Goal: Task Accomplishment & Management: Manage account settings

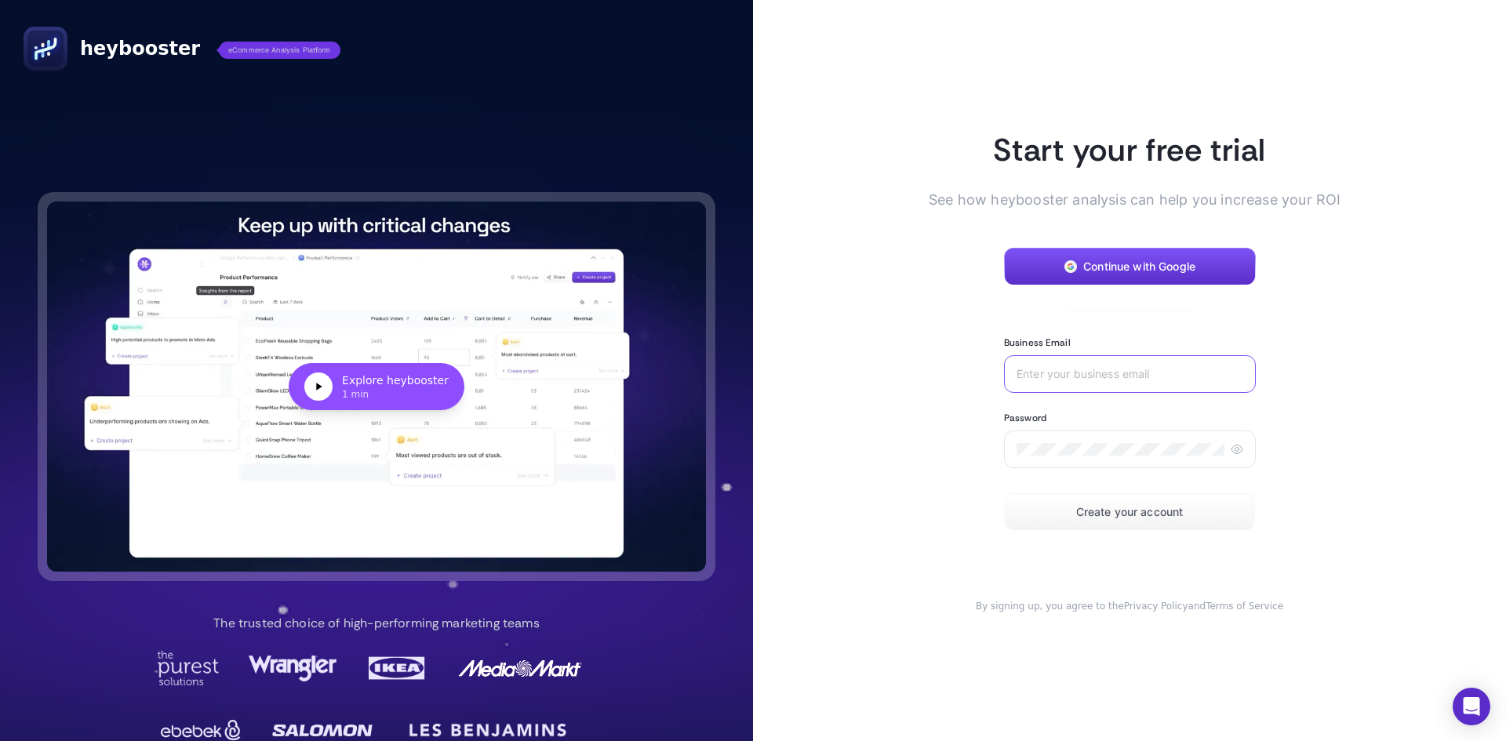
click at [1092, 373] on input "Business Email" at bounding box center [1130, 374] width 227 height 13
type input "ercin.ayhan@bgstore.com.tr"
click at [1231, 445] on icon at bounding box center [1237, 449] width 13 height 13
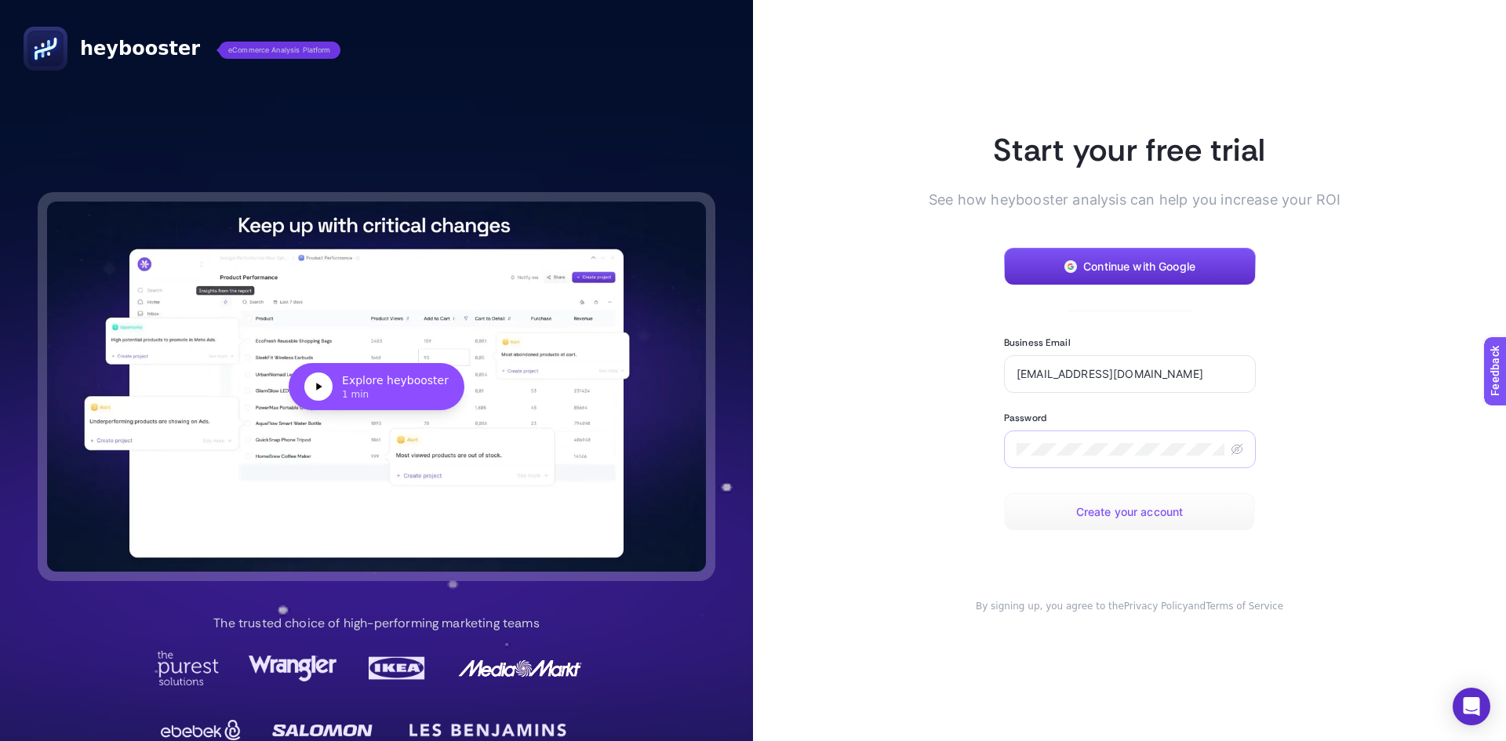
click at [1149, 513] on span "Create your account" at bounding box center [1129, 512] width 107 height 13
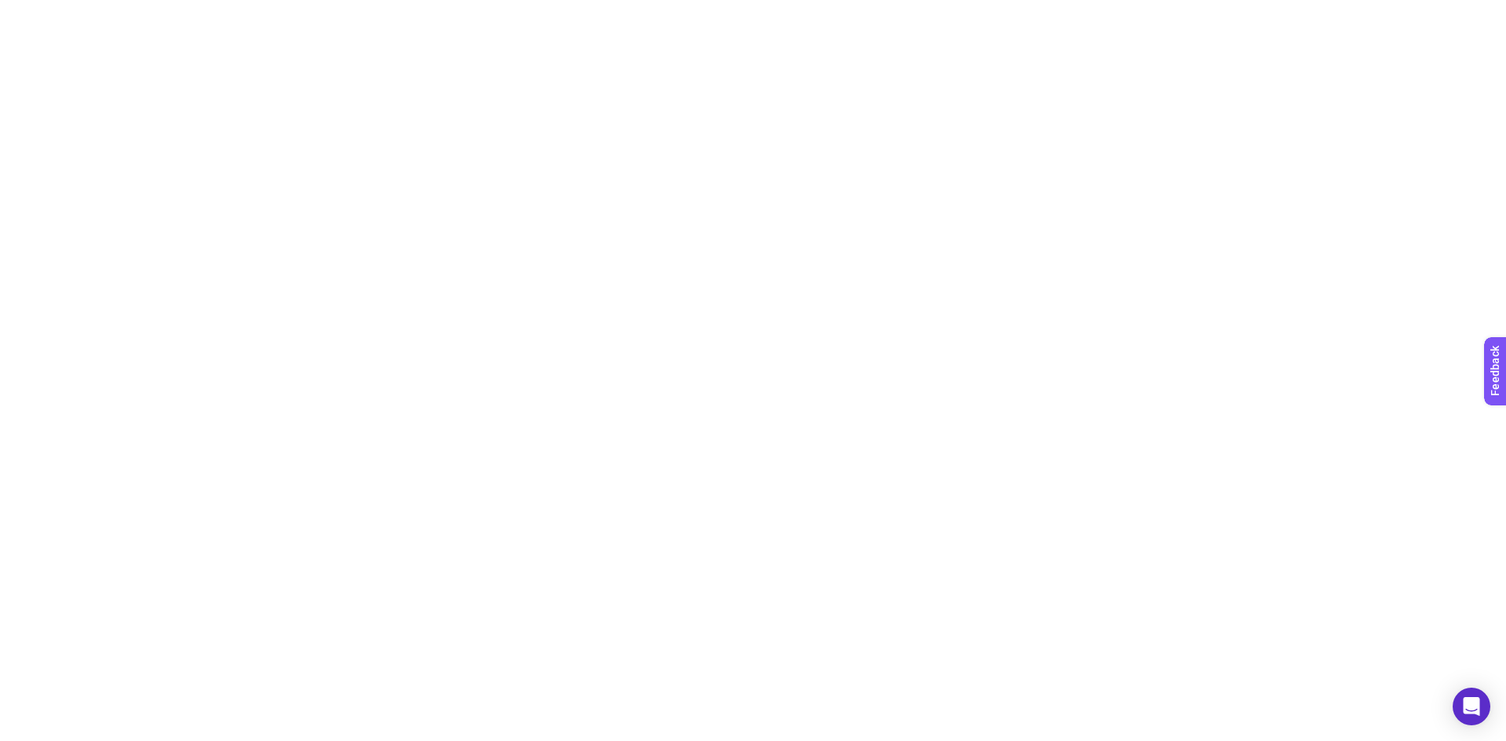
click at [656, 6] on html at bounding box center [753, 3] width 1506 height 6
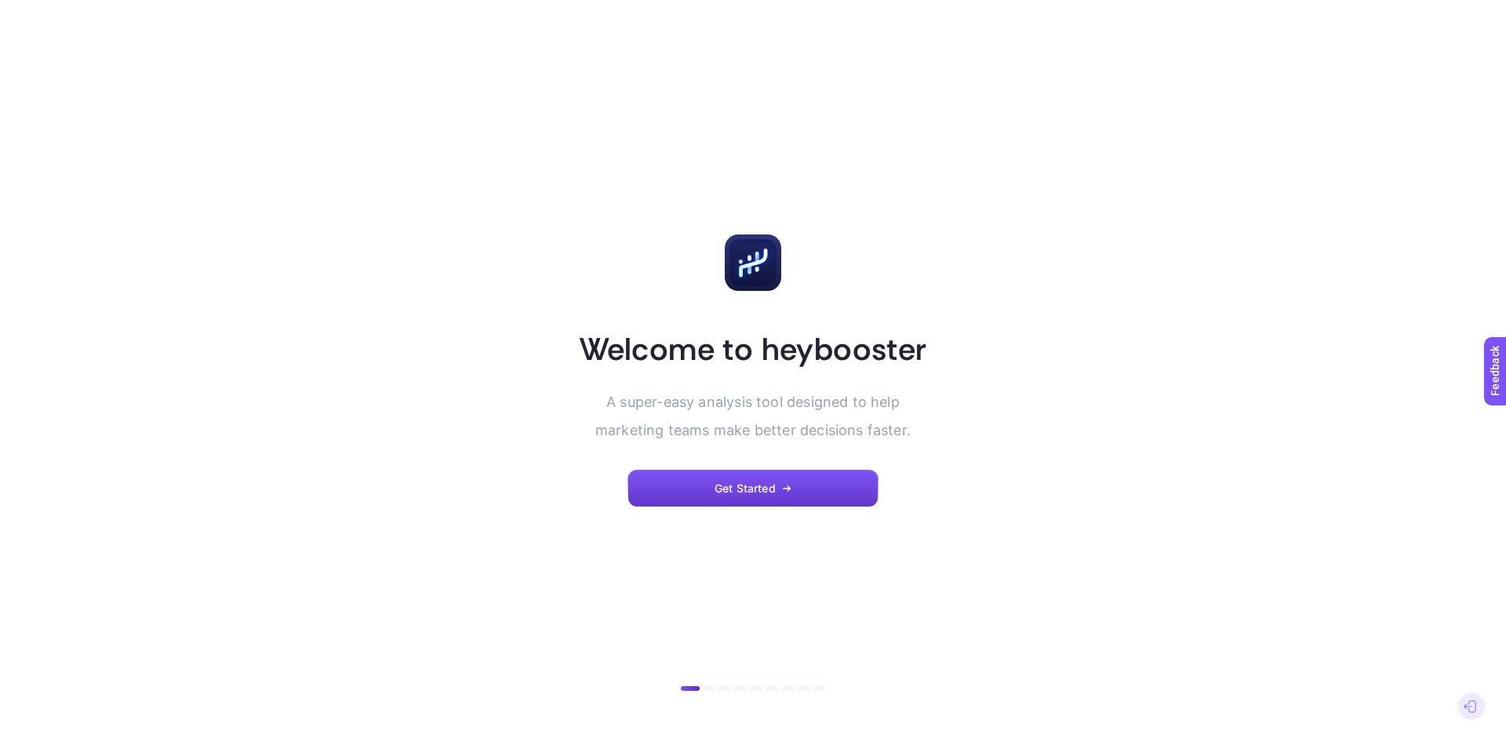
click at [764, 490] on span "Get Started" at bounding box center [745, 488] width 61 height 13
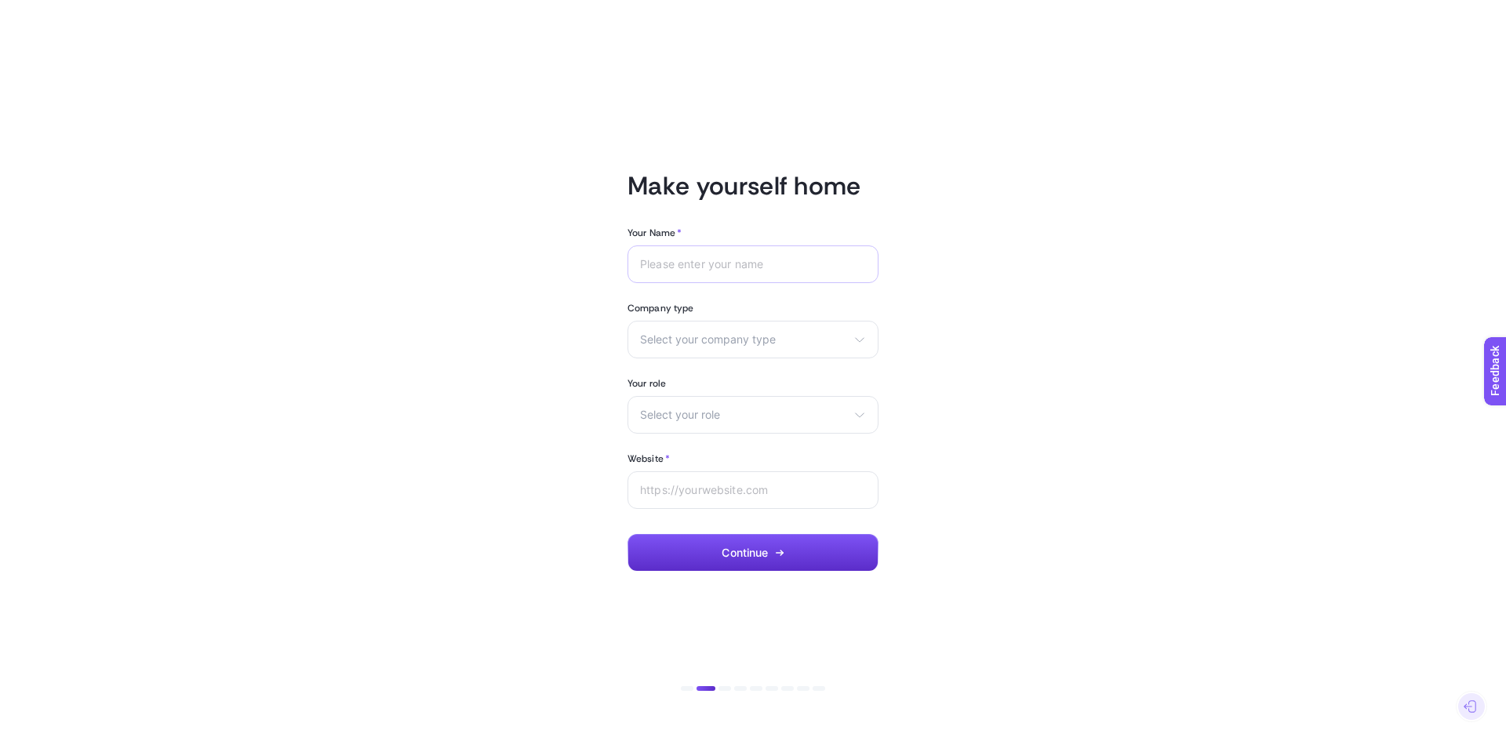
click at [688, 256] on div at bounding box center [752, 265] width 251 height 38
click at [686, 264] on input "Your Name *" at bounding box center [753, 264] width 226 height 13
type input "Erçin"
click at [768, 341] on span "Select your company type" at bounding box center [743, 339] width 207 height 13
click at [689, 382] on span "eCommerce" at bounding box center [672, 377] width 62 height 13
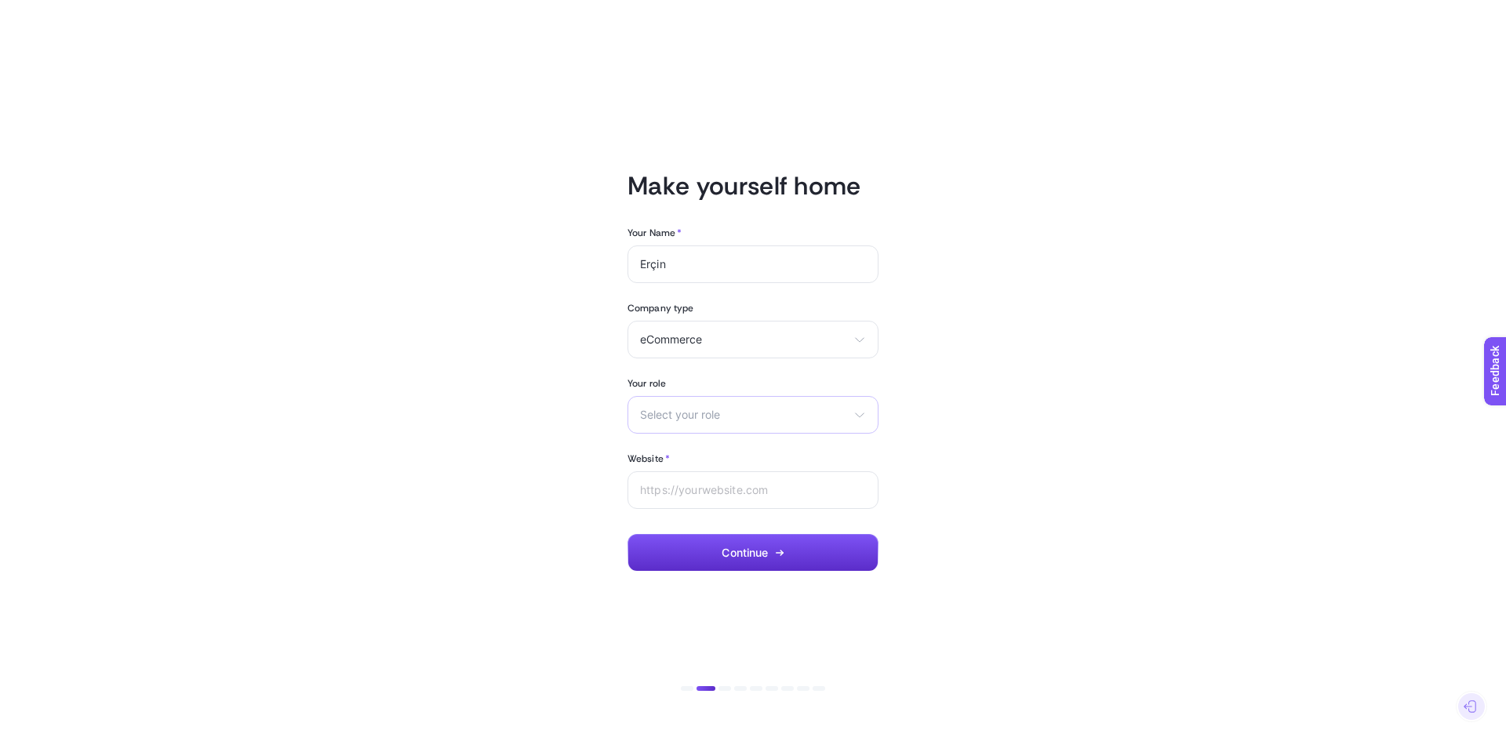
click at [697, 405] on div "Select your role Marketing manager Digital consultant Facebook executive Social…" at bounding box center [752, 415] width 251 height 38
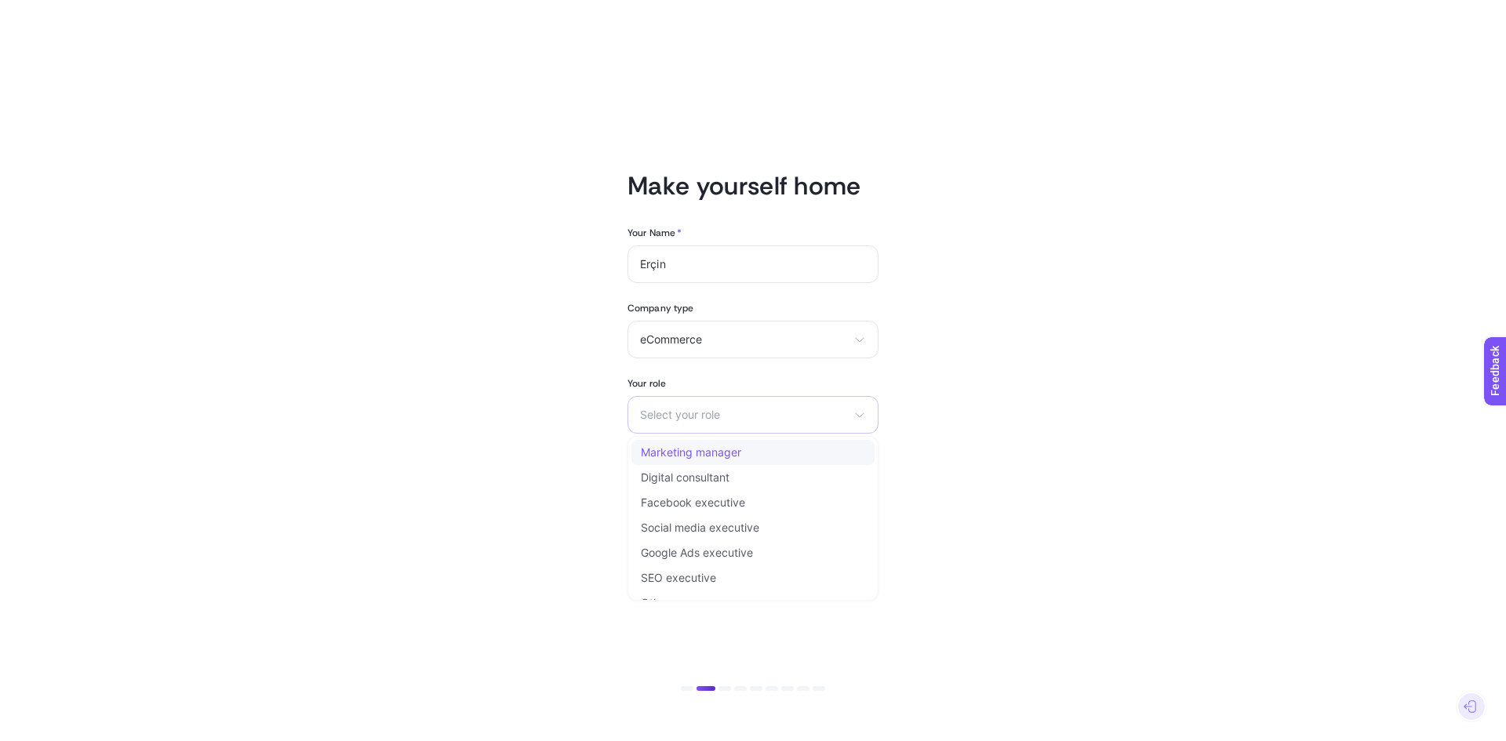
click at [743, 446] on li "Marketing manager" at bounding box center [752, 452] width 243 height 25
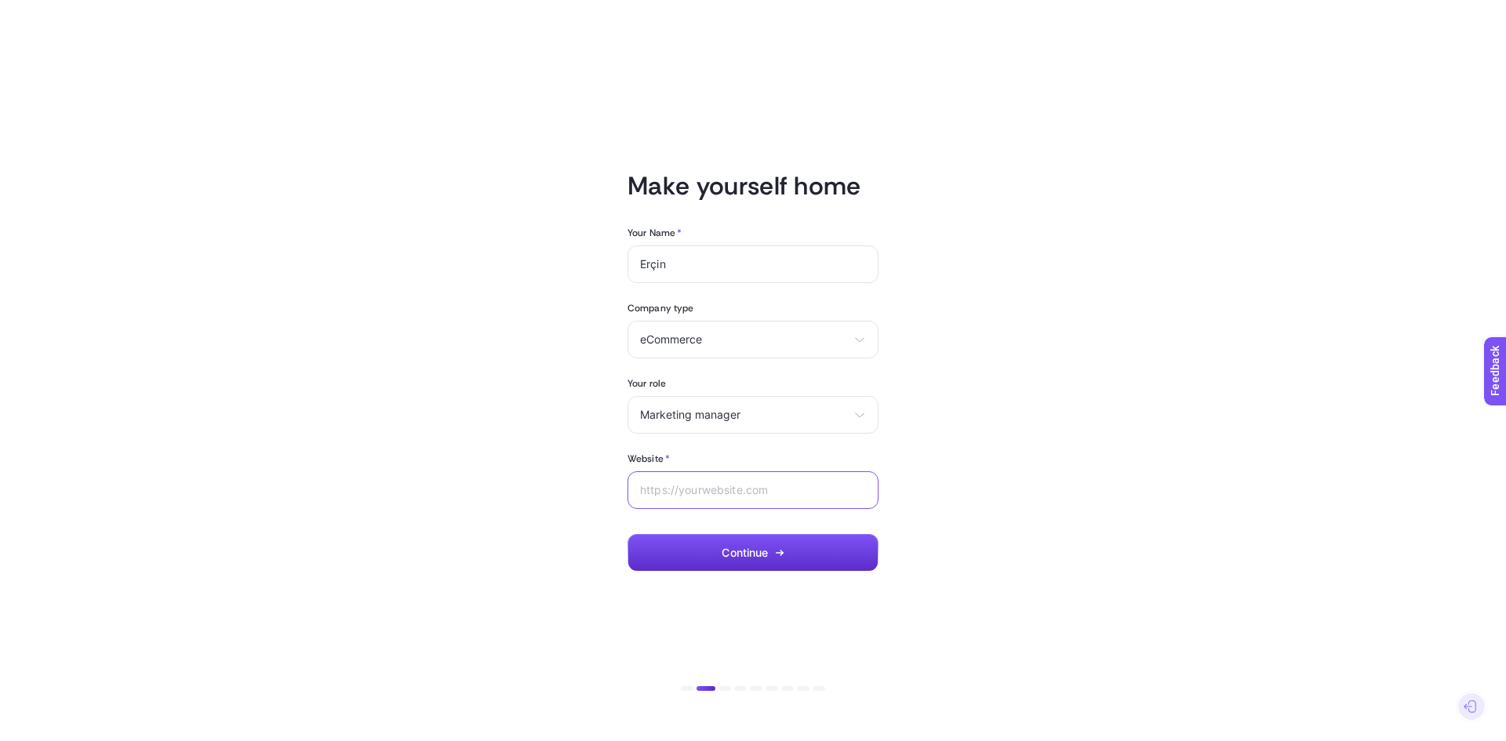
click at [732, 489] on input "Website *" at bounding box center [753, 490] width 226 height 13
type input "https://www.bgstore.com.tr"
click at [775, 534] on button "Continue" at bounding box center [752, 553] width 251 height 38
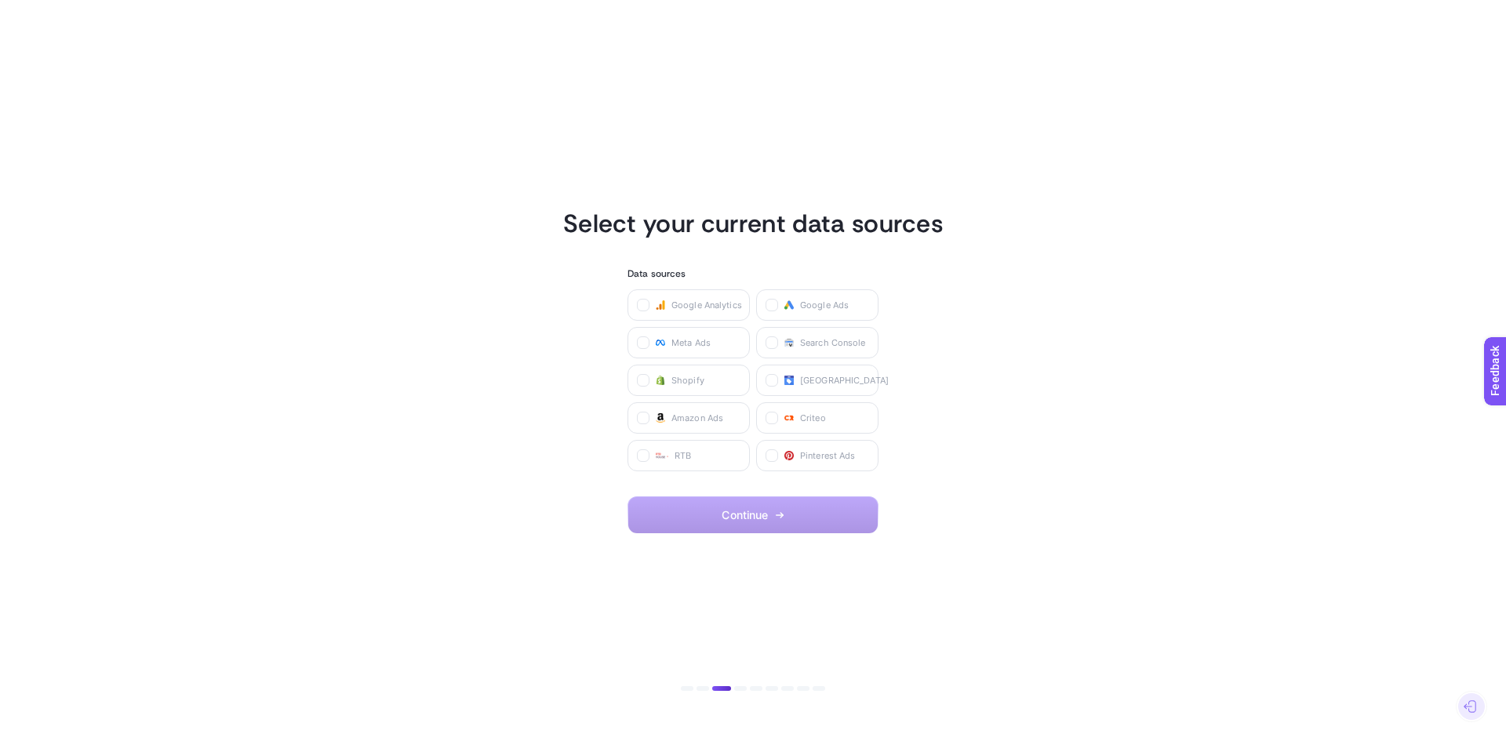
click at [811, 300] on span "Google Ads" at bounding box center [824, 305] width 49 height 13
click at [0, 0] on Ads "checkbox" at bounding box center [0, 0] width 0 height 0
click at [674, 345] on span "Meta Ads" at bounding box center [690, 342] width 39 height 13
click at [0, 0] on Ads "checkbox" at bounding box center [0, 0] width 0 height 0
click at [815, 387] on label "Merchant Center" at bounding box center [817, 380] width 122 height 31
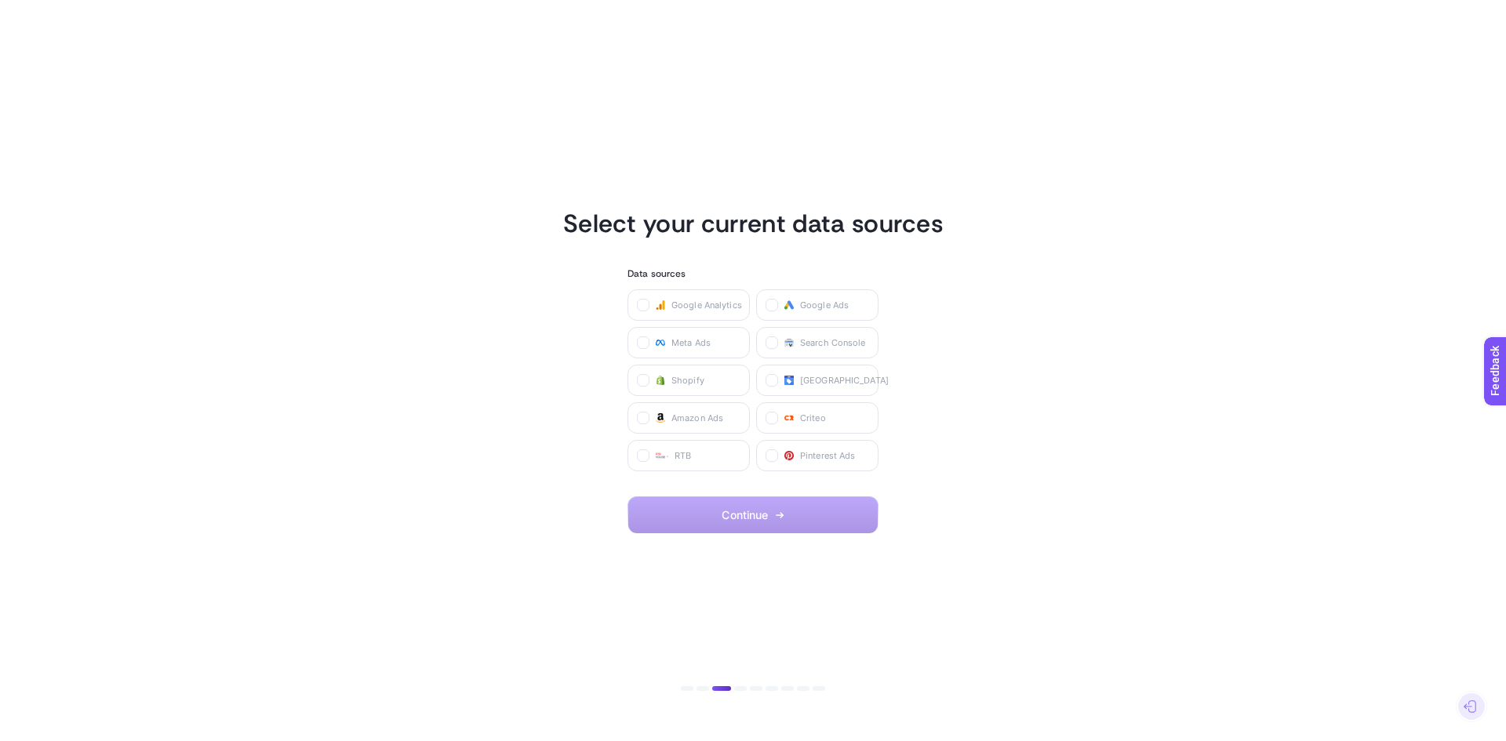
click at [0, 0] on Center "checkbox" at bounding box center [0, 0] width 0 height 0
click at [859, 414] on label "Criteo" at bounding box center [817, 417] width 122 height 31
click at [0, 0] on input "checkbox" at bounding box center [0, 0] width 0 height 0
click at [822, 347] on span "Search Console" at bounding box center [833, 342] width 66 height 13
click at [0, 0] on Console "checkbox" at bounding box center [0, 0] width 0 height 0
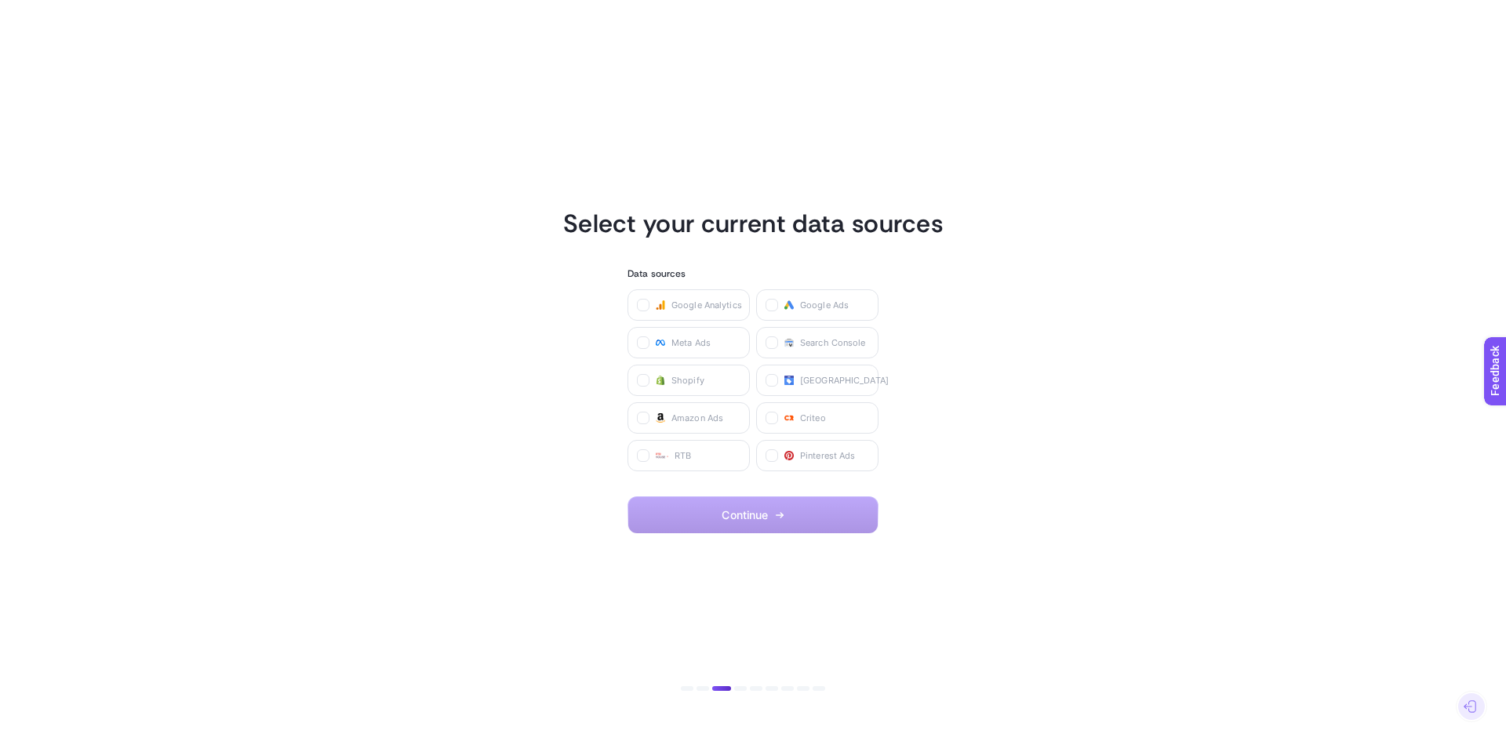
click at [726, 313] on label "Google Analytics" at bounding box center [688, 304] width 122 height 31
click at [0, 0] on Analytics "checkbox" at bounding box center [0, 0] width 0 height 0
click at [763, 509] on span "Continue" at bounding box center [745, 515] width 46 height 13
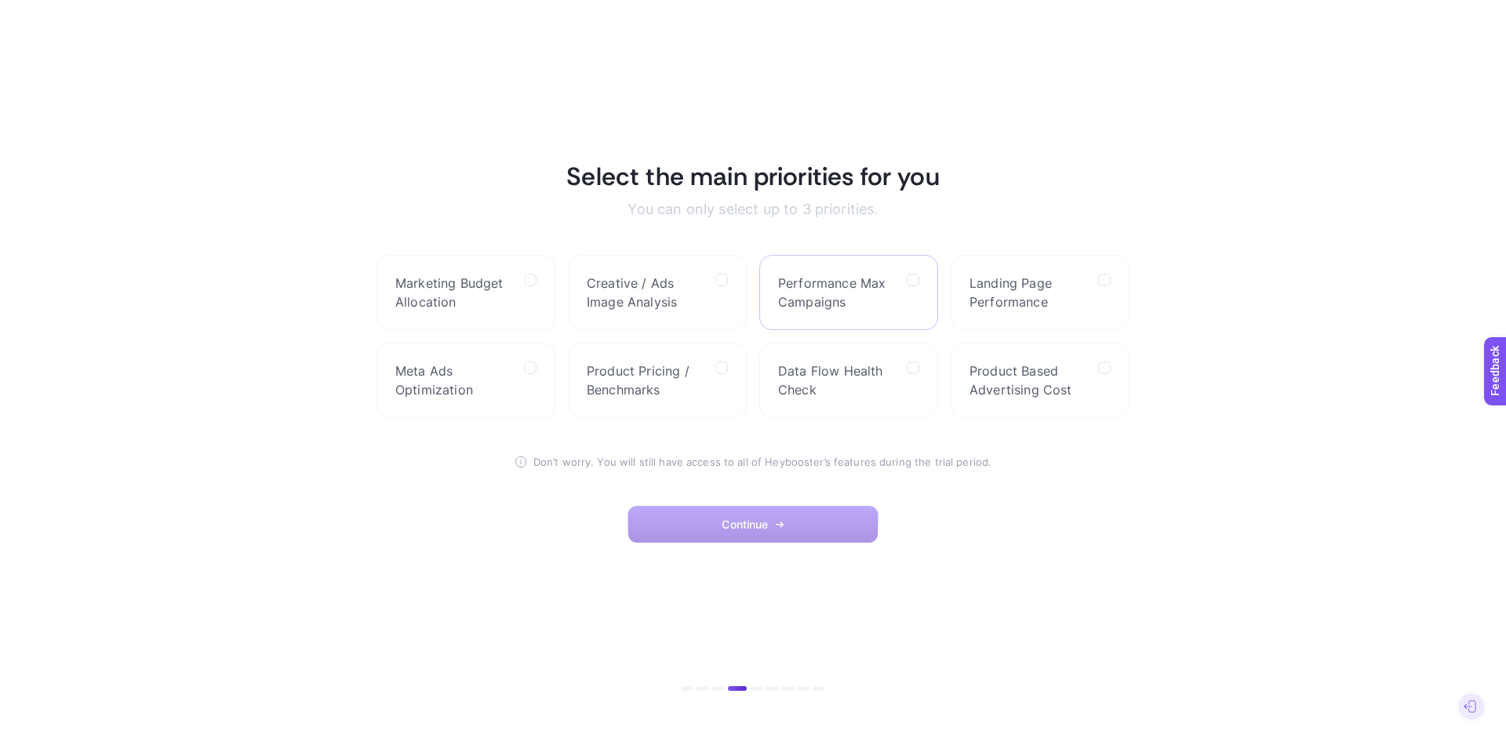
click at [820, 286] on span "Performance Max Campaigns" at bounding box center [836, 293] width 116 height 38
click at [0, 0] on Campaigns "checkbox" at bounding box center [0, 0] width 0 height 0
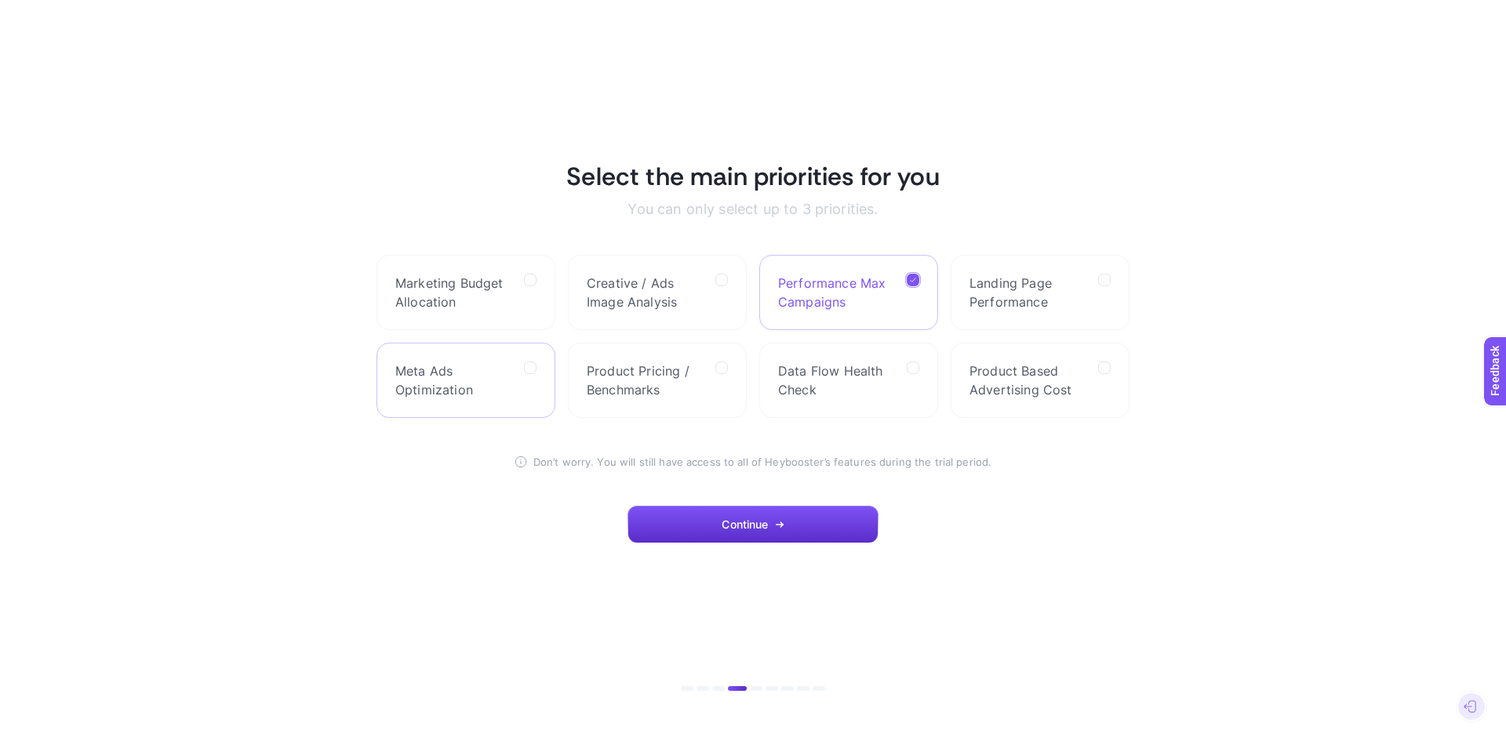
click at [460, 379] on span "Meta Ads Optimization" at bounding box center [453, 381] width 116 height 38
click at [0, 0] on Optimization "checkbox" at bounding box center [0, 0] width 0 height 0
click at [1068, 395] on span "Product Based Advertising Cost" at bounding box center [1027, 381] width 116 height 38
click at [0, 0] on Cost "checkbox" at bounding box center [0, 0] width 0 height 0
click at [1068, 394] on span "Product Based Advertising Cost" at bounding box center [1027, 381] width 116 height 38
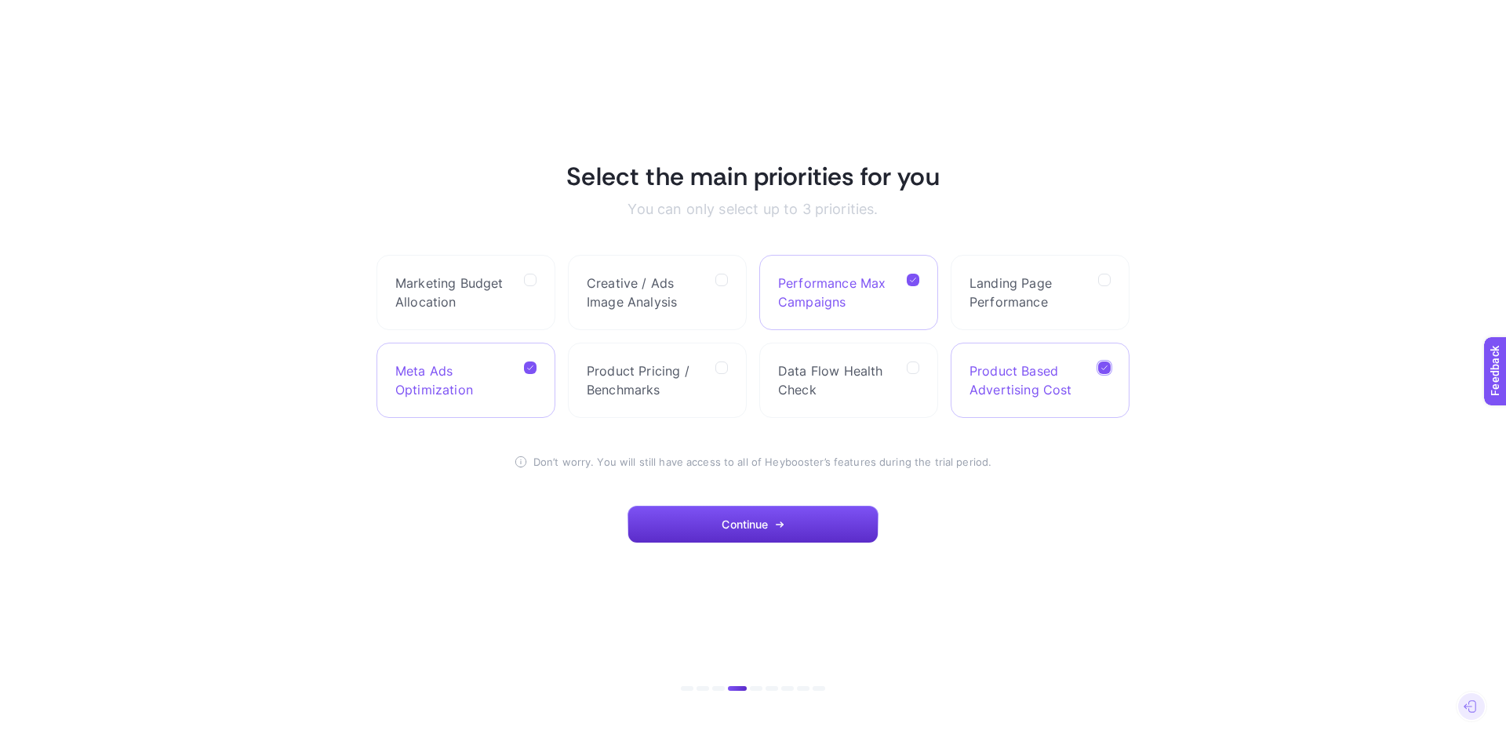
click at [0, 0] on Cost "checkbox" at bounding box center [0, 0] width 0 height 0
click at [449, 285] on span "Marketing Budget Allocation" at bounding box center [453, 293] width 116 height 38
click at [0, 0] on Allocation "checkbox" at bounding box center [0, 0] width 0 height 0
click at [813, 533] on button "Continue" at bounding box center [752, 525] width 251 height 38
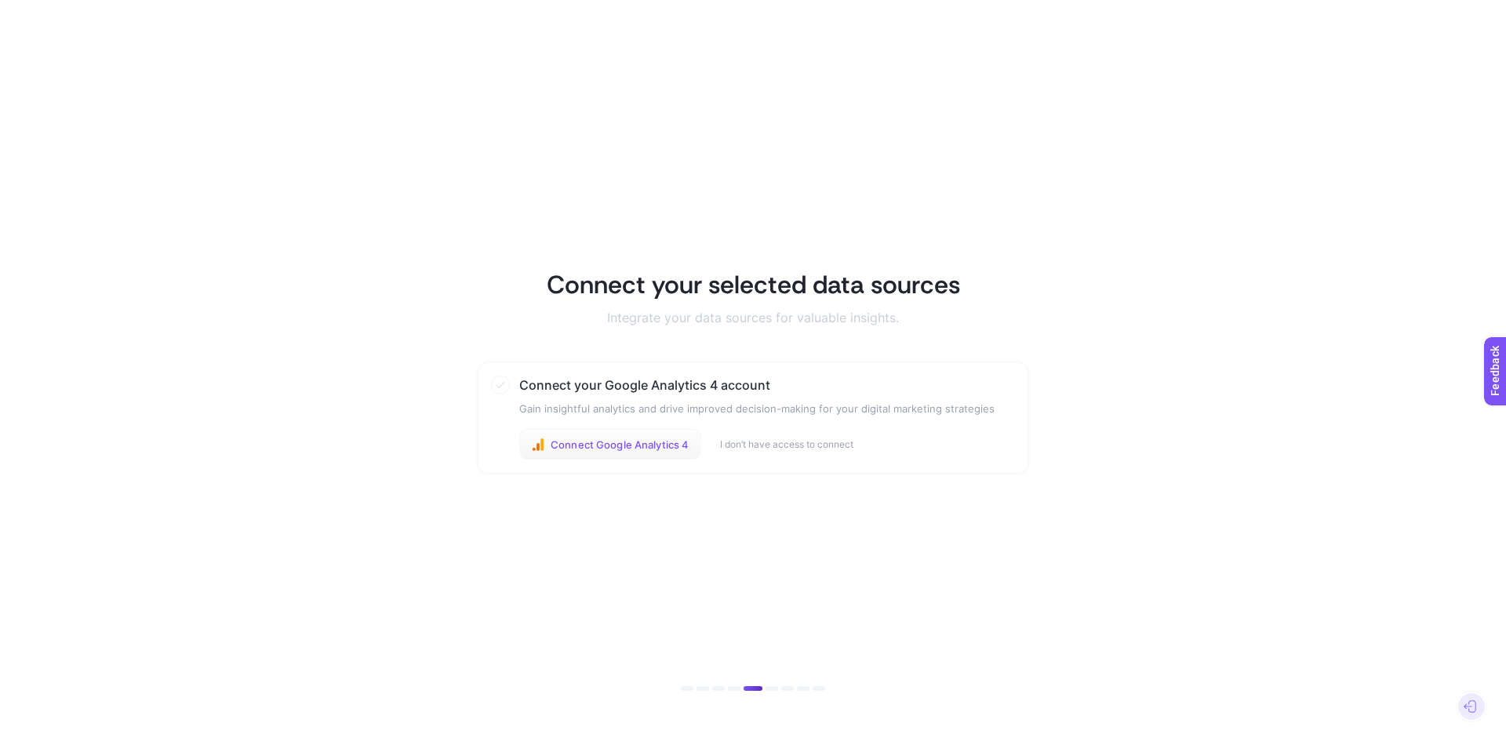
click at [672, 440] on span "Connect Google Analytics 4" at bounding box center [620, 444] width 138 height 13
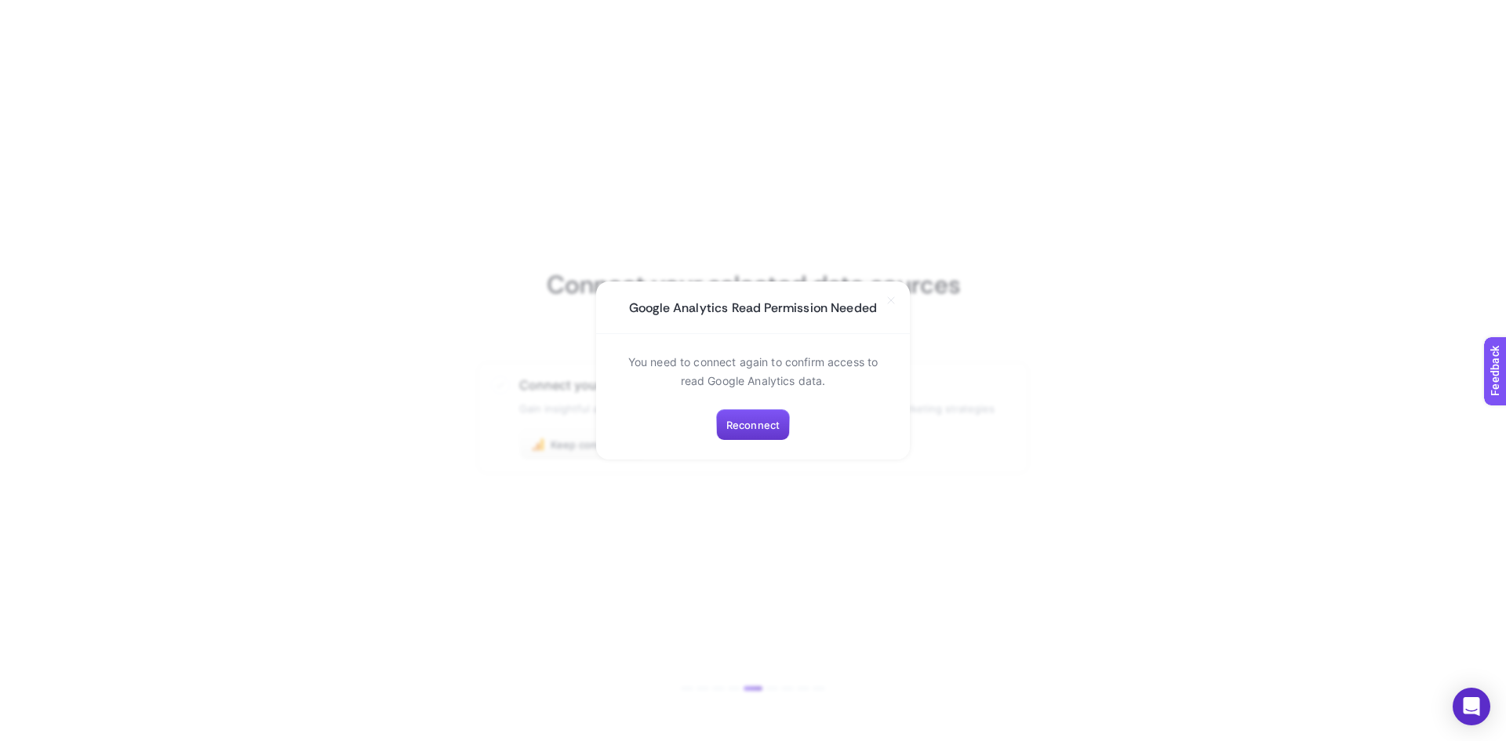
click at [772, 425] on span "Reconnect" at bounding box center [752, 425] width 53 height 13
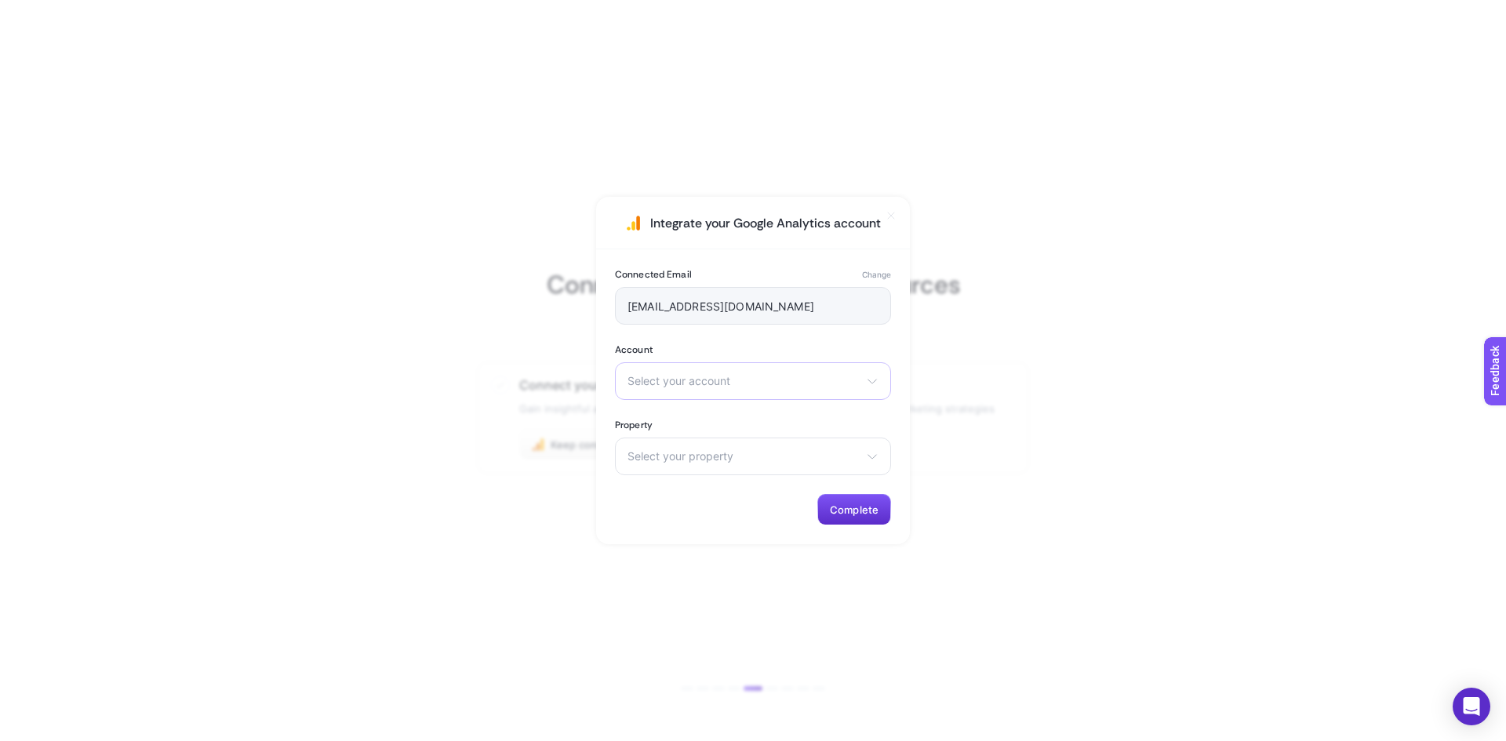
click at [846, 378] on span "Select your account" at bounding box center [743, 381] width 232 height 13
click at [678, 452] on span "[DOMAIN_NAME]" at bounding box center [672, 450] width 89 height 13
click at [782, 454] on span "Select your property" at bounding box center [743, 456] width 232 height 13
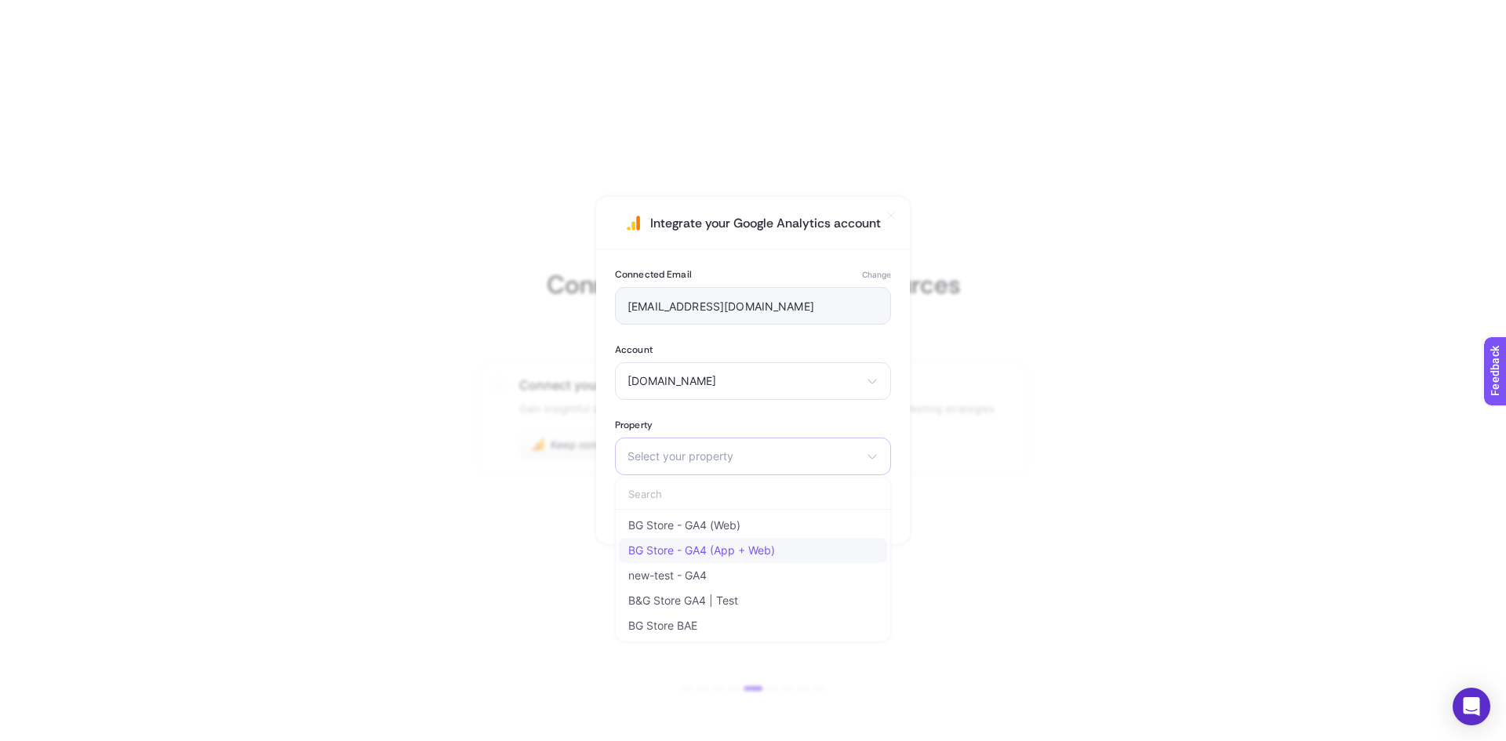
click at [745, 550] on span "BG Store - GA4 (App + Web)" at bounding box center [701, 550] width 147 height 13
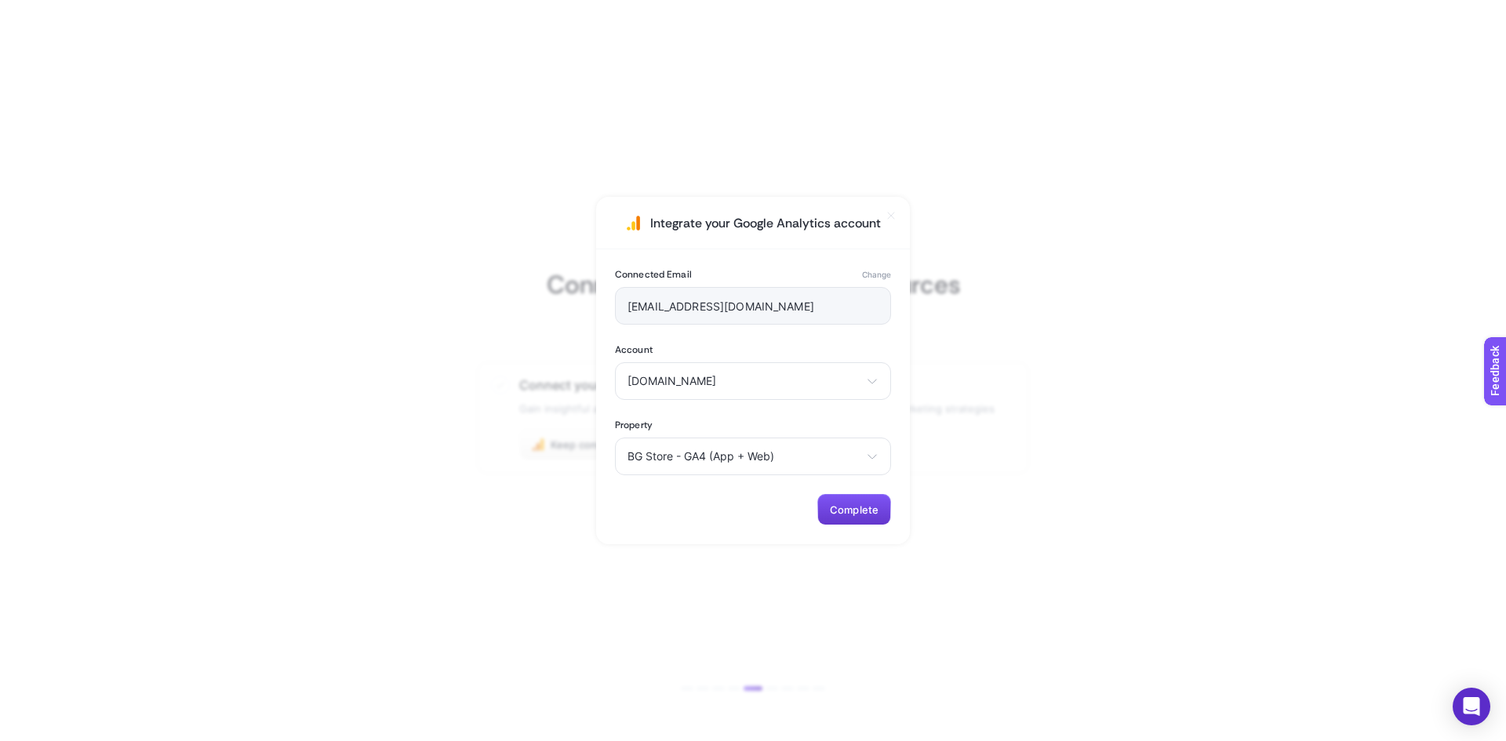
click at [864, 509] on span "Complete" at bounding box center [854, 510] width 49 height 13
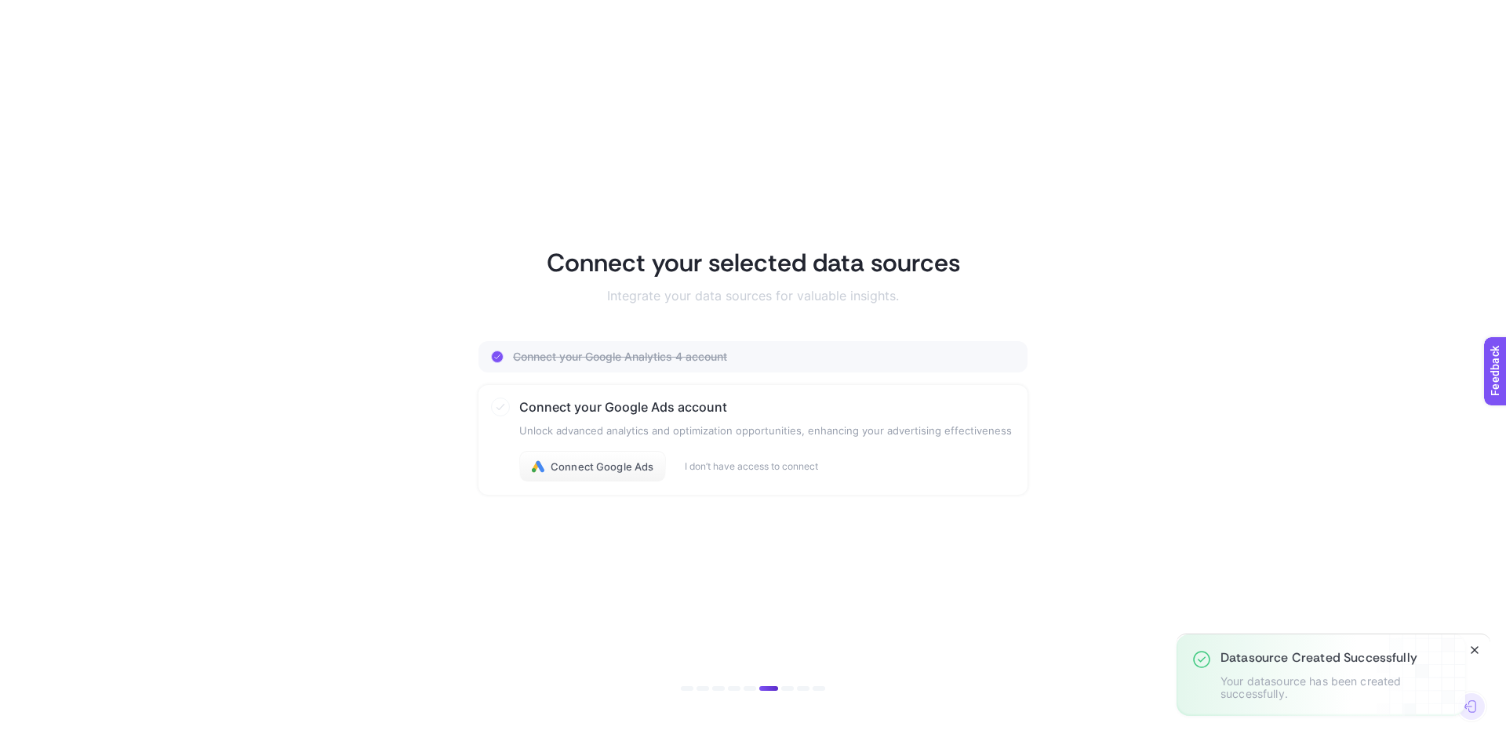
click at [1479, 647] on icon "Close" at bounding box center [1474, 650] width 13 height 13
drag, startPoint x: 777, startPoint y: 687, endPoint x: 831, endPoint y: 676, distance: 55.2
click at [782, 683] on article "Connect your selected data sources Integrate your data sources for valuable ins…" at bounding box center [753, 371] width 1092 height 704
click at [836, 676] on article "Connect your selected data sources Integrate your data sources for valuable ins…" at bounding box center [753, 371] width 1092 height 704
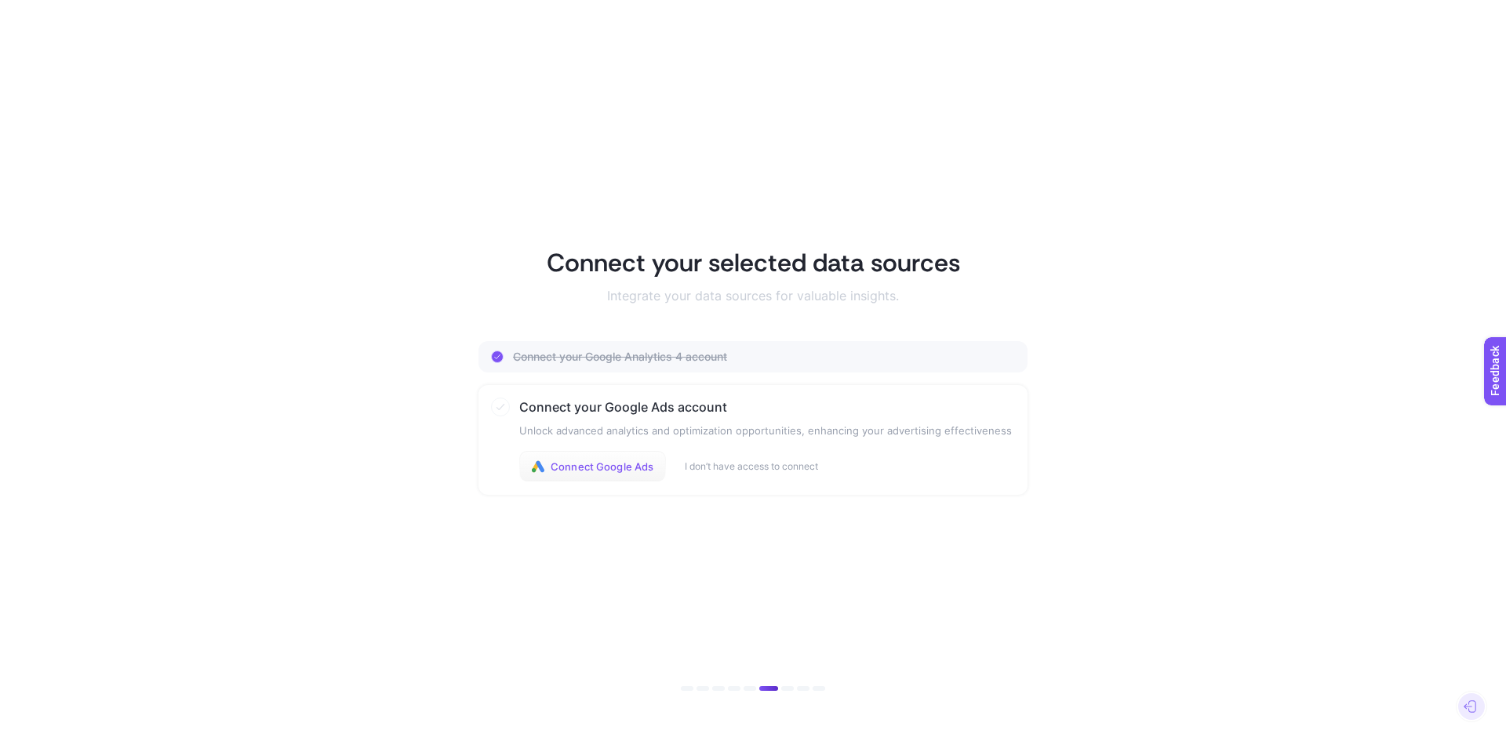
click at [587, 466] on span "Connect Google Ads" at bounding box center [602, 466] width 103 height 13
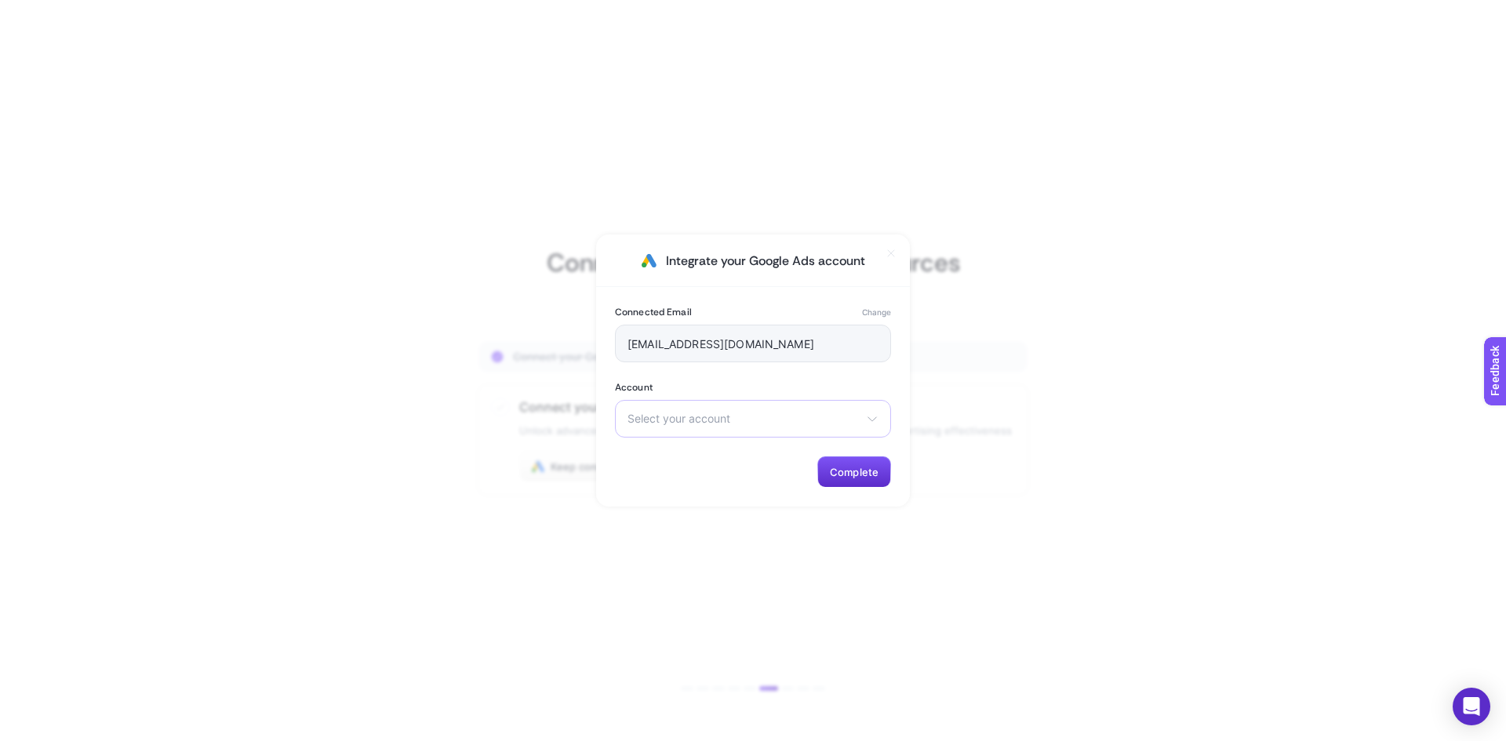
click at [781, 420] on span "Select your account" at bounding box center [743, 419] width 232 height 13
click at [826, 420] on span "Select your account" at bounding box center [743, 419] width 232 height 13
click at [873, 420] on icon at bounding box center [872, 419] width 13 height 13
click at [871, 422] on icon at bounding box center [872, 419] width 13 height 13
click at [850, 474] on span "Complete" at bounding box center [854, 472] width 49 height 13
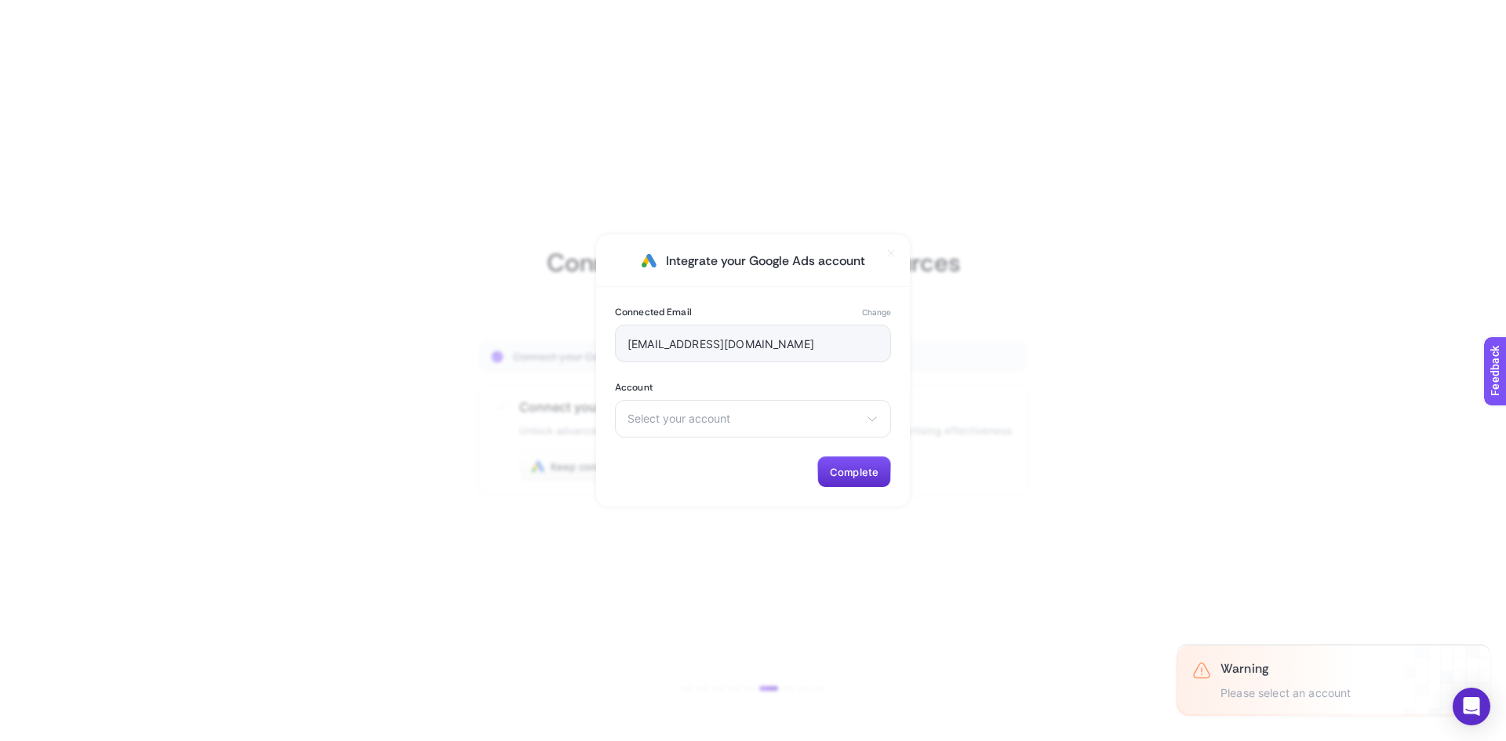
click at [1274, 548] on section "Integrate your Google Ads account Connected Email Change [EMAIL_ADDRESS][DOMAIN…" at bounding box center [753, 370] width 1506 height 741
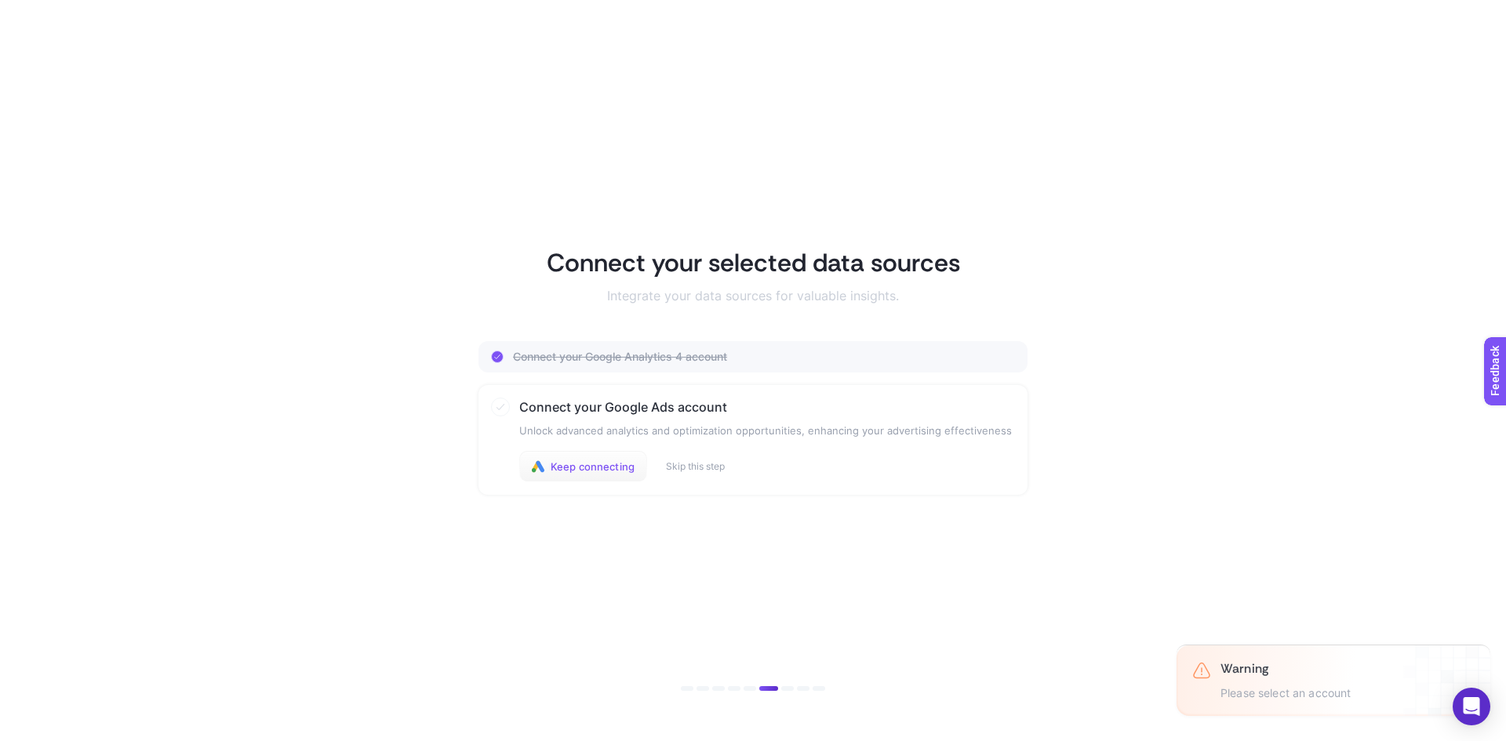
click at [608, 466] on span "Keep connecting" at bounding box center [593, 466] width 84 height 13
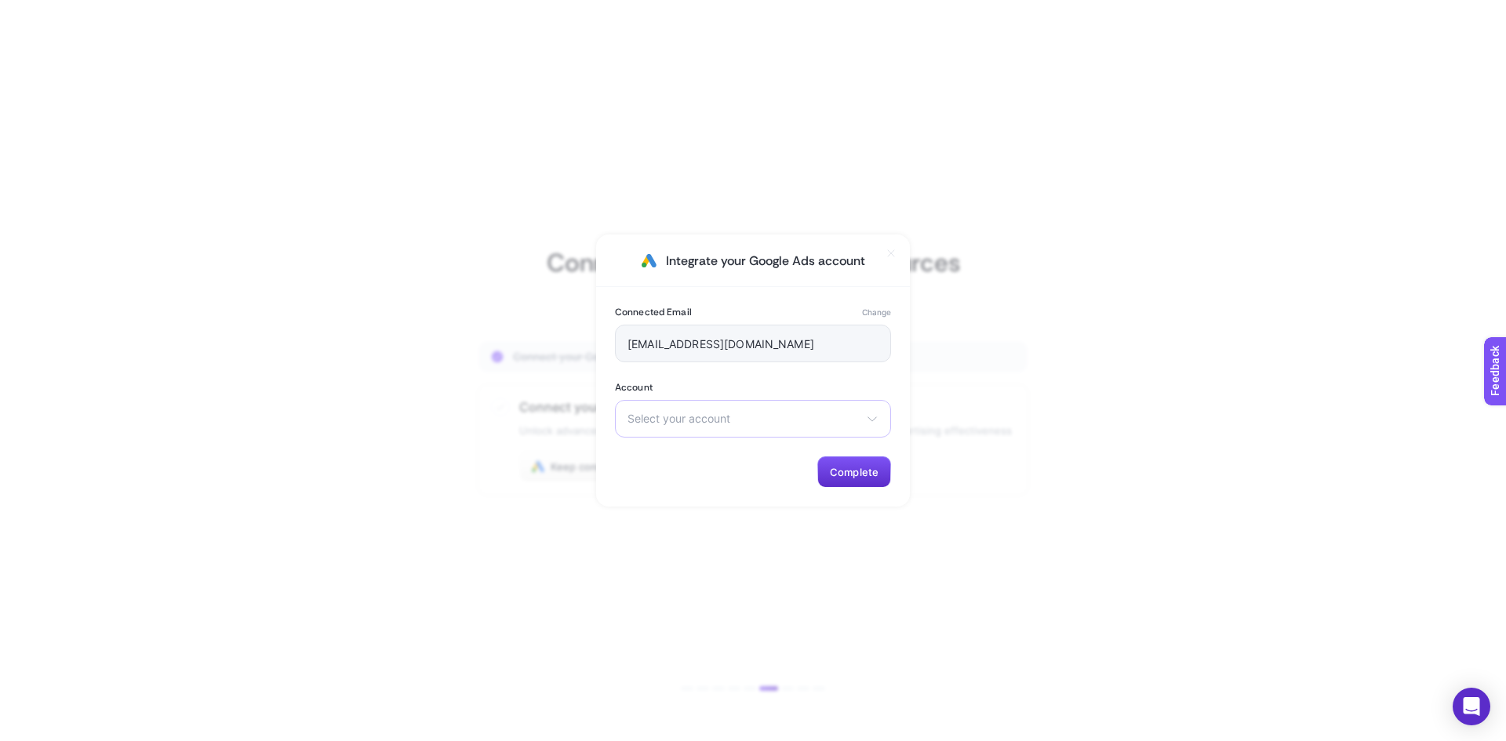
click at [776, 412] on div "Select your account There are no matching options available." at bounding box center [753, 419] width 276 height 38
click at [846, 420] on span "Select your account" at bounding box center [743, 419] width 232 height 13
click at [887, 308] on button "Change" at bounding box center [876, 312] width 29 height 13
click at [757, 413] on span "Select your account" at bounding box center [743, 419] width 232 height 13
click at [845, 414] on span "Select your account" at bounding box center [743, 419] width 232 height 13
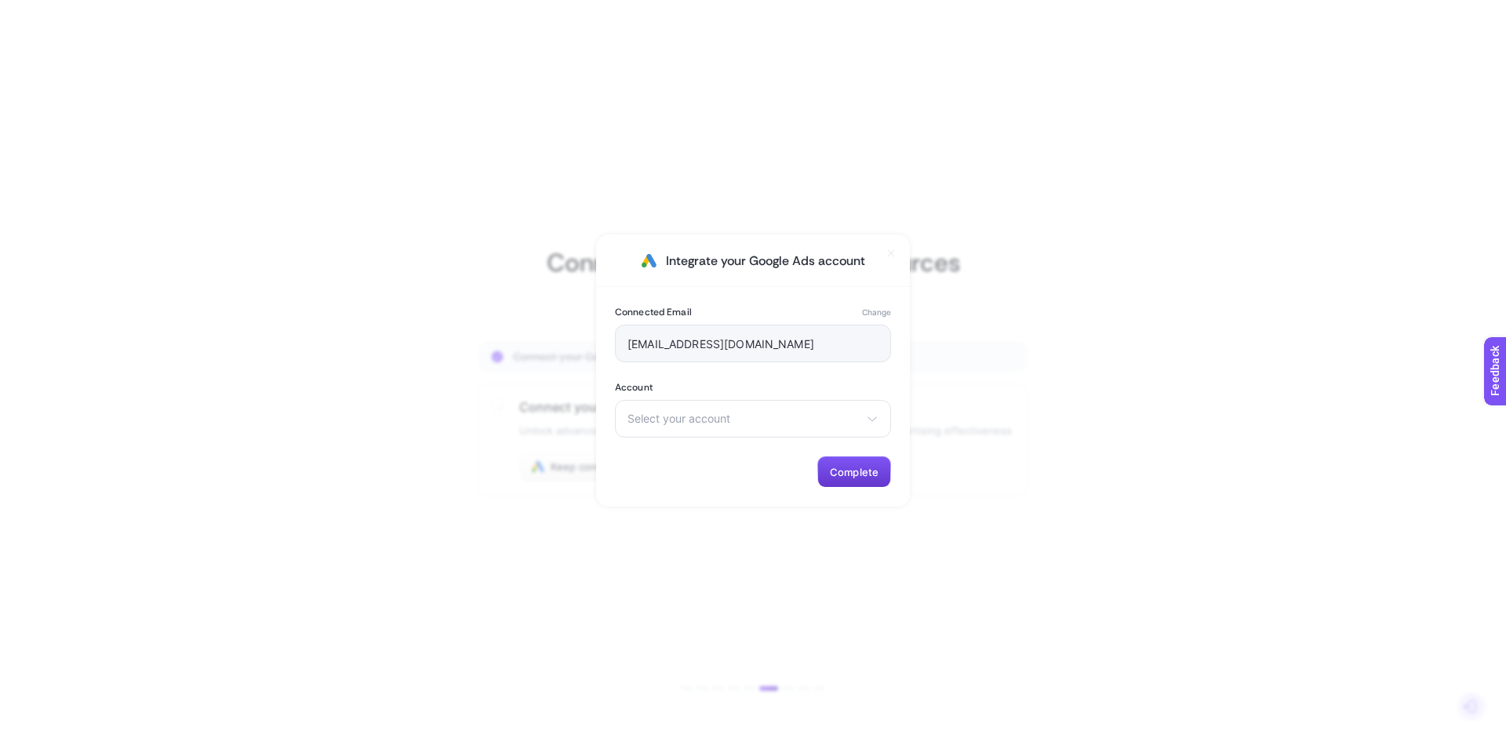
click at [864, 470] on span "Complete" at bounding box center [854, 472] width 49 height 13
drag, startPoint x: 1114, startPoint y: 507, endPoint x: 861, endPoint y: 353, distance: 295.7
click at [1107, 501] on section "Integrate your Google Ads account Connected Email Change bgstoreadwords@gmail.c…" at bounding box center [753, 370] width 1506 height 741
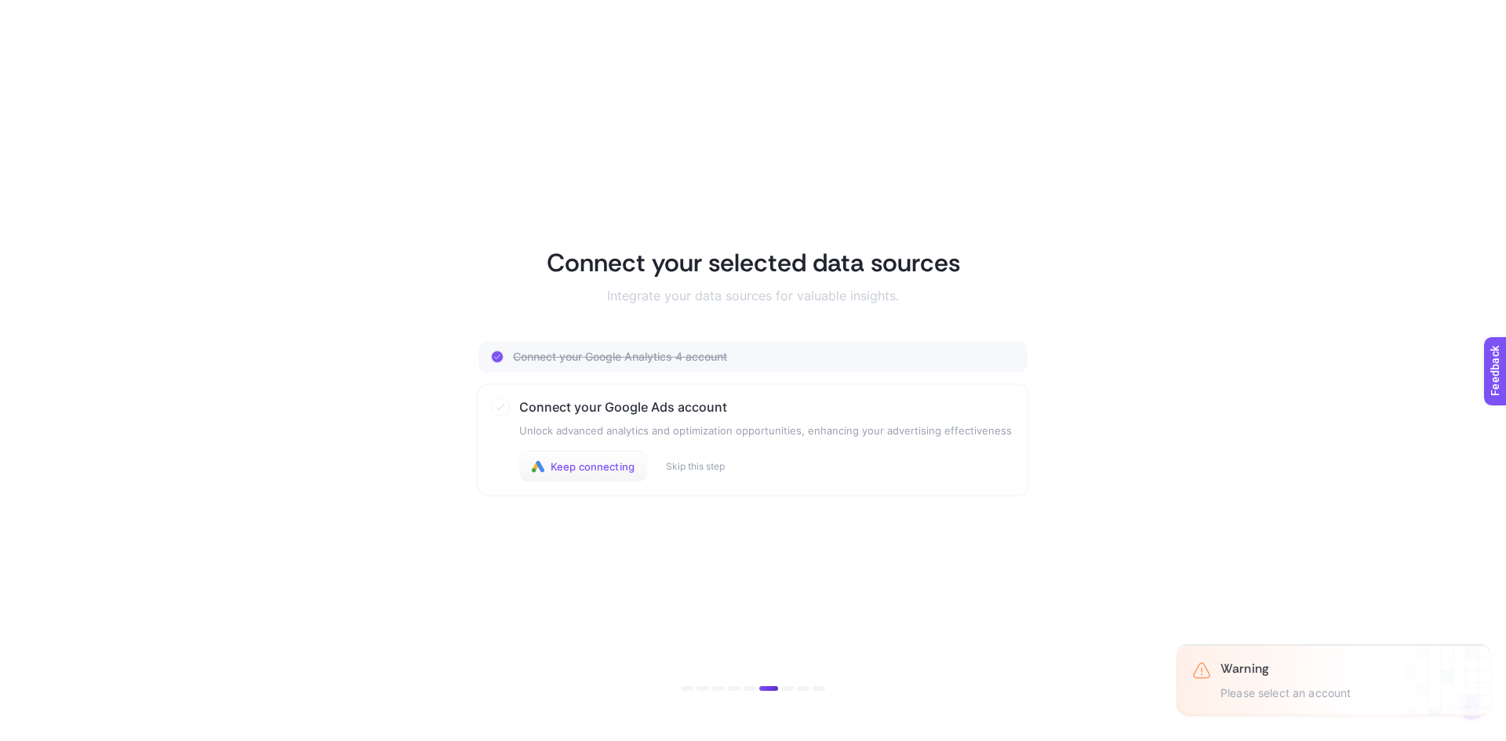
click at [596, 463] on span "Keep connecting" at bounding box center [593, 466] width 84 height 13
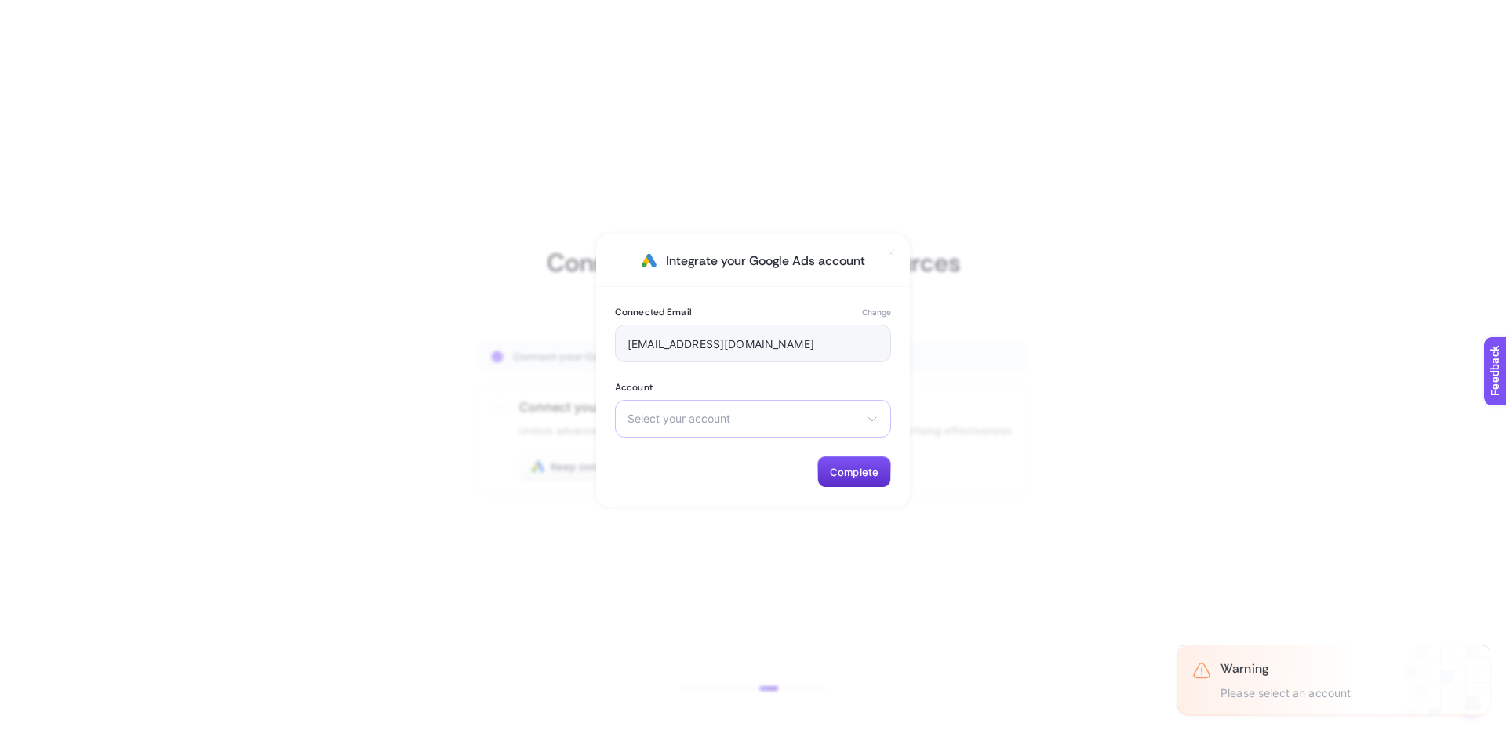
click at [778, 425] on div "Select your account There are no matching options available." at bounding box center [753, 419] width 276 height 38
click at [870, 310] on button "Change" at bounding box center [876, 312] width 29 height 13
click at [824, 419] on span "Select your account" at bounding box center [743, 419] width 232 height 13
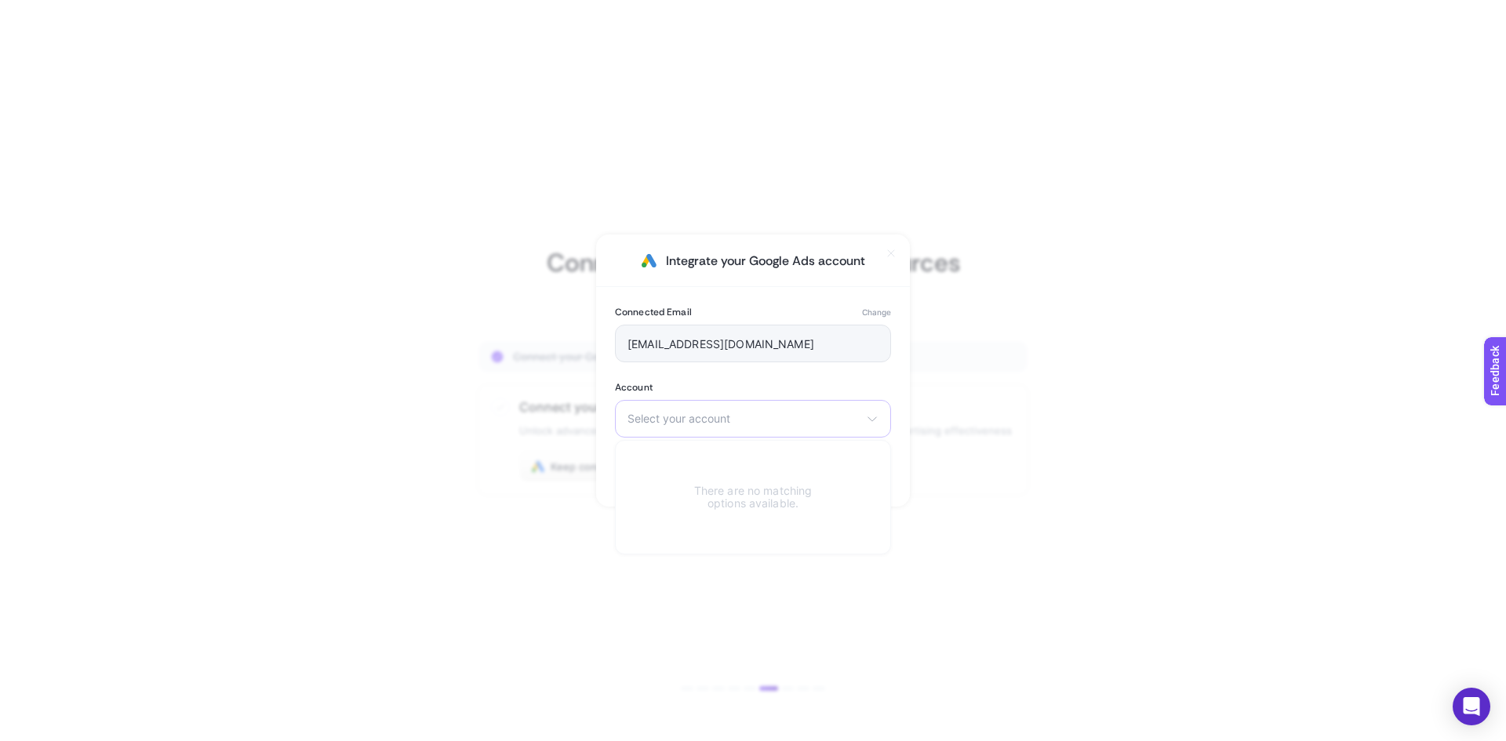
click at [863, 420] on div "Select your account There are no matching options available." at bounding box center [753, 419] width 276 height 38
click at [855, 427] on div "Select your account There are no matching options available." at bounding box center [753, 419] width 276 height 38
click at [817, 405] on div "Select your account There are no matching options available." at bounding box center [753, 419] width 276 height 38
click at [890, 250] on icon at bounding box center [891, 253] width 13 height 13
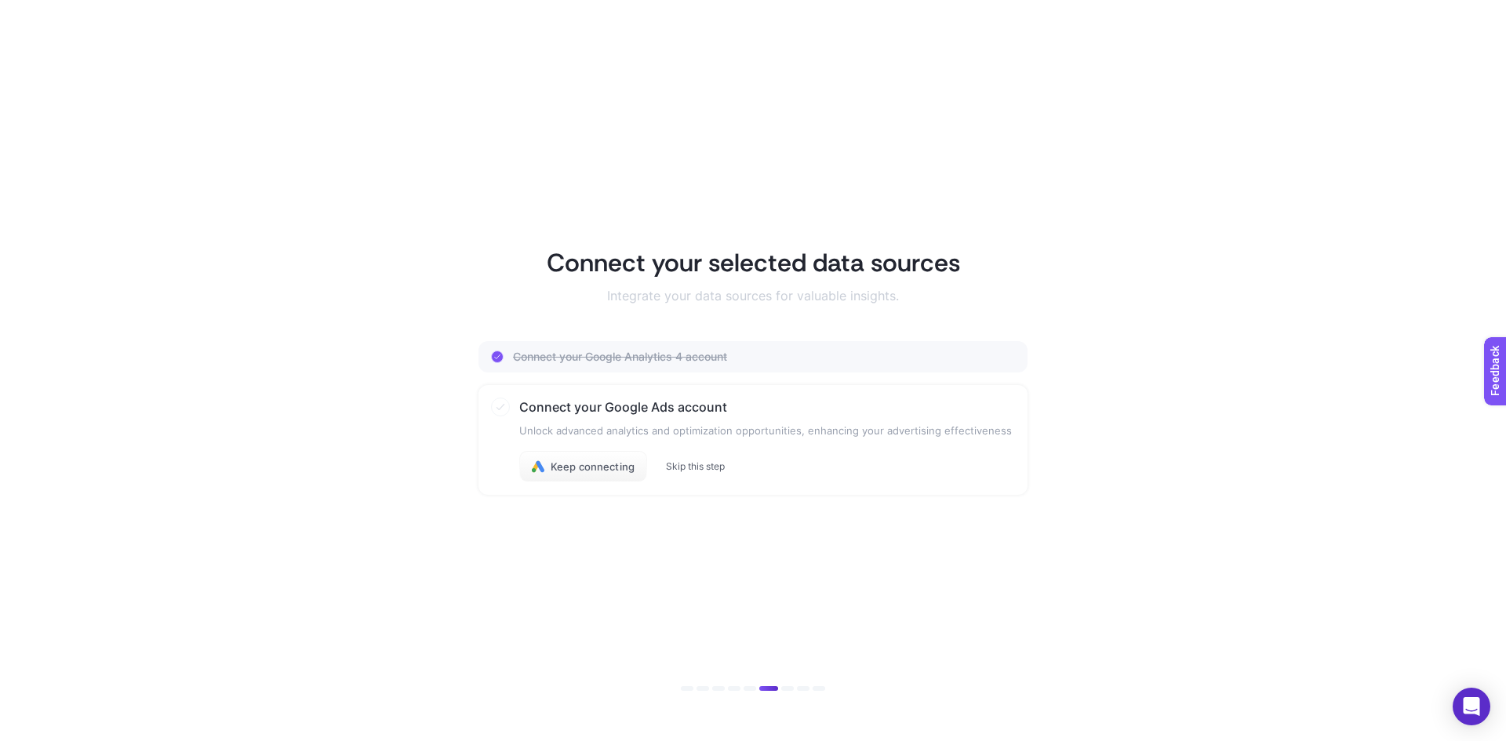
click at [704, 466] on button "Skip this step" at bounding box center [695, 466] width 59 height 13
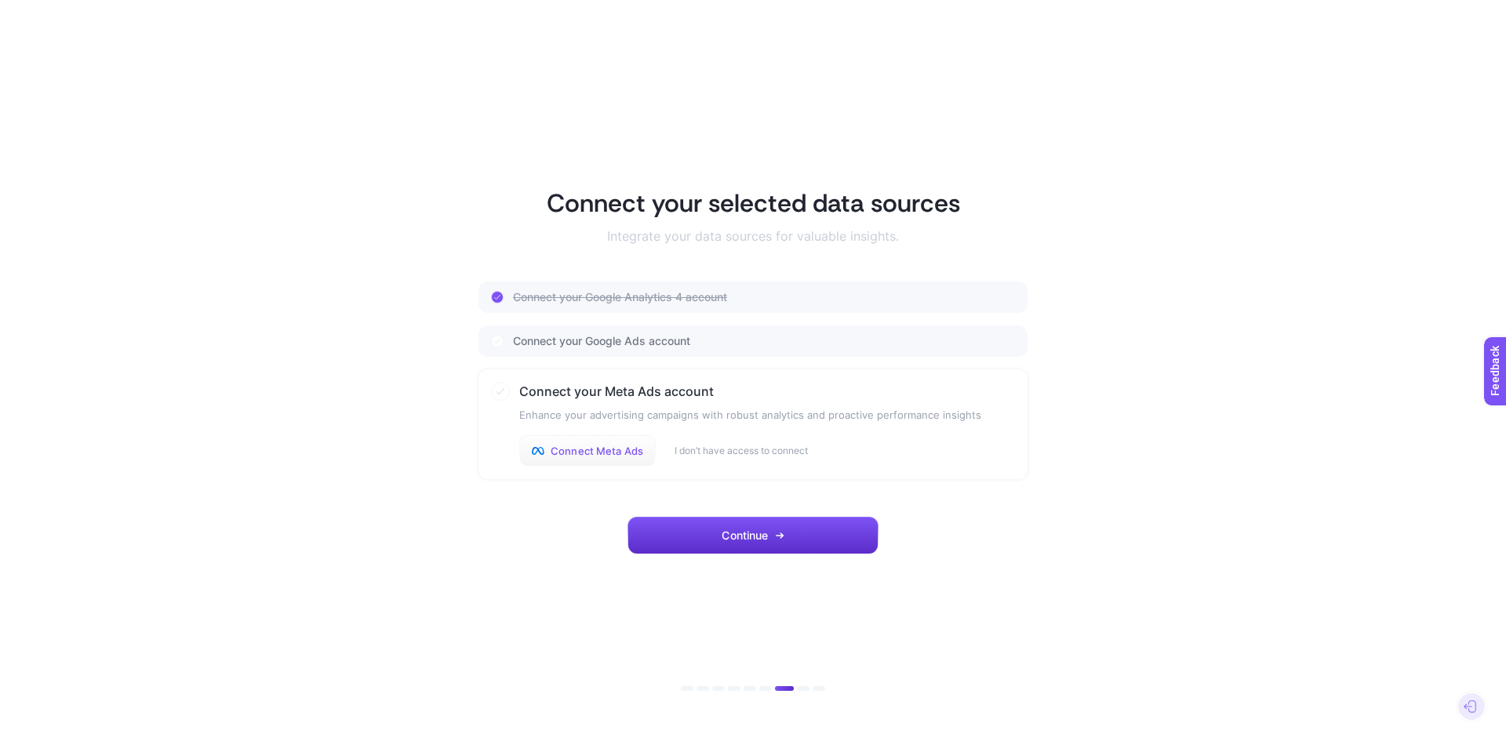
click at [598, 453] on span "Connect Meta Ads" at bounding box center [597, 451] width 93 height 13
click at [756, 538] on span "Continue" at bounding box center [745, 535] width 46 height 13
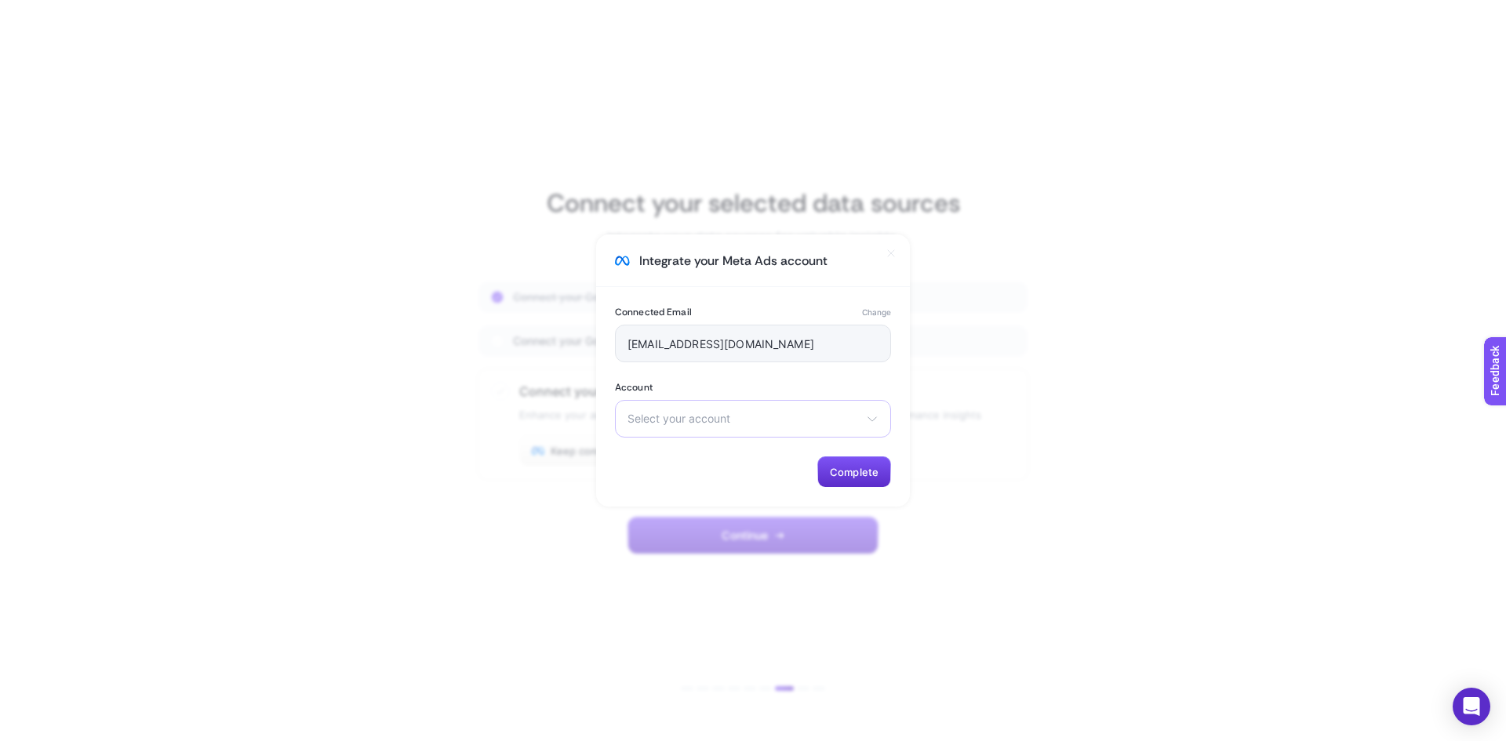
click at [848, 419] on span "Select your account" at bounding box center [743, 419] width 232 height 13
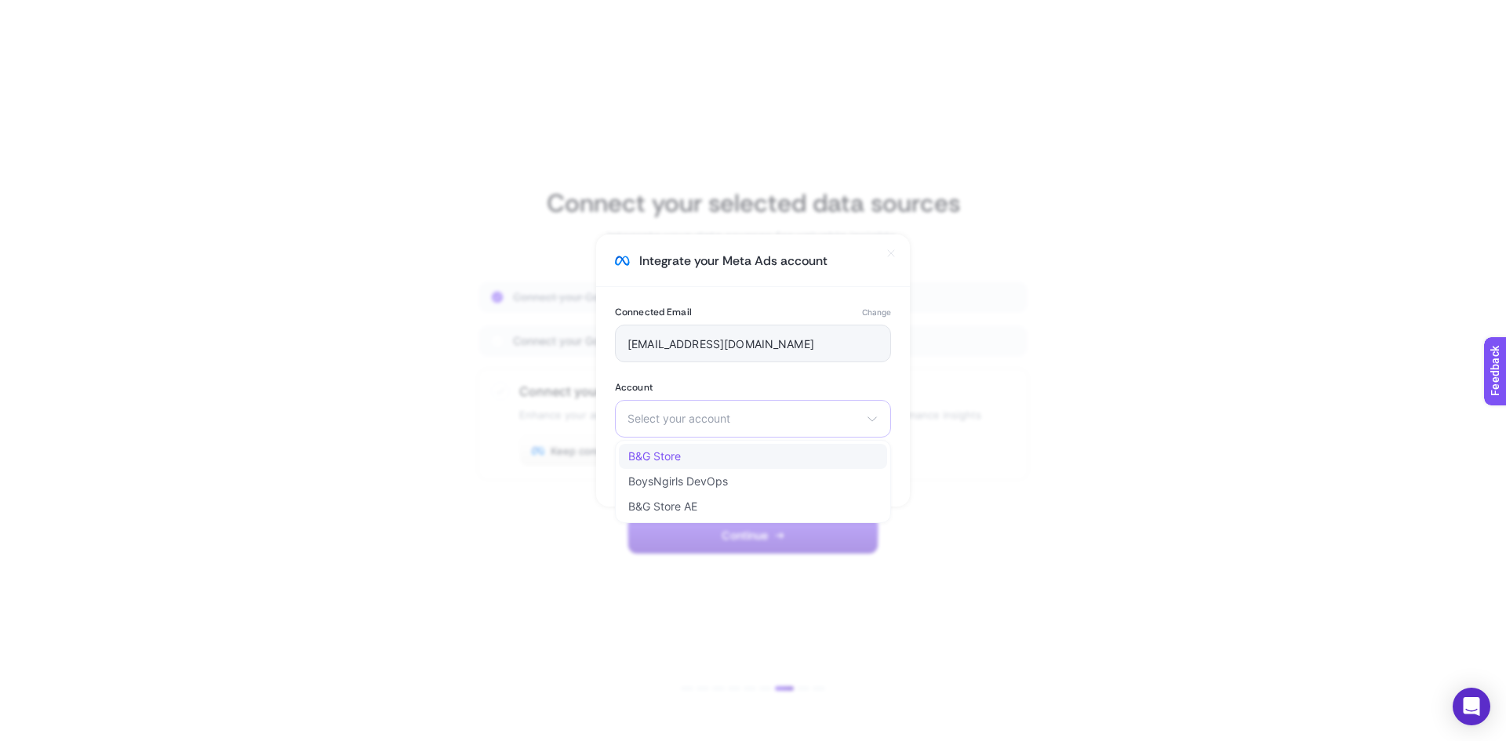
click at [672, 460] on span "B&G Store" at bounding box center [654, 456] width 53 height 13
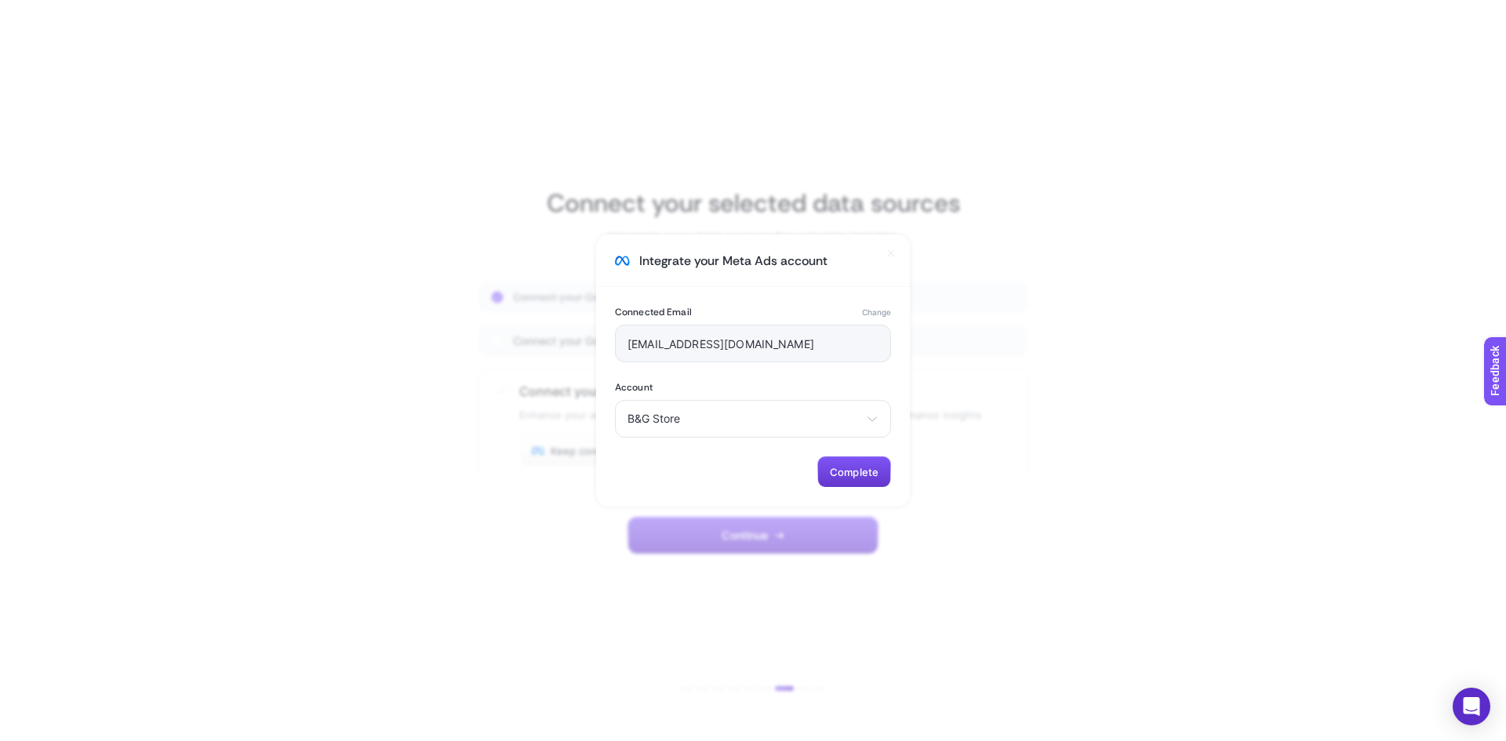
click at [863, 471] on span "Complete" at bounding box center [854, 472] width 49 height 13
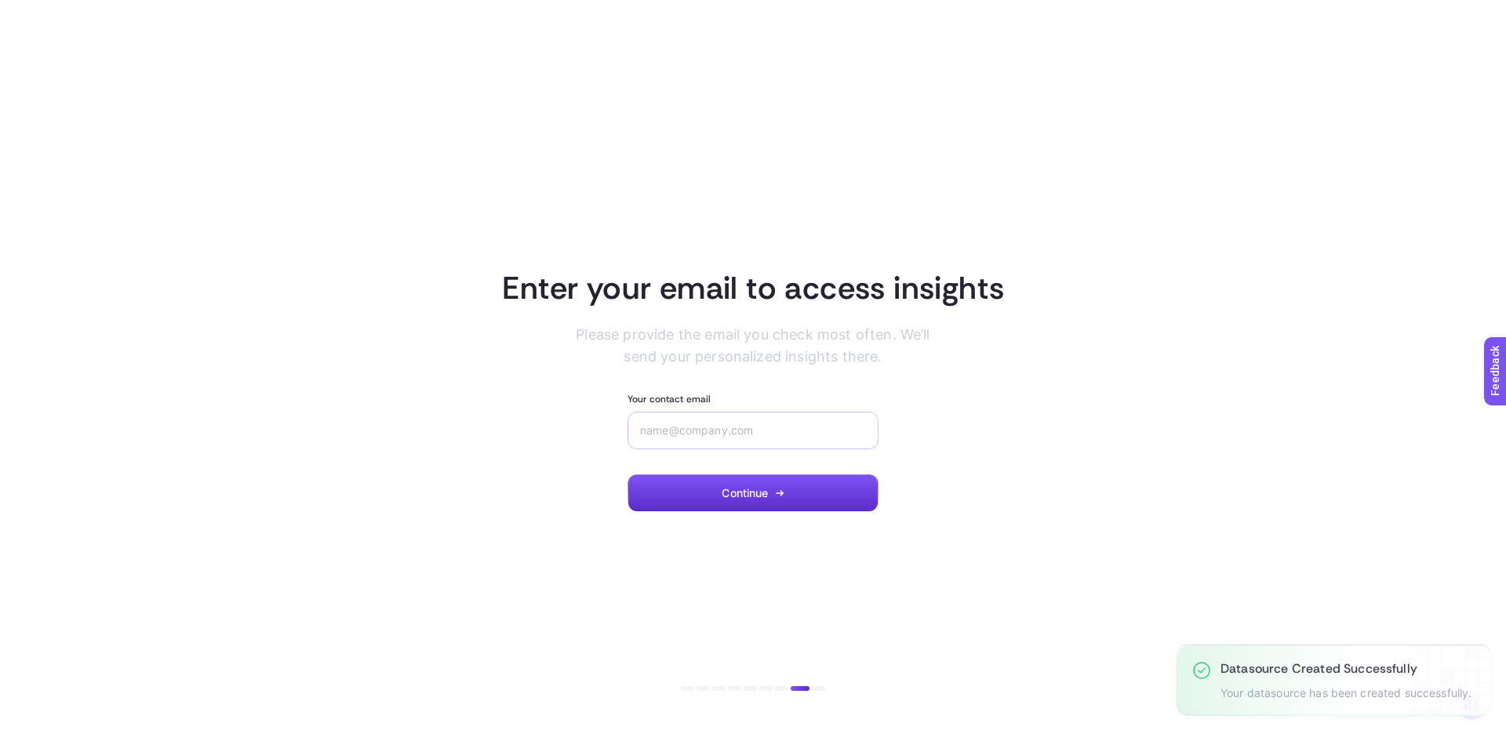
click at [709, 422] on div at bounding box center [752, 431] width 251 height 38
click at [709, 430] on input "Your contact email" at bounding box center [753, 430] width 226 height 13
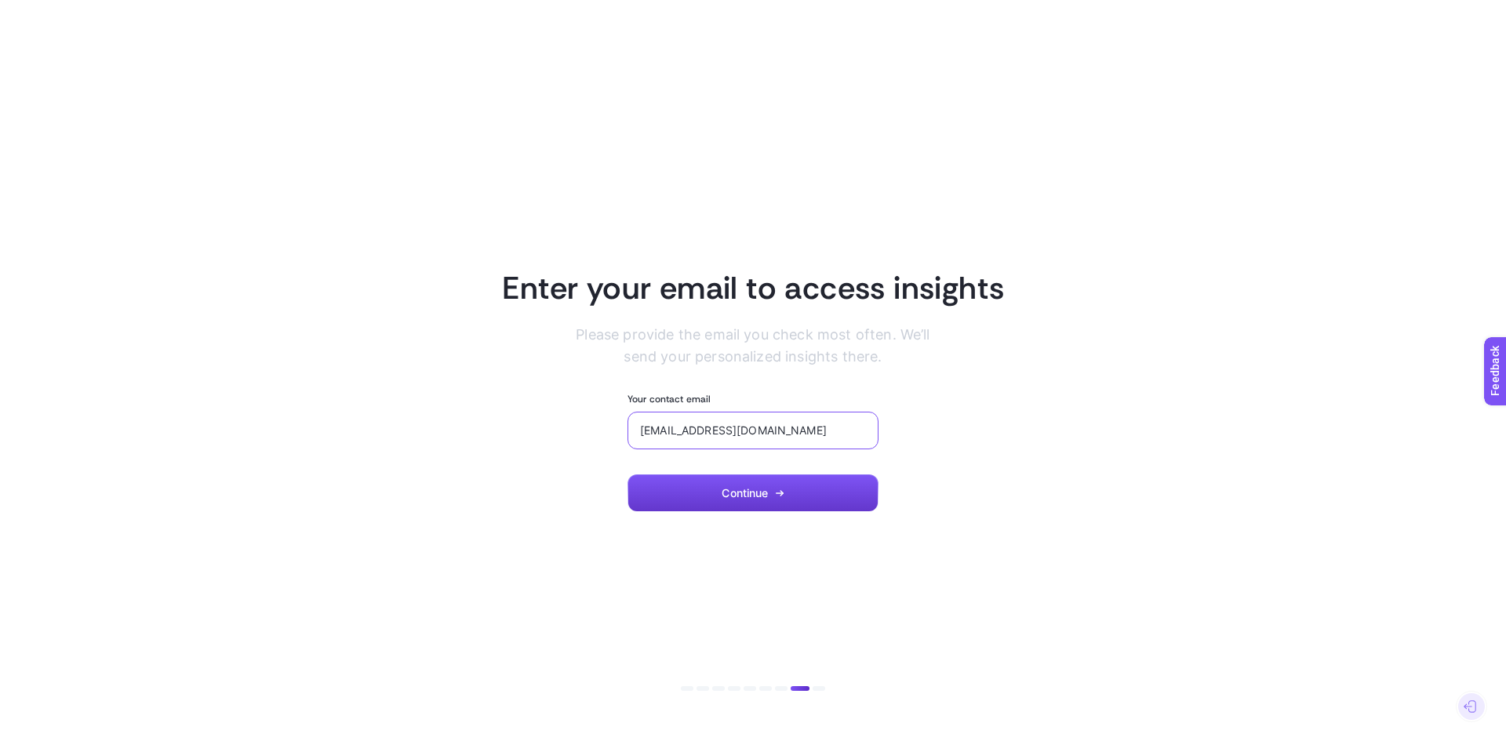
type input "ercin.ayhan@bgstore.com.tr"
click at [733, 489] on span "Continue" at bounding box center [745, 493] width 46 height 13
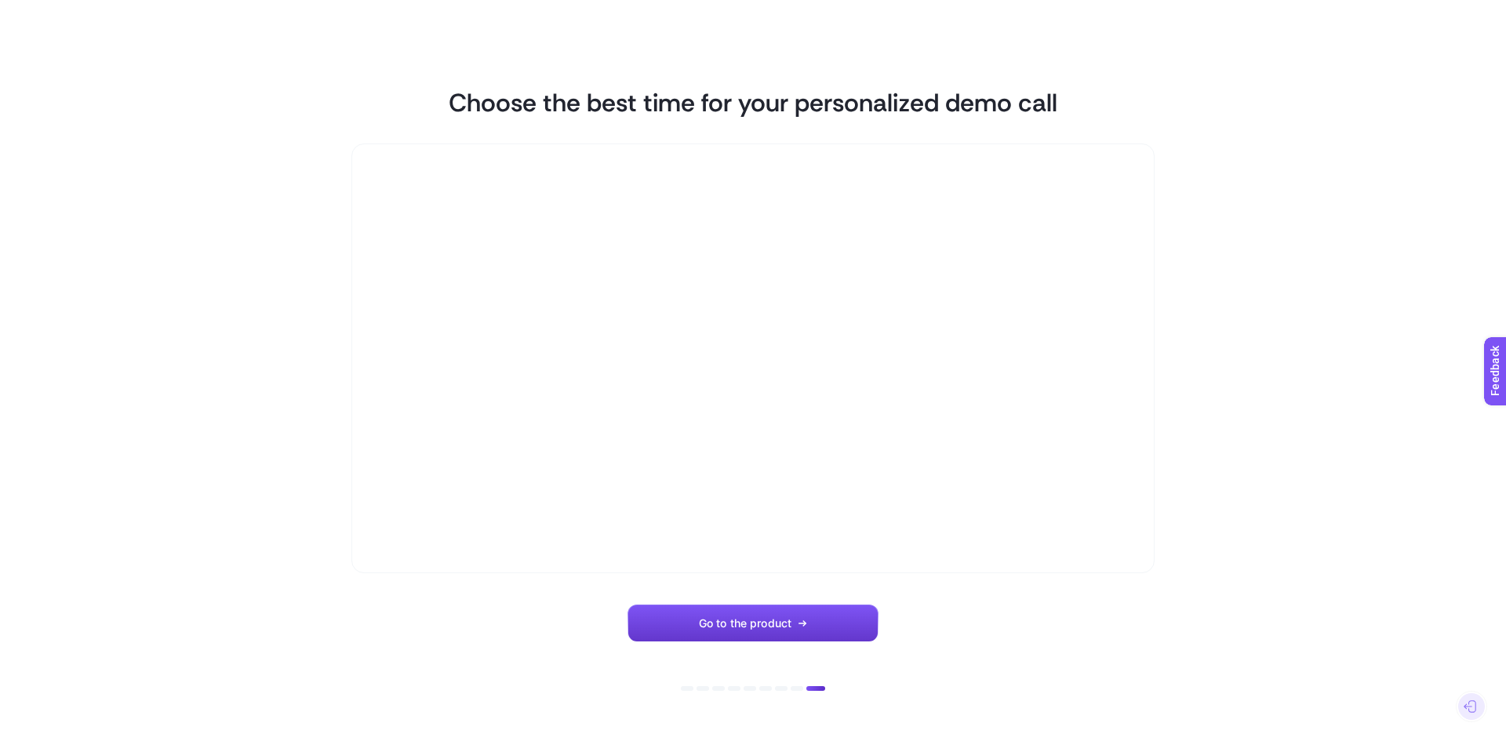
click at [784, 611] on button "Go to the product" at bounding box center [752, 624] width 251 height 38
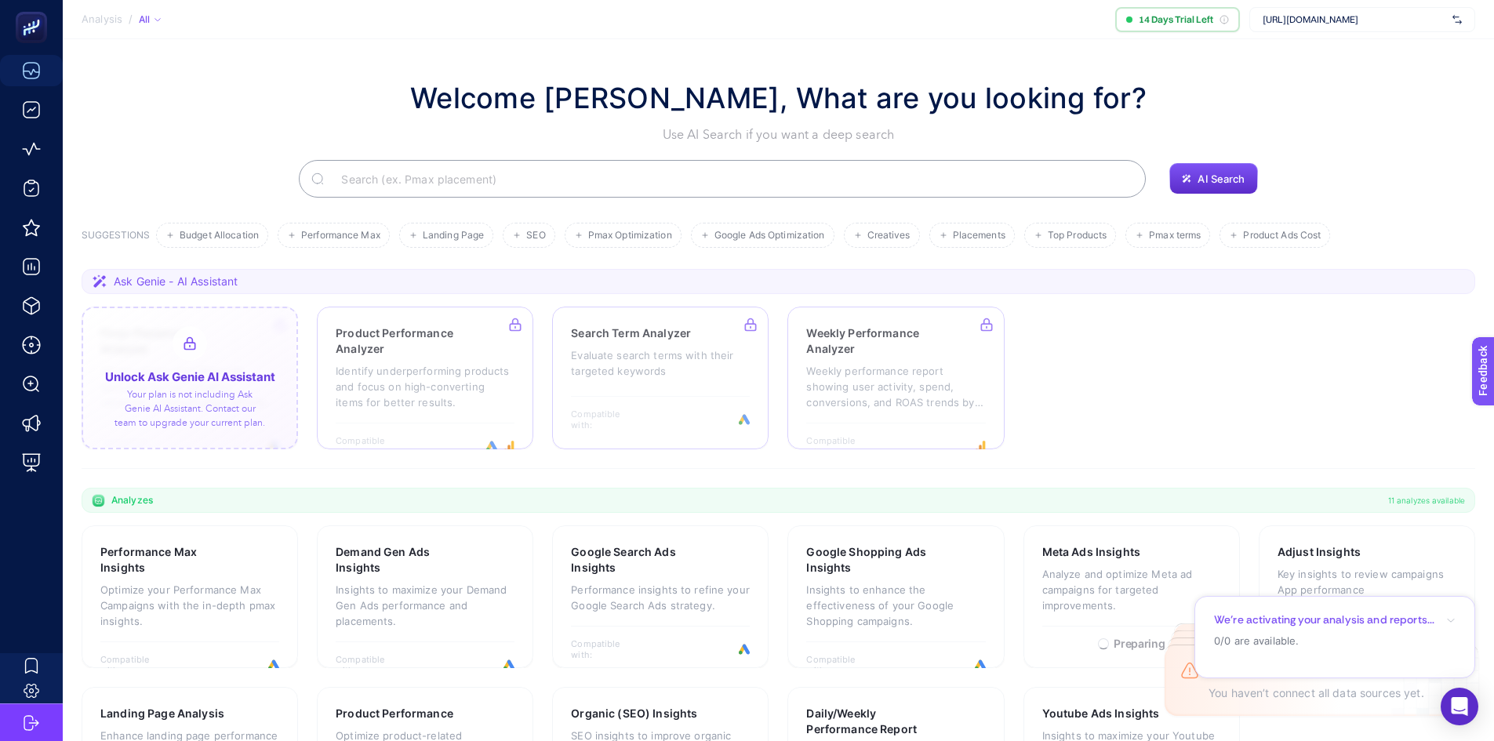
click span "Close"
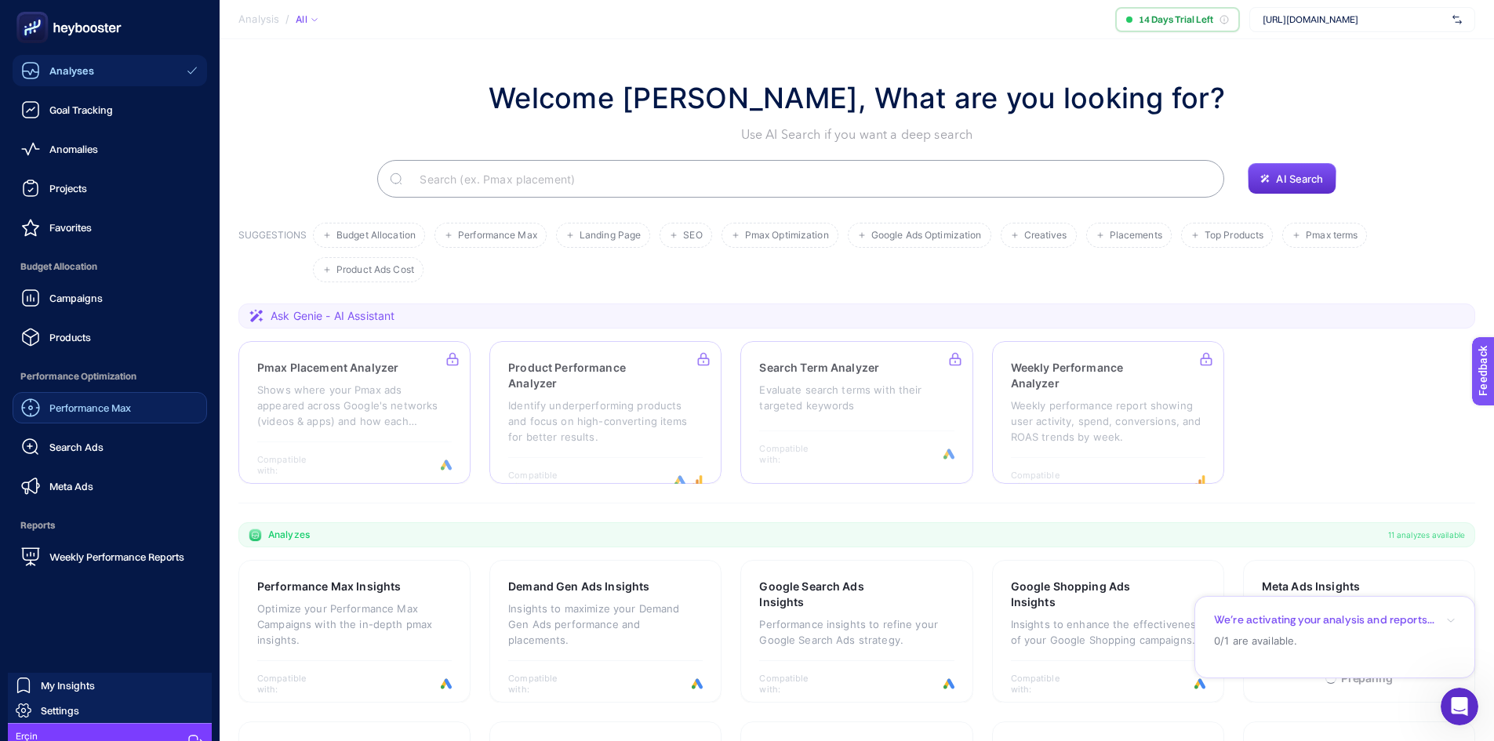
click at [96, 415] on div "Performance Max" at bounding box center [76, 407] width 110 height 19
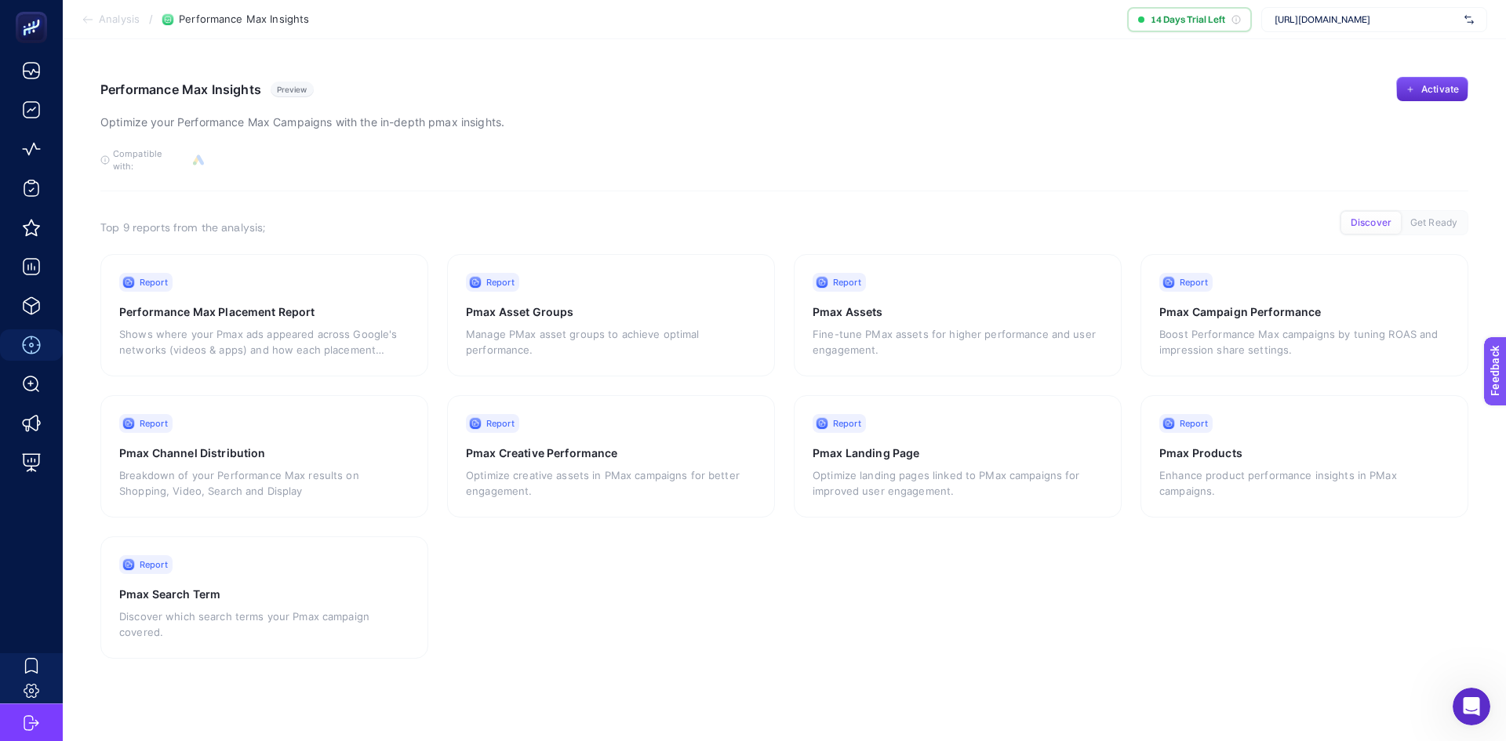
click at [114, 20] on span "Analysis" at bounding box center [119, 19] width 41 height 13
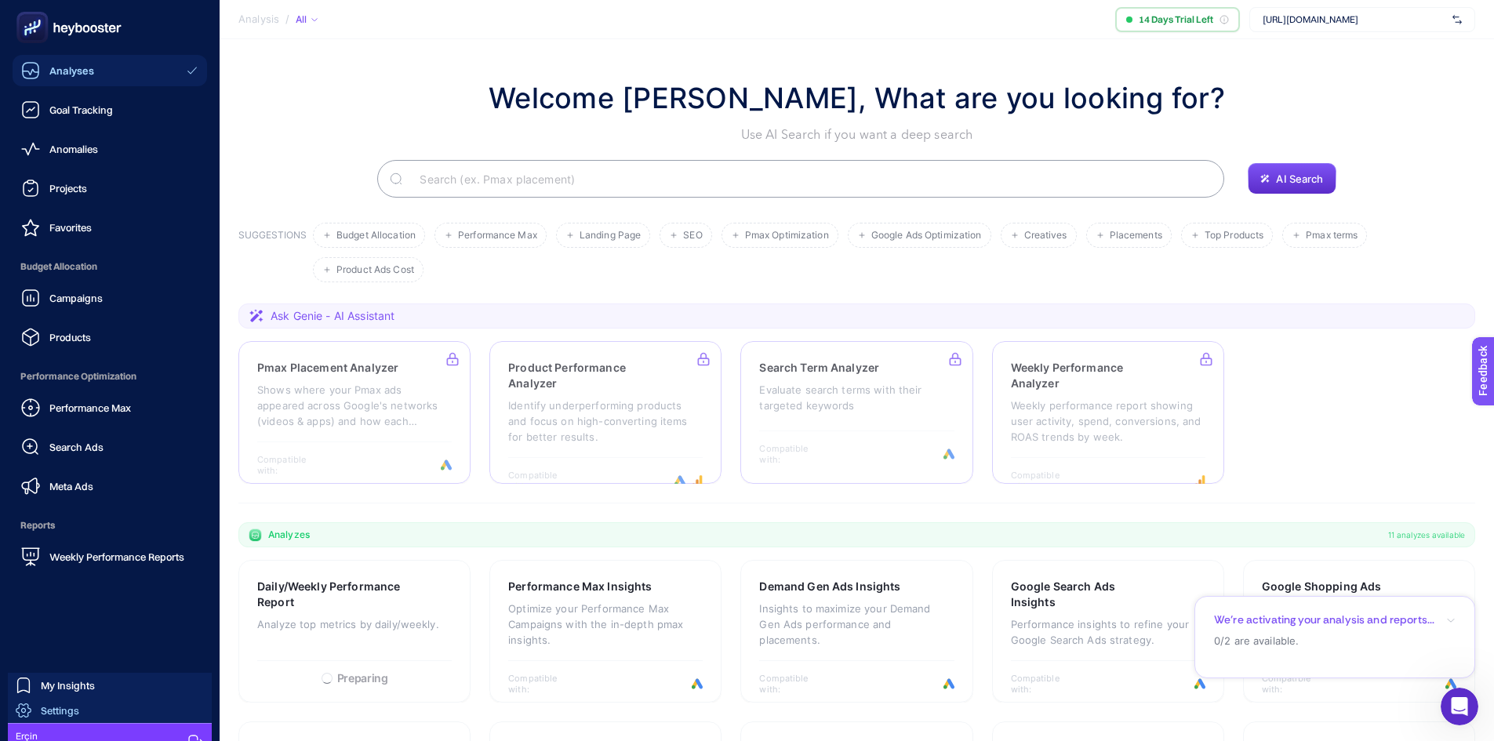
click at [67, 712] on span "Settings" at bounding box center [60, 710] width 38 height 13
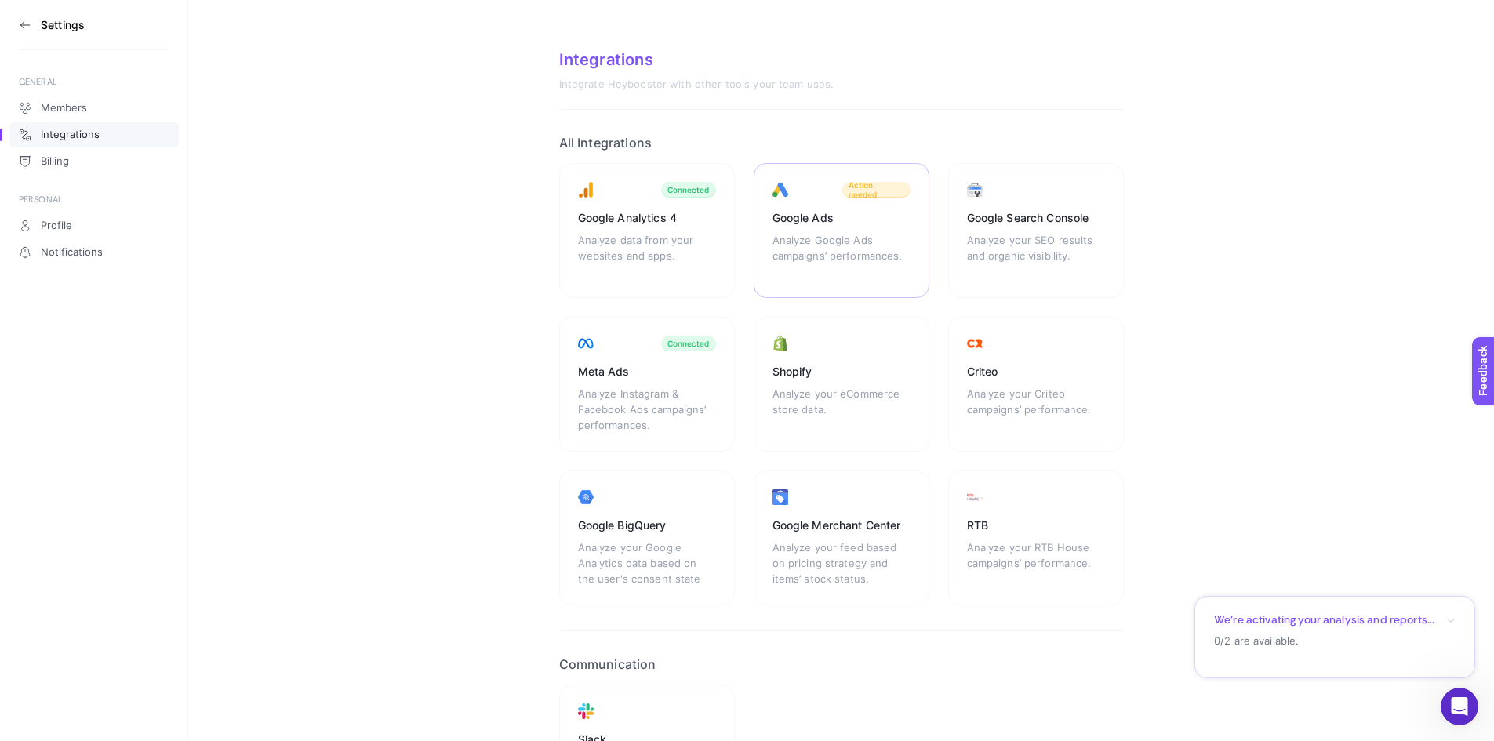
click at [878, 194] on span "Action needed" at bounding box center [877, 189] width 56 height 19
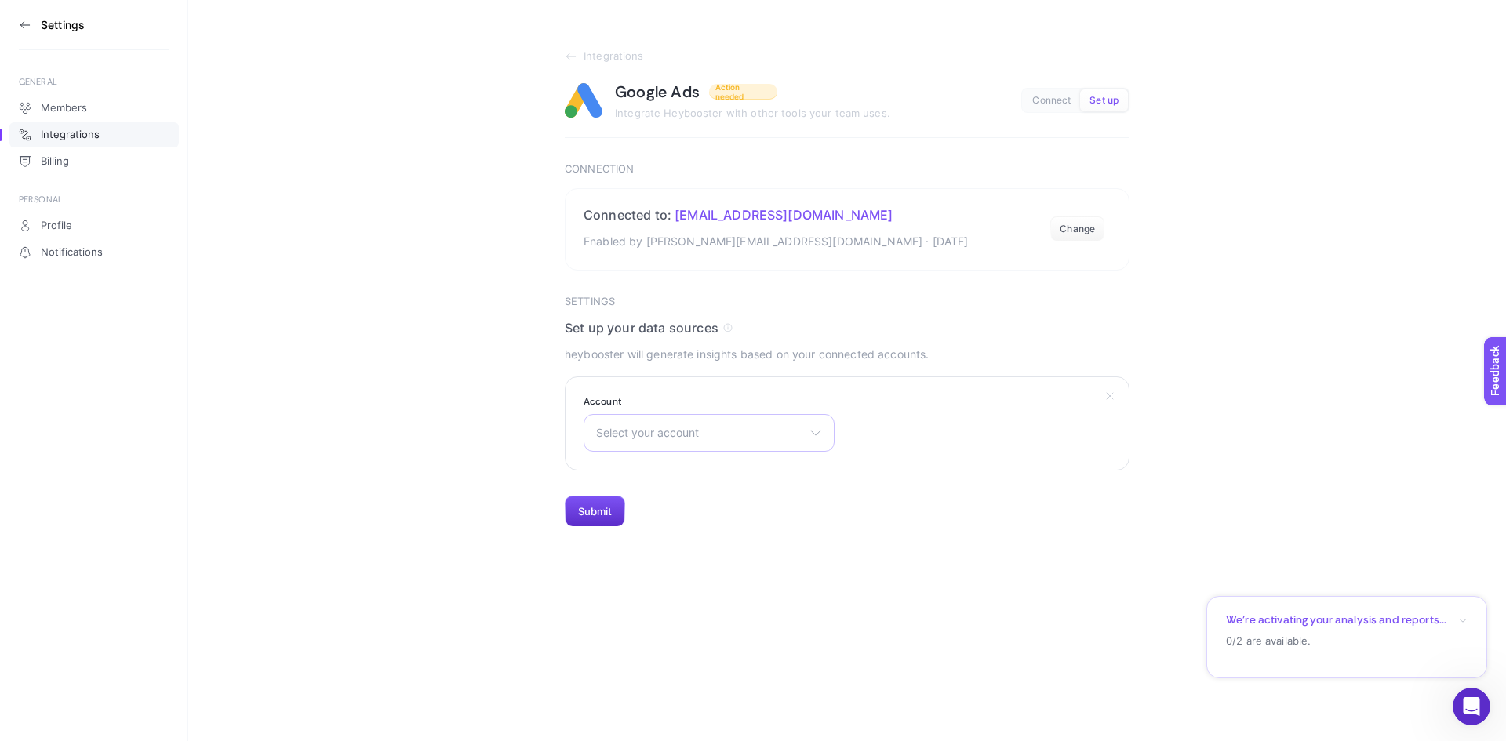
click at [750, 435] on span "Select your account" at bounding box center [699, 433] width 207 height 13
click at [751, 435] on span "Select your account" at bounding box center [699, 433] width 207 height 13
click at [1100, 96] on span "Set up" at bounding box center [1103, 101] width 29 height 12
click at [1110, 99] on span "Set up" at bounding box center [1103, 101] width 29 height 12
click at [1071, 224] on button "Change" at bounding box center [1077, 228] width 54 height 25
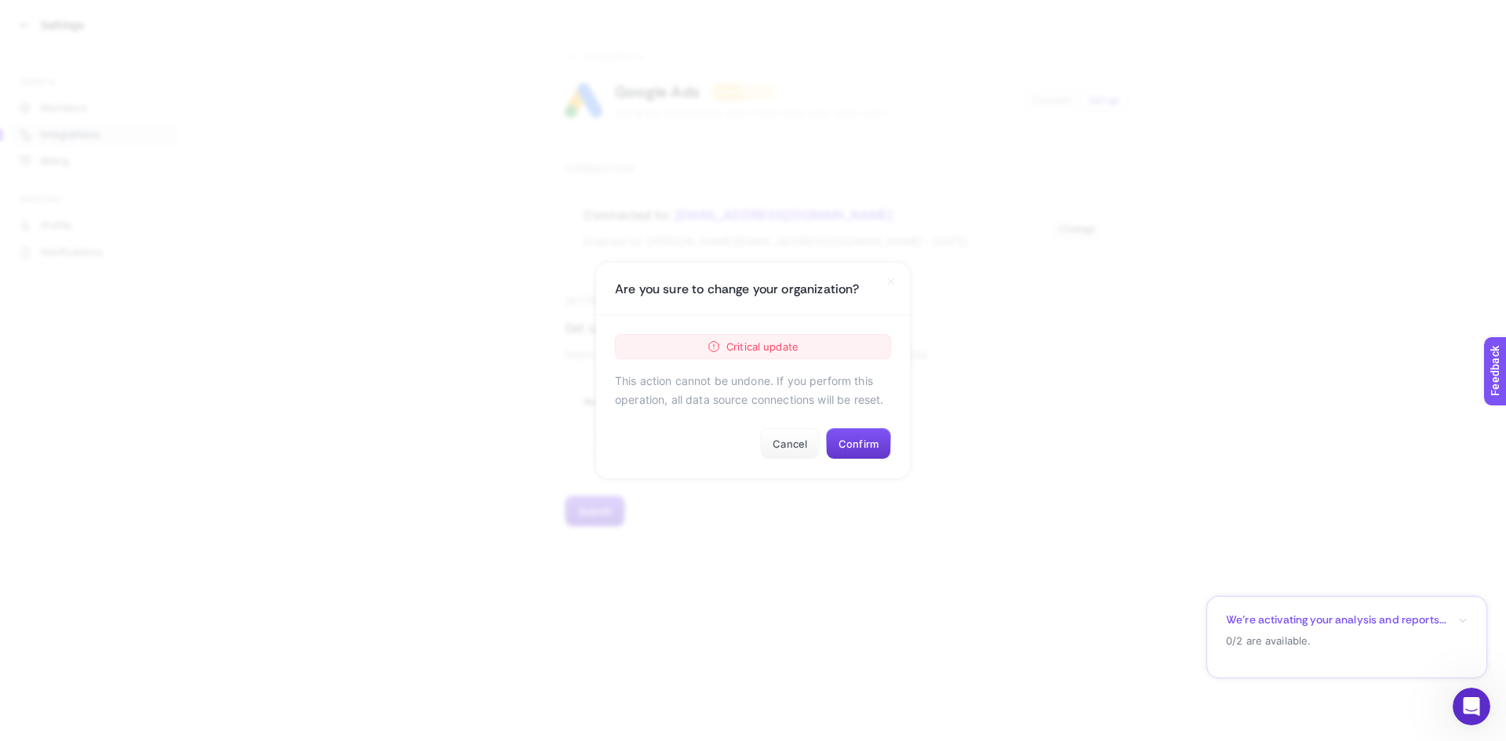
click at [863, 442] on button "Confirm" at bounding box center [858, 443] width 65 height 31
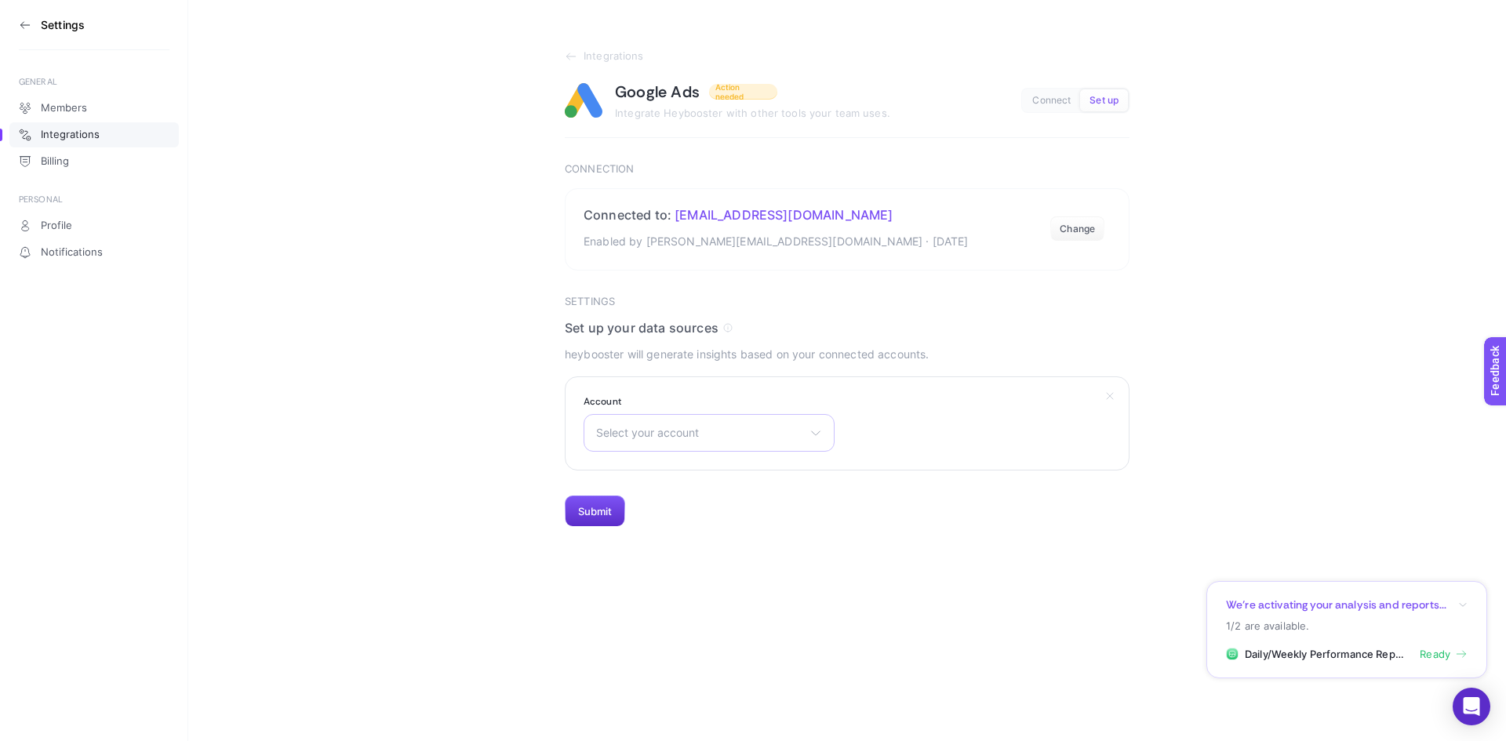
click at [744, 438] on span "Select your account" at bounding box center [699, 433] width 207 height 13
click at [1076, 220] on button "Change" at bounding box center [1077, 228] width 54 height 25
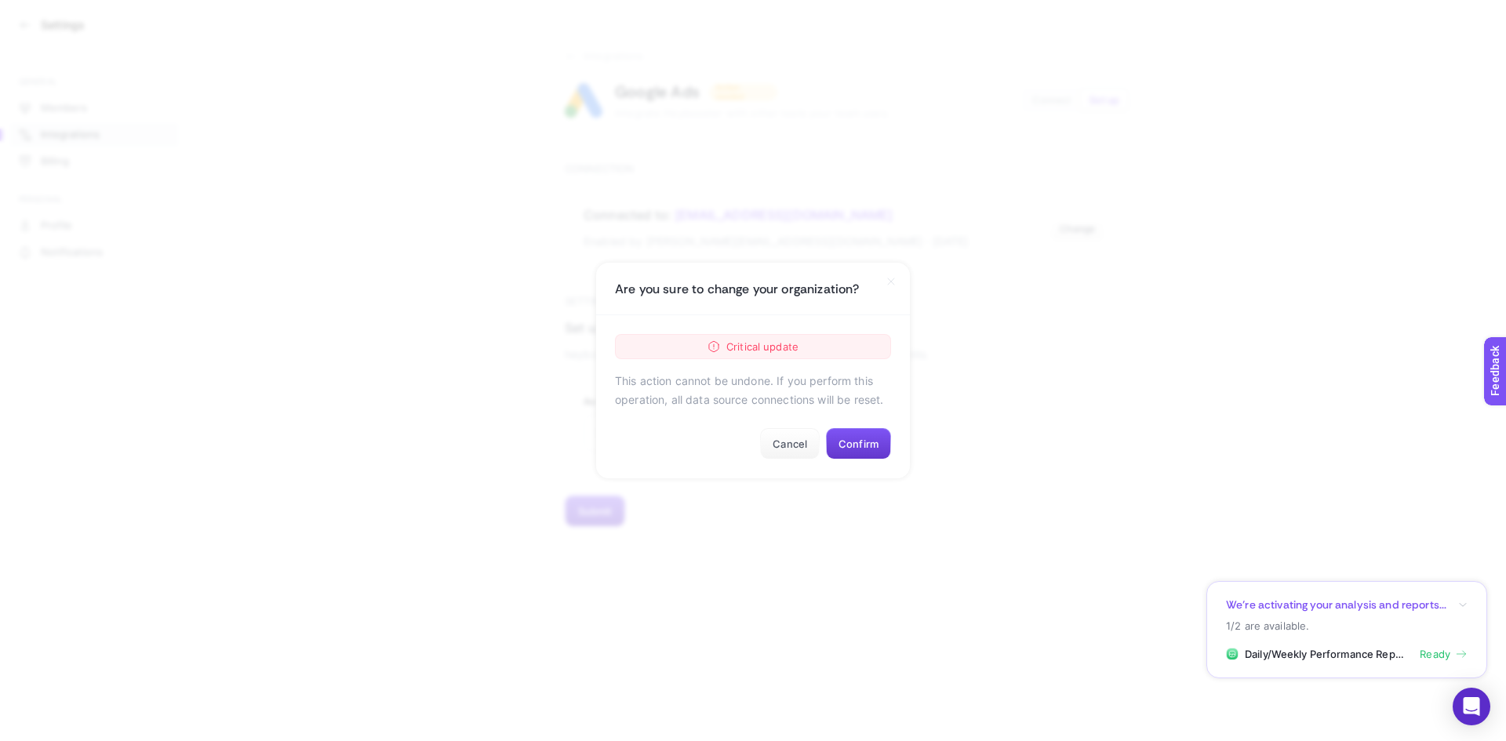
click at [859, 442] on button "Confirm" at bounding box center [858, 443] width 65 height 31
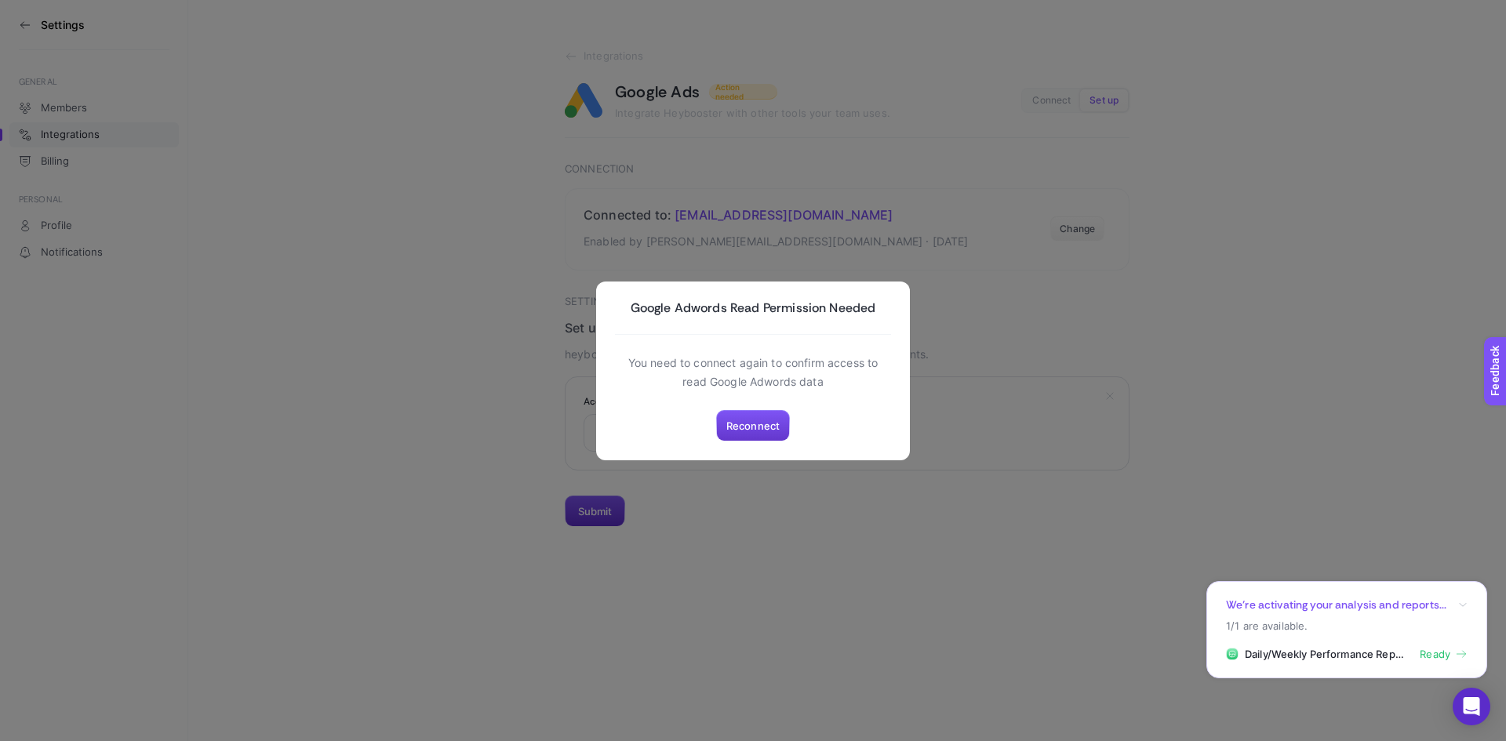
click at [757, 427] on span "Reconnect" at bounding box center [752, 426] width 53 height 13
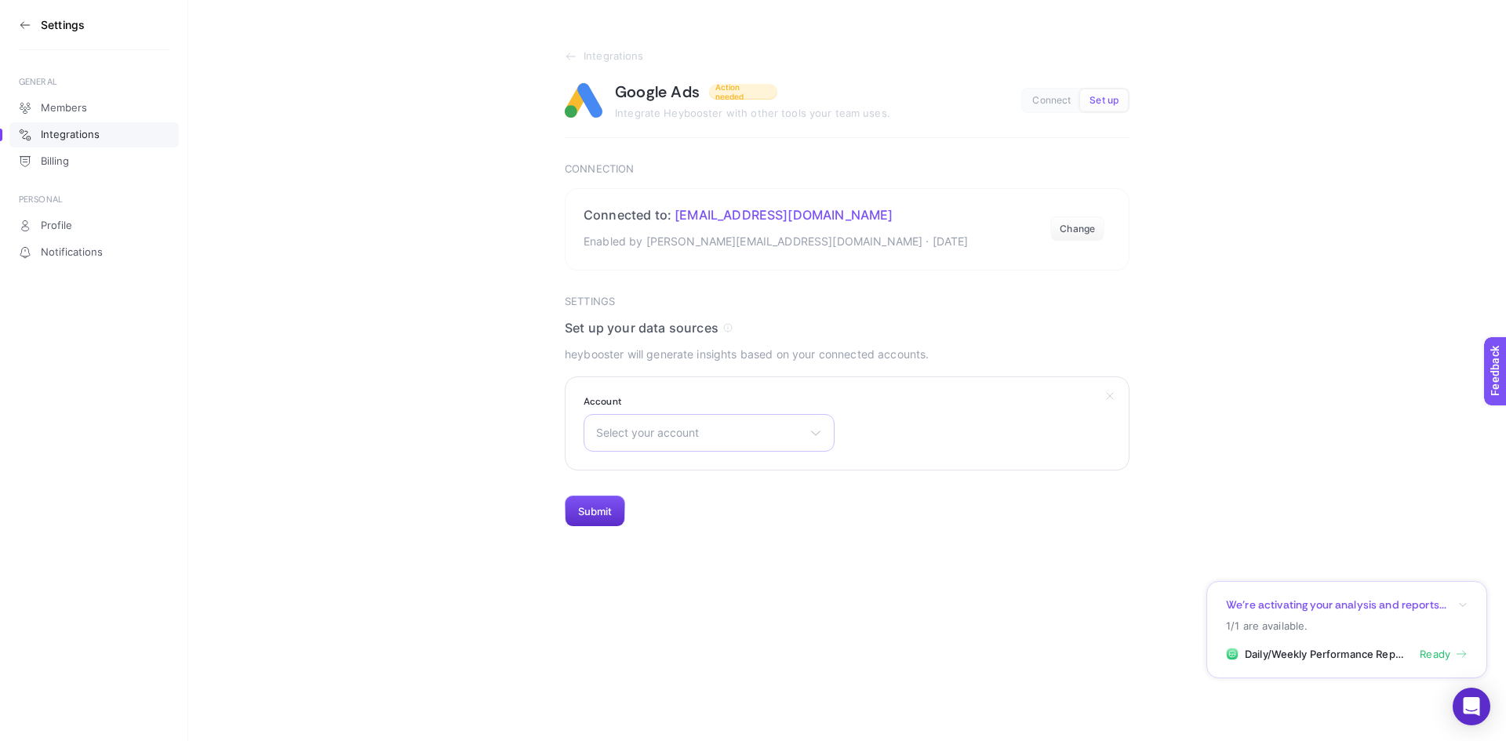
click at [791, 435] on span "Select your account" at bounding box center [699, 433] width 207 height 13
click at [1038, 406] on section "Account Select your account There are no matching options available." at bounding box center [847, 423] width 565 height 94
click at [32, 22] on section "Settings" at bounding box center [94, 25] width 151 height 50
click at [26, 22] on icon at bounding box center [25, 25] width 13 height 13
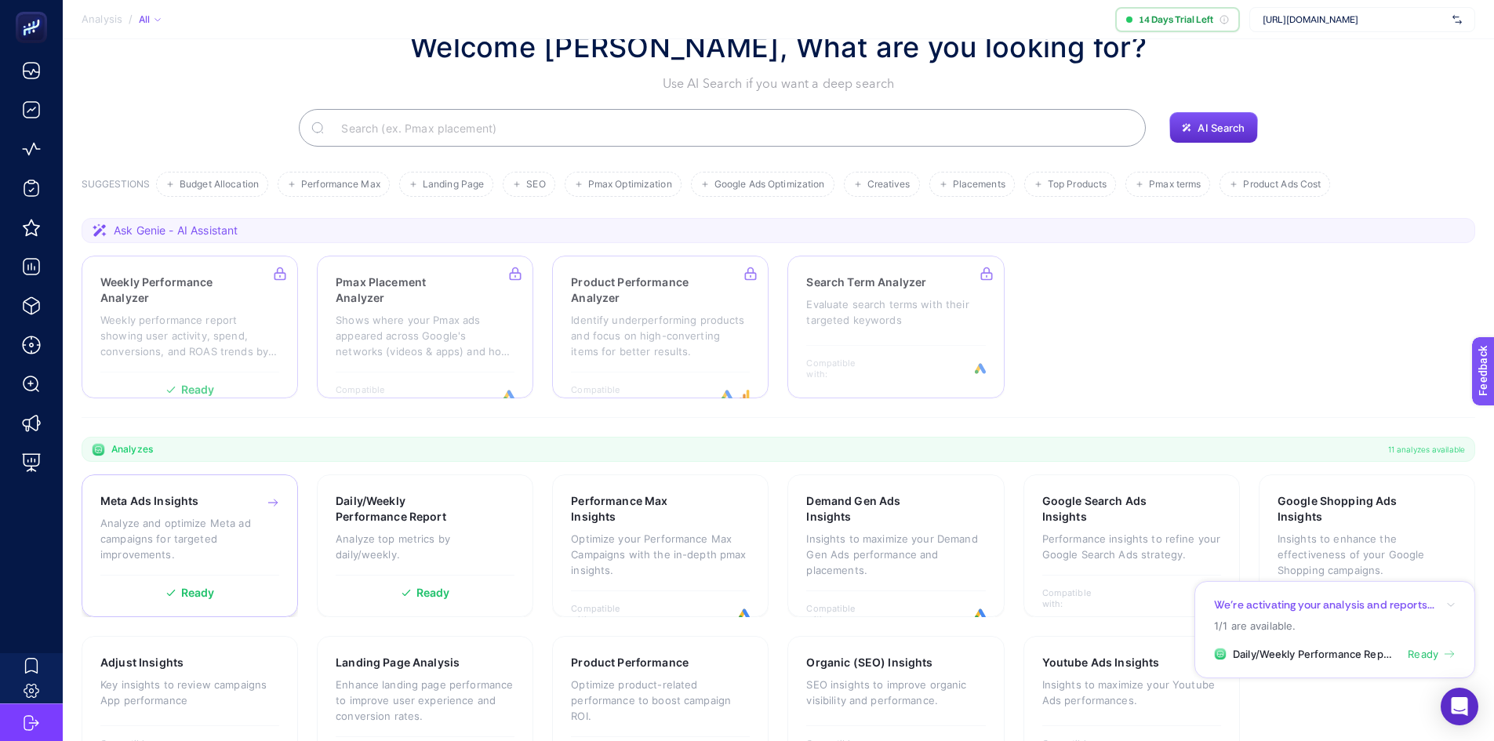
scroll to position [78, 0]
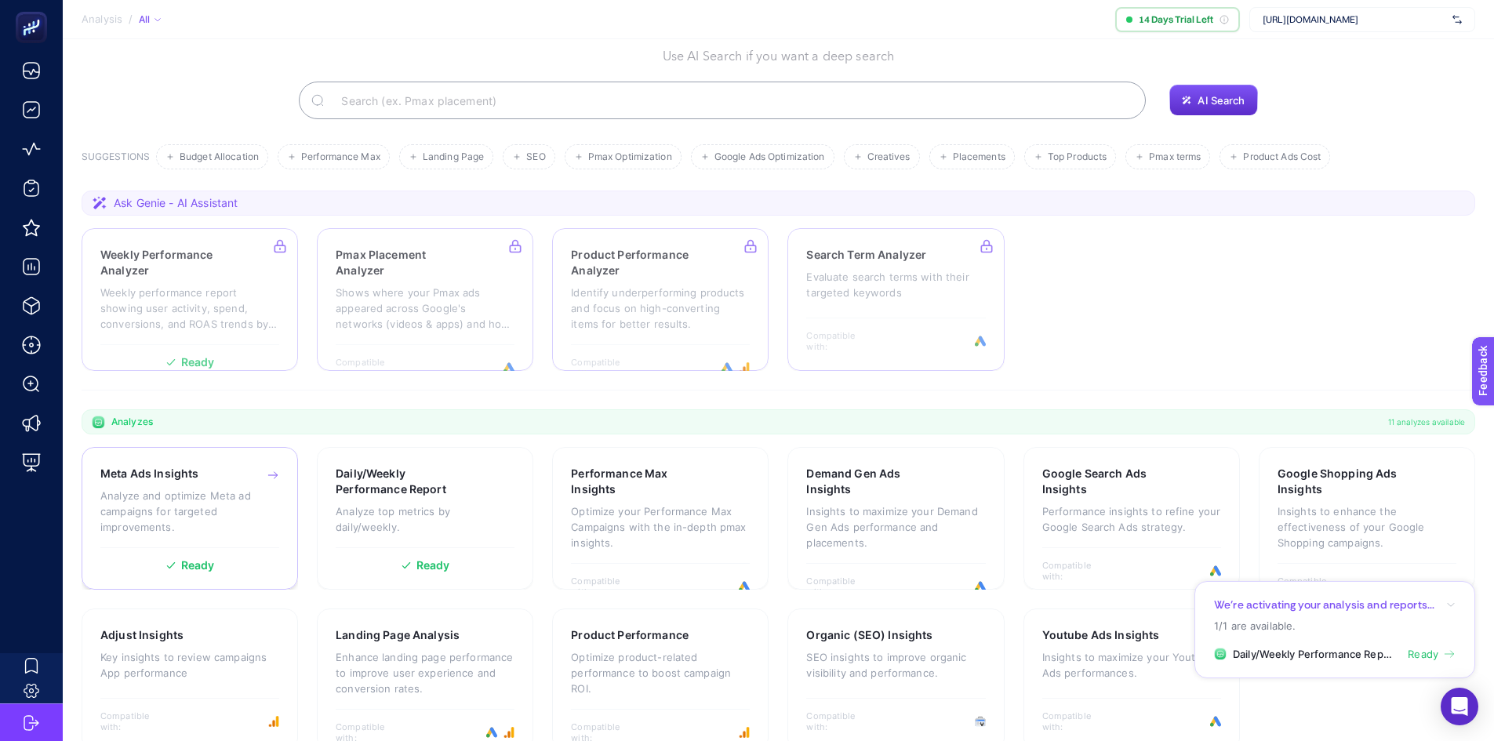
click at [190, 481] on h3 "Meta Ads Insights" at bounding box center [149, 474] width 98 height 16
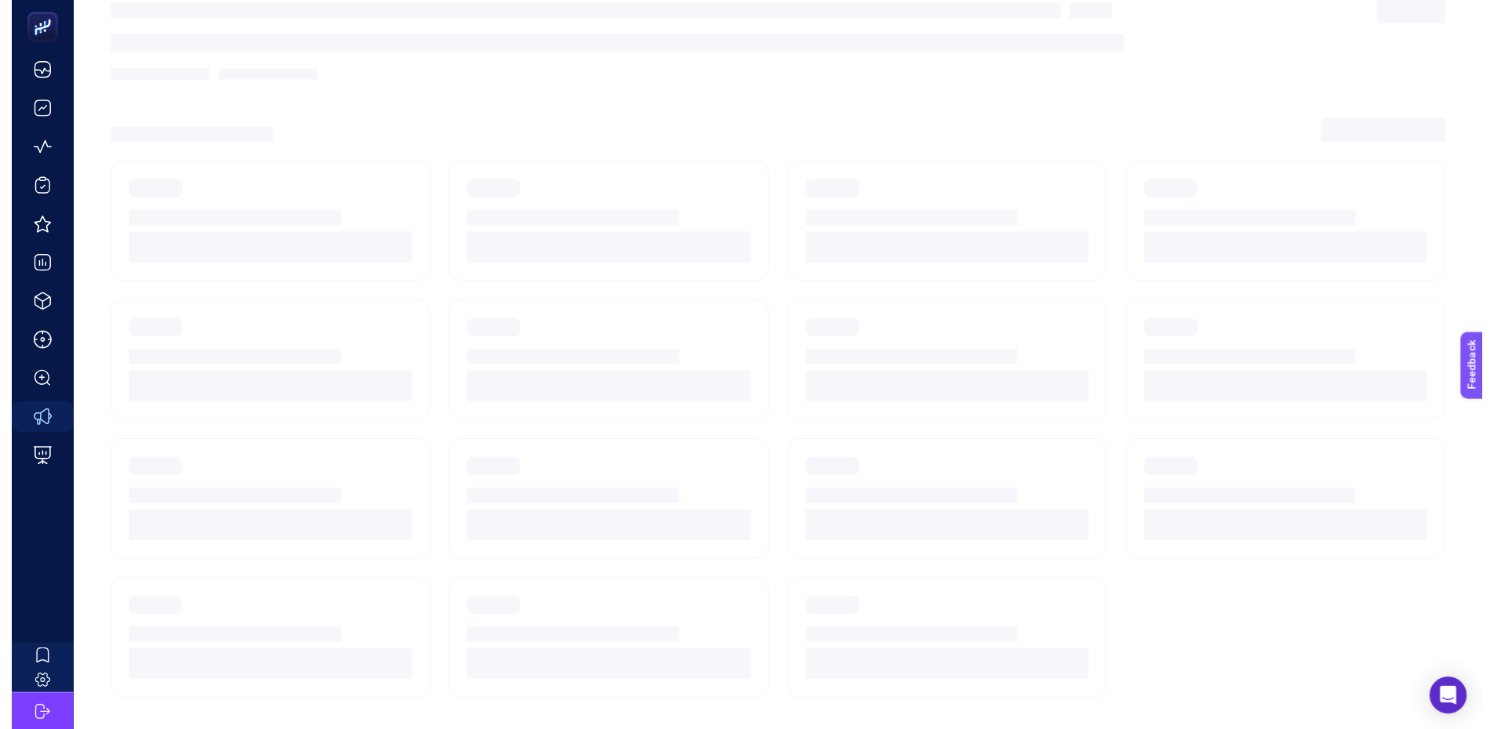
scroll to position [40, 0]
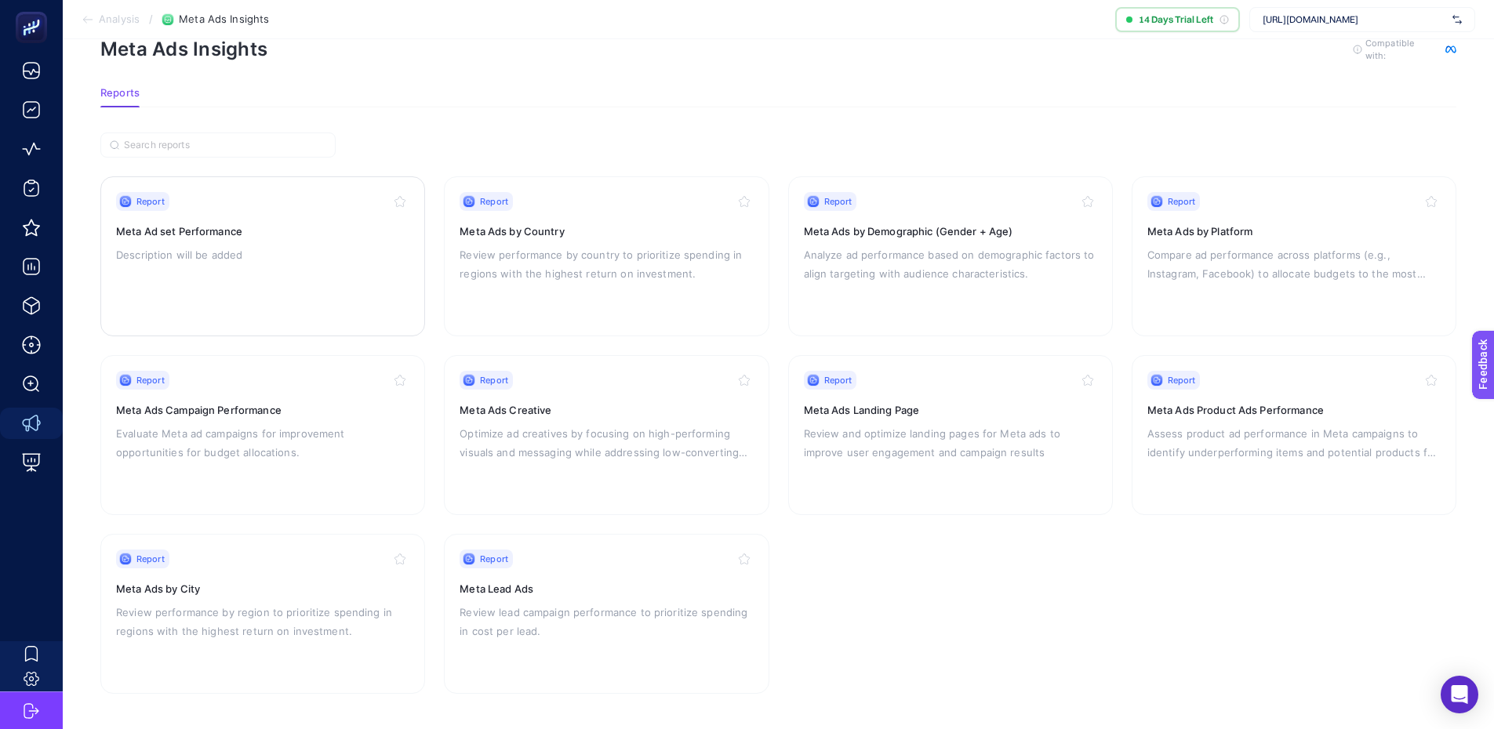
click at [281, 211] on div "Report Meta Ad set Performance Description will be added" at bounding box center [262, 256] width 293 height 129
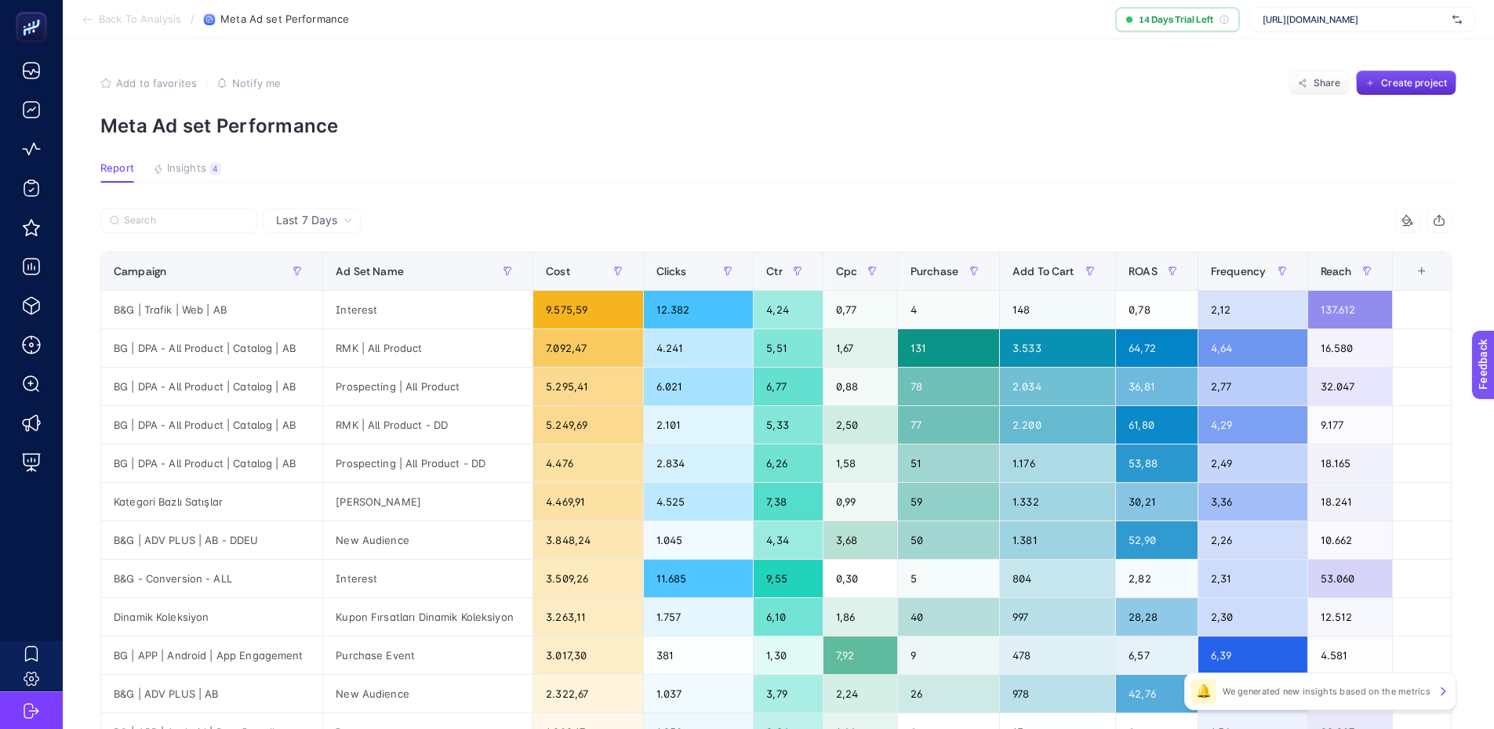
click at [188, 167] on span "Insights" at bounding box center [186, 168] width 39 height 13
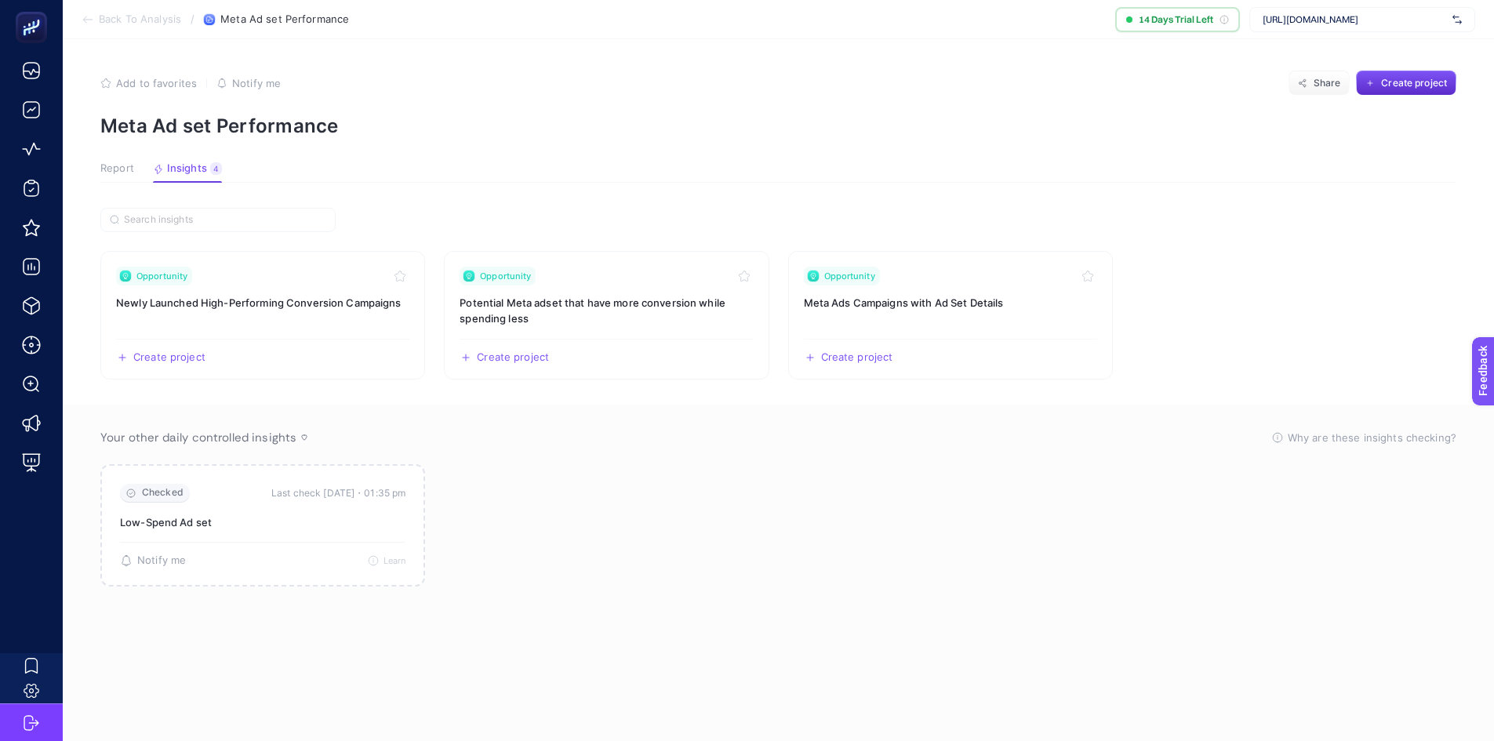
click at [116, 167] on span "Report" at bounding box center [117, 168] width 34 height 13
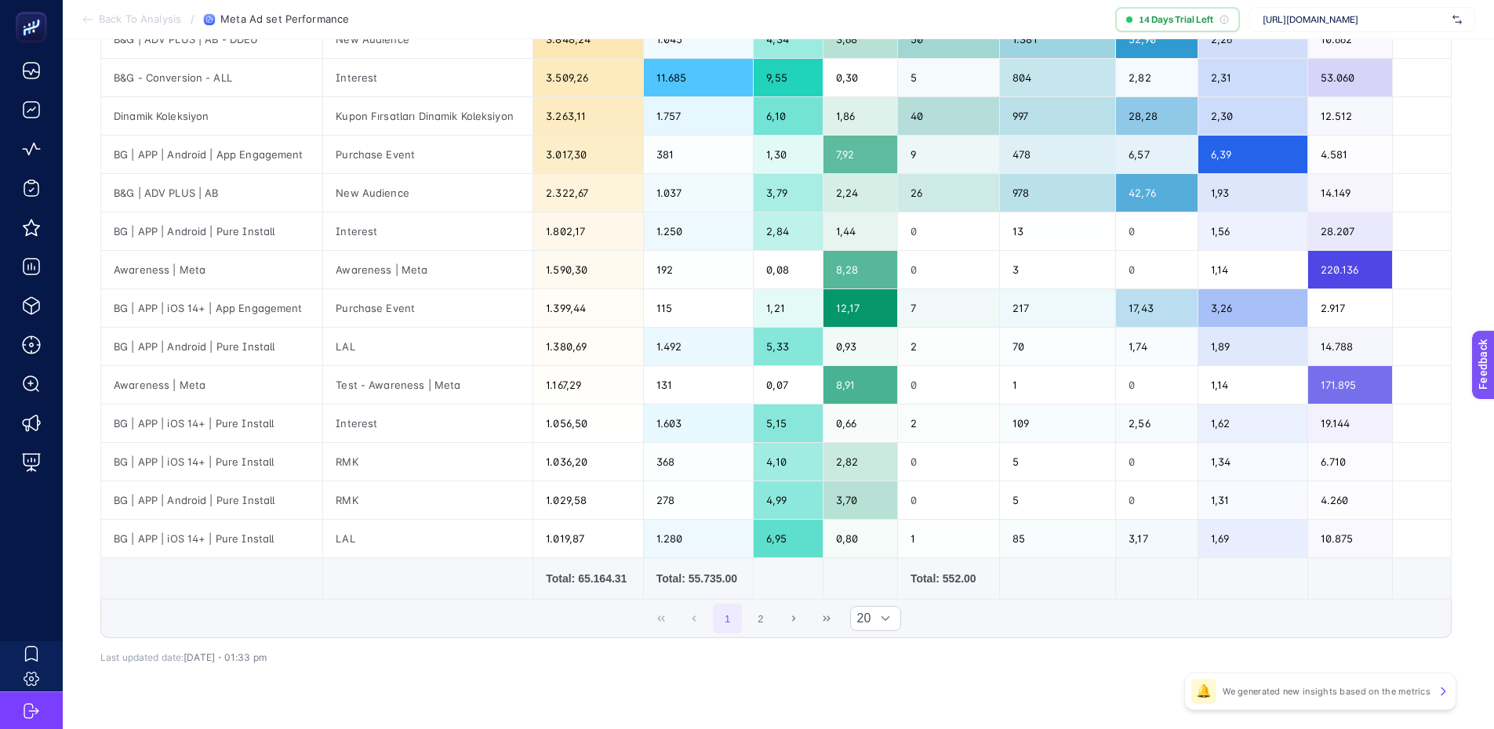
scroll to position [536, 0]
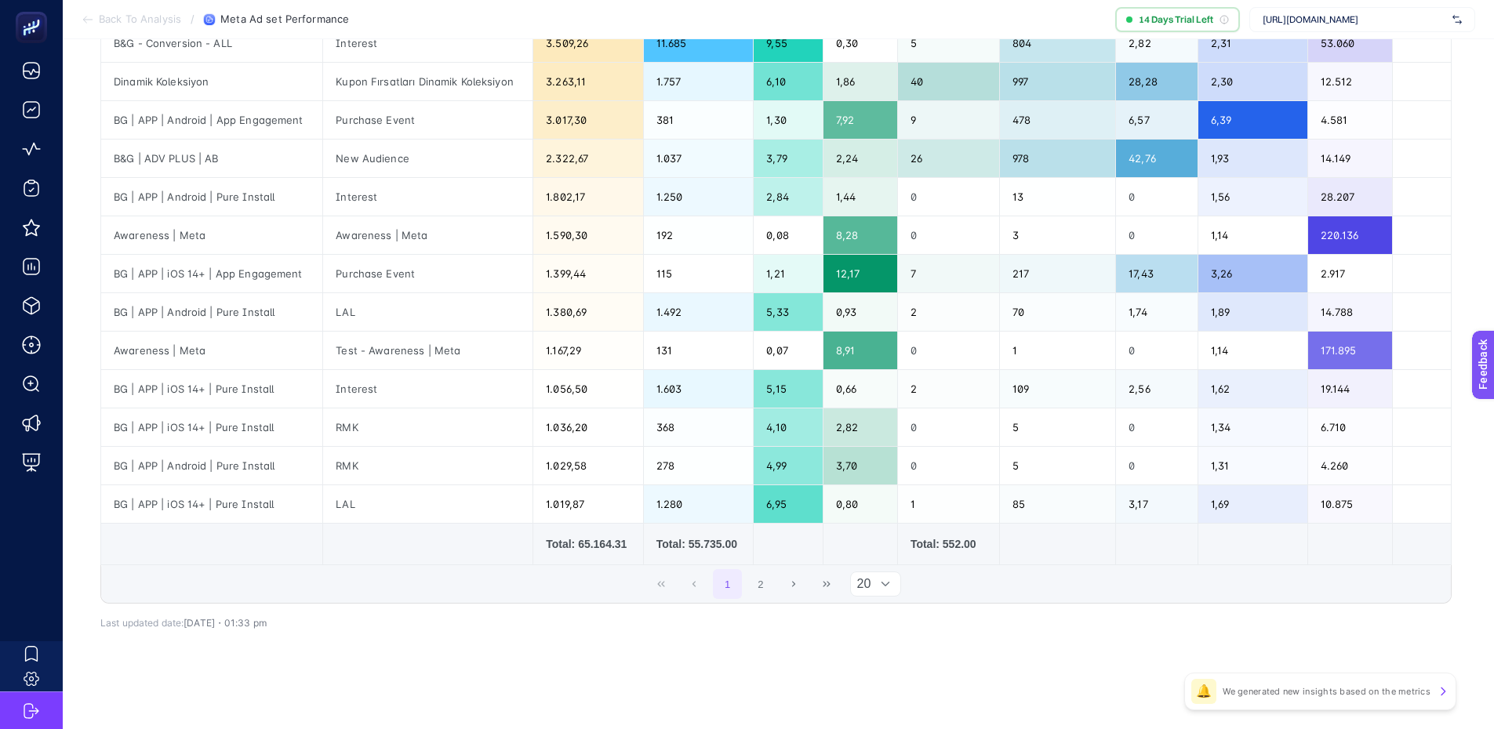
click at [871, 584] on span "20" at bounding box center [861, 585] width 20 height 24
click at [875, 652] on li "50" at bounding box center [881, 650] width 51 height 31
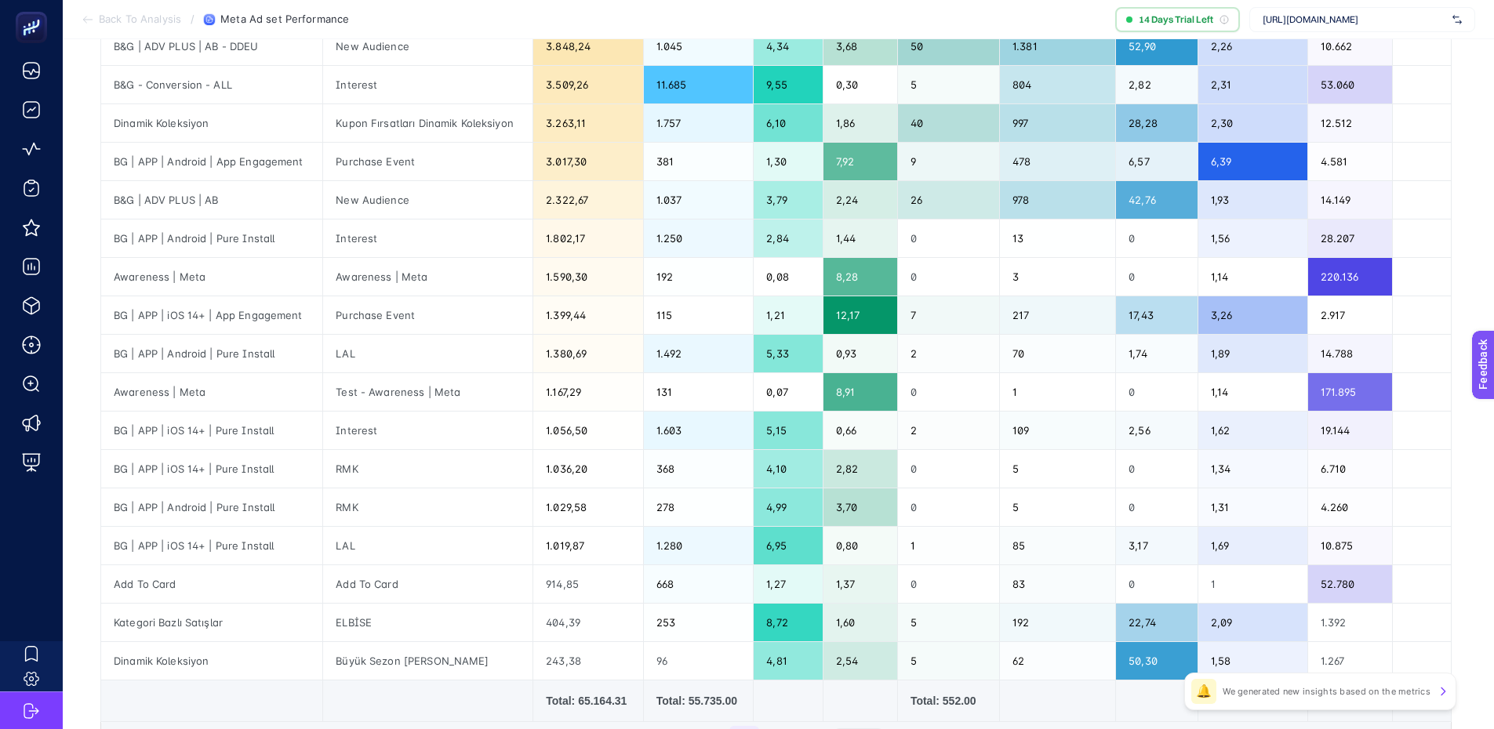
scroll to position [573, 7]
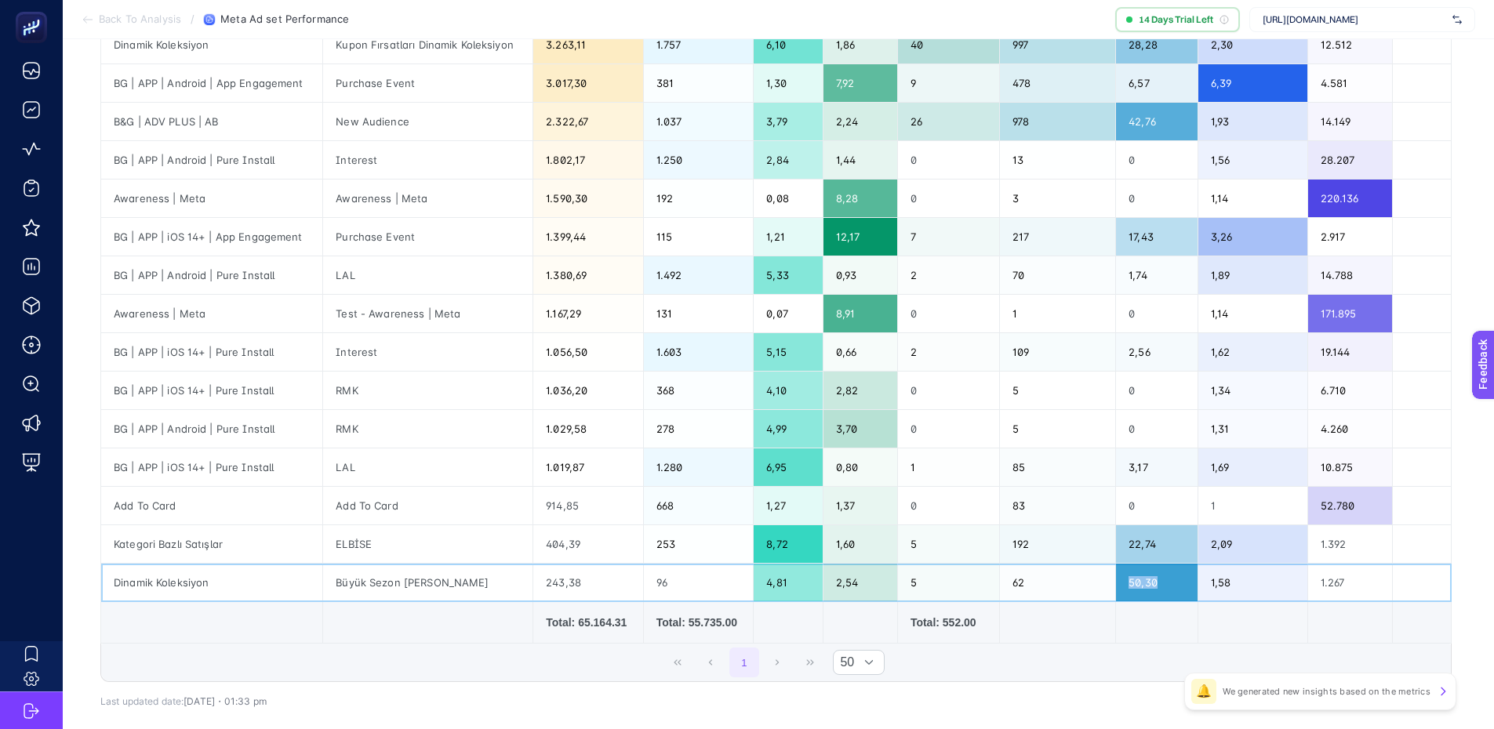
drag, startPoint x: 1162, startPoint y: 581, endPoint x: 1130, endPoint y: 611, distance: 43.3
click at [1122, 584] on div "50,30" at bounding box center [1157, 583] width 82 height 38
click at [1171, 594] on div "50,30" at bounding box center [1157, 583] width 82 height 38
drag, startPoint x: 1167, startPoint y: 579, endPoint x: 1128, endPoint y: 579, distance: 39.2
click at [1128, 579] on div "50,30" at bounding box center [1157, 583] width 82 height 38
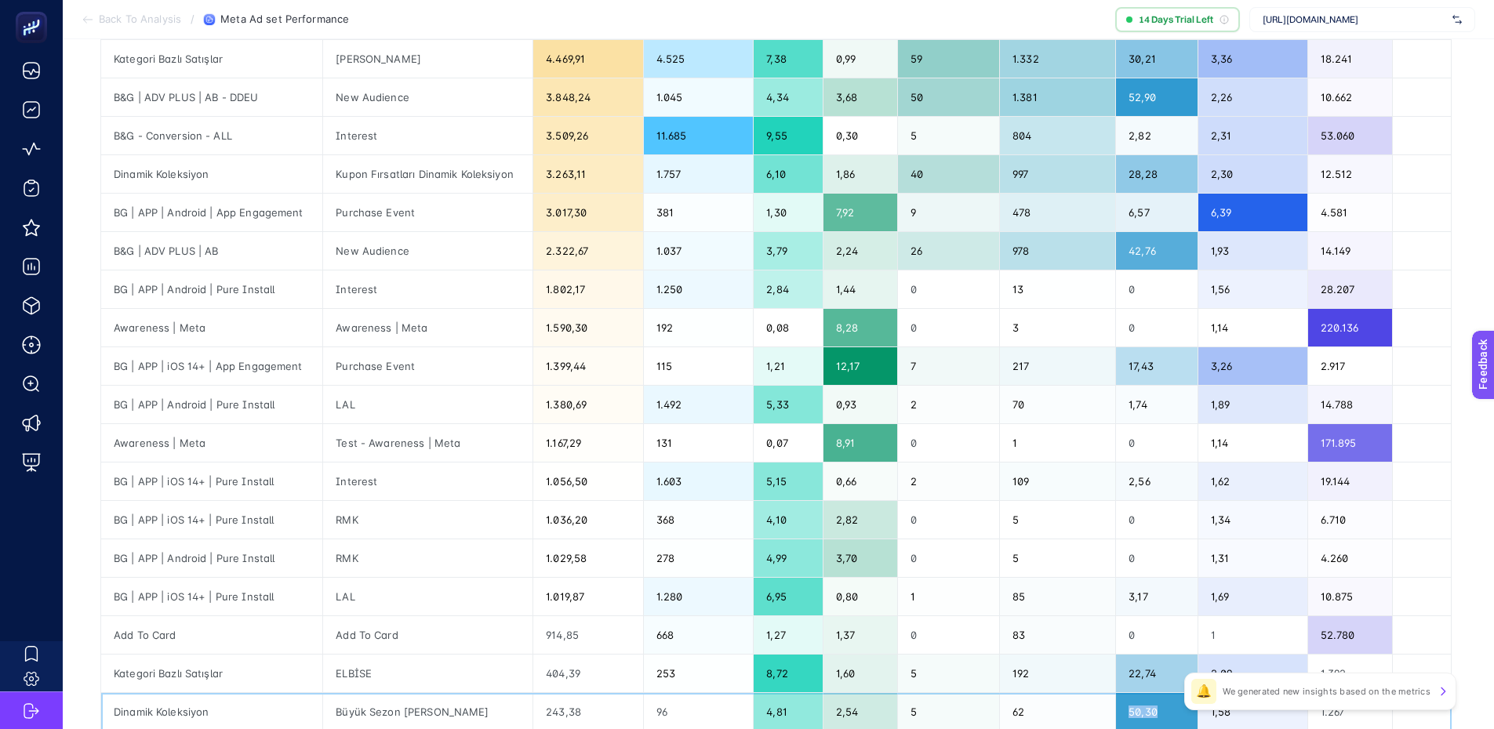
scroll to position [416, 7]
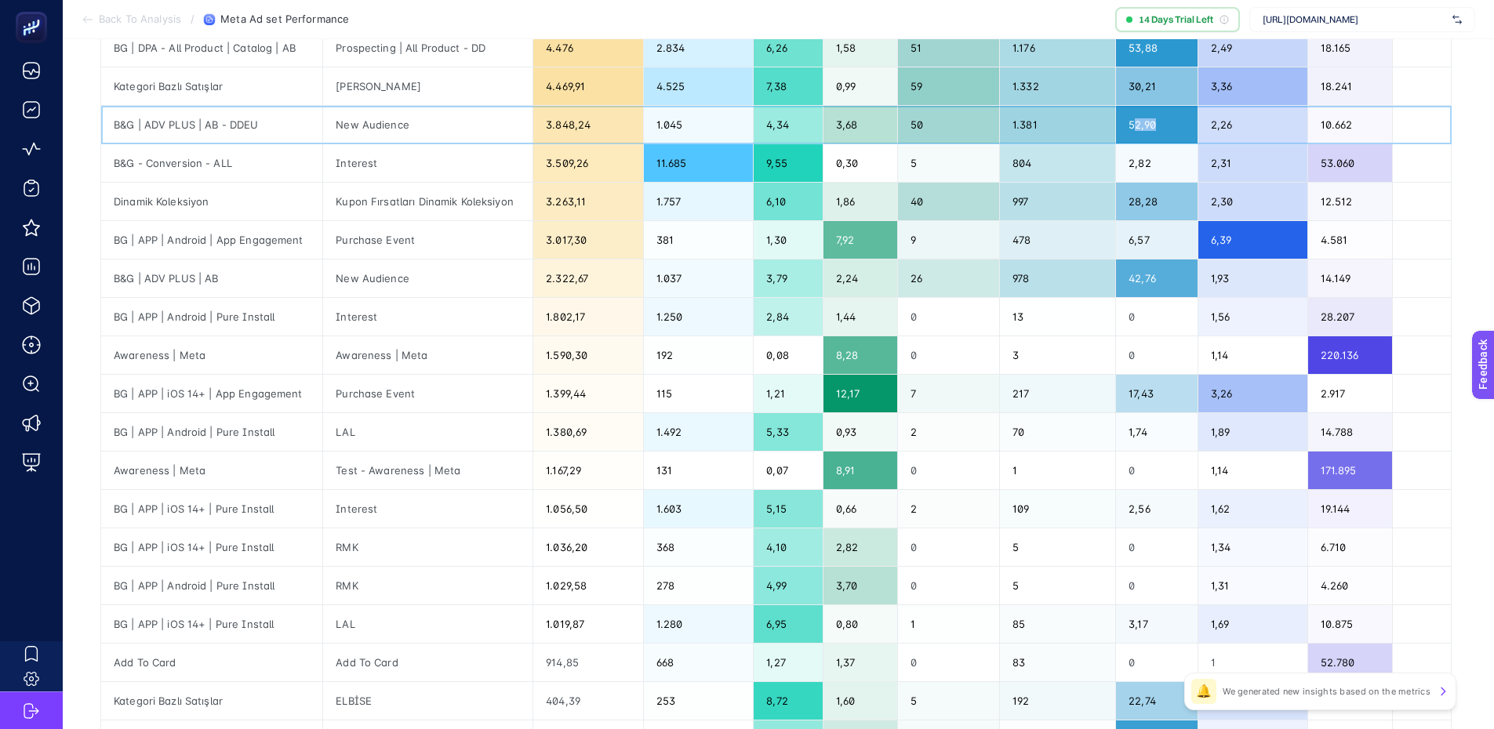
drag, startPoint x: 1158, startPoint y: 121, endPoint x: 1133, endPoint y: 120, distance: 25.1
click at [1133, 120] on div "52,90" at bounding box center [1157, 125] width 82 height 38
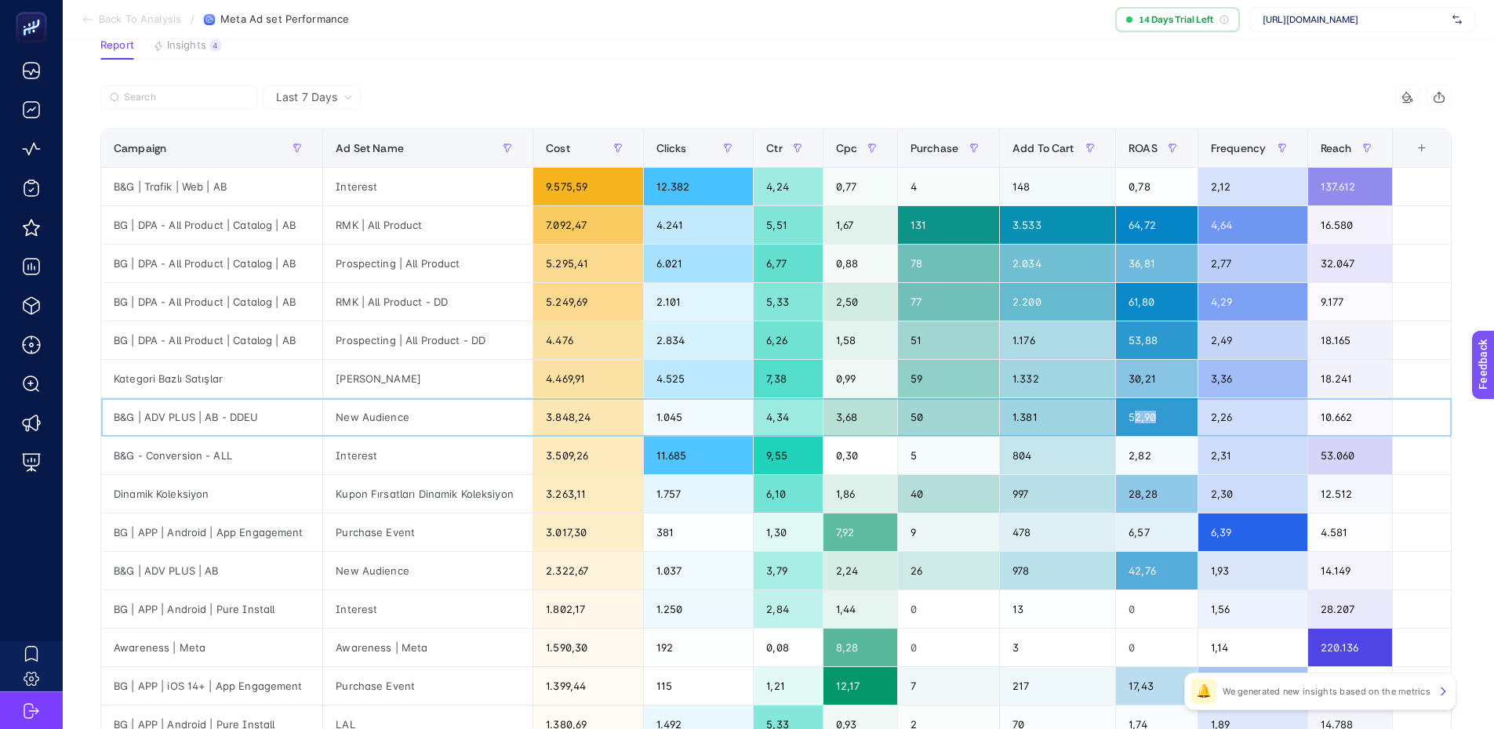
scroll to position [0, 7]
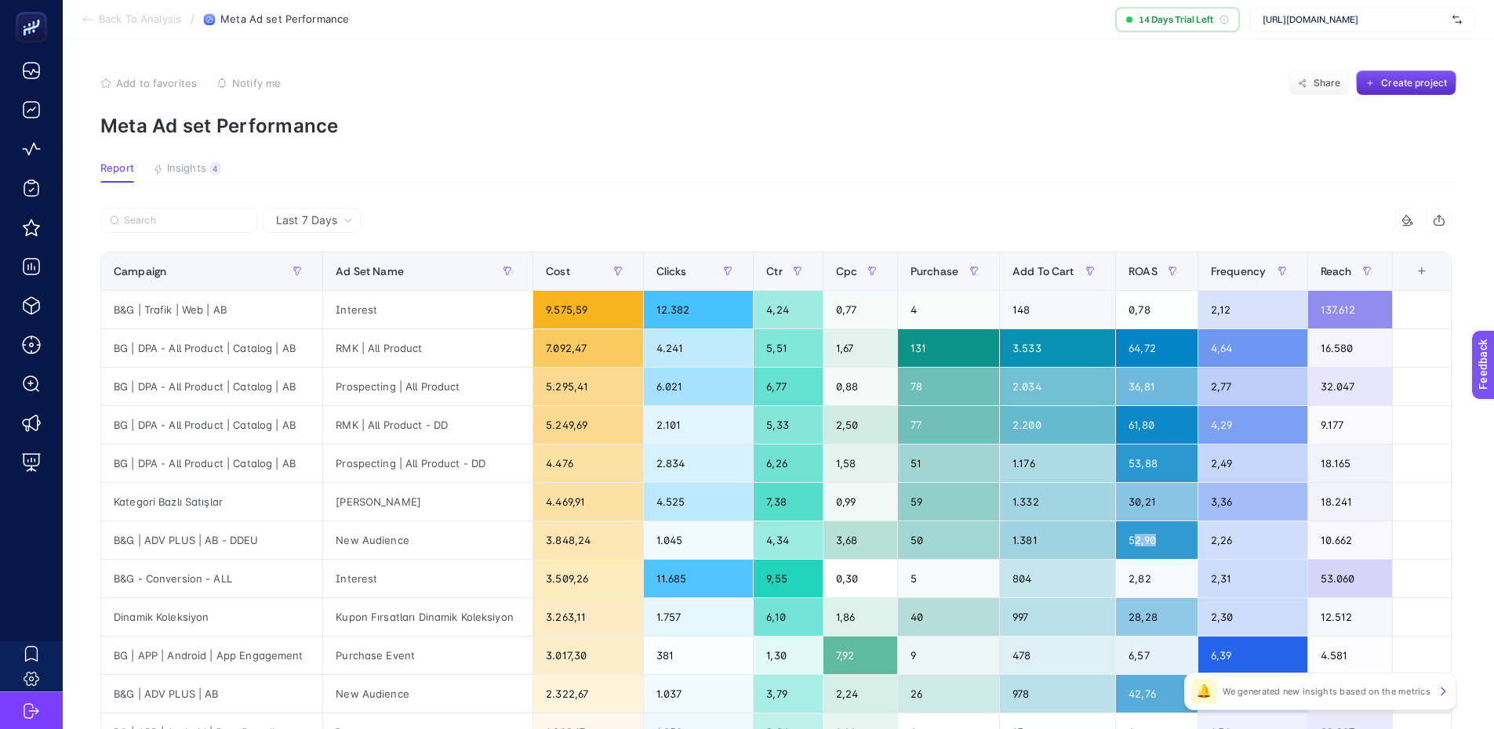
click at [187, 176] on button "Insights 4" at bounding box center [187, 172] width 68 height 20
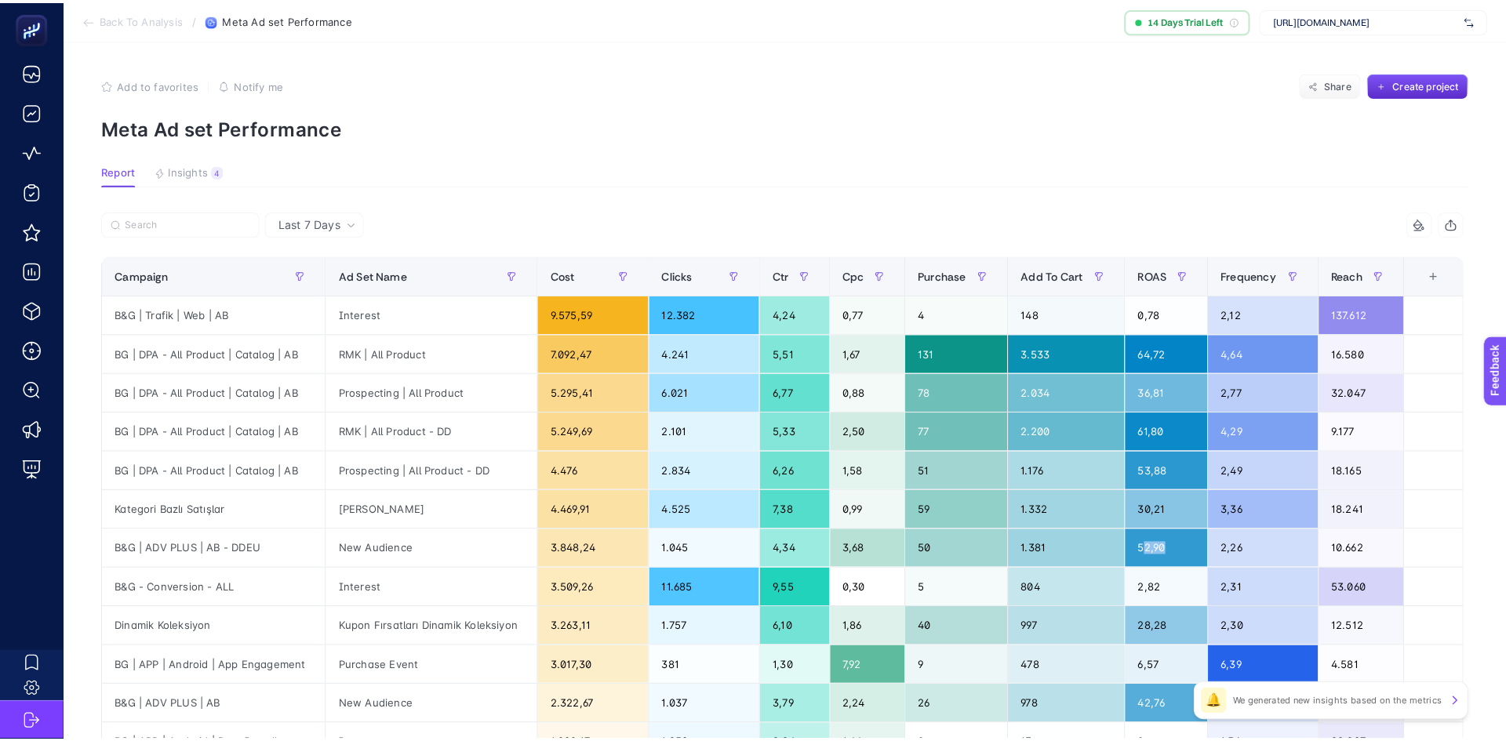
scroll to position [0, 0]
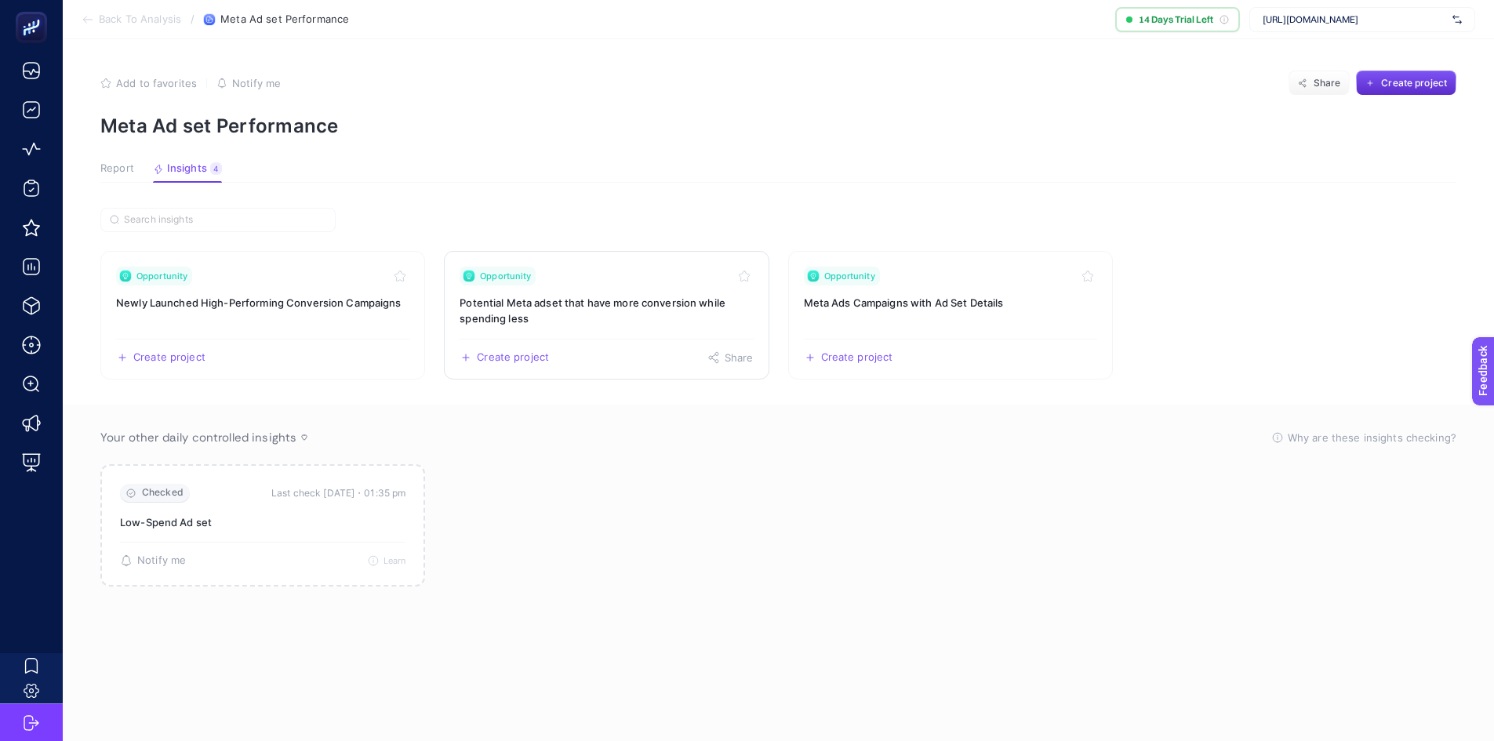
click at [549, 302] on h3 "Potential Meta adset that have more conversion while spending less" at bounding box center [606, 310] width 293 height 31
click at [528, 353] on span "Create project" at bounding box center [513, 357] width 72 height 13
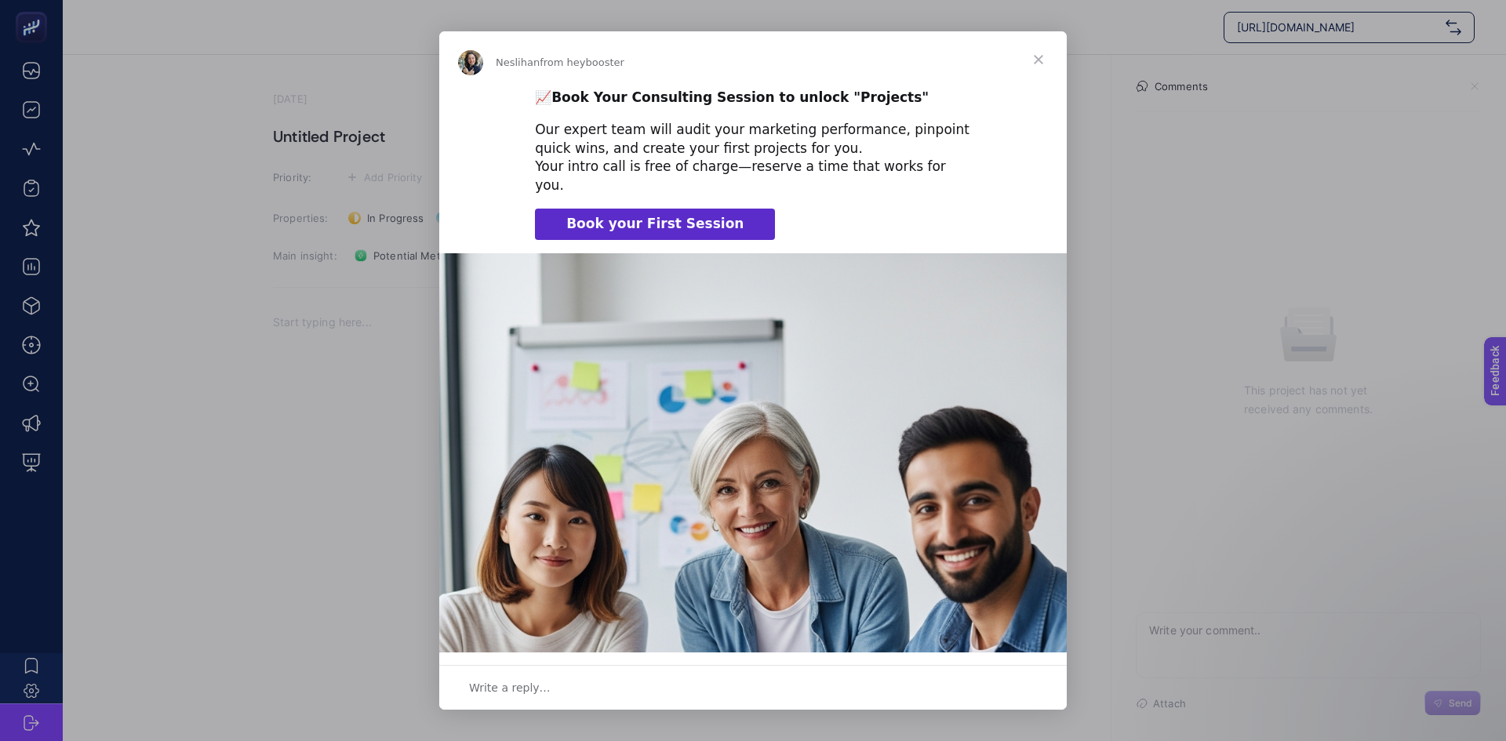
click at [1039, 58] on span "Close" at bounding box center [1038, 59] width 56 height 56
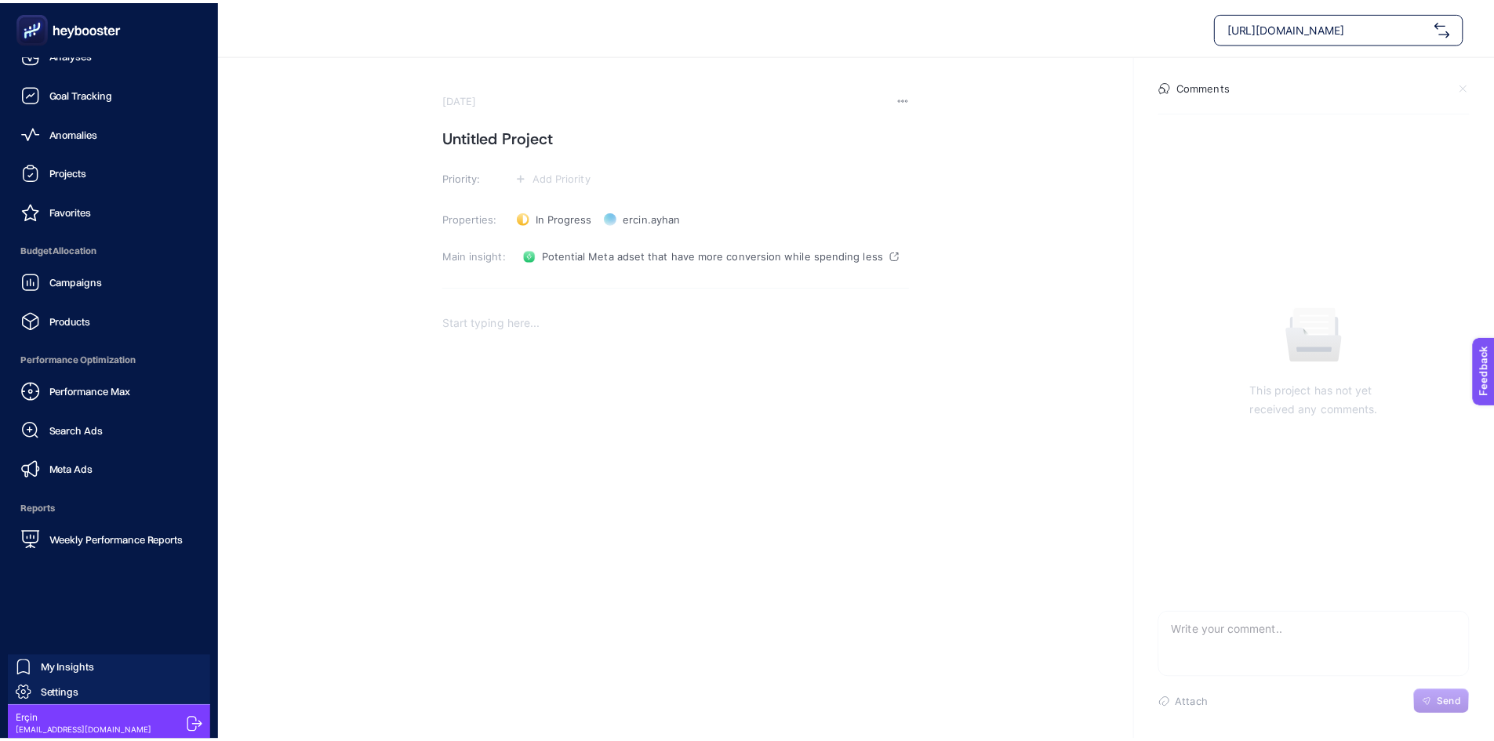
scroll to position [20, 0]
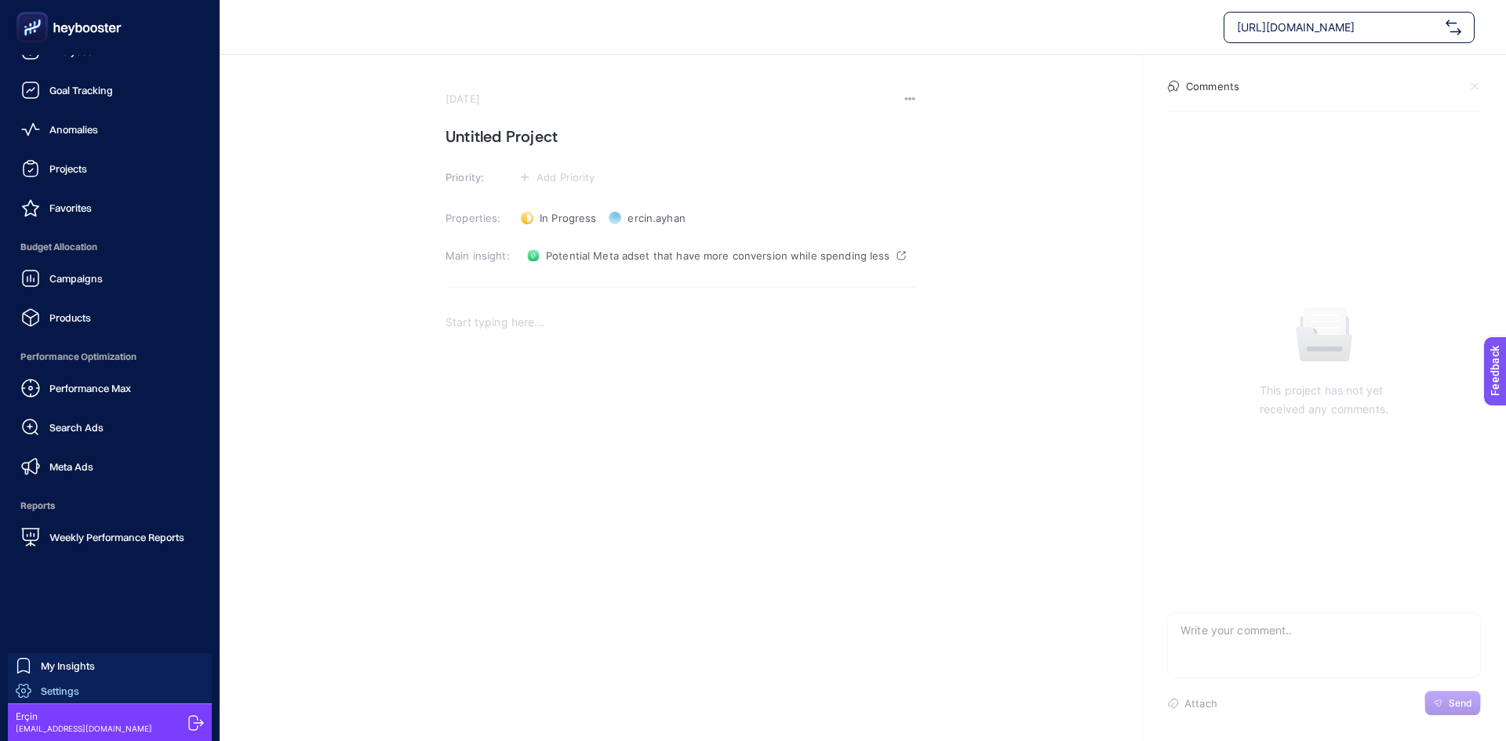
click at [66, 688] on span "Settings" at bounding box center [60, 691] width 38 height 13
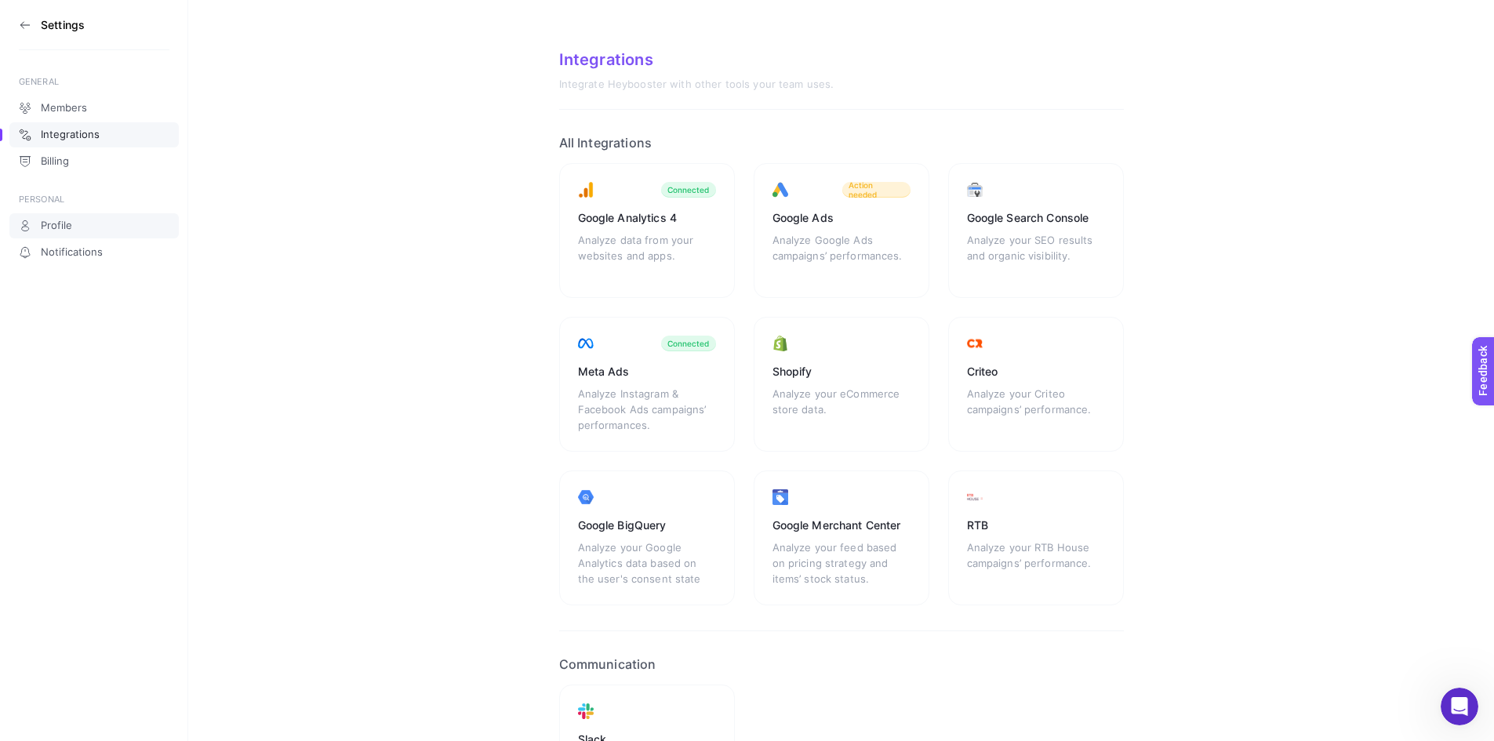
click at [66, 231] on span "Profile" at bounding box center [56, 226] width 31 height 13
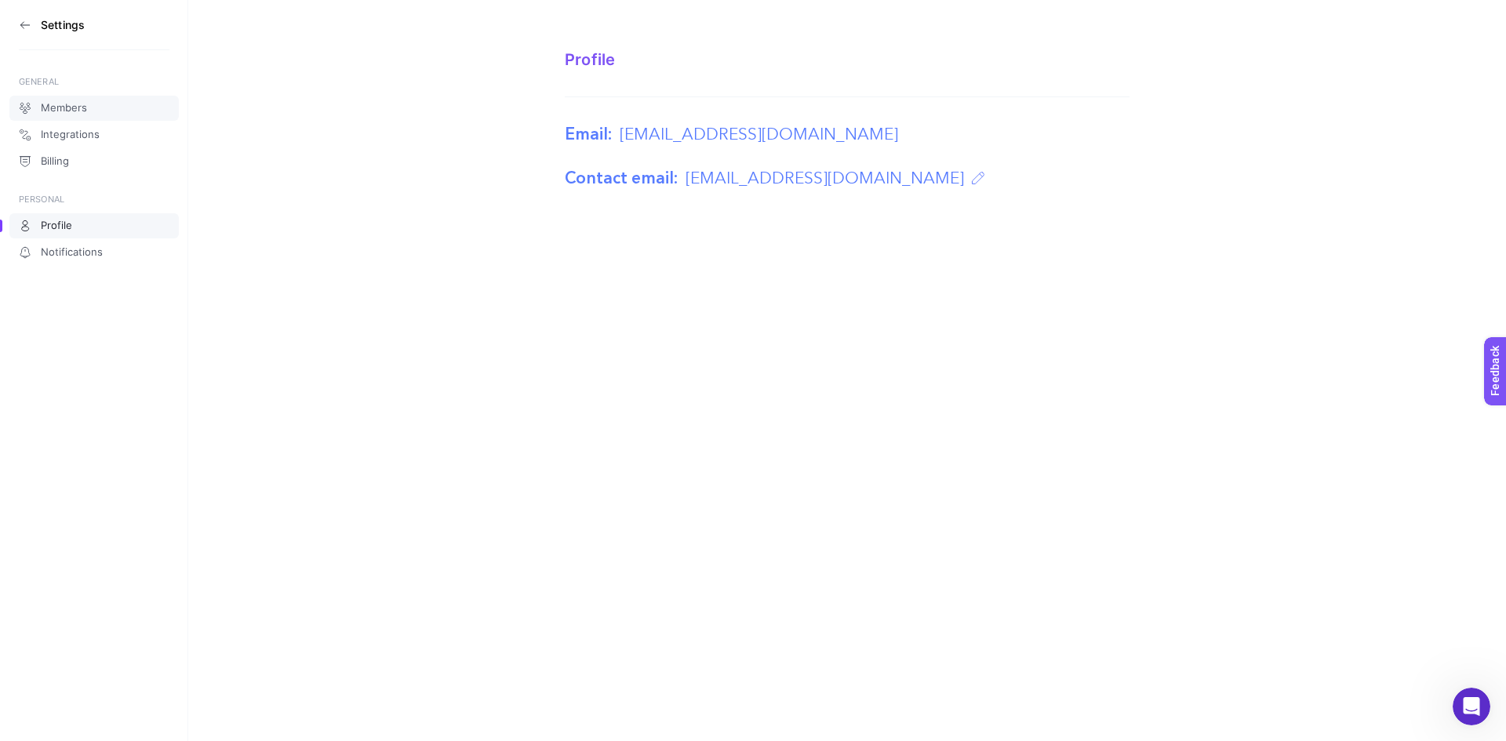
click at [69, 111] on span "Members" at bounding box center [64, 108] width 46 height 13
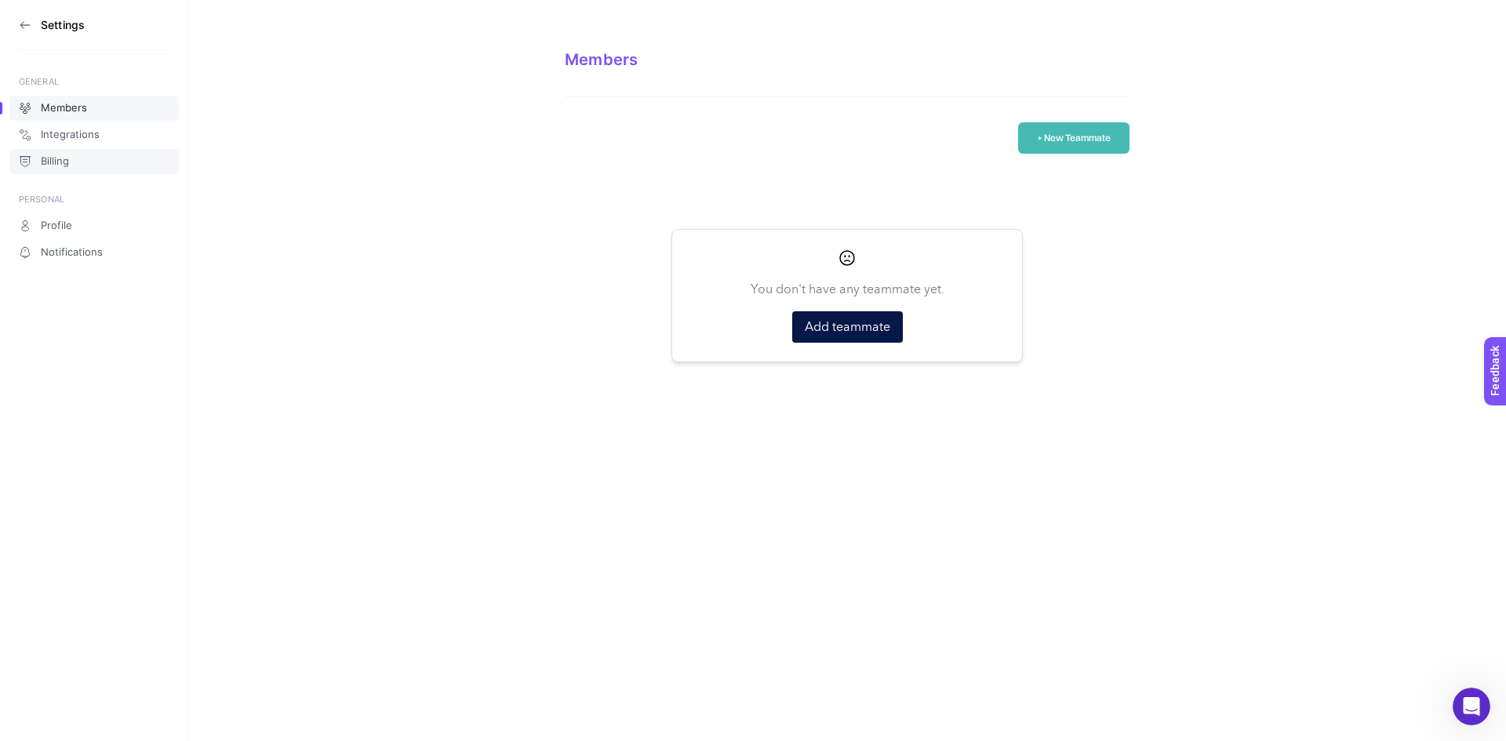
click at [54, 165] on span "Billing" at bounding box center [55, 161] width 28 height 13
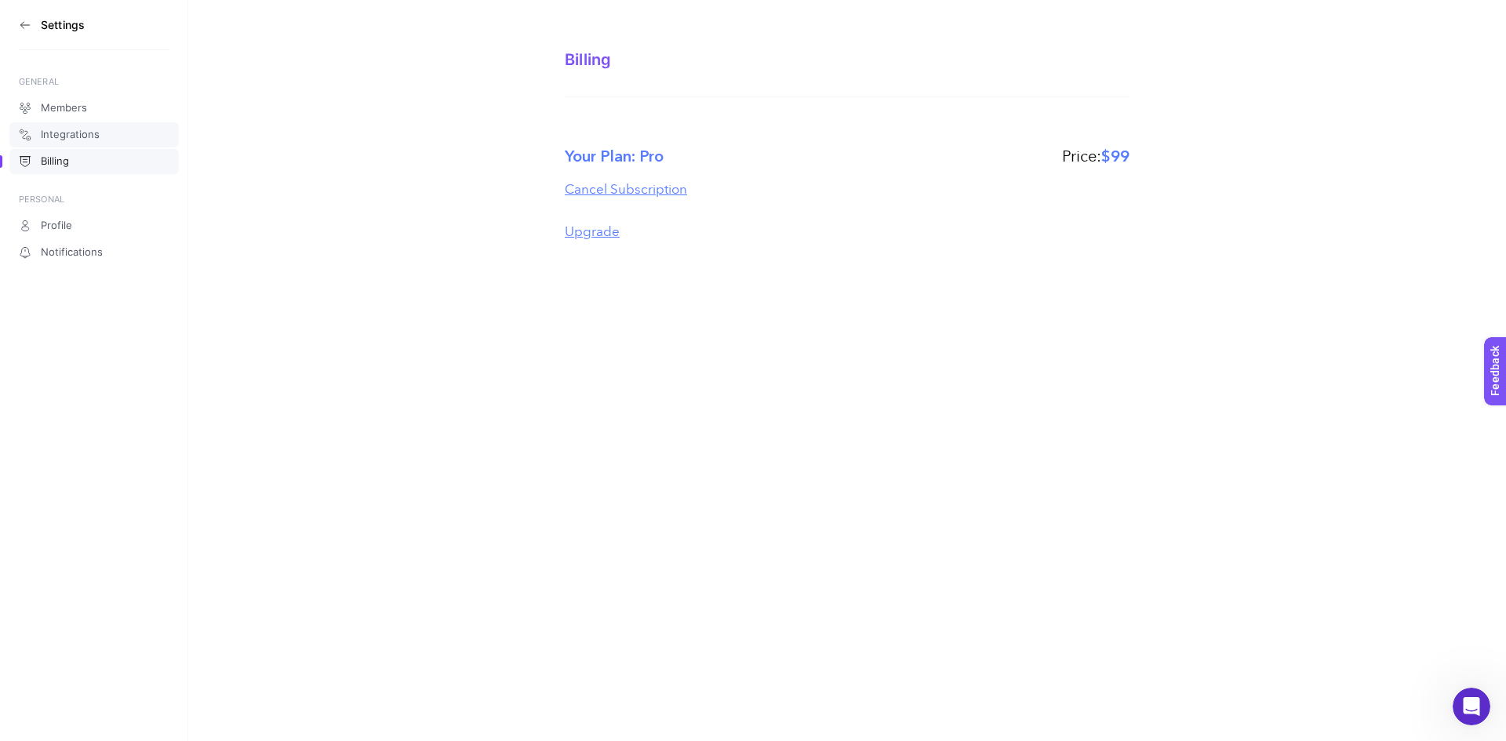
click at [72, 131] on span "Integrations" at bounding box center [70, 135] width 59 height 13
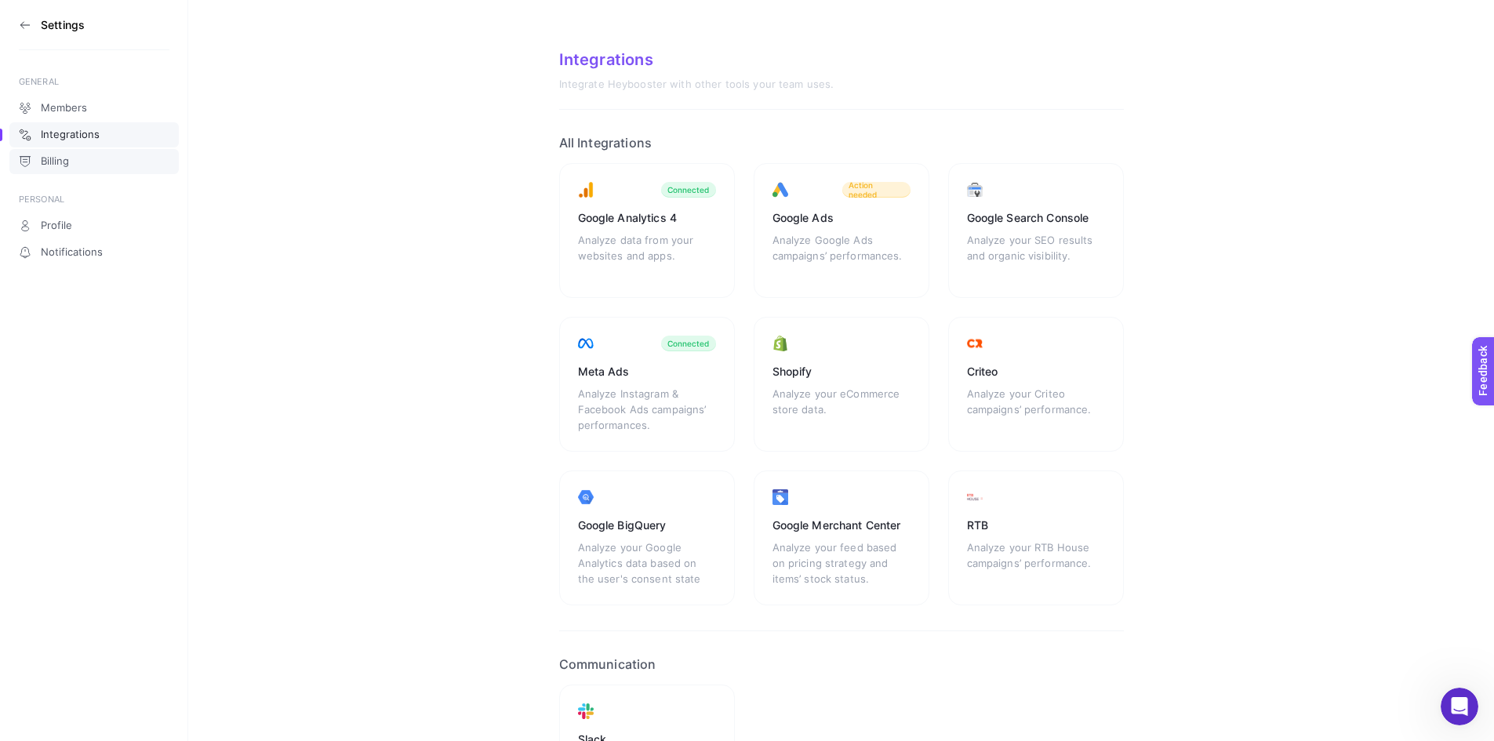
click at [64, 162] on span "Billing" at bounding box center [55, 161] width 28 height 13
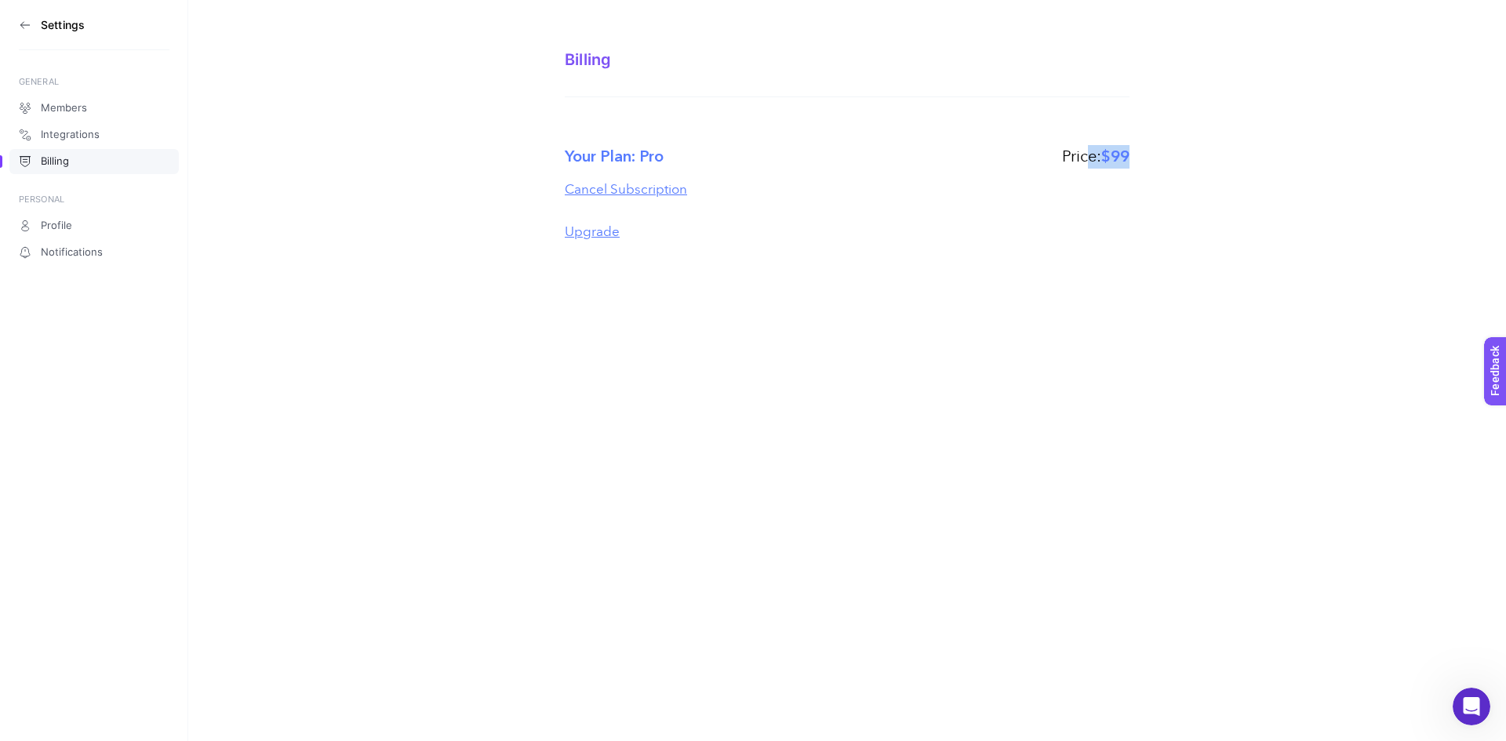
drag, startPoint x: 1136, startPoint y: 154, endPoint x: 1087, endPoint y: 154, distance: 48.6
click at [1087, 154] on section "Billing Your Plan: Pro Price: $99 Cancel Subscription Upgrade" at bounding box center [847, 132] width 1318 height 264
click at [1020, 288] on div "Settings GENERAL Members Integrations Billing PERSONAL Profile Notifications Bi…" at bounding box center [753, 370] width 1506 height 741
click at [22, 28] on icon at bounding box center [25, 25] width 13 height 13
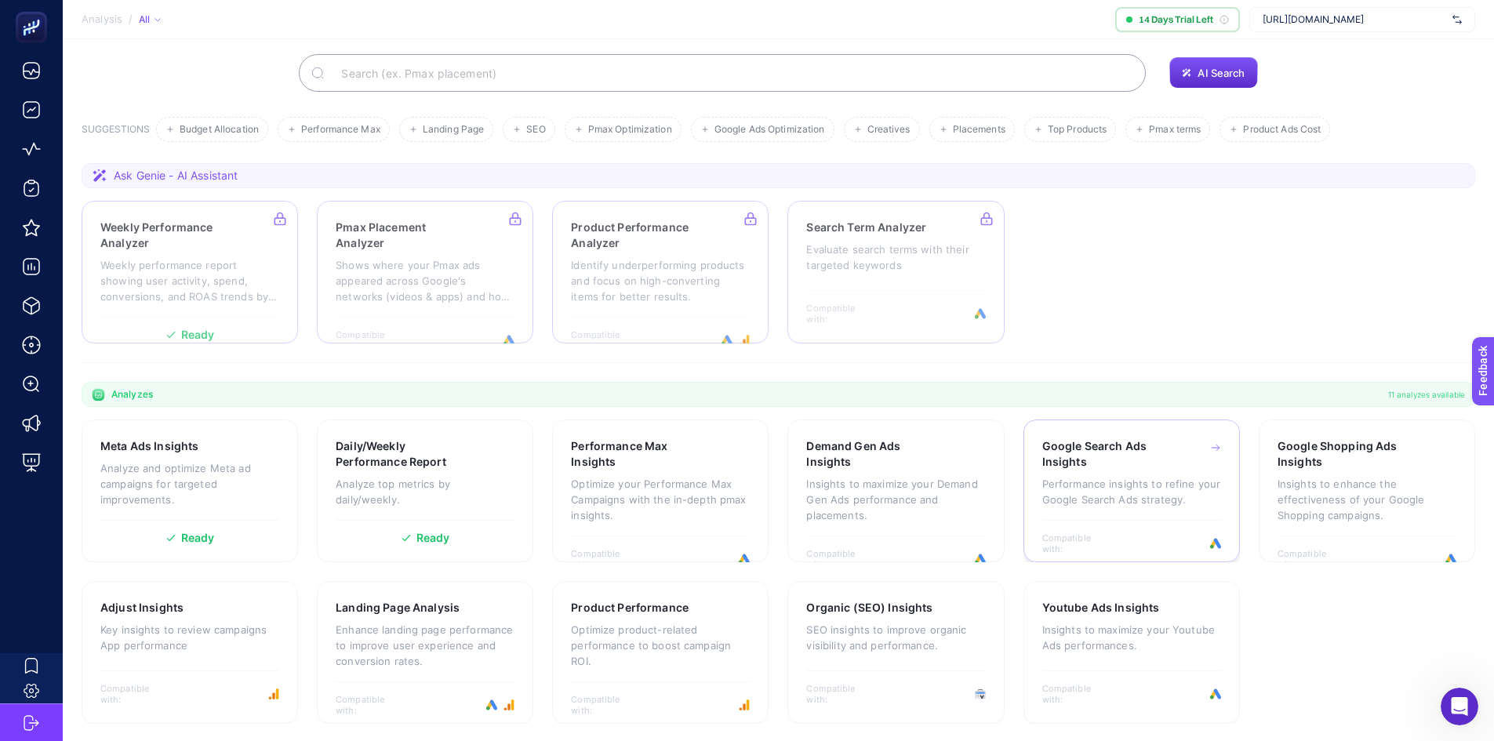
scroll to position [107, 0]
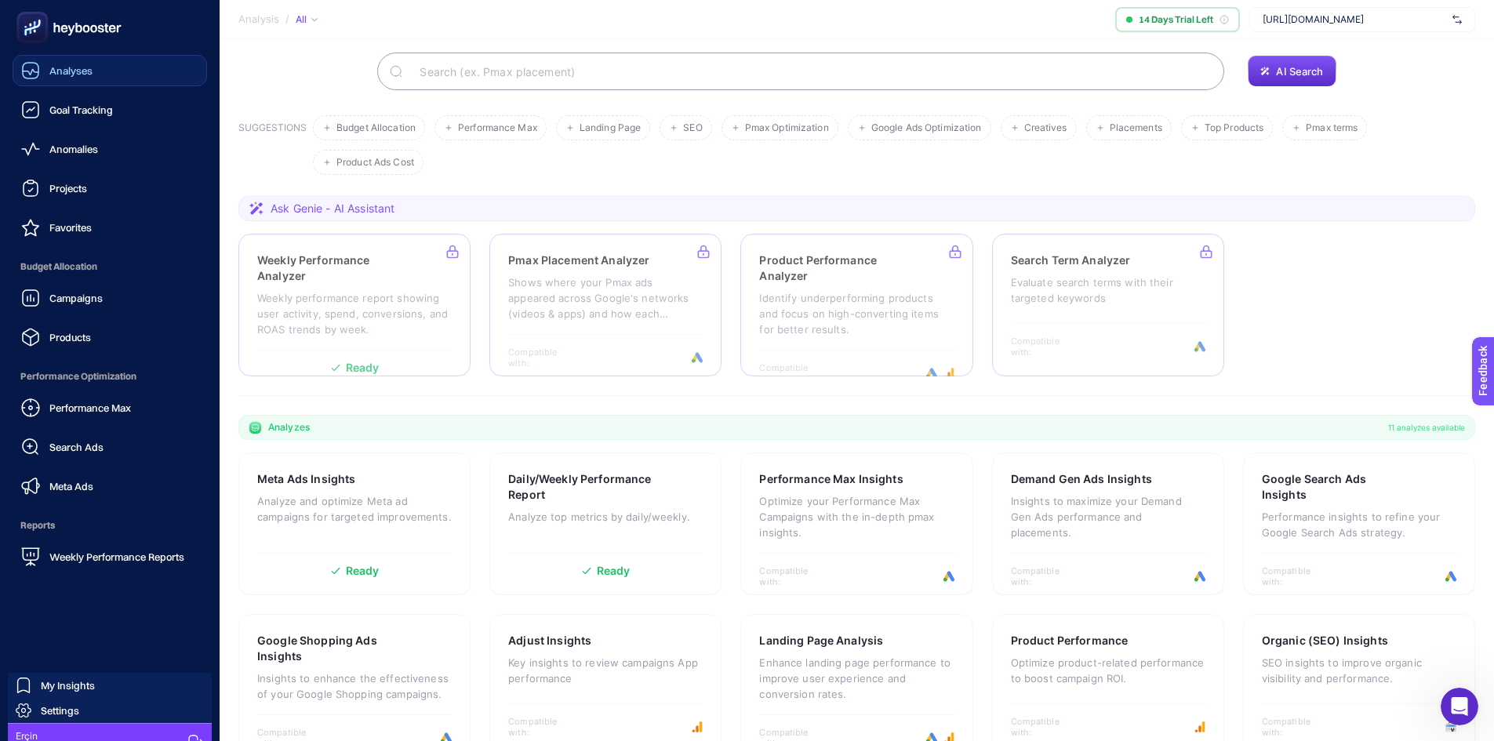
click at [56, 65] on span "Analyses" at bounding box center [70, 70] width 43 height 13
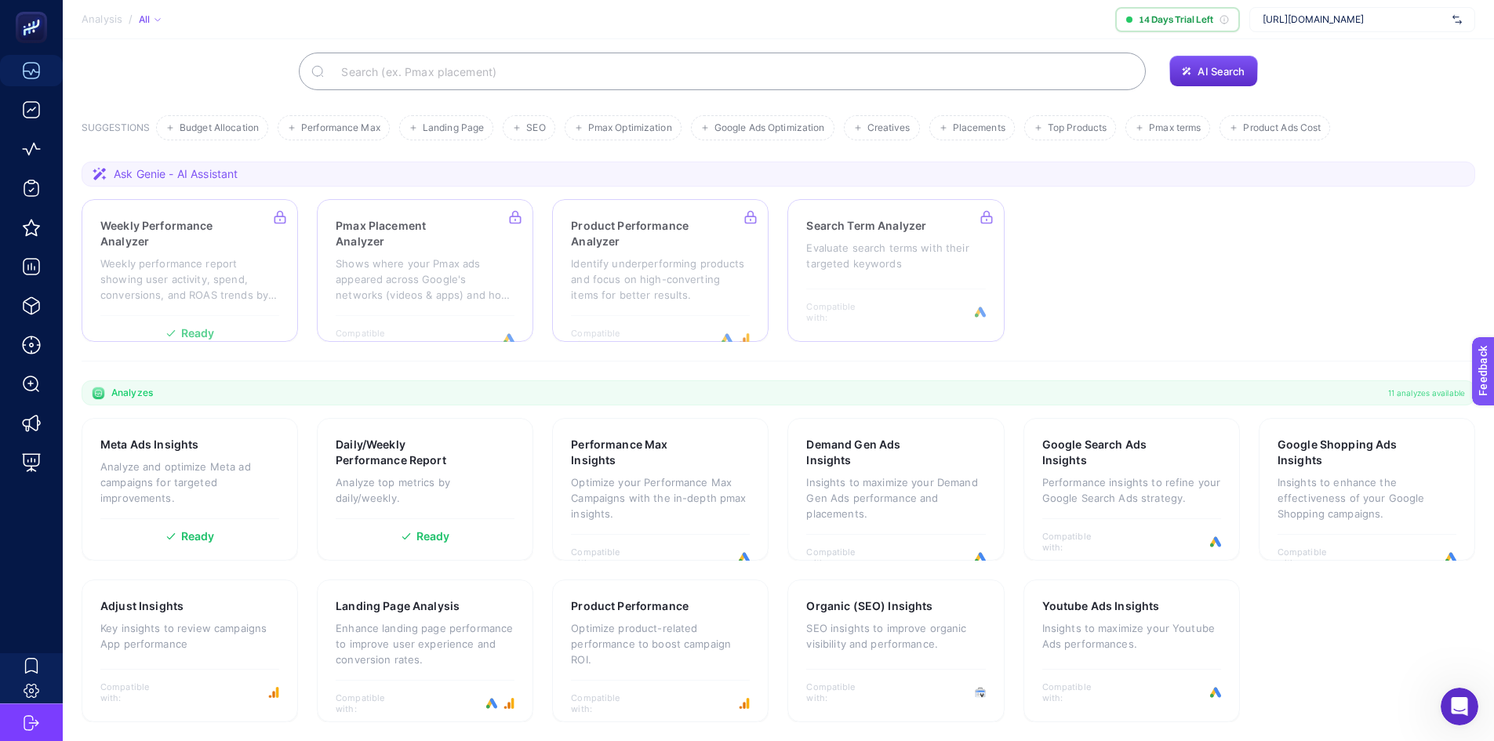
click at [99, 20] on span "Analysis" at bounding box center [102, 19] width 41 height 13
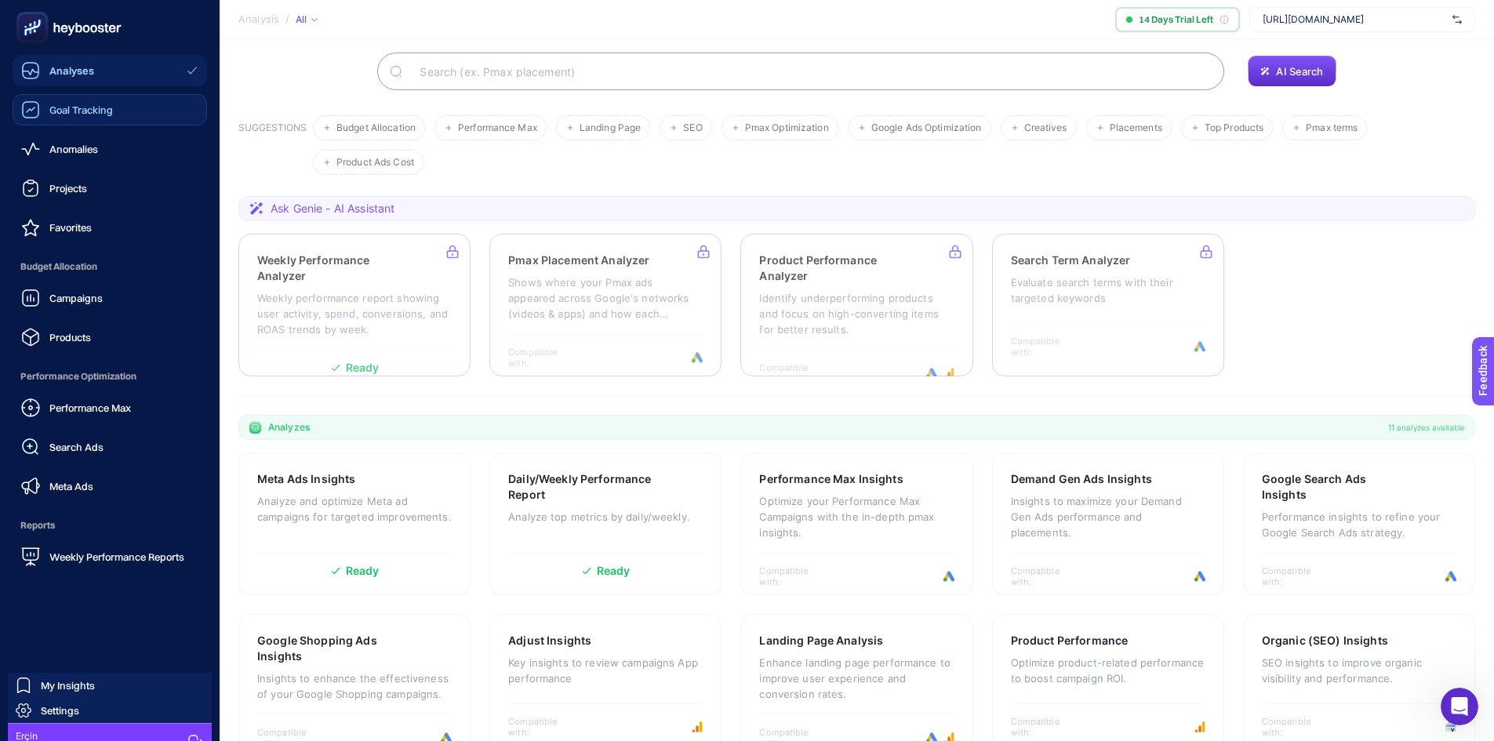
click at [75, 107] on span "Goal Tracking" at bounding box center [81, 110] width 64 height 13
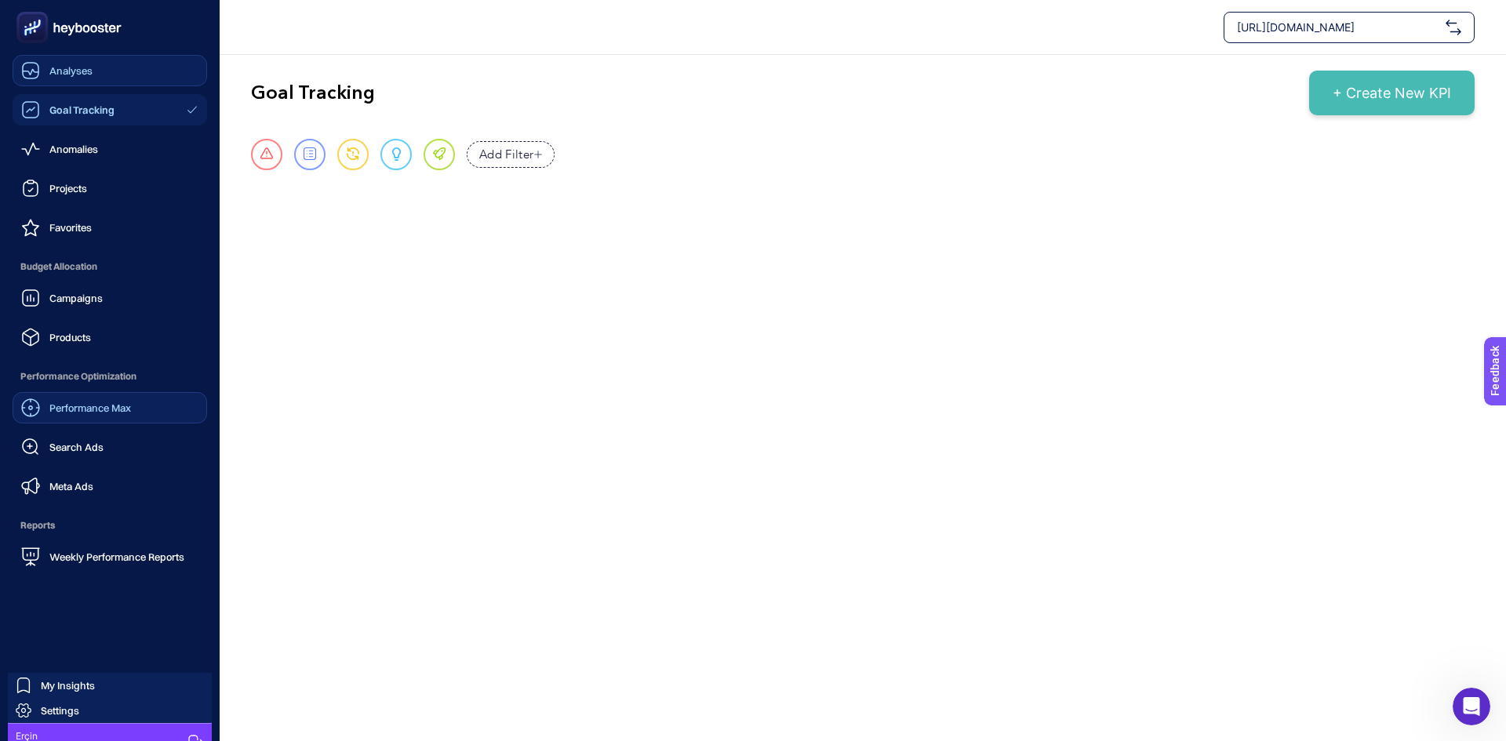
click at [87, 420] on link "Performance Max" at bounding box center [110, 407] width 195 height 31
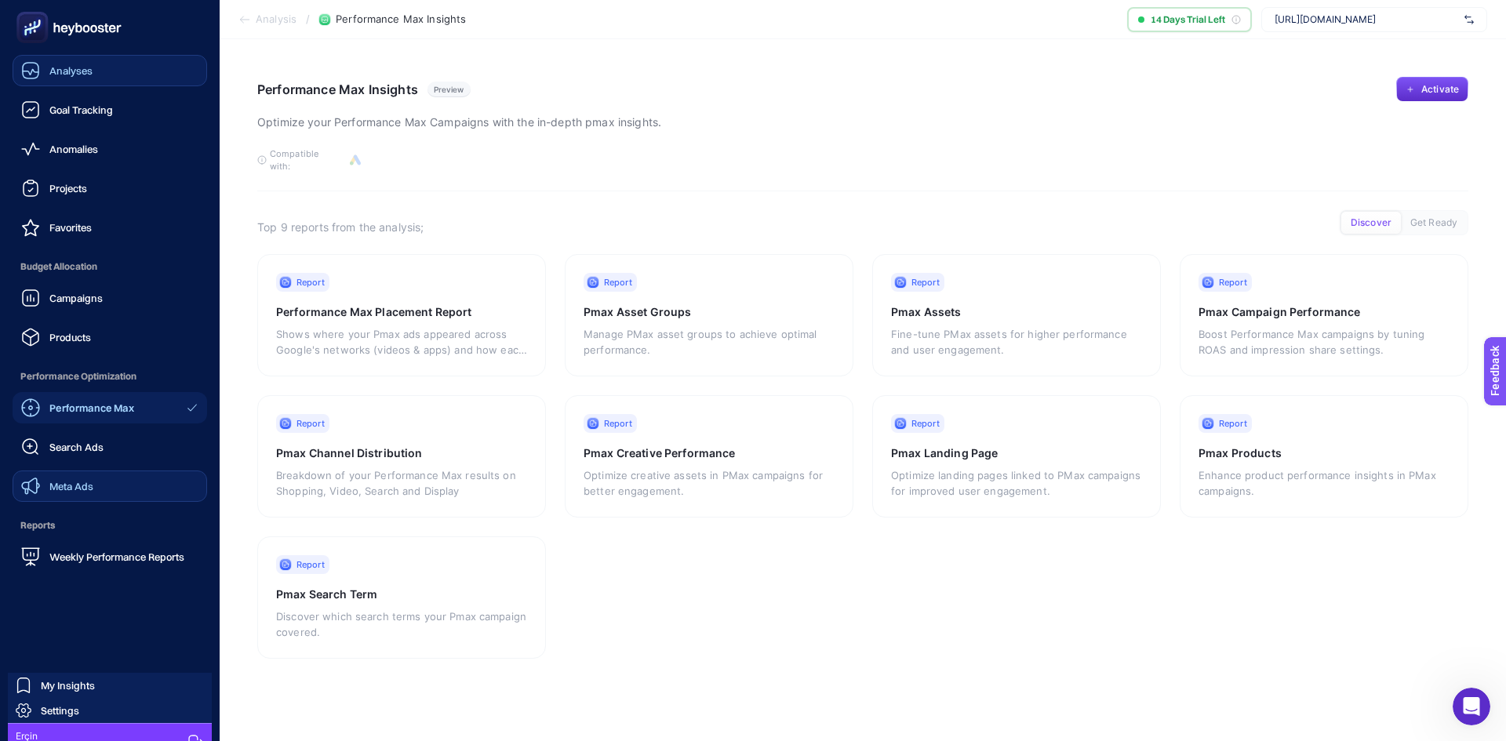
click at [104, 478] on link "Meta Ads" at bounding box center [110, 486] width 195 height 31
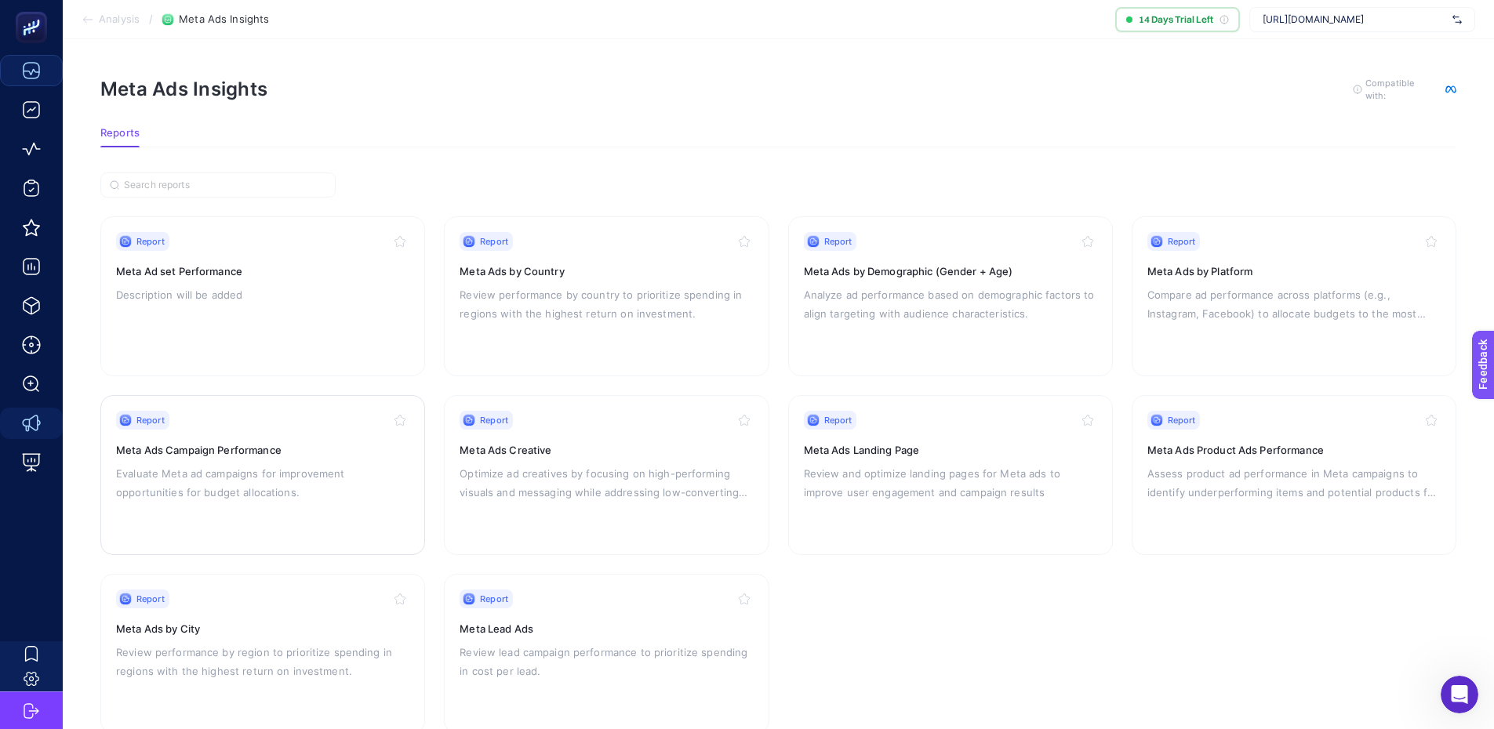
click at [332, 453] on h3 "Meta Ads Campaign Performance" at bounding box center [262, 450] width 293 height 16
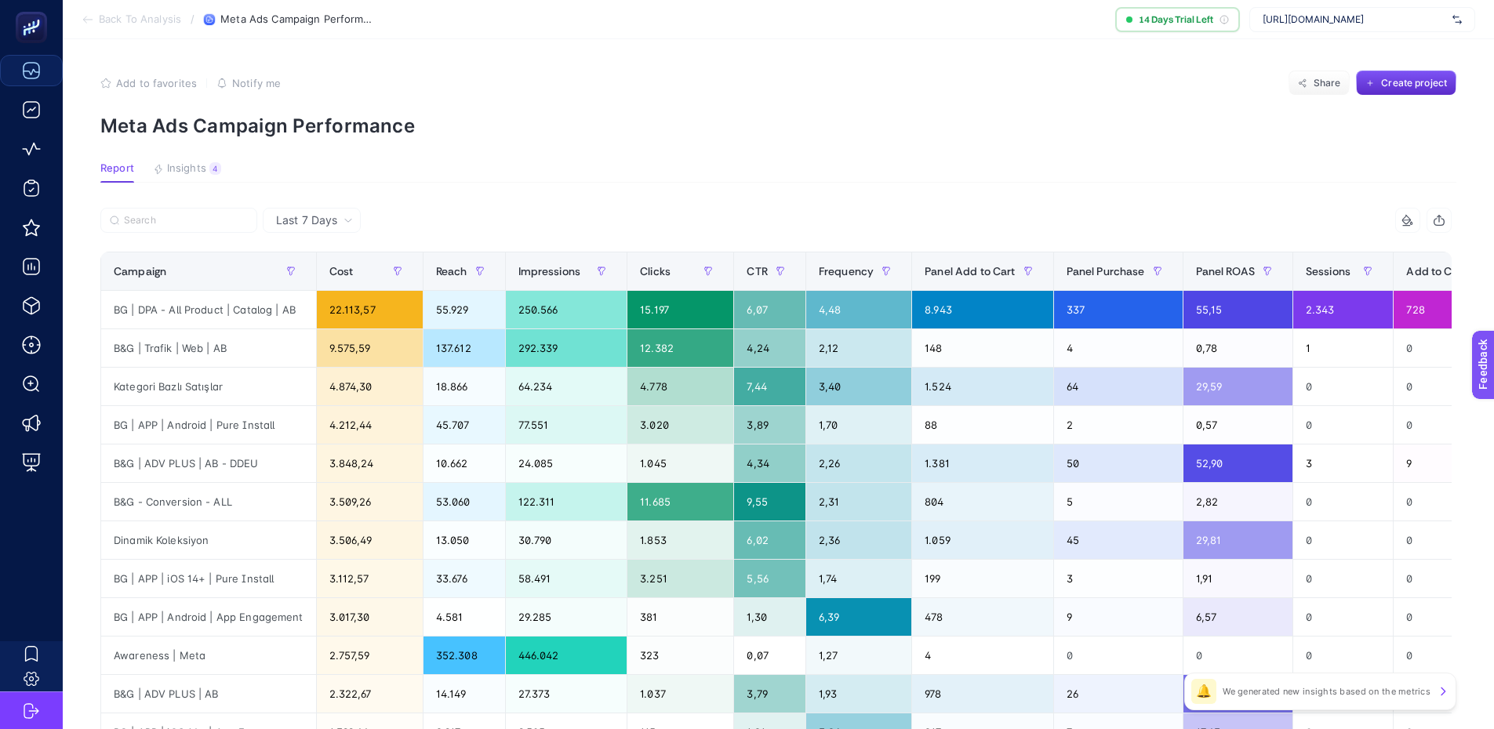
click at [204, 175] on span "Insights" at bounding box center [186, 168] width 39 height 13
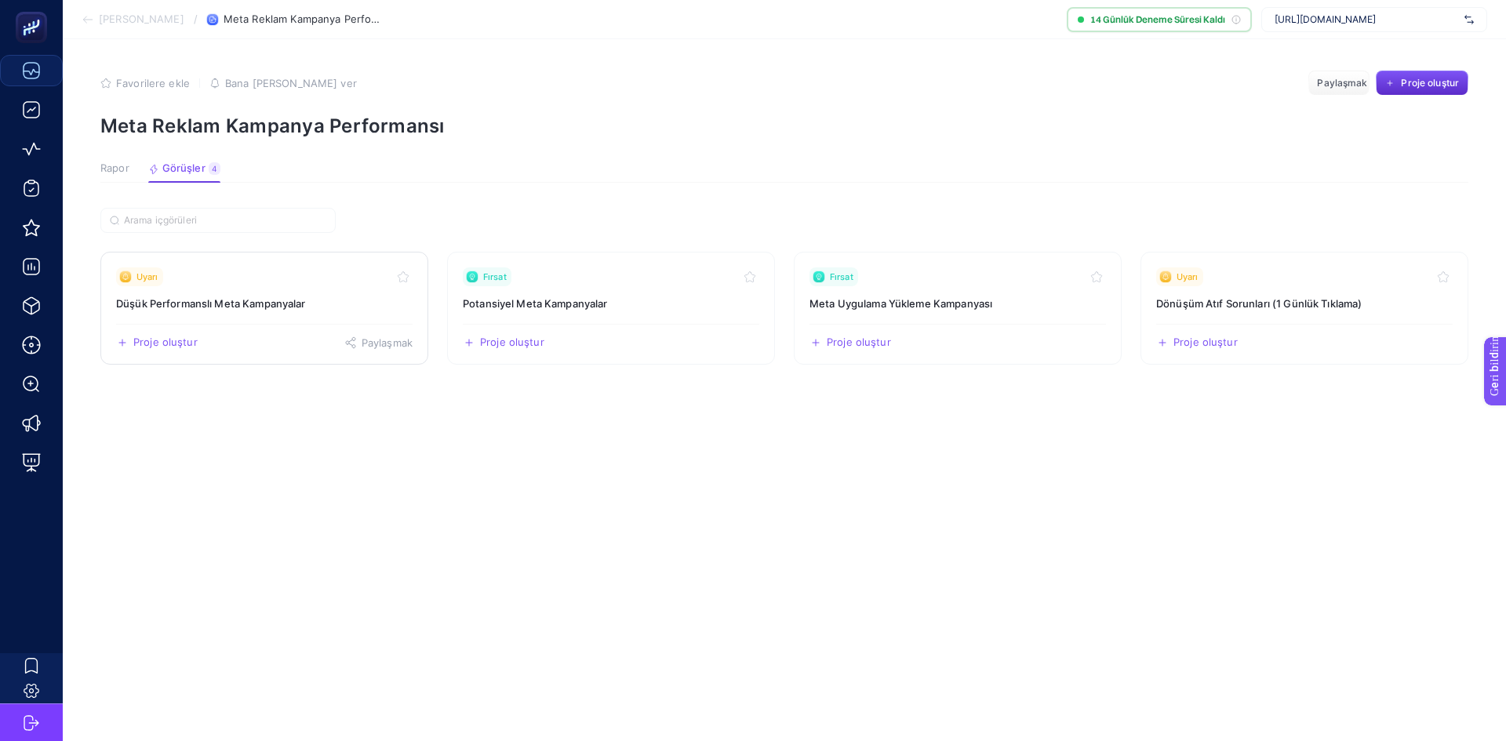
click at [260, 291] on link "Uyarı Düşük Performanslı Meta Kampanyalar Proje oluştur Paylaşmak" at bounding box center [264, 308] width 328 height 113
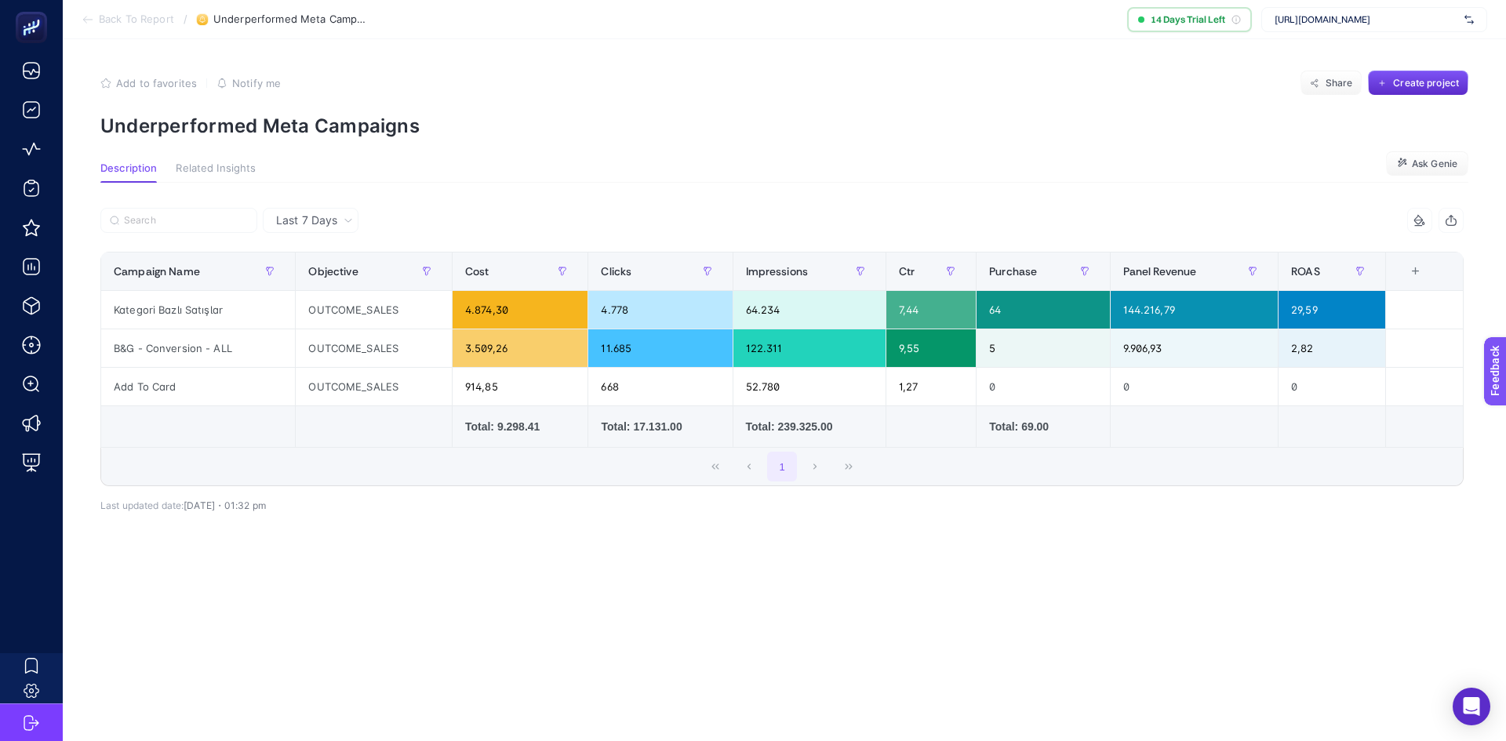
click at [219, 174] on span "Related Insights" at bounding box center [216, 168] width 80 height 13
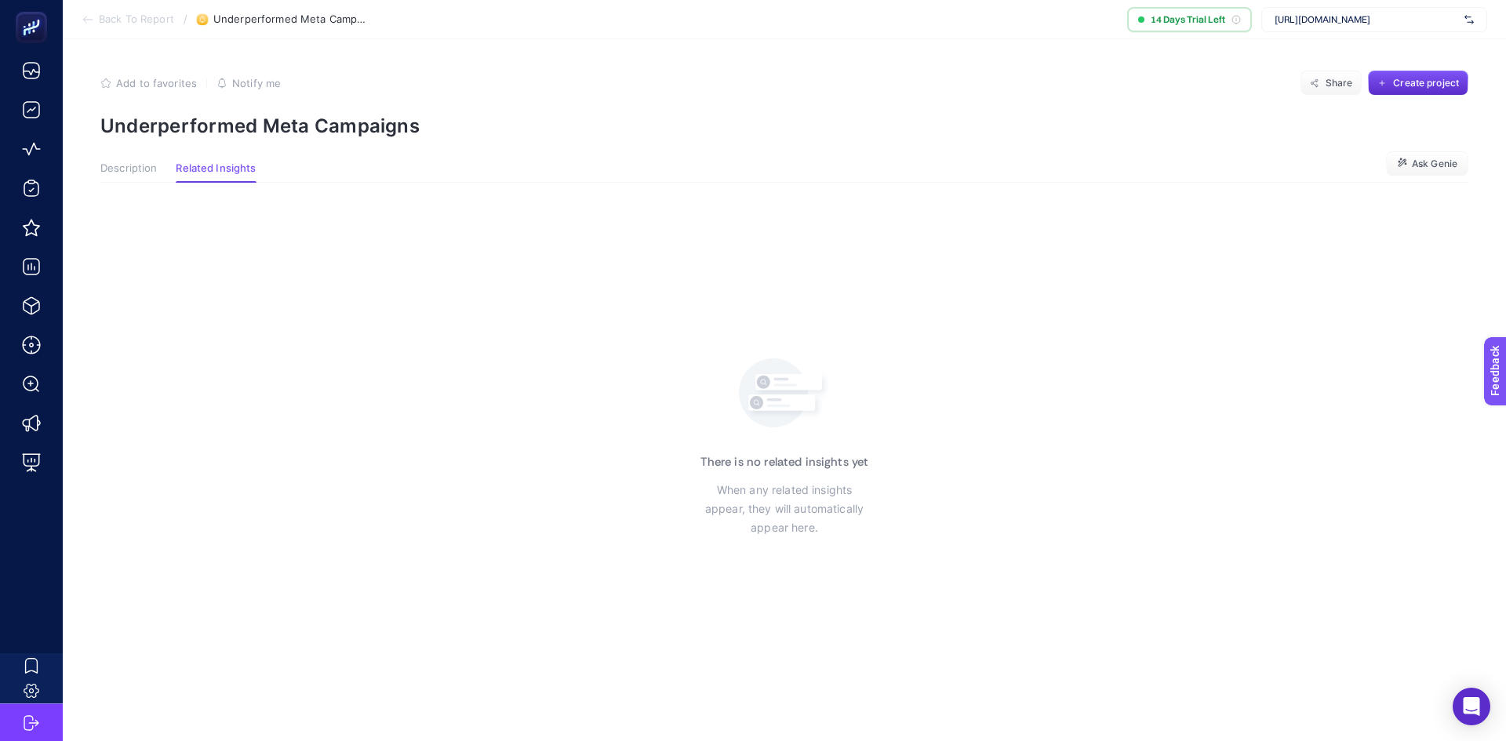
click at [130, 165] on span "Description" at bounding box center [128, 168] width 56 height 13
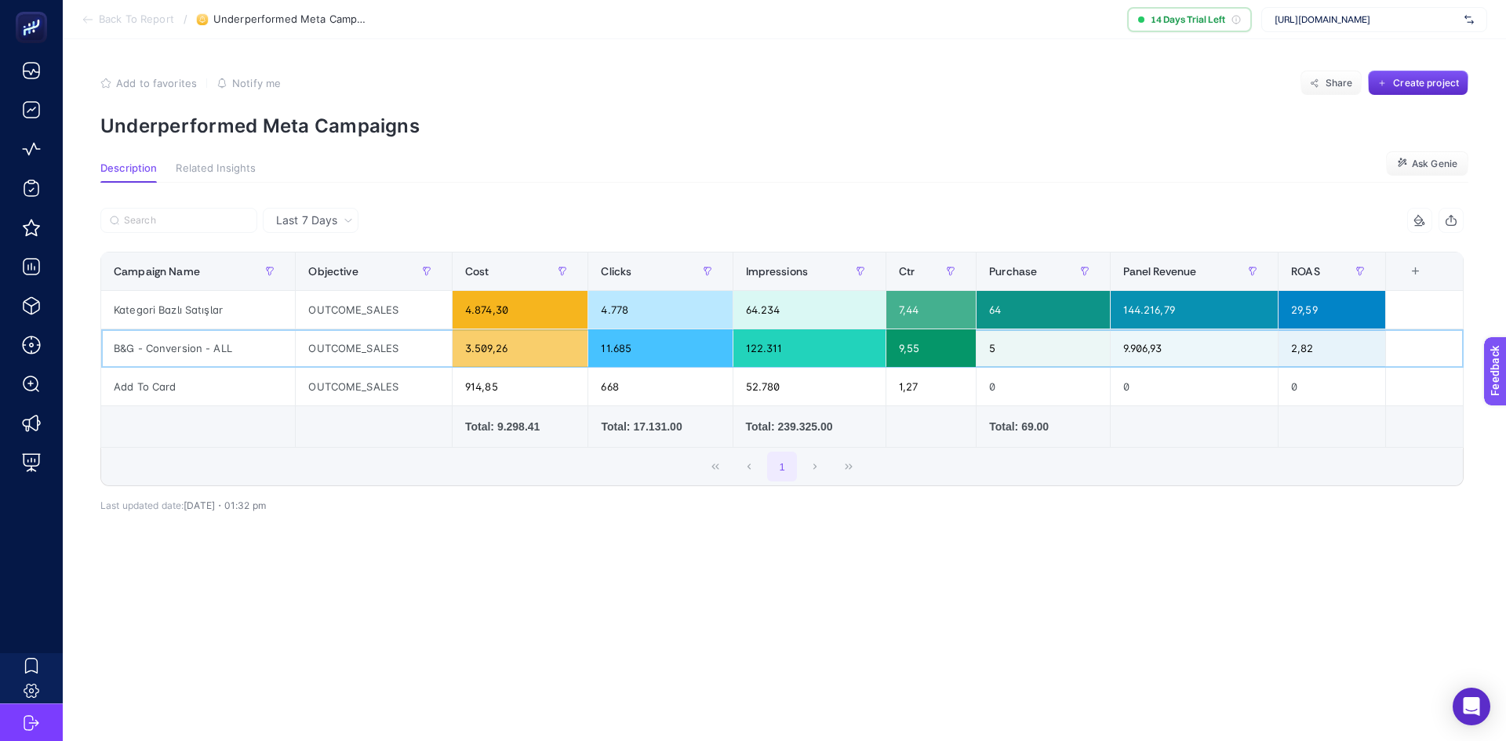
click at [400, 349] on div "OUTCOME_SALES" at bounding box center [374, 348] width 156 height 38
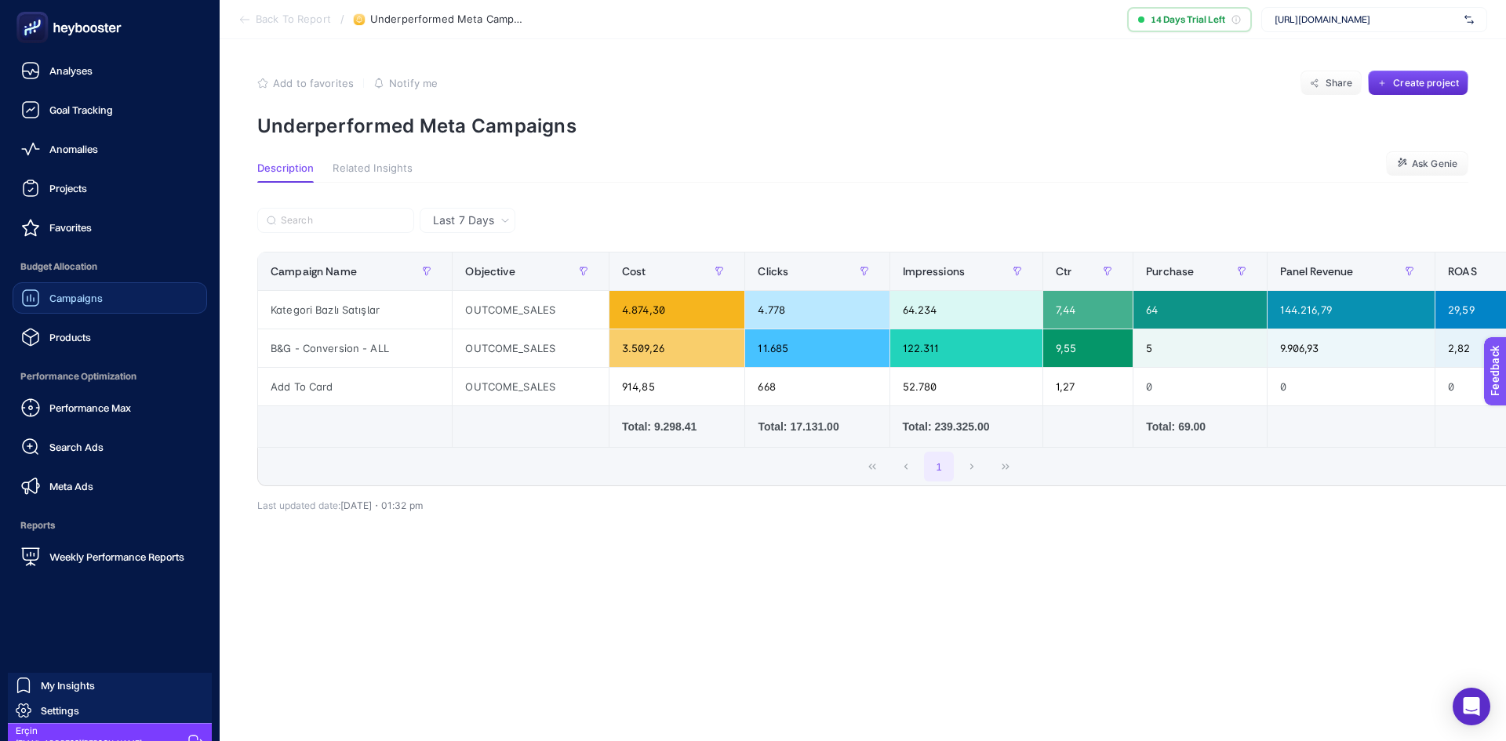
click at [89, 304] on span "Campaigns" at bounding box center [75, 298] width 53 height 13
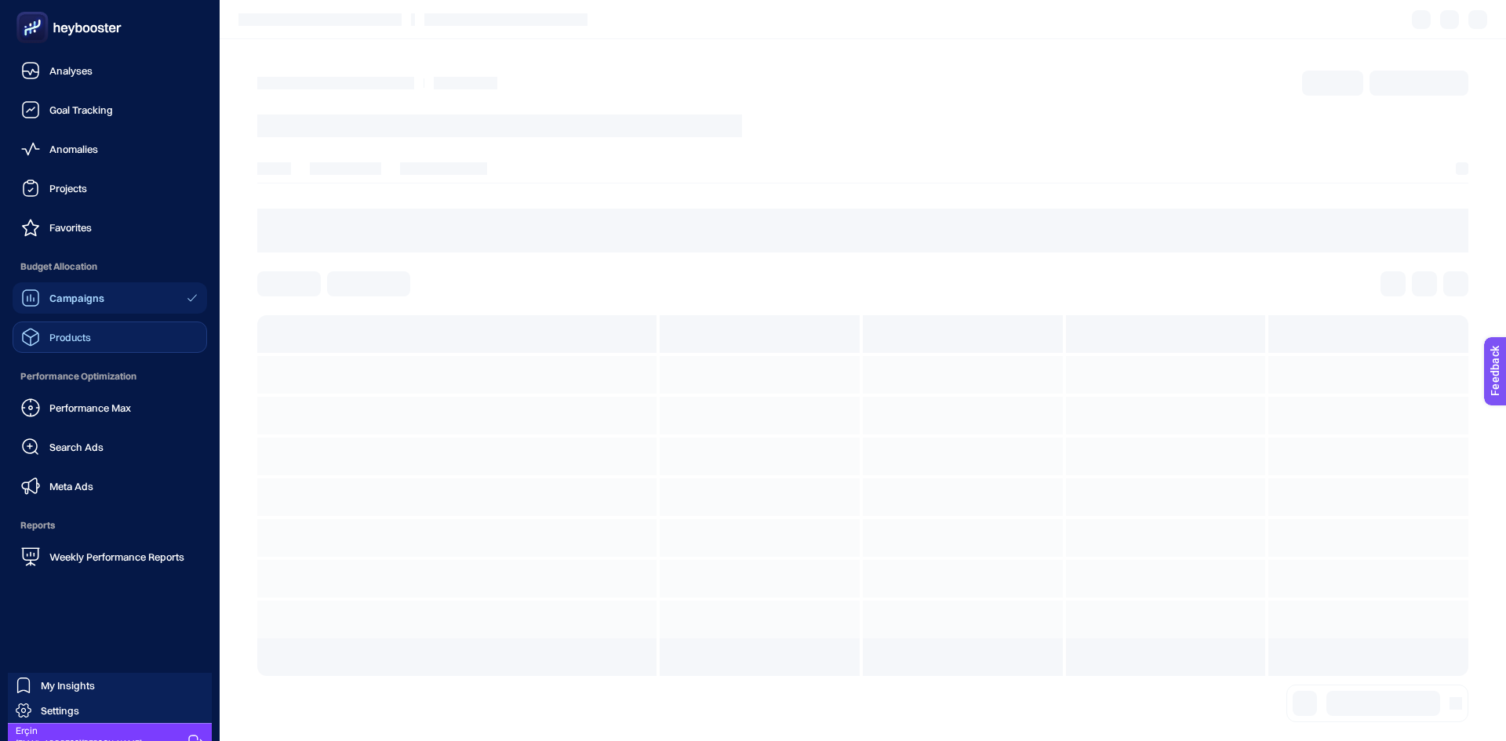
click at [86, 332] on span "Products" at bounding box center [70, 337] width 42 height 13
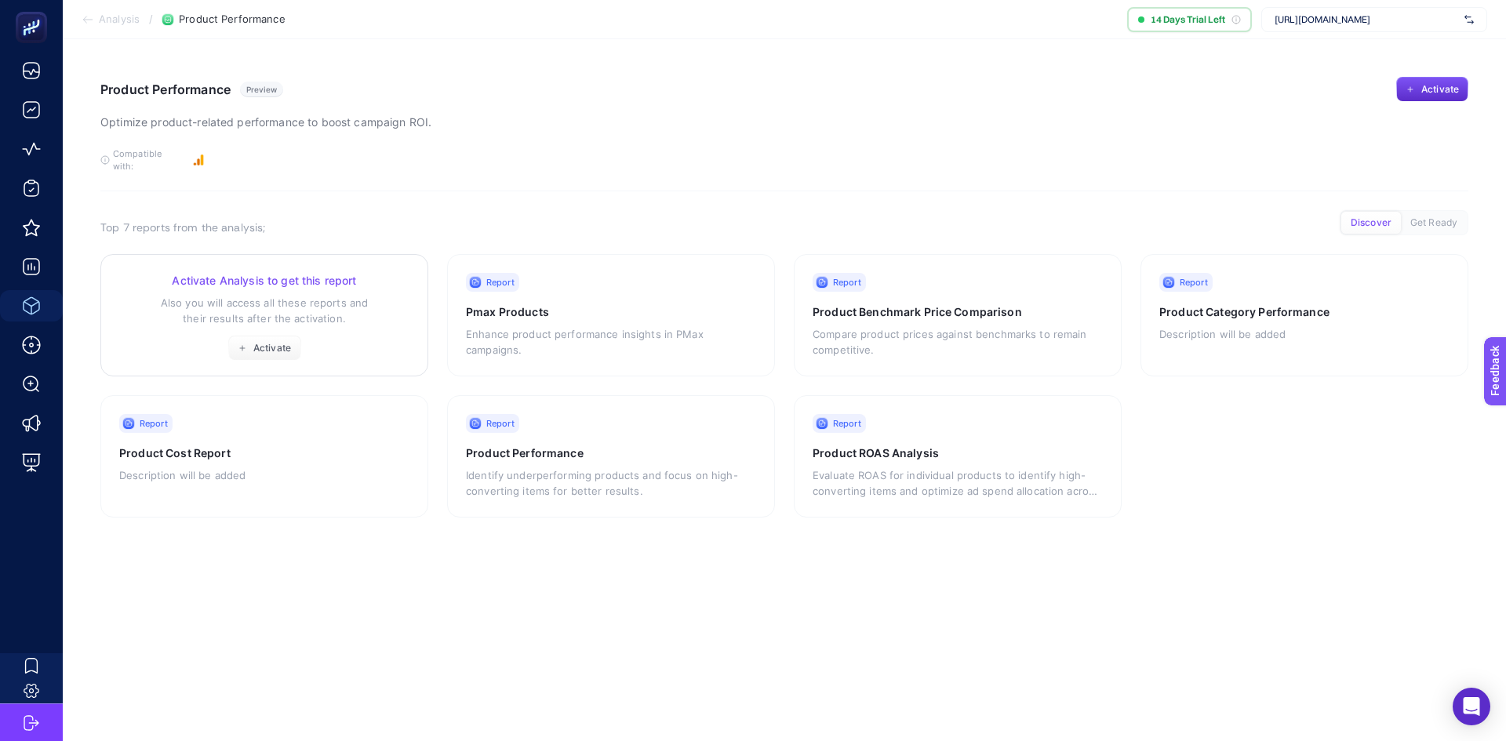
click at [288, 295] on p "Also you will access all these reports and their results after the activation." at bounding box center [264, 310] width 290 height 31
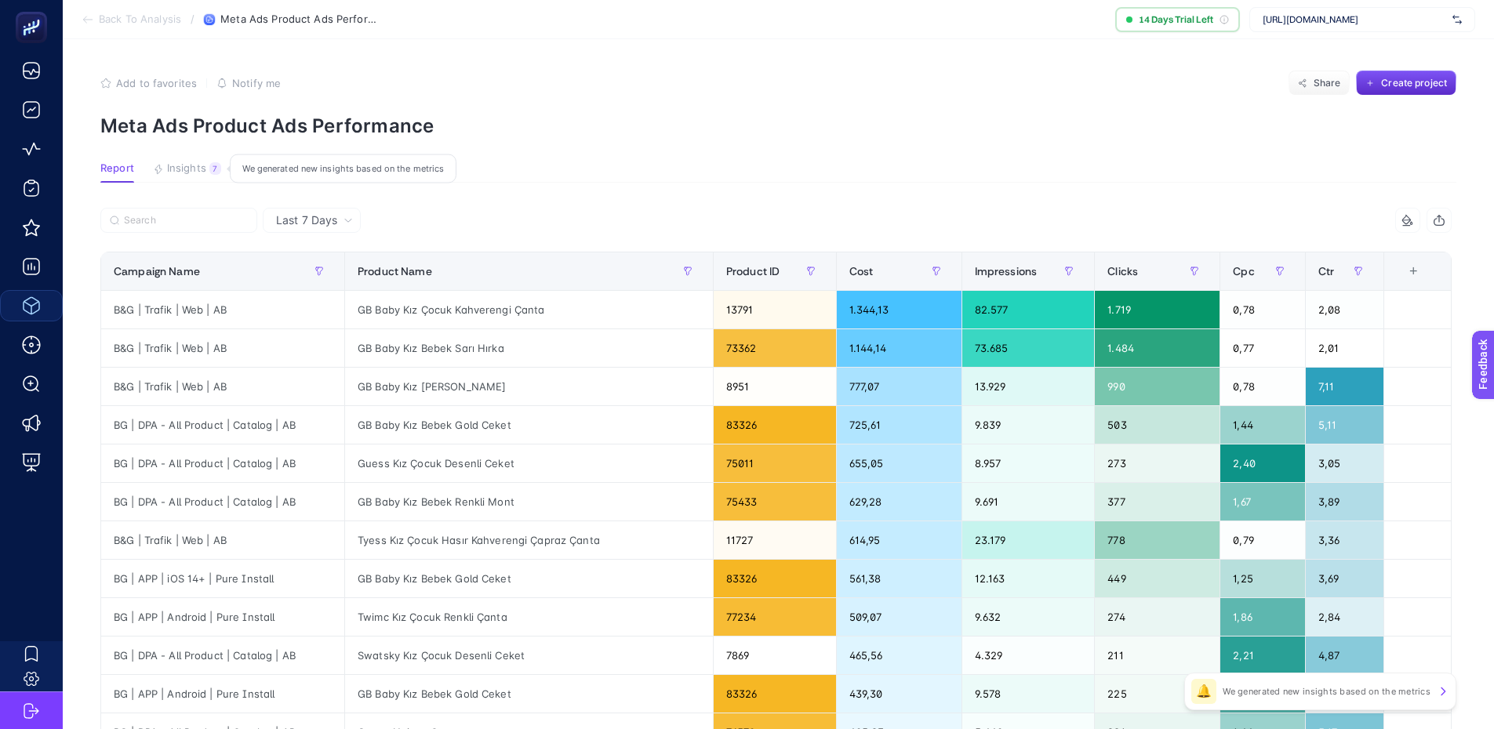
click at [182, 173] on span "Insights" at bounding box center [186, 168] width 39 height 13
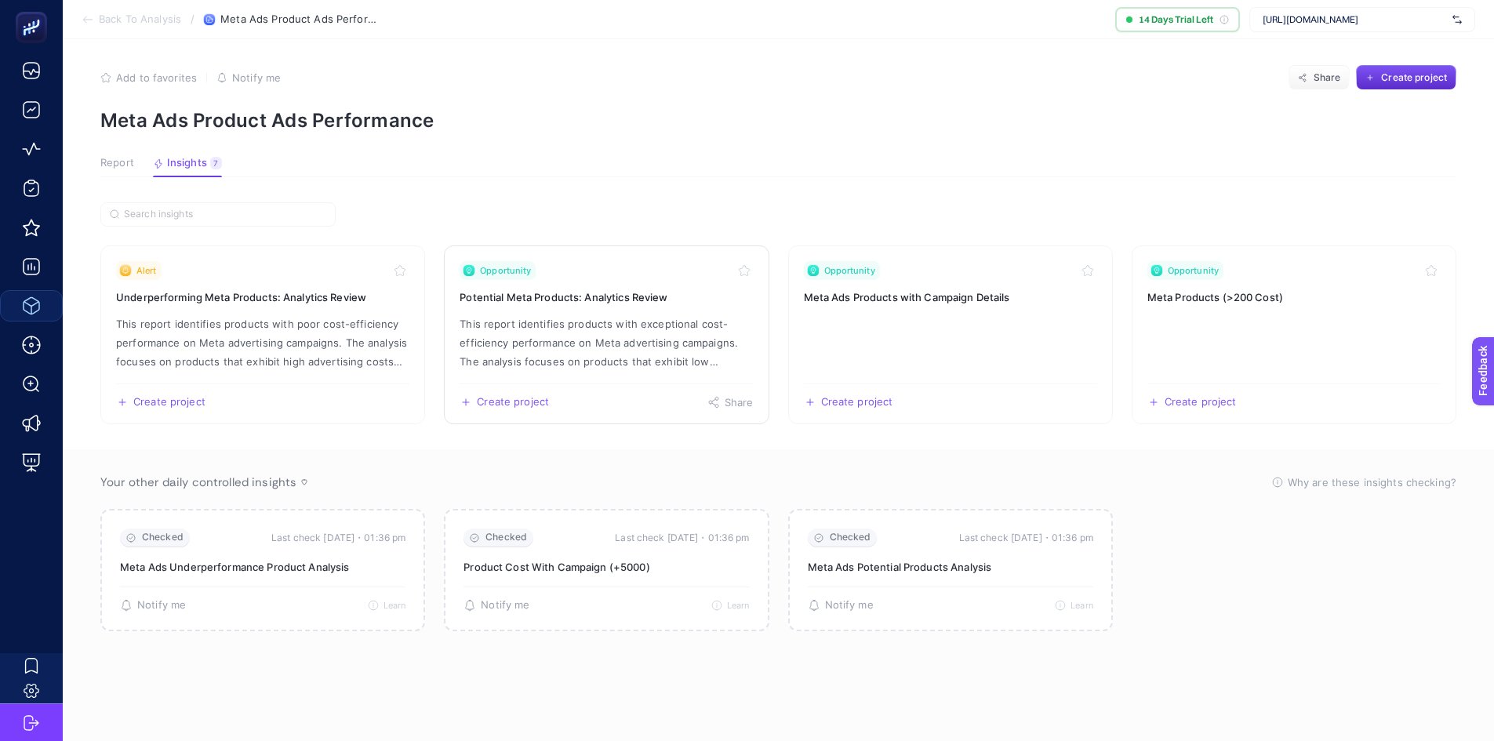
scroll to position [6, 0]
click at [263, 300] on h3 "Underperforming Meta Products: Analytics Review" at bounding box center [262, 297] width 293 height 16
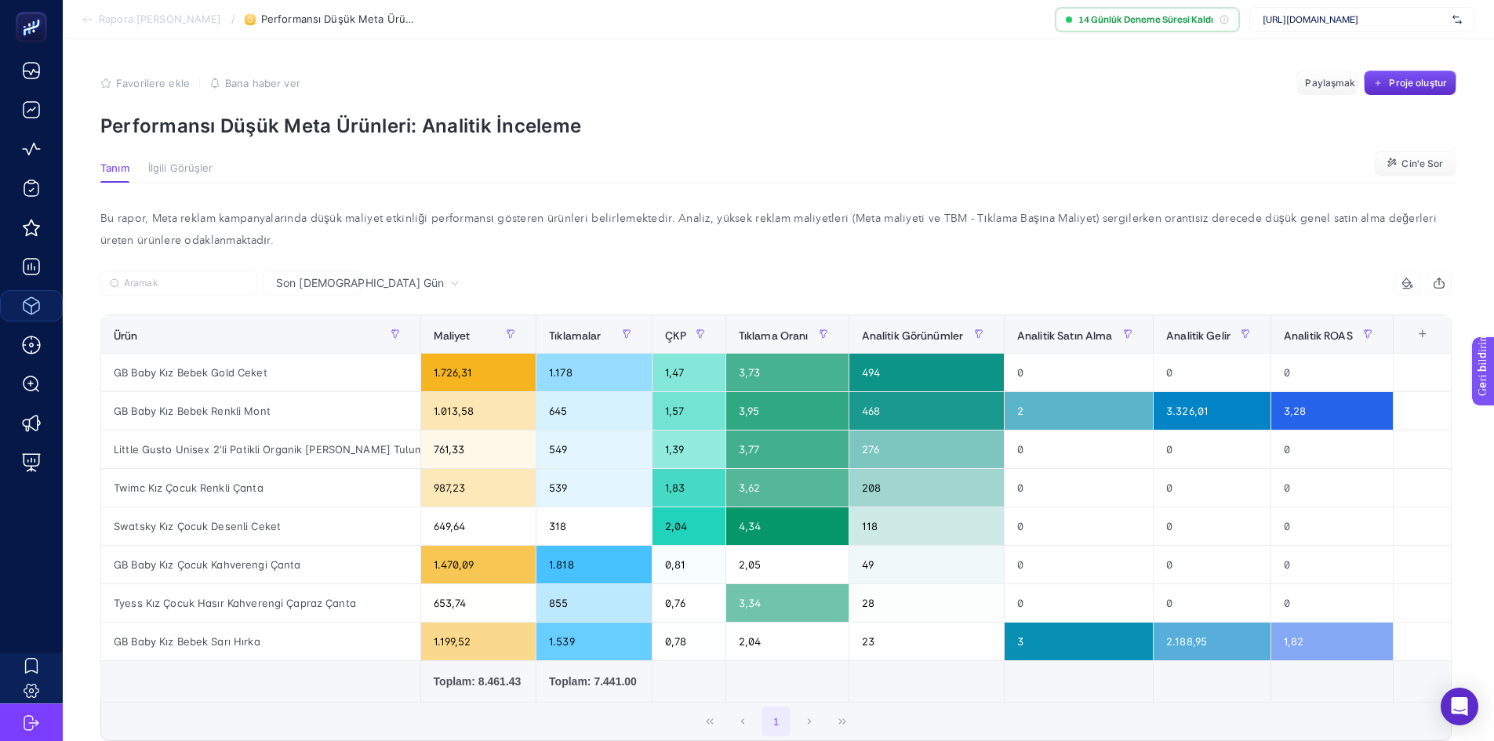
click at [136, 14] on font "Rapora [PERSON_NAME]" at bounding box center [160, 19] width 123 height 13
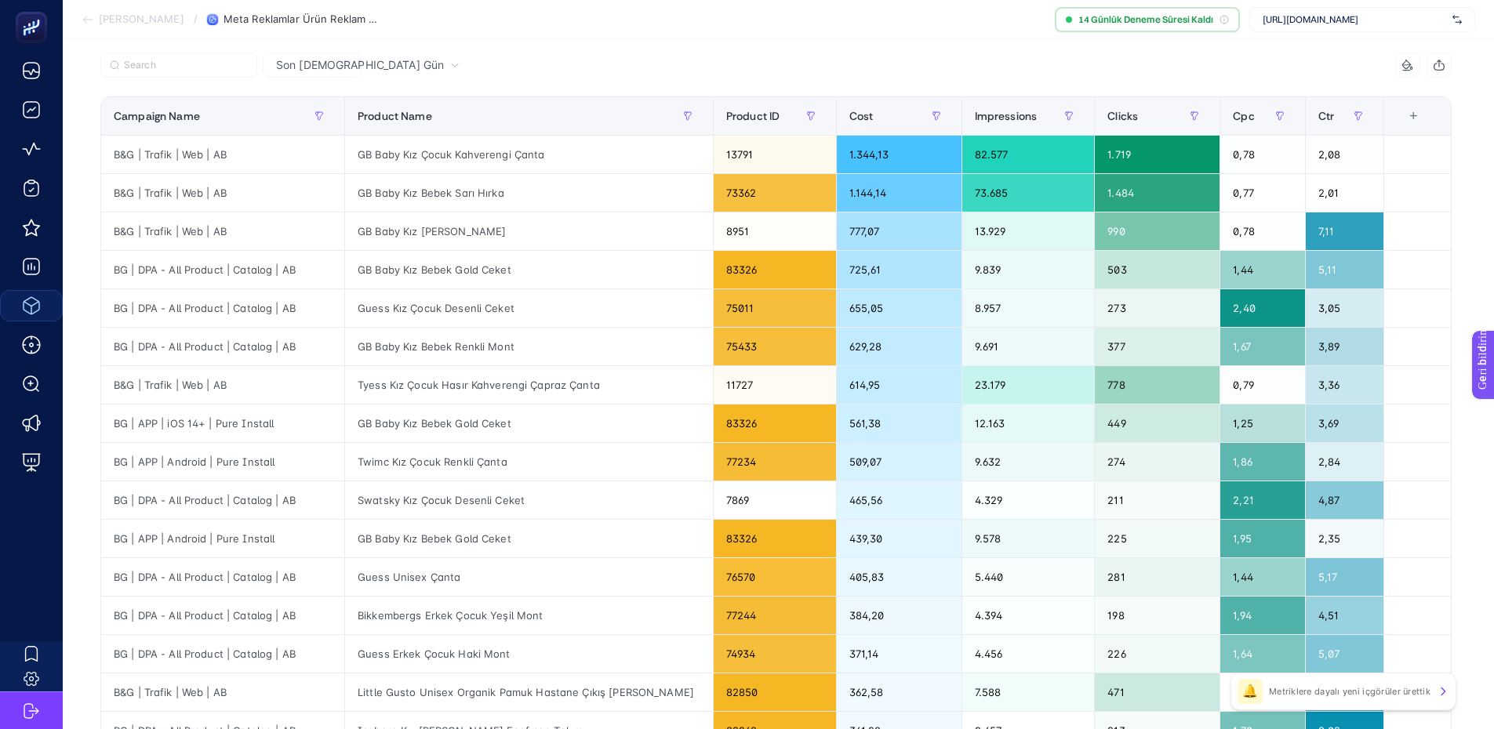
scroll to position [157, 0]
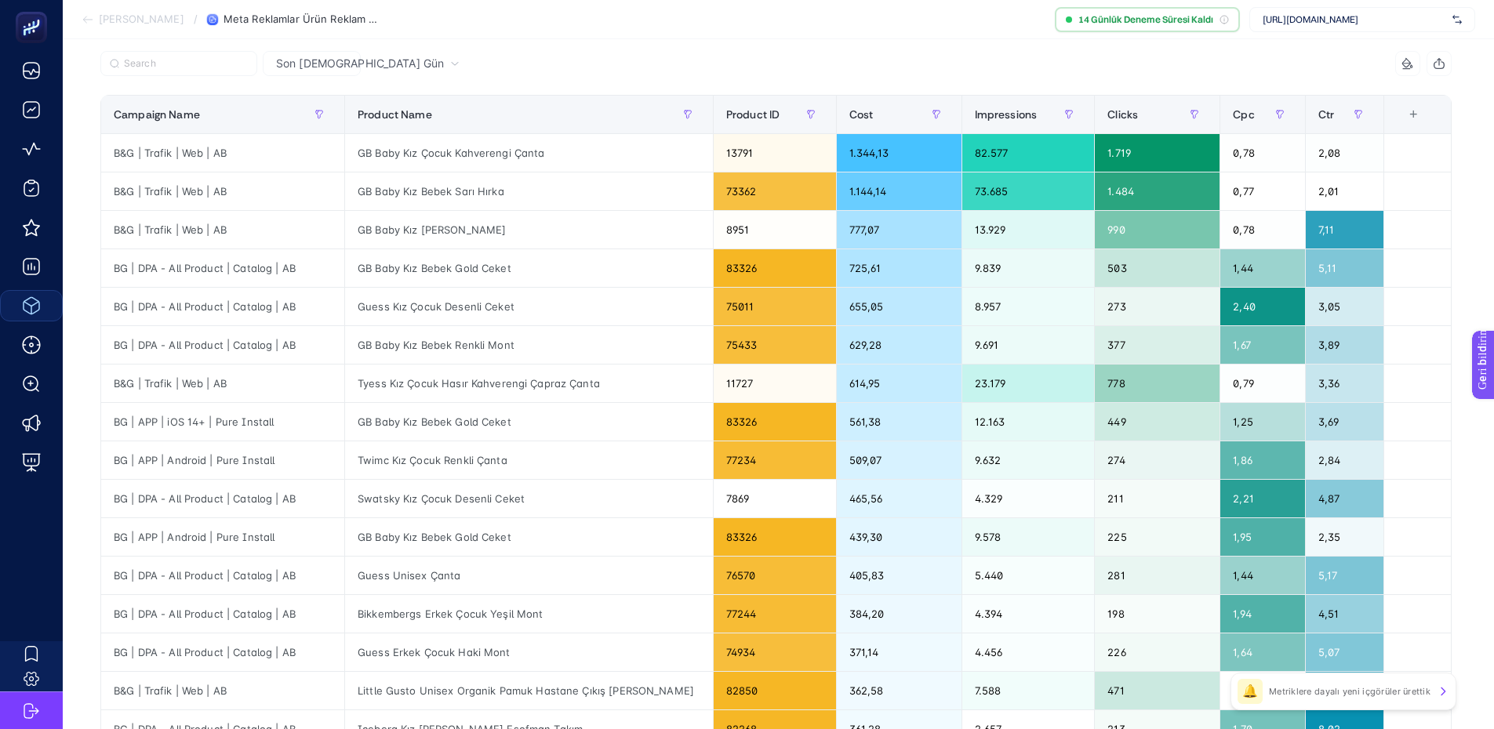
click at [1420, 115] on div "+" at bounding box center [1414, 114] width 30 height 13
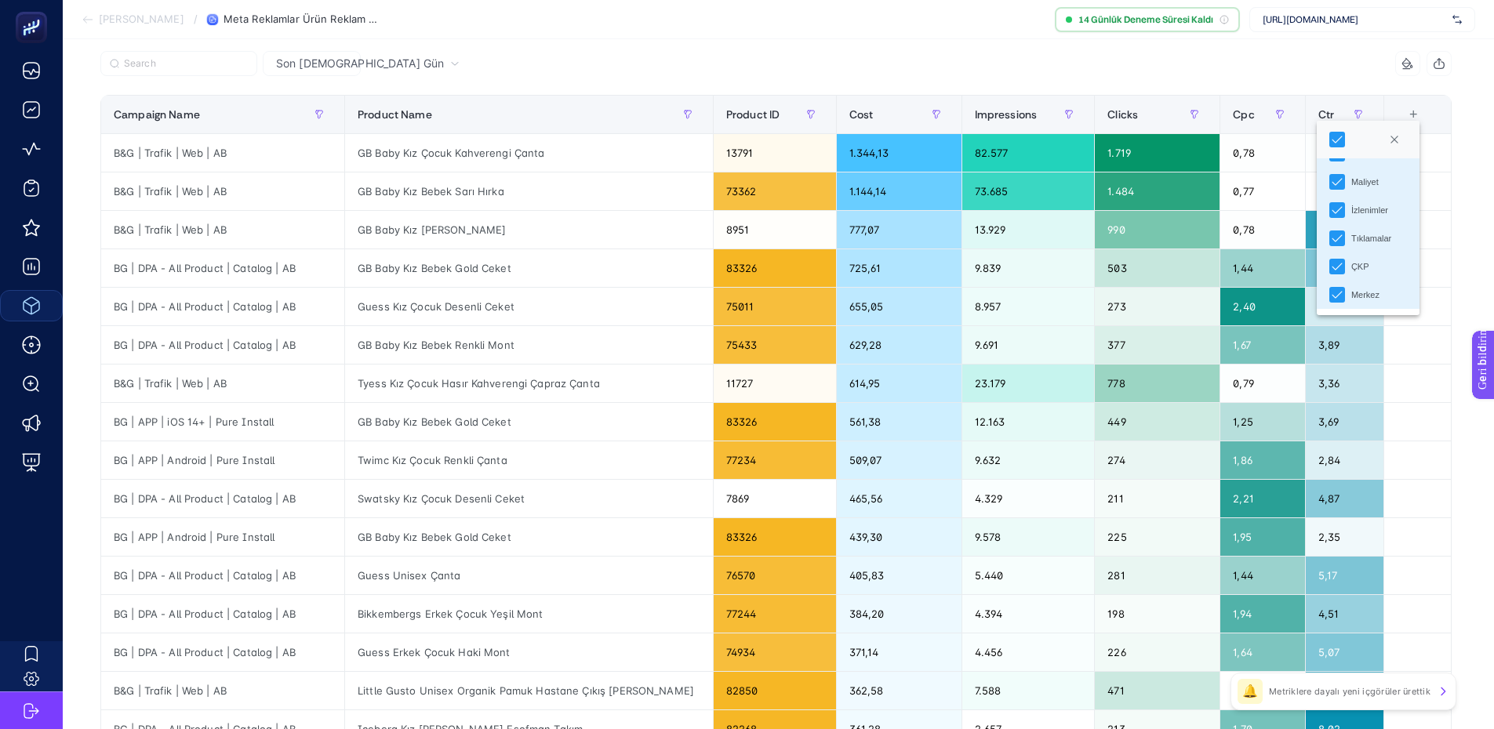
scroll to position [314, 0]
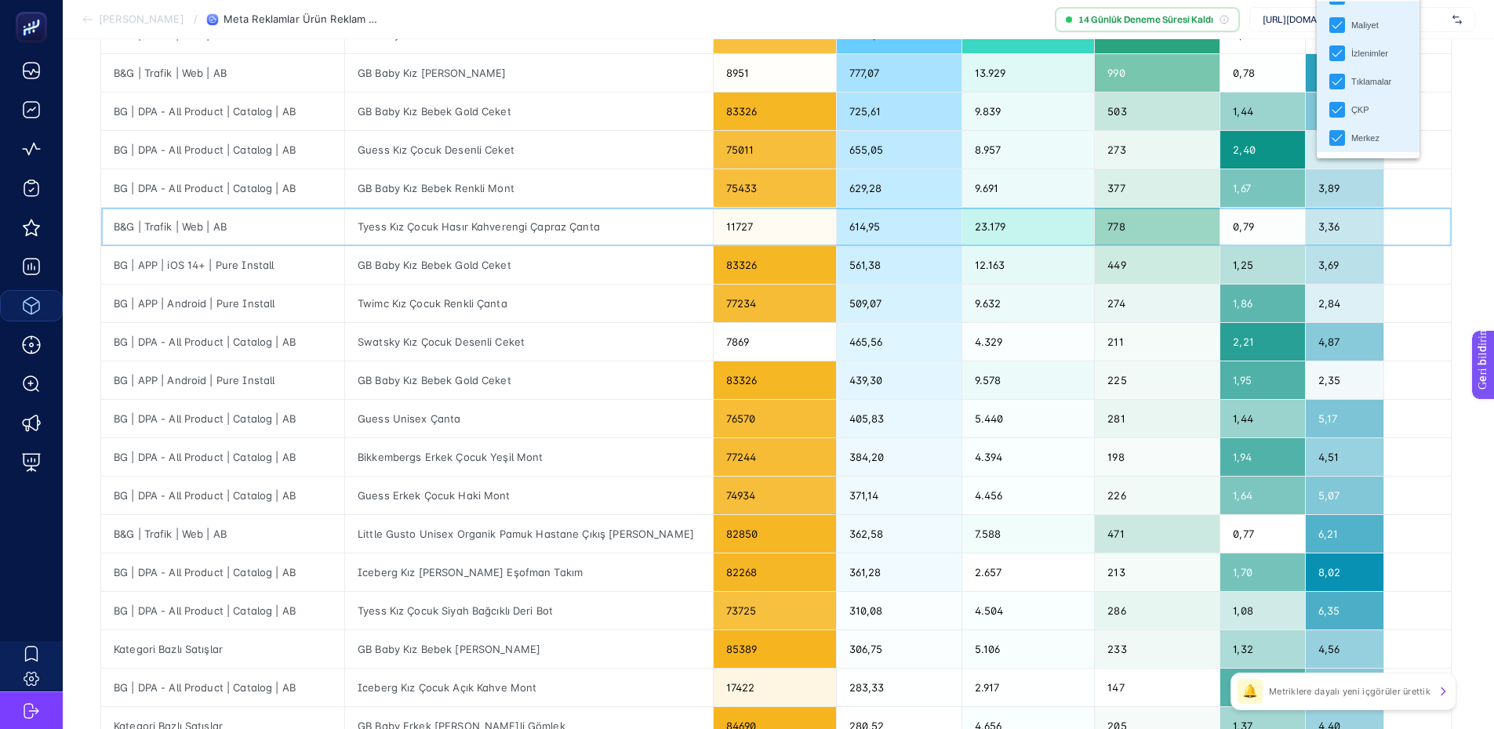
click at [1446, 244] on td at bounding box center [1417, 227] width 67 height 38
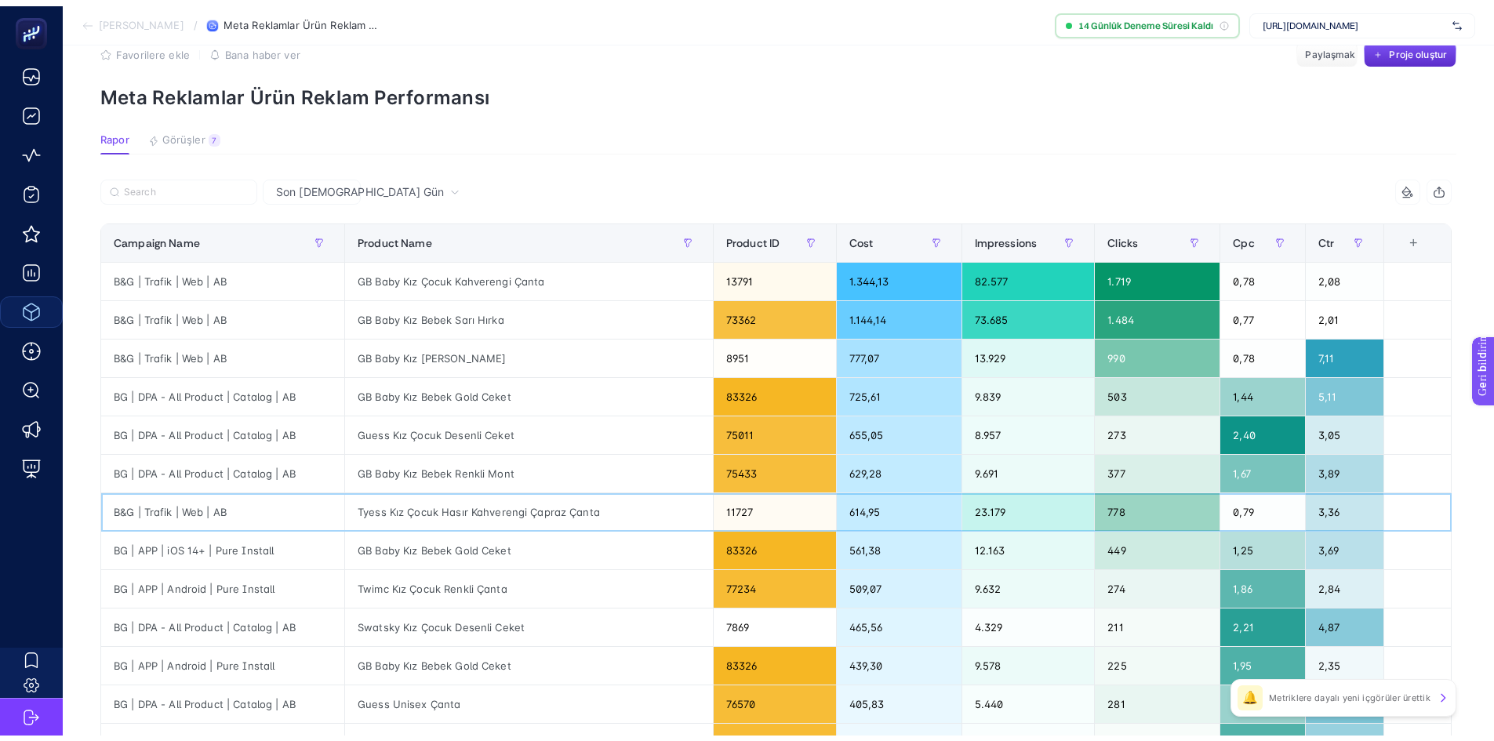
scroll to position [0, 0]
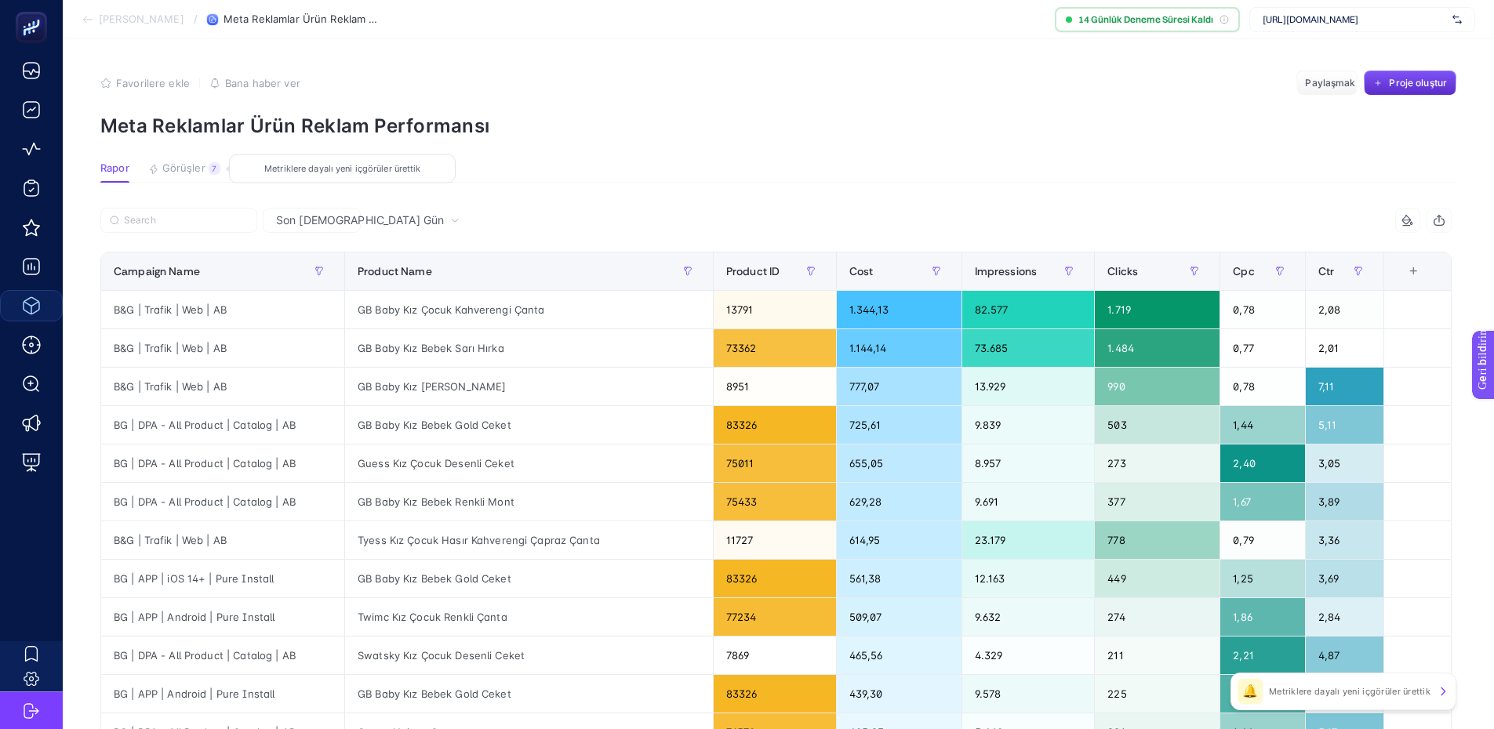
click at [174, 173] on font "Görüşler" at bounding box center [183, 168] width 43 height 13
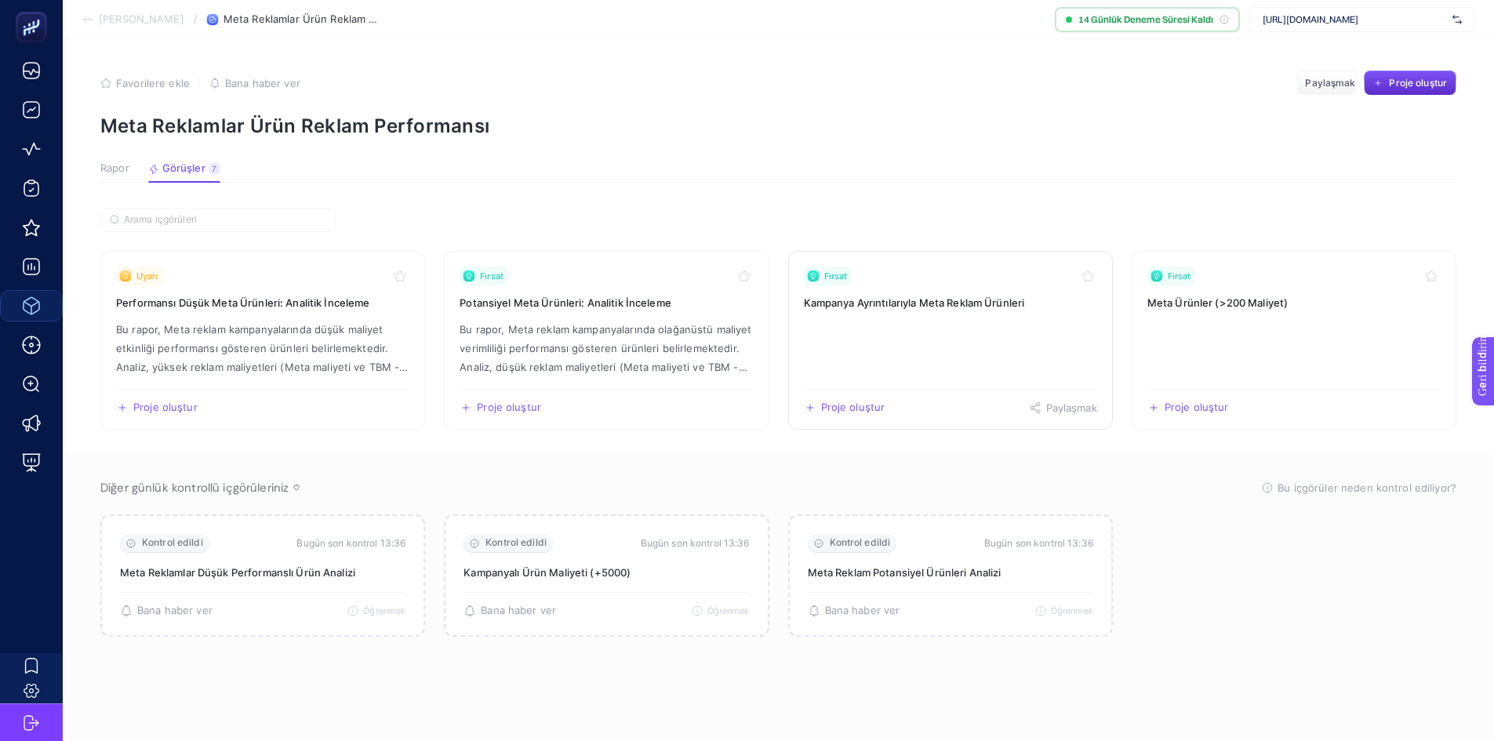
click at [910, 311] on link "Fırsat Kampanya Ayrıntılarıyla Meta Reklam Ürünleri Proje oluştur Paylaşmak" at bounding box center [950, 340] width 325 height 179
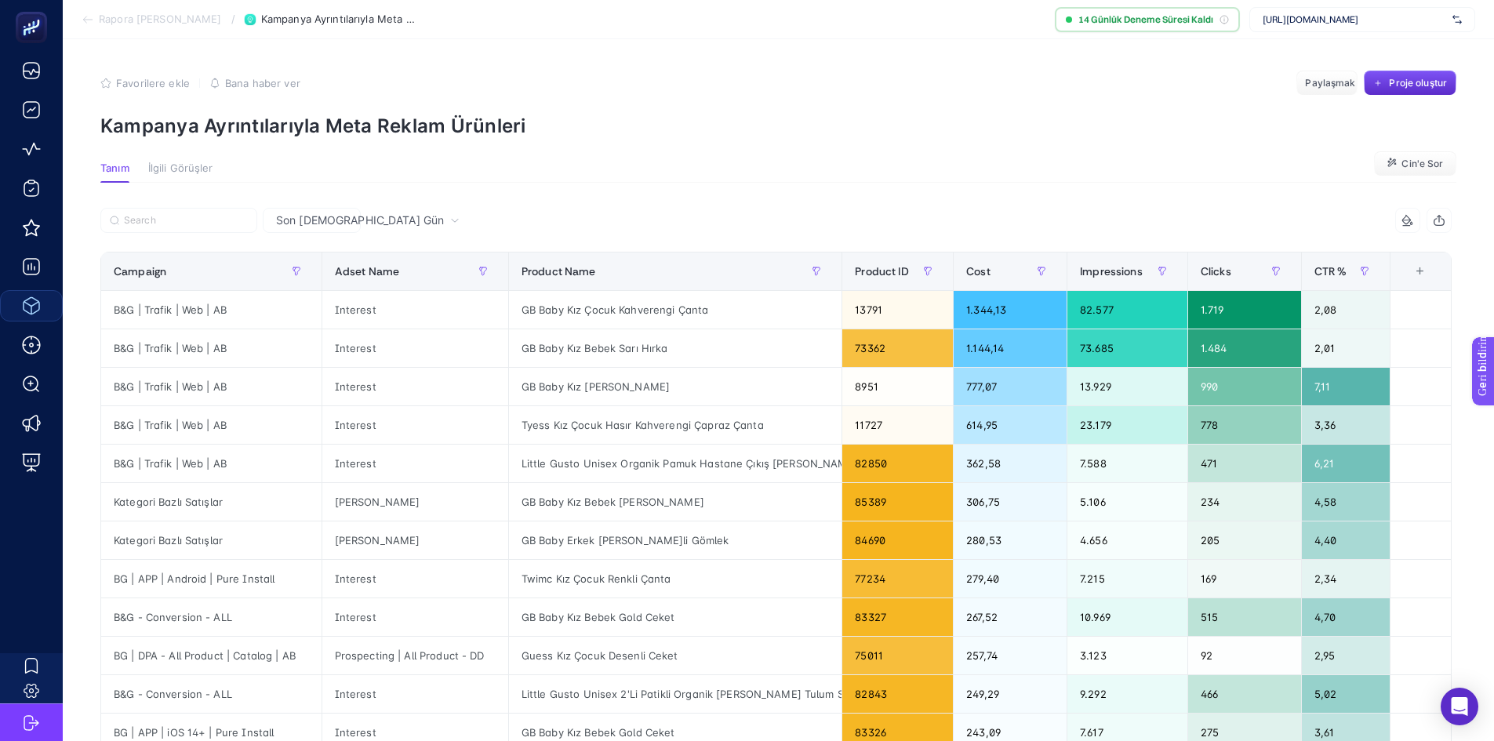
click at [183, 165] on font "İlgili Görüşler" at bounding box center [180, 168] width 65 height 13
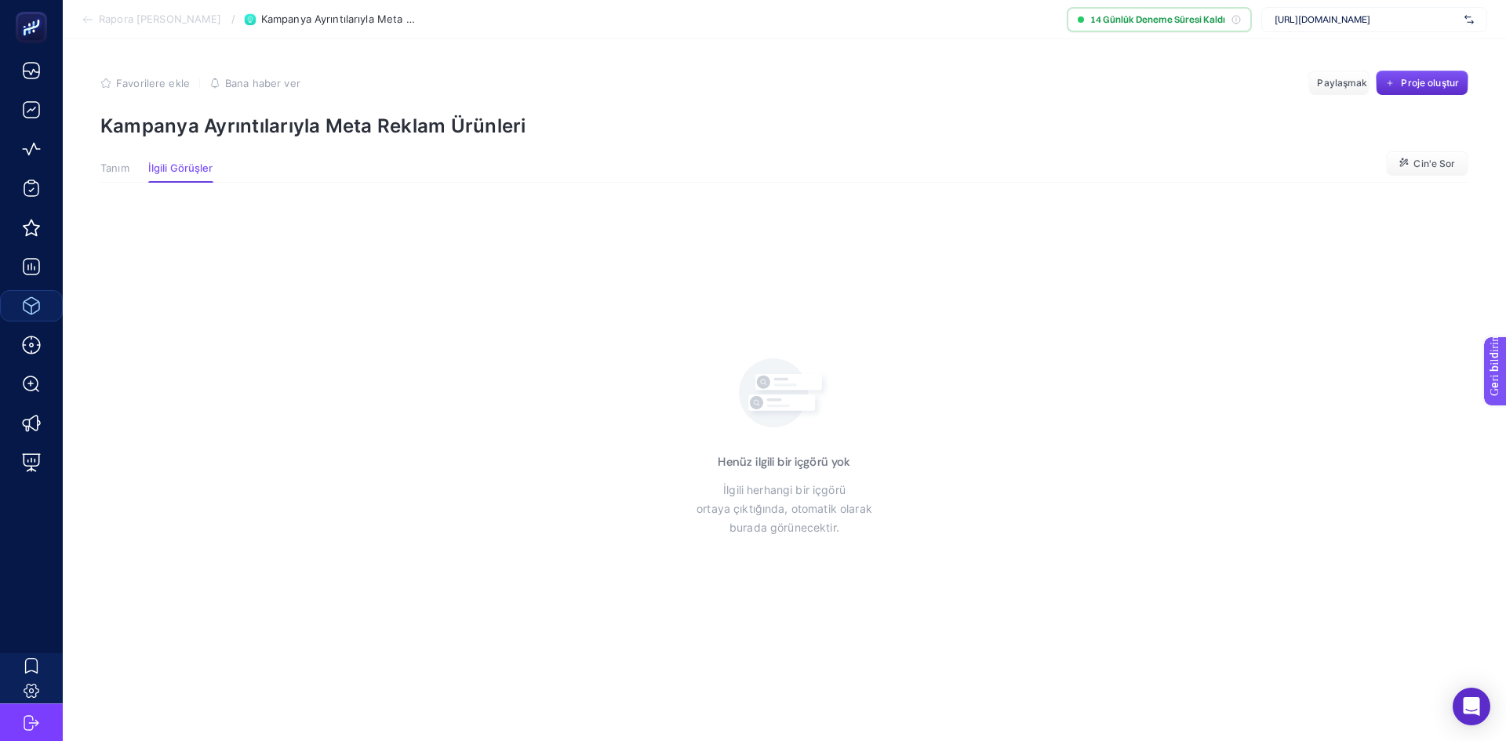
click at [108, 174] on font "Tanım" at bounding box center [114, 168] width 29 height 13
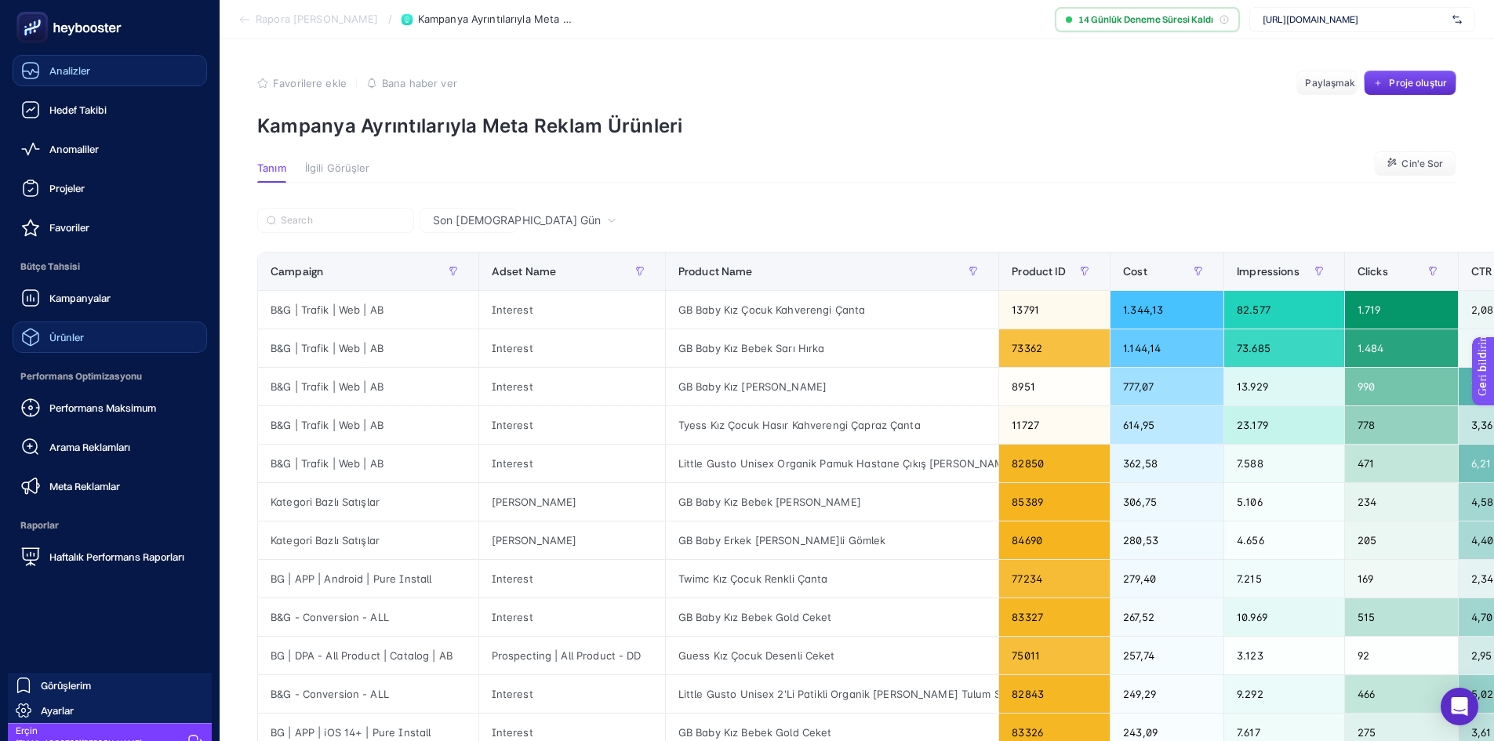
click at [63, 63] on div "Analizler" at bounding box center [55, 70] width 69 height 19
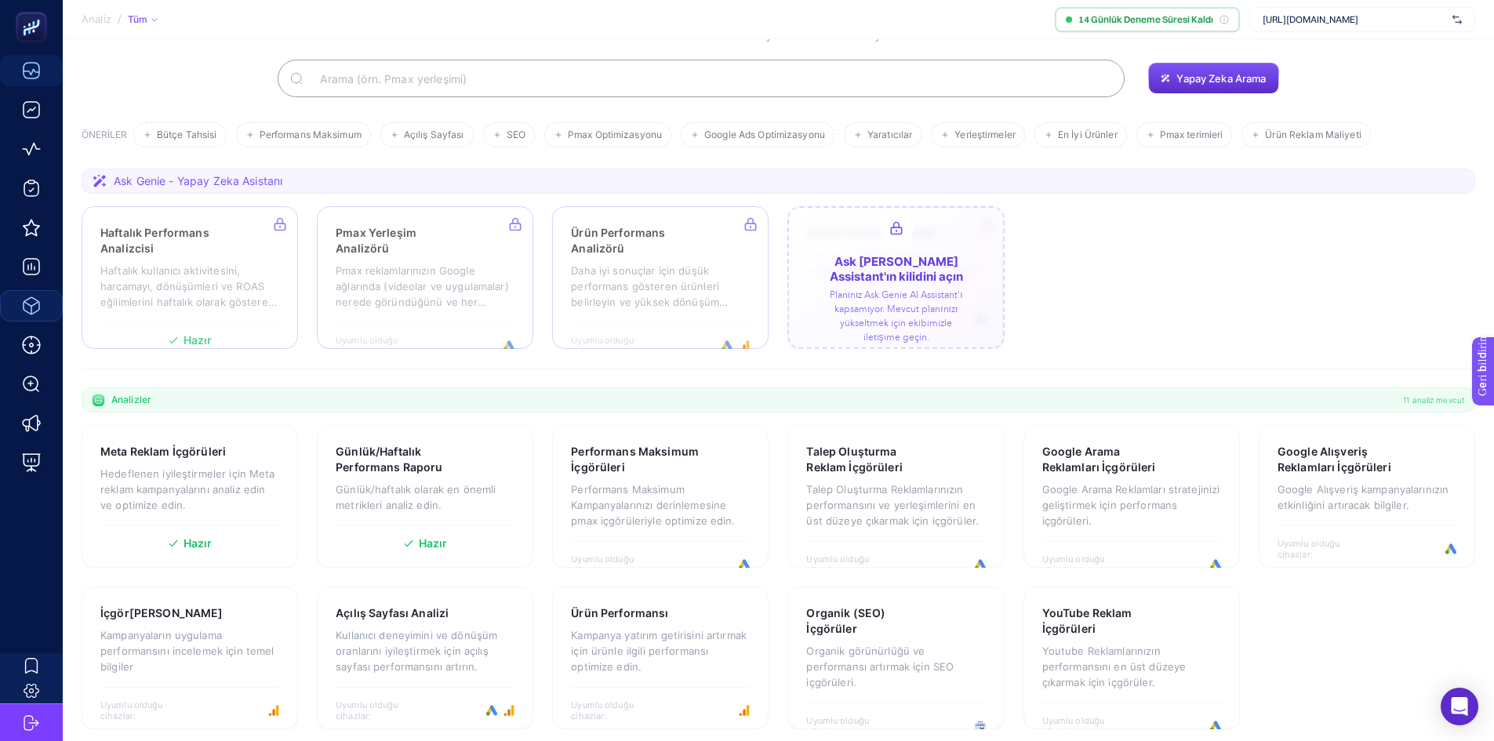
scroll to position [107, 0]
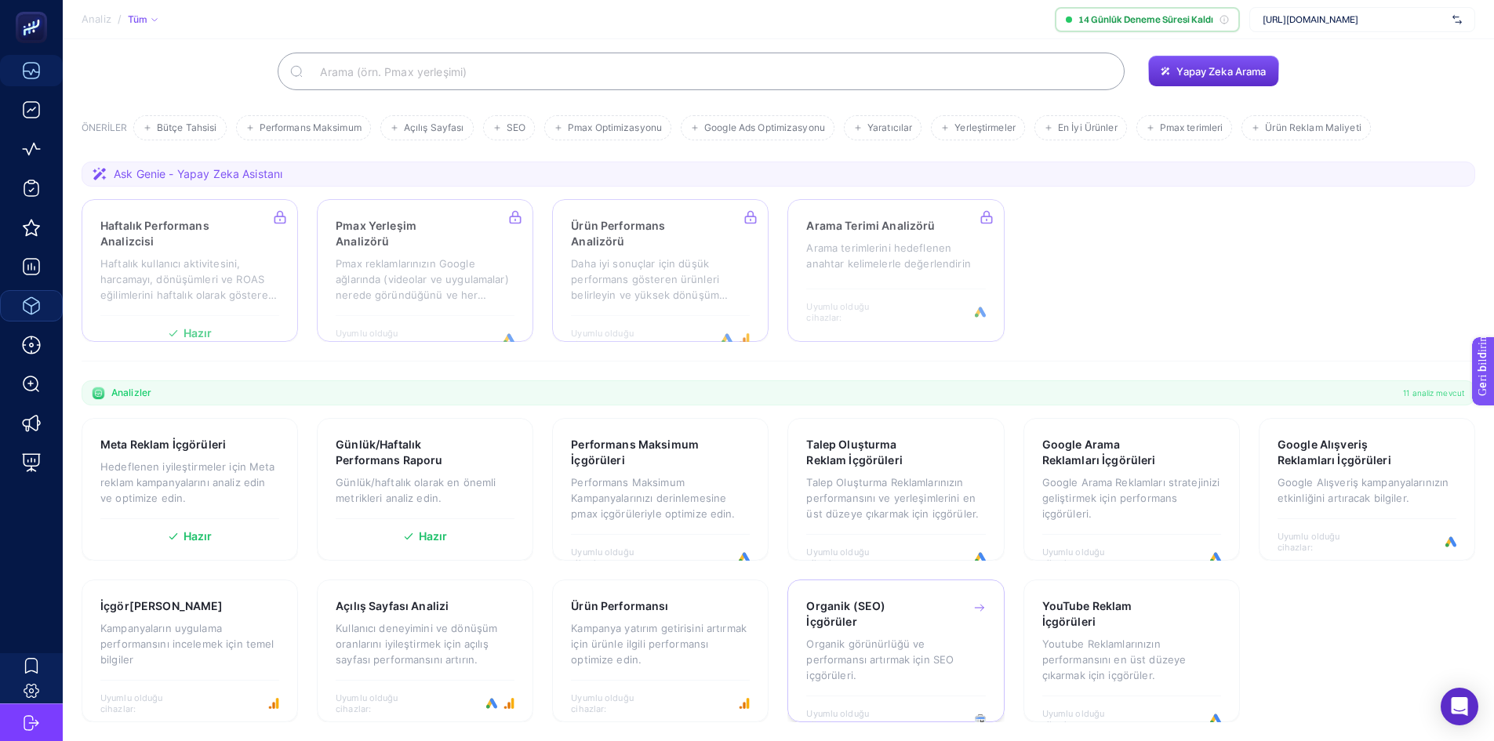
click at [962, 600] on div "Organik (SEO) İçgörüler" at bounding box center [895, 613] width 179 height 31
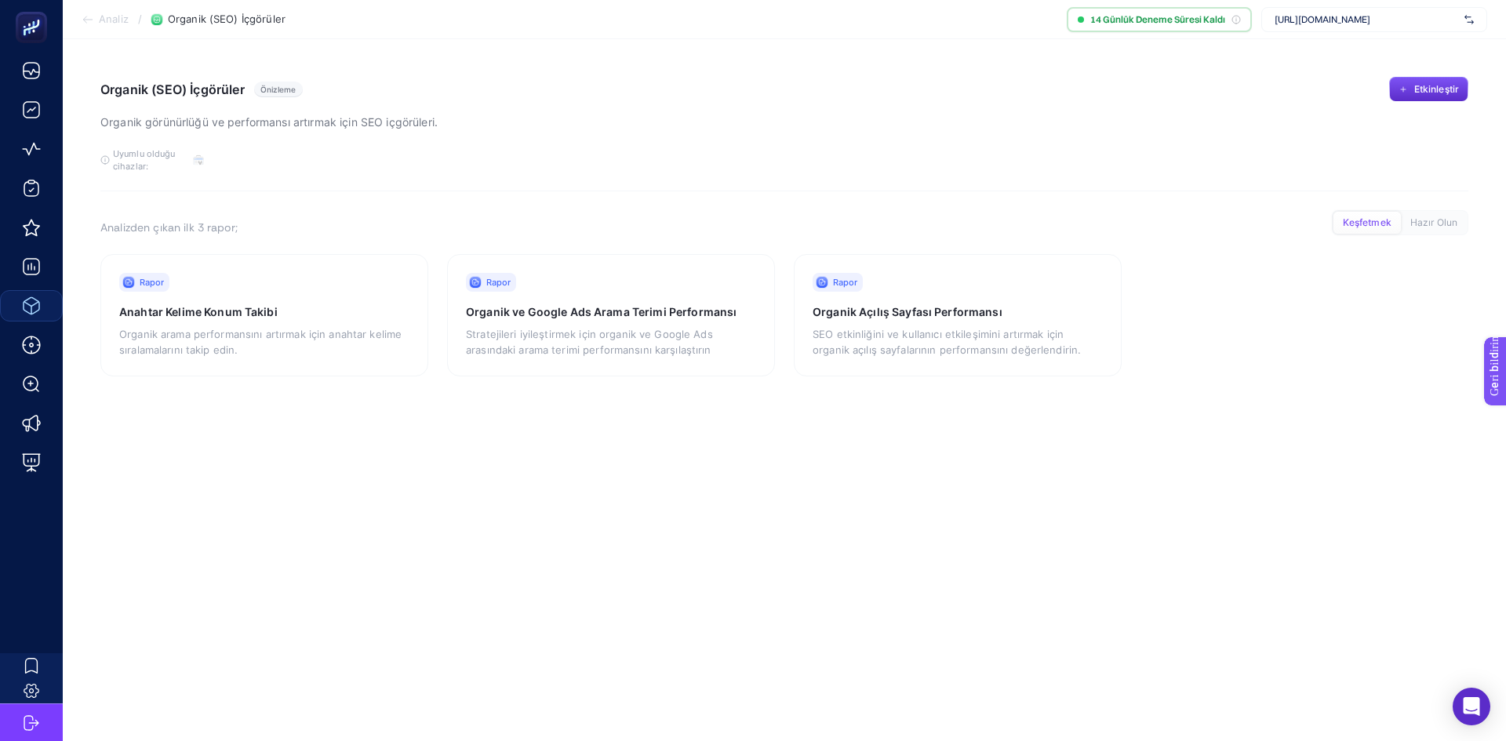
click at [116, 18] on font "Analiz" at bounding box center [114, 19] width 30 height 13
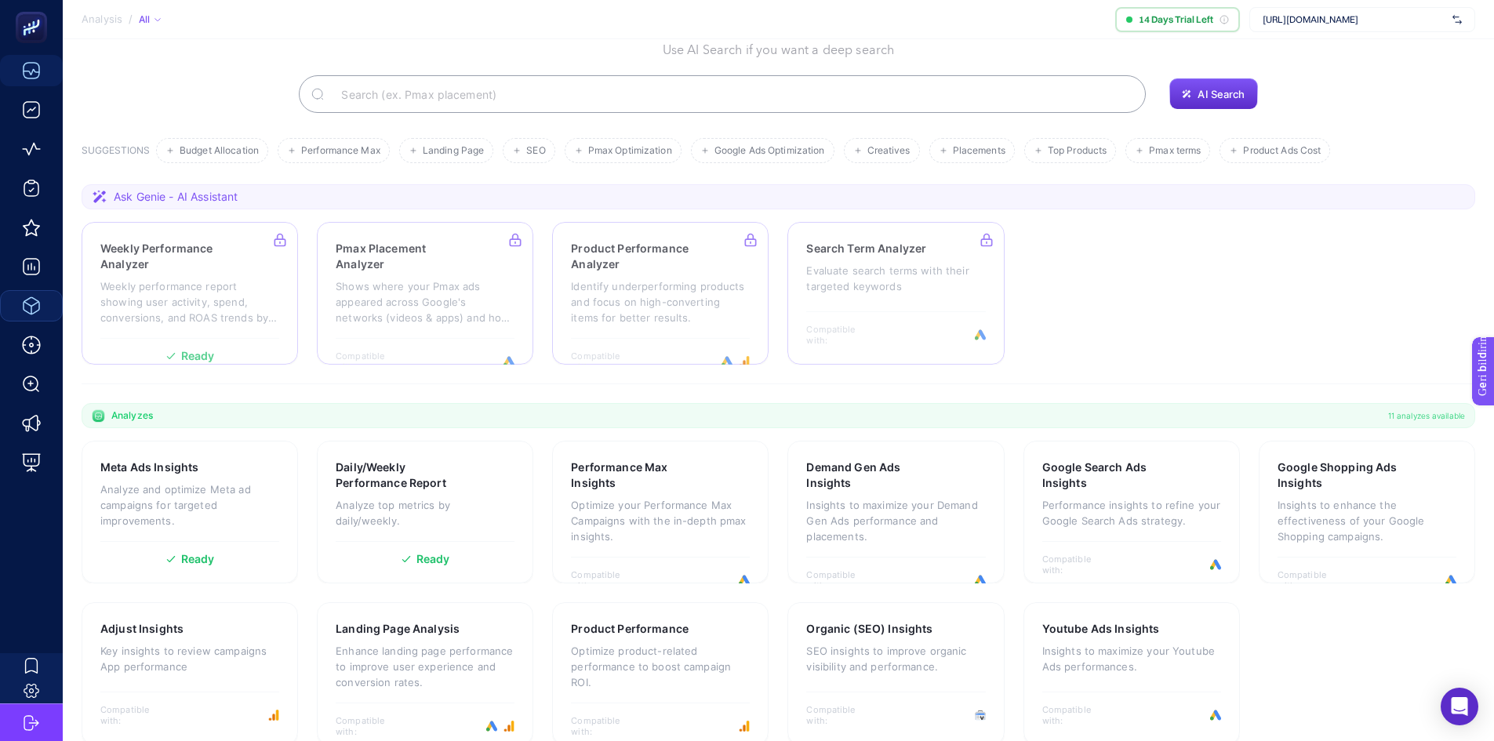
scroll to position [107, 0]
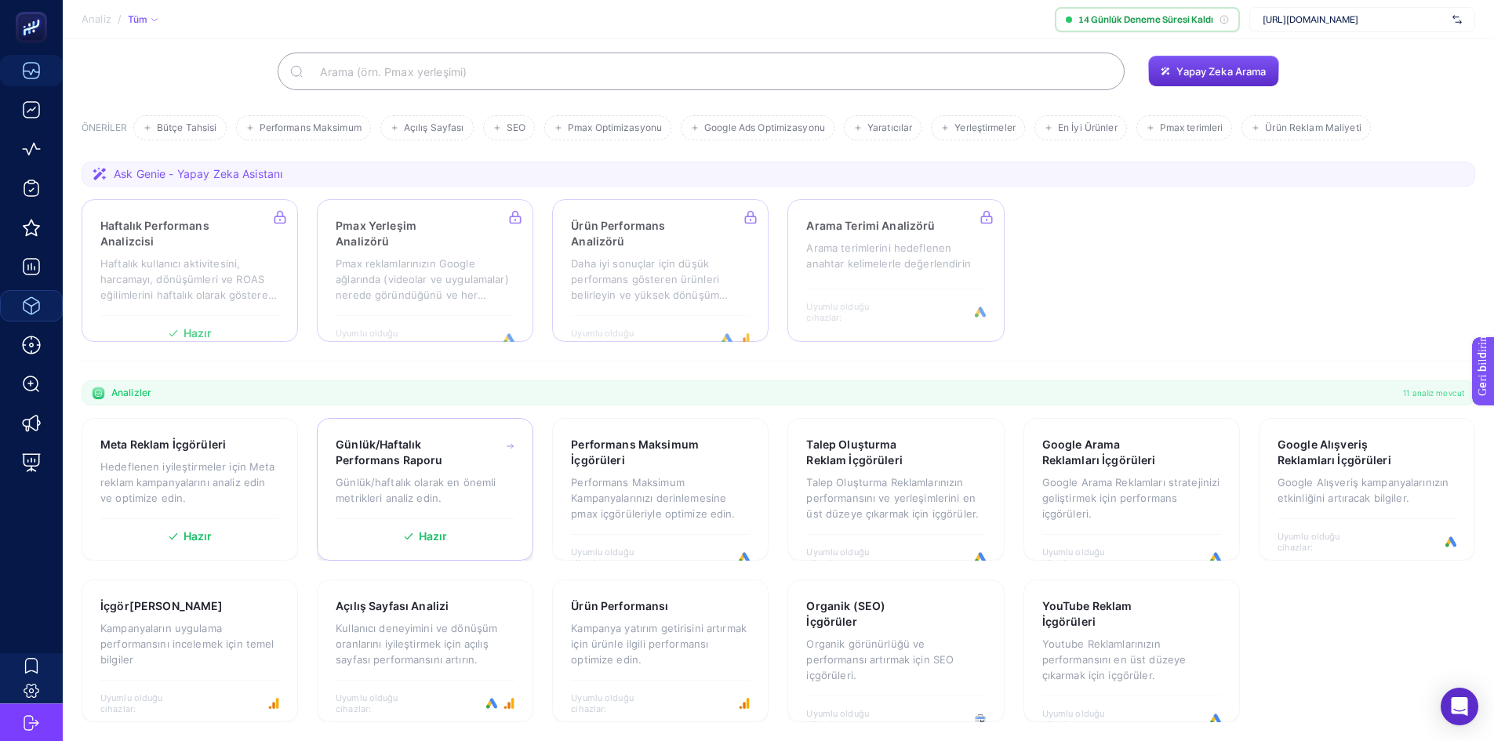
click at [426, 449] on h3 "Günlük/Haftalık Performans Raporu" at bounding box center [402, 452] width 133 height 31
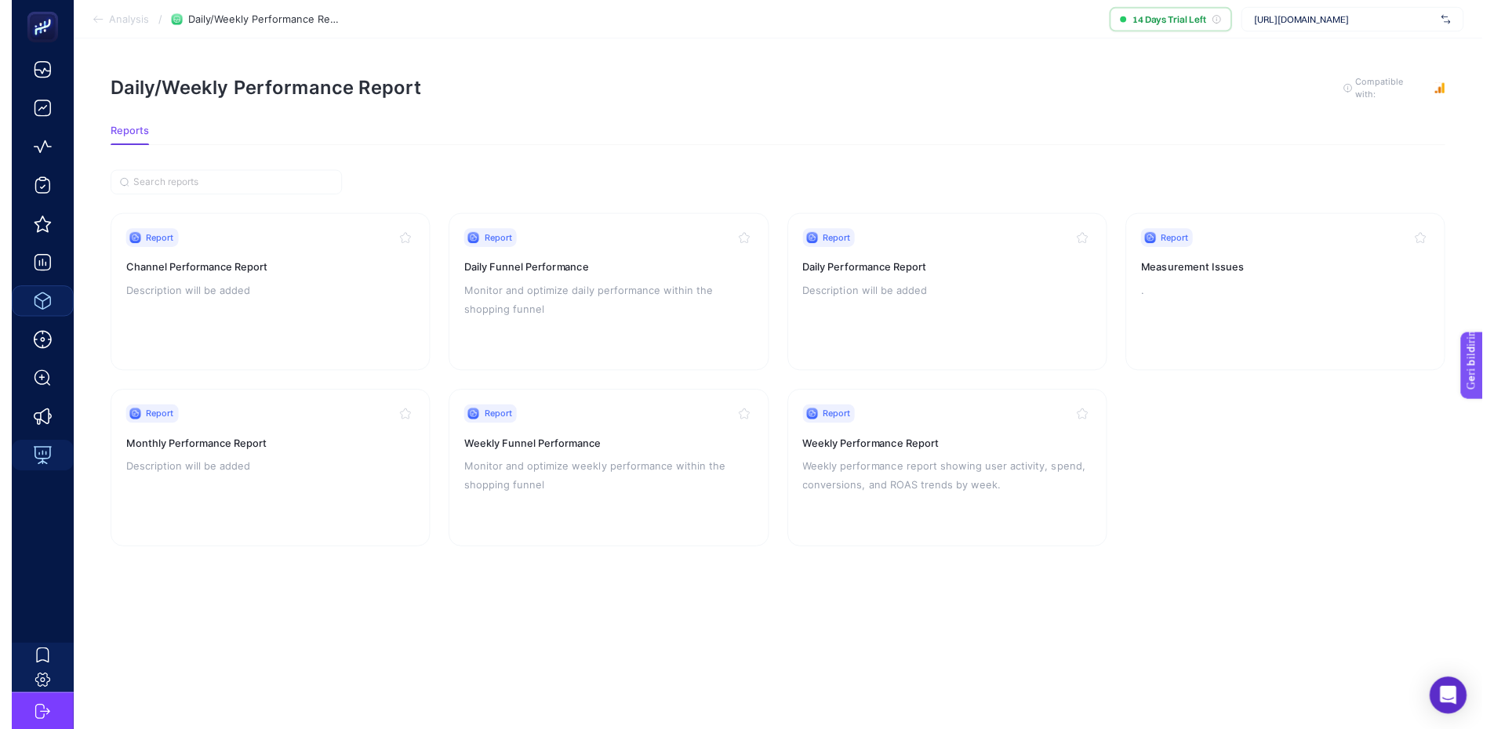
scroll to position [12, 0]
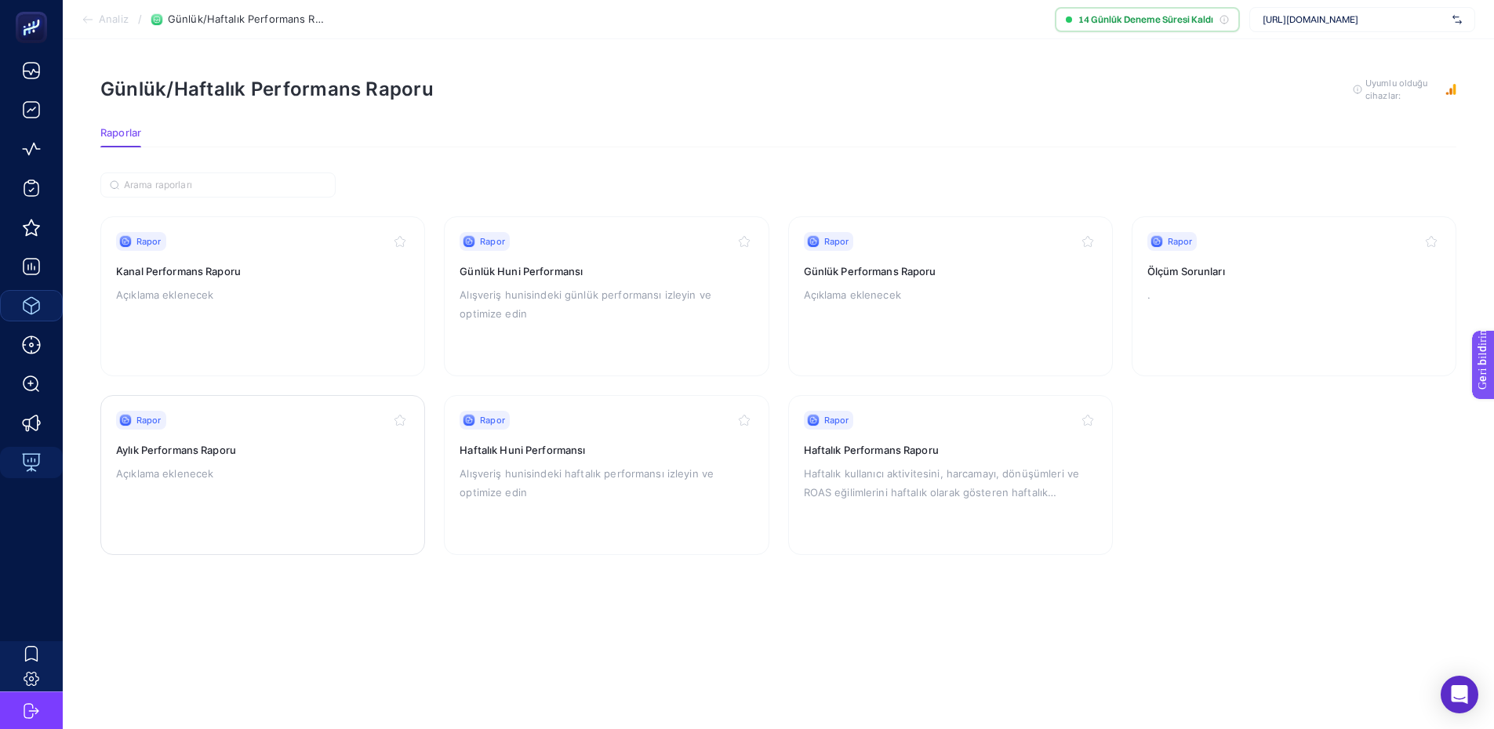
click at [256, 411] on div "Rapor" at bounding box center [262, 420] width 293 height 19
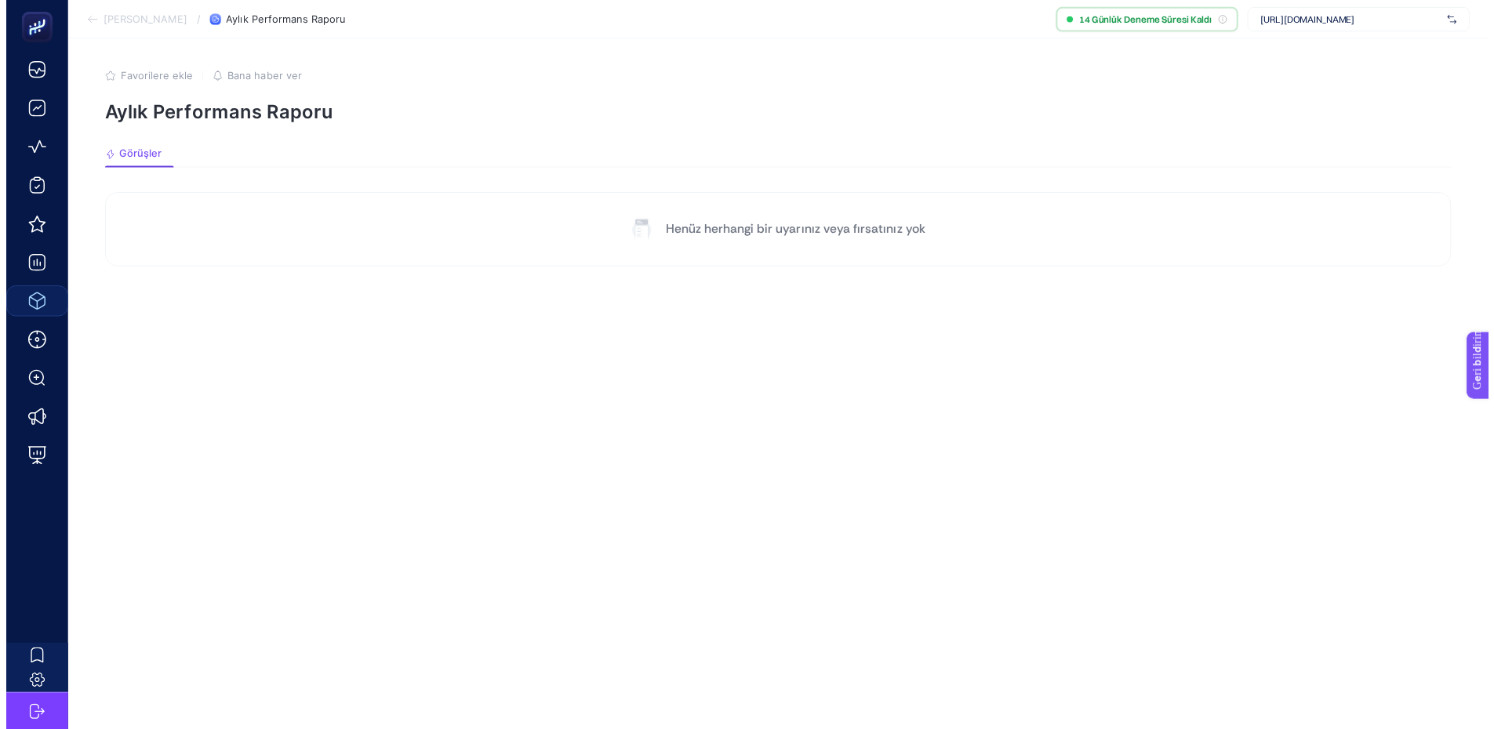
scroll to position [12, 0]
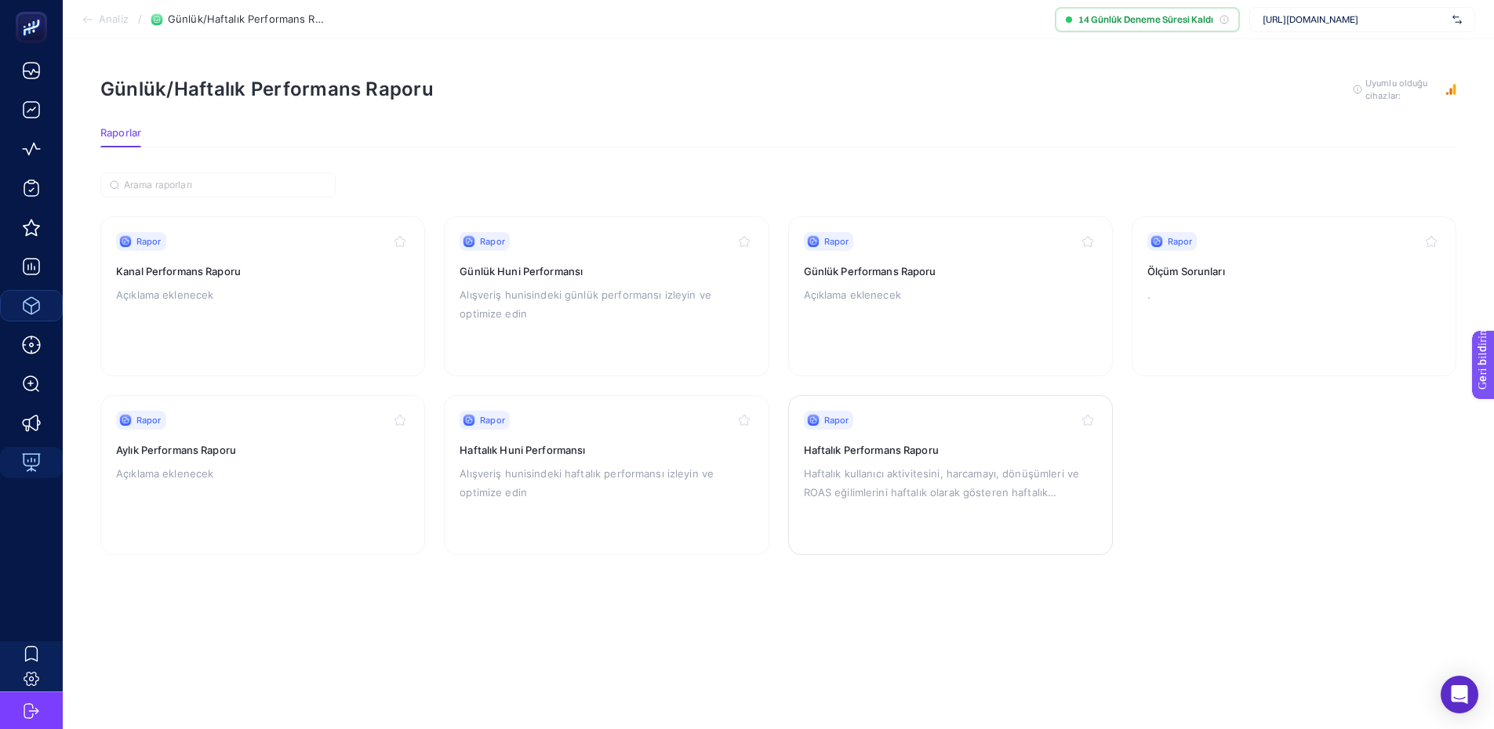
click at [929, 467] on font "Haftalık kullanıcı aktivitesini, harcamayı, dönüşümleri ve ROAS eğilimlerini ha…" at bounding box center [942, 492] width 276 height 50
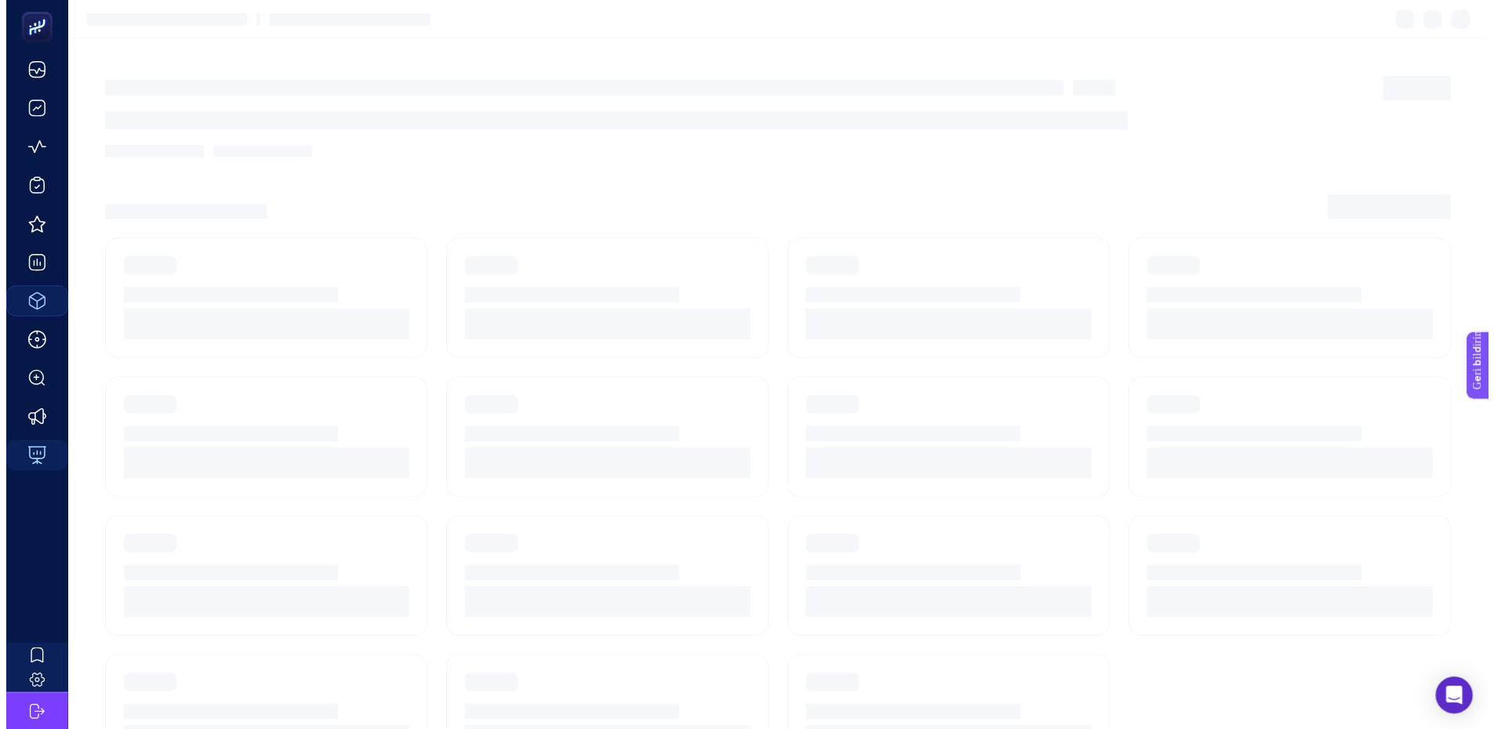
scroll to position [12, 0]
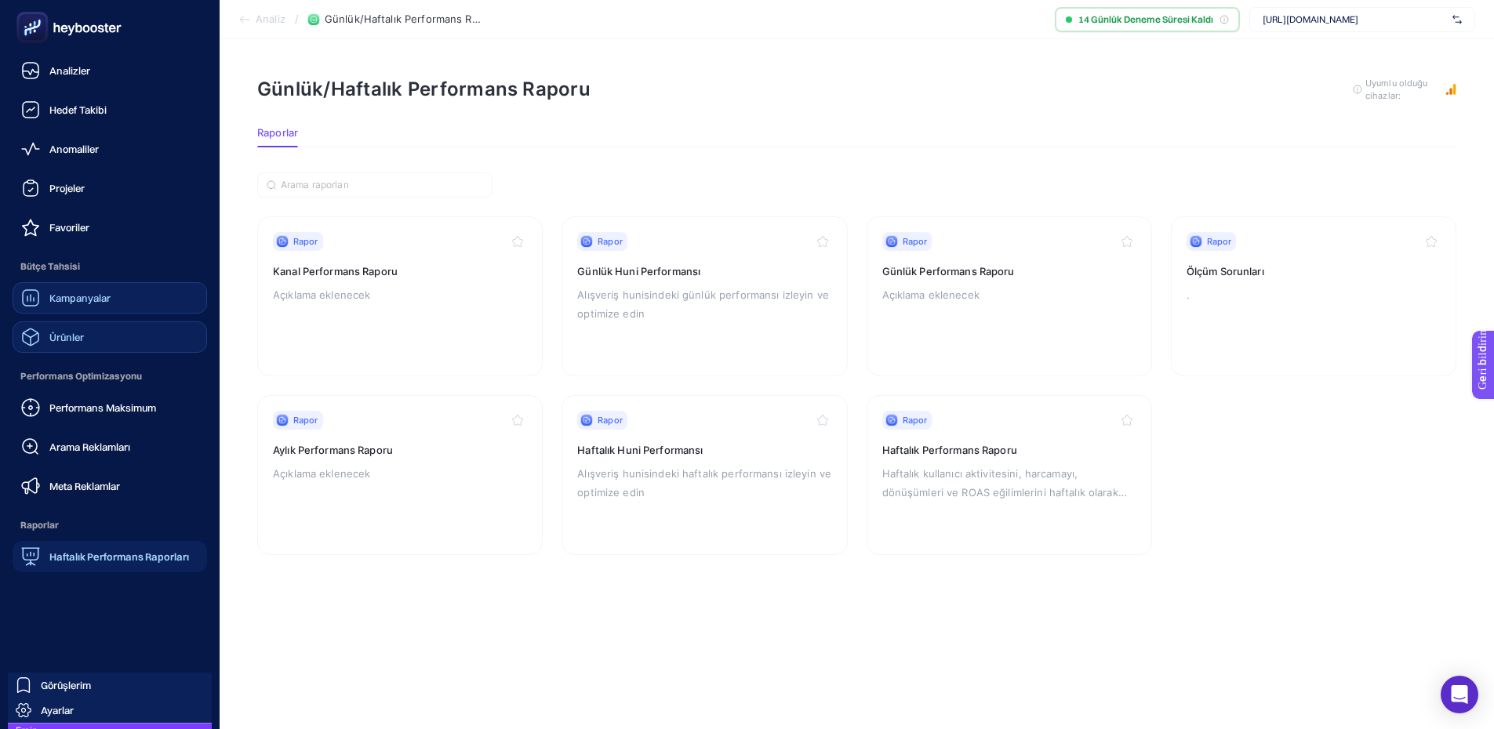
click at [84, 296] on font "Kampanyalar" at bounding box center [79, 298] width 61 height 13
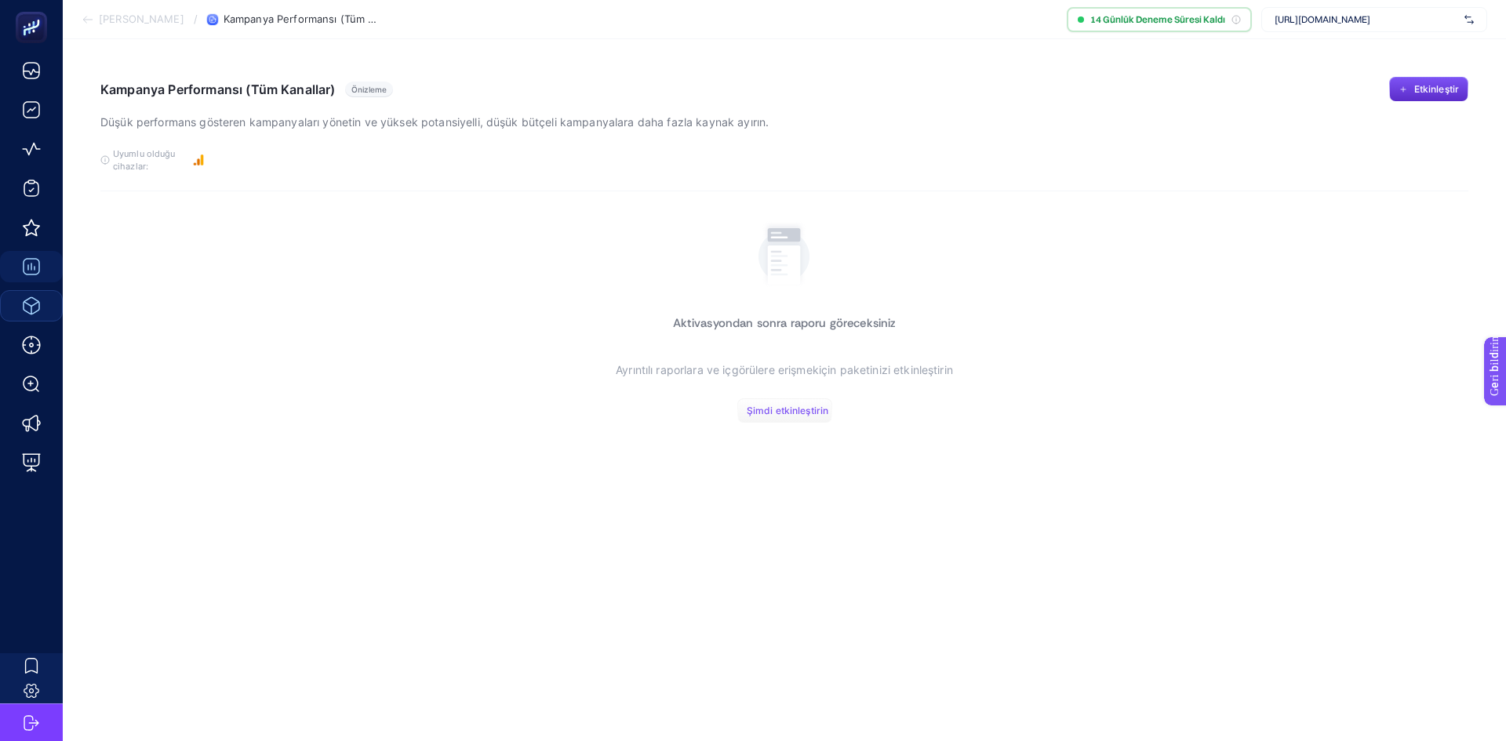
click at [791, 410] on font "Şimdi etkinleştirin" at bounding box center [788, 411] width 82 height 12
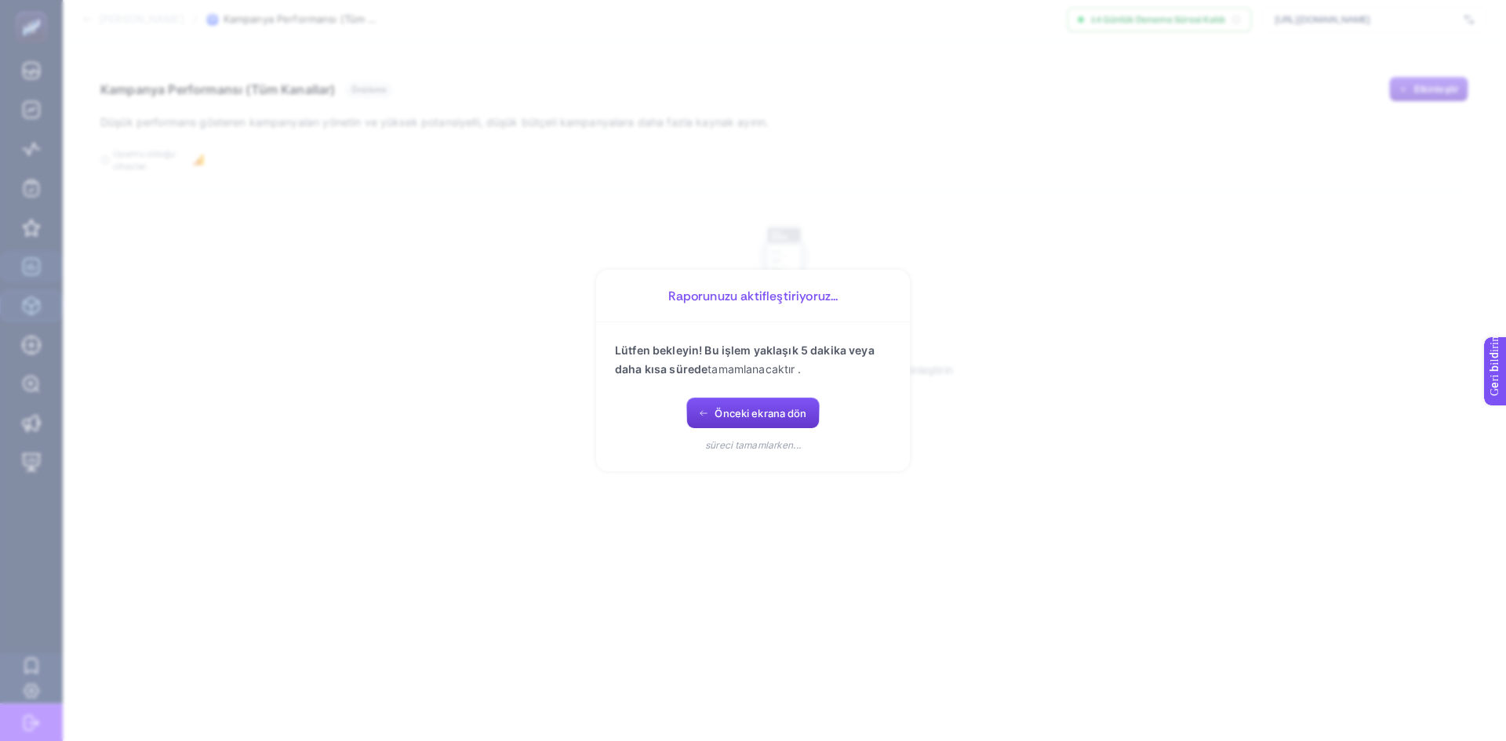
click at [756, 413] on font "Önceki ekrana dön" at bounding box center [761, 413] width 92 height 13
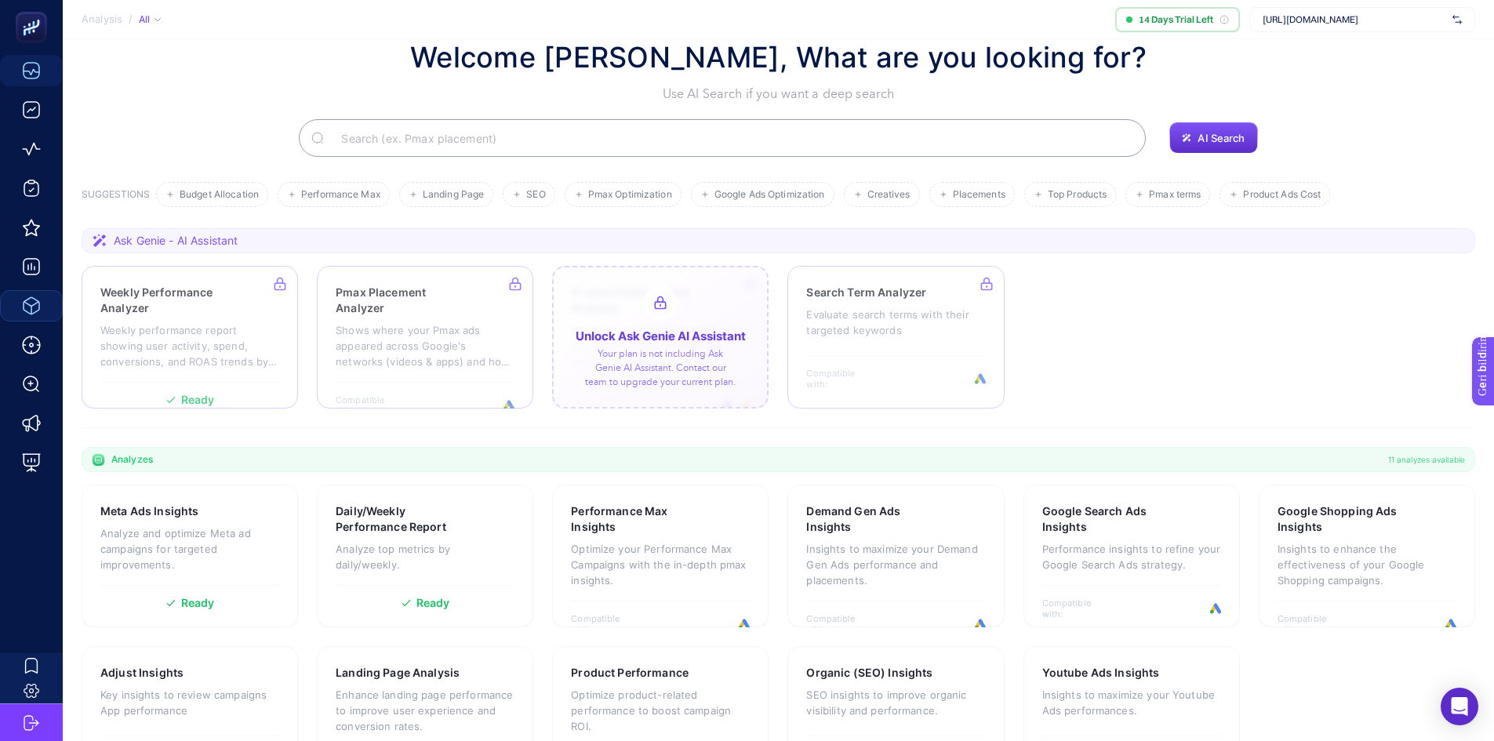
scroll to position [107, 0]
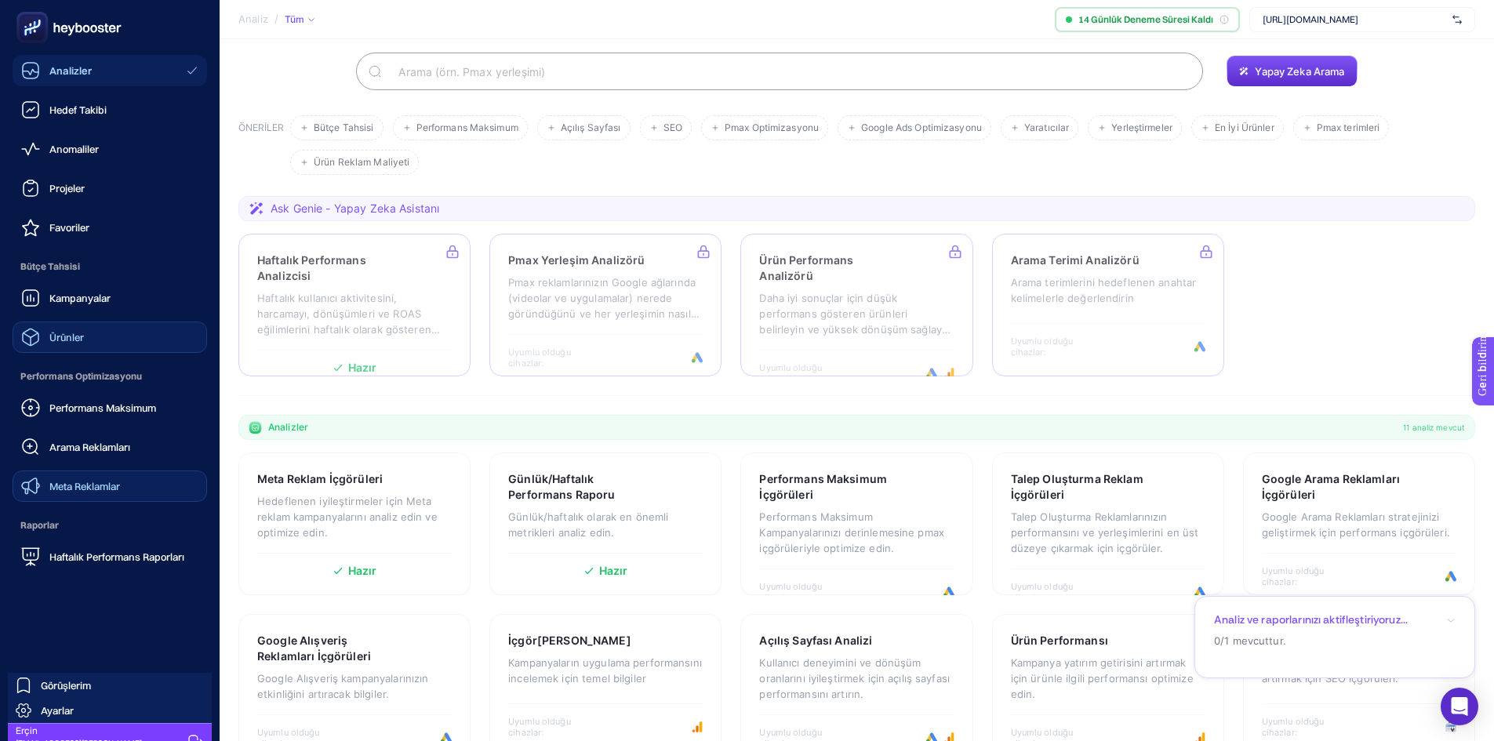
click at [71, 481] on font "Meta Reklamlar" at bounding box center [84, 486] width 71 height 13
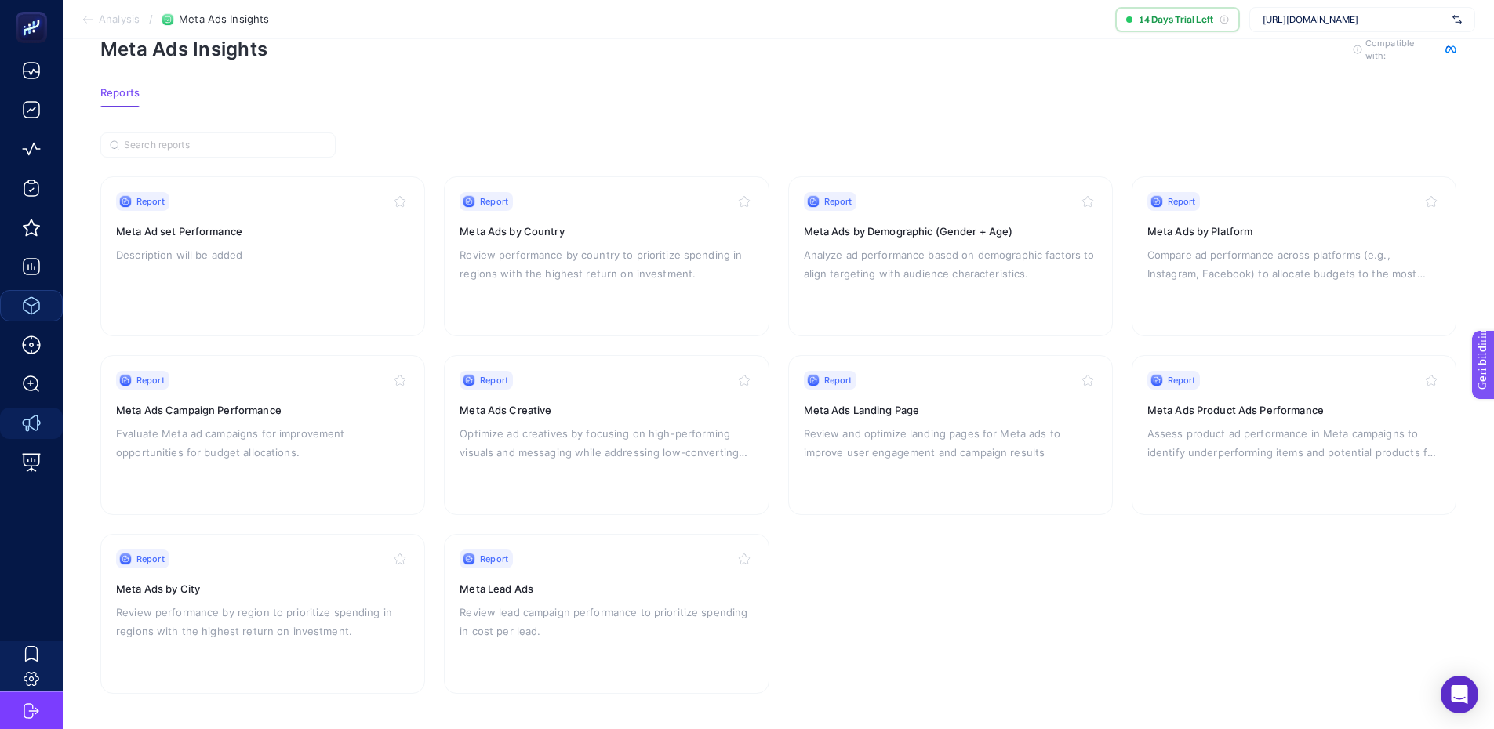
scroll to position [42, 0]
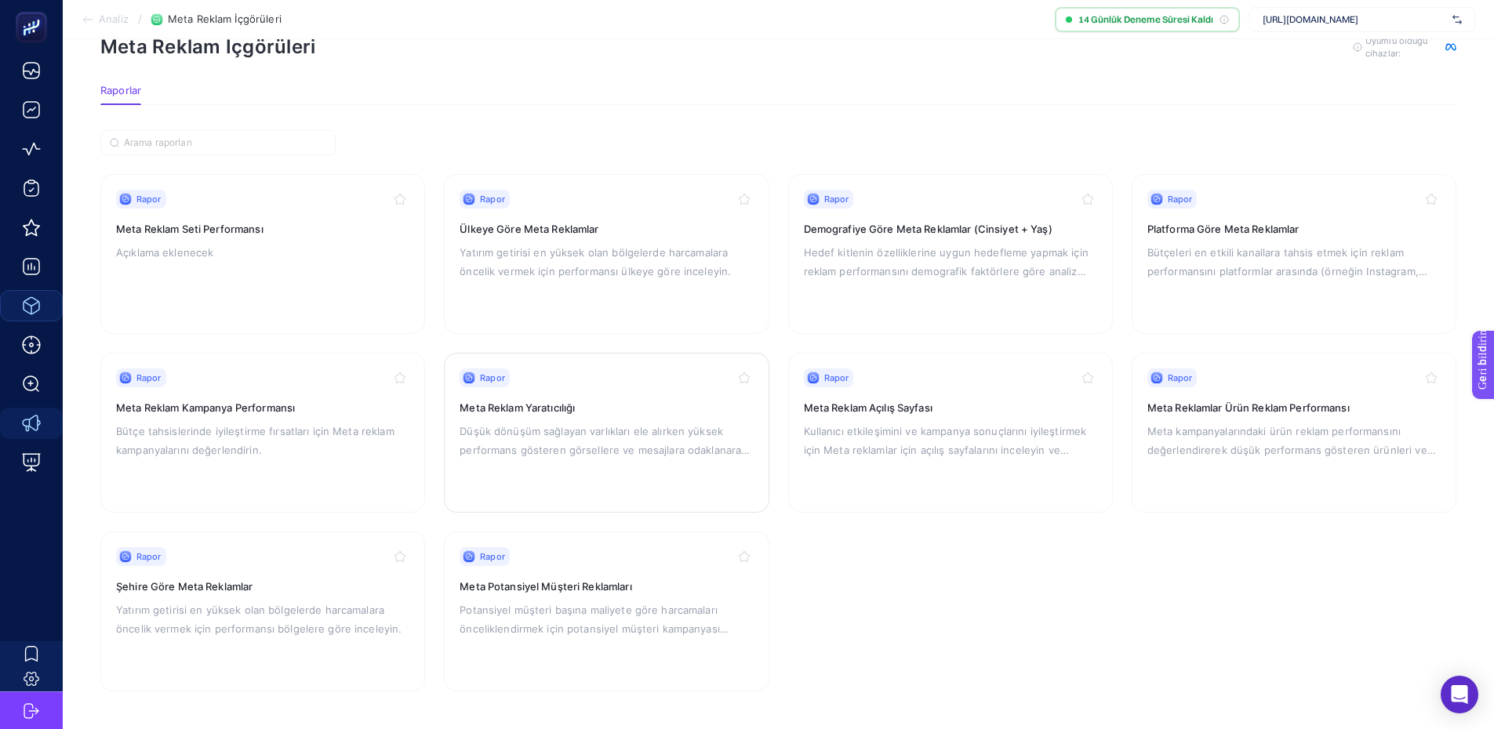
click at [697, 422] on p "Düşük dönüşüm sağlayan varlıkları ele alırken yüksek performans gösteren görsel…" at bounding box center [606, 441] width 293 height 38
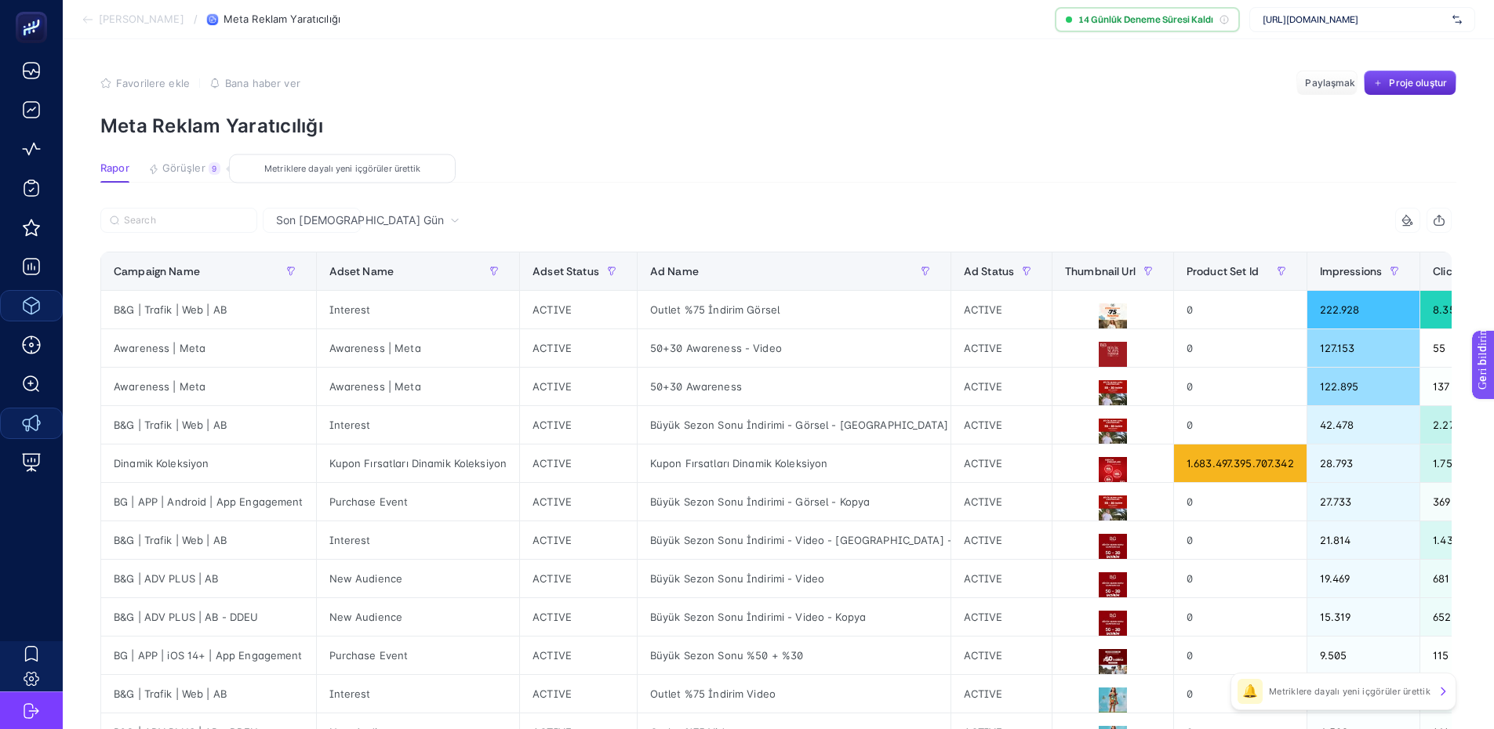
click at [193, 171] on font "Görüşler" at bounding box center [183, 168] width 43 height 13
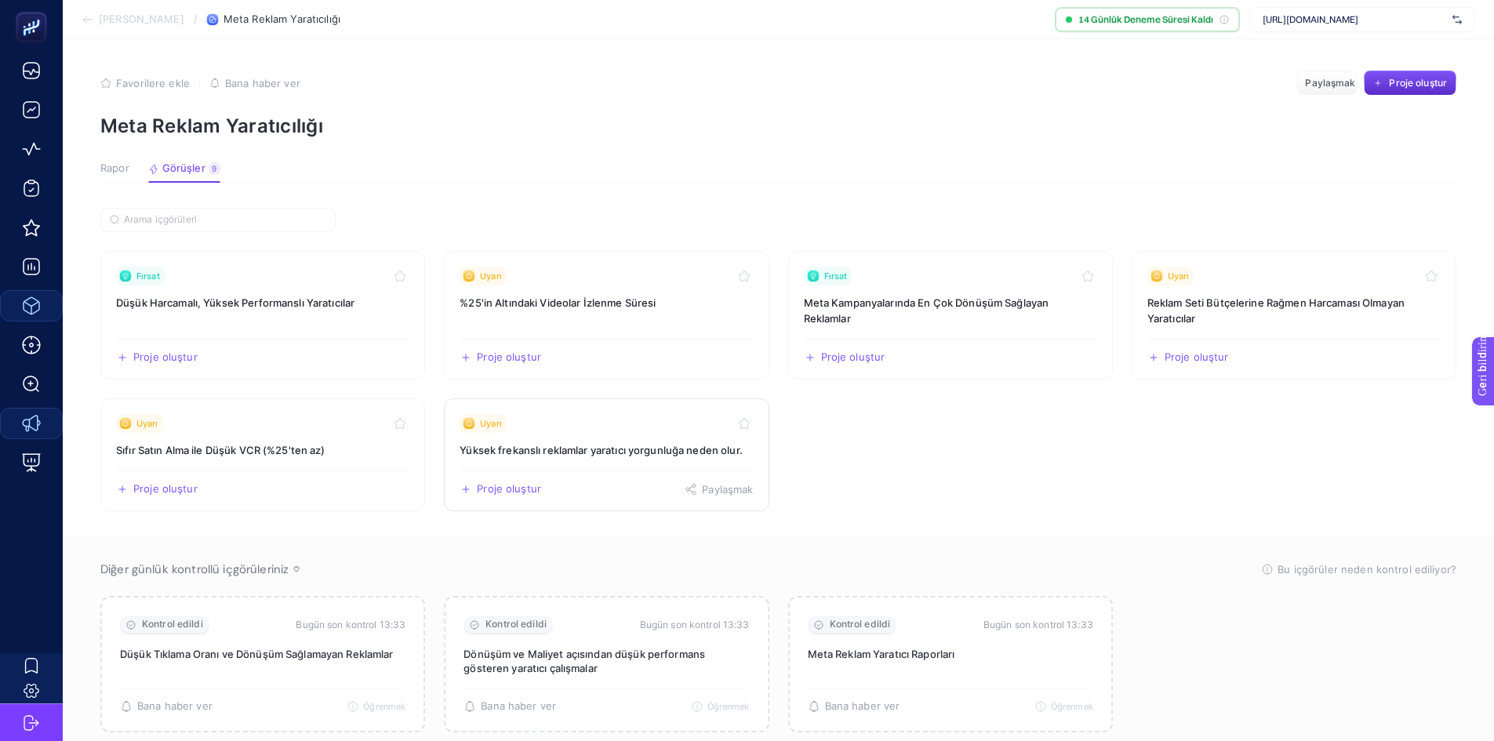
scroll to position [42, 0]
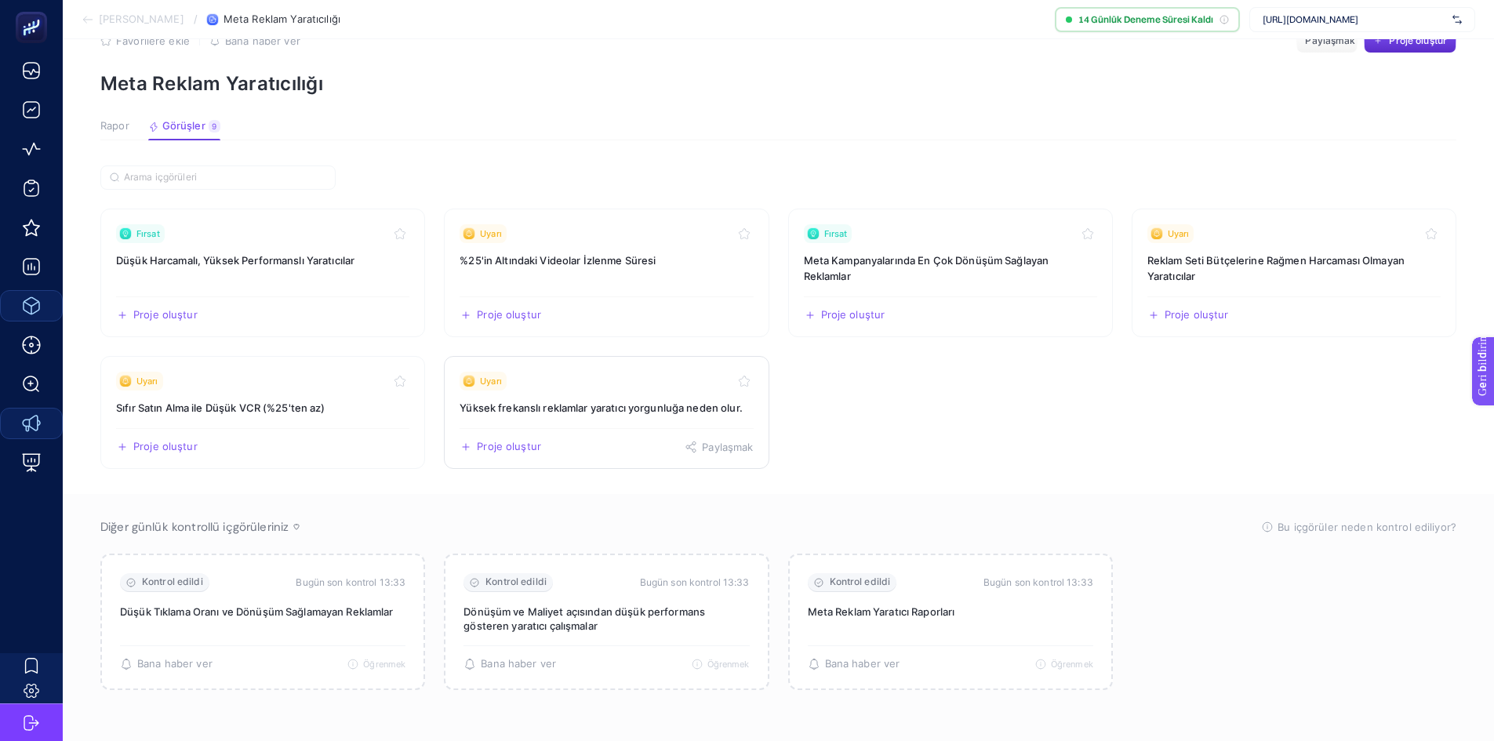
click at [602, 412] on font "Yüksek frekanslı reklamlar yaratıcı yorgunluğa neden olur." at bounding box center [601, 408] width 283 height 13
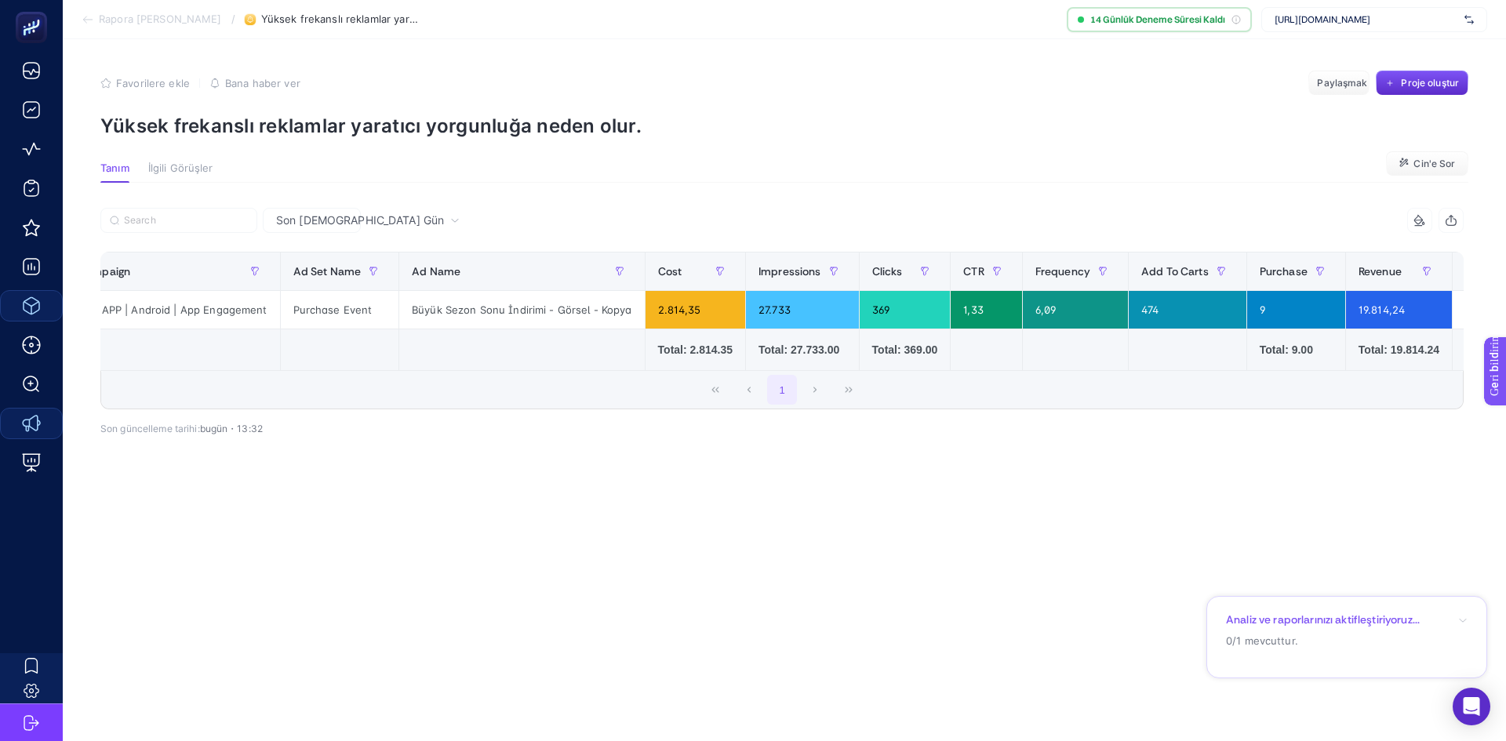
scroll to position [0, 58]
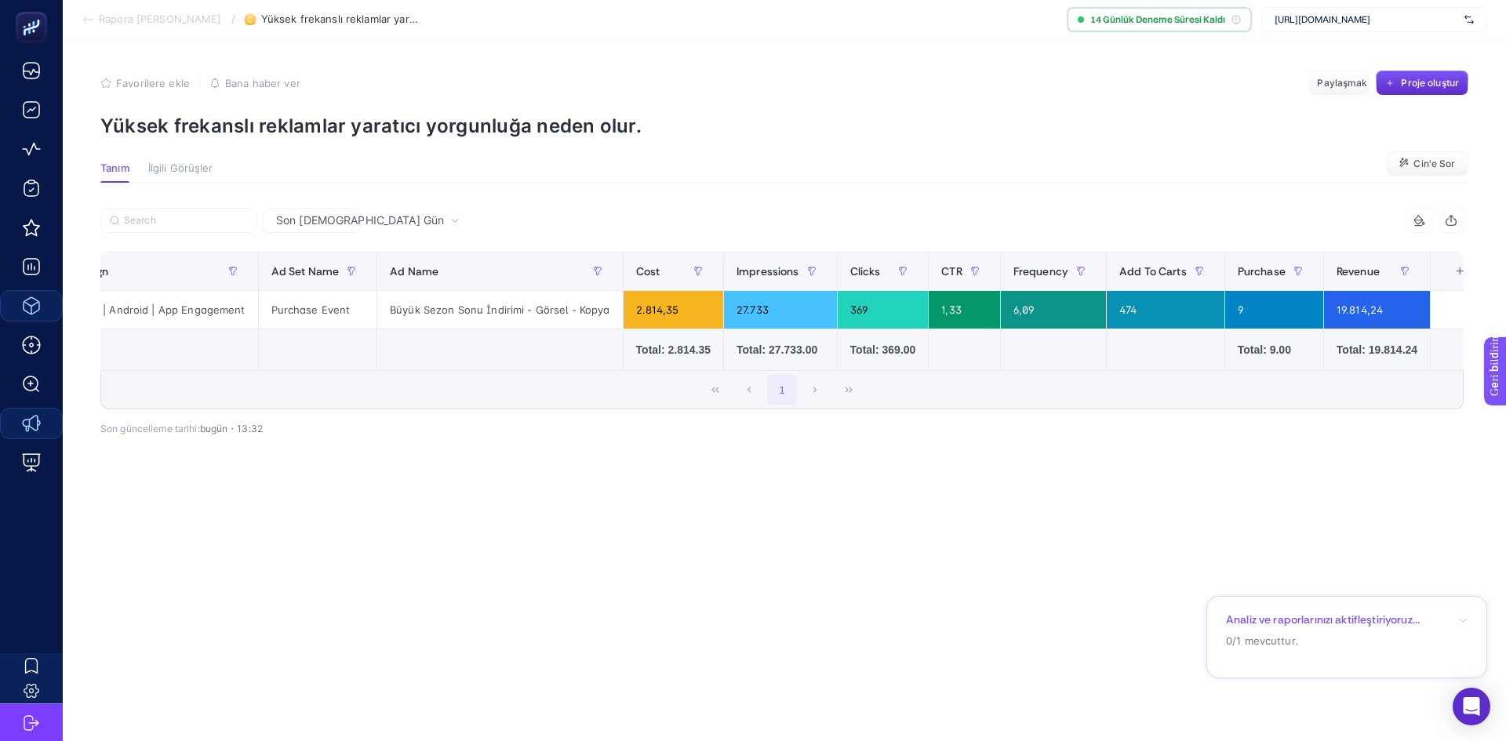
click at [151, 24] on font "Rapora [PERSON_NAME]" at bounding box center [160, 19] width 123 height 13
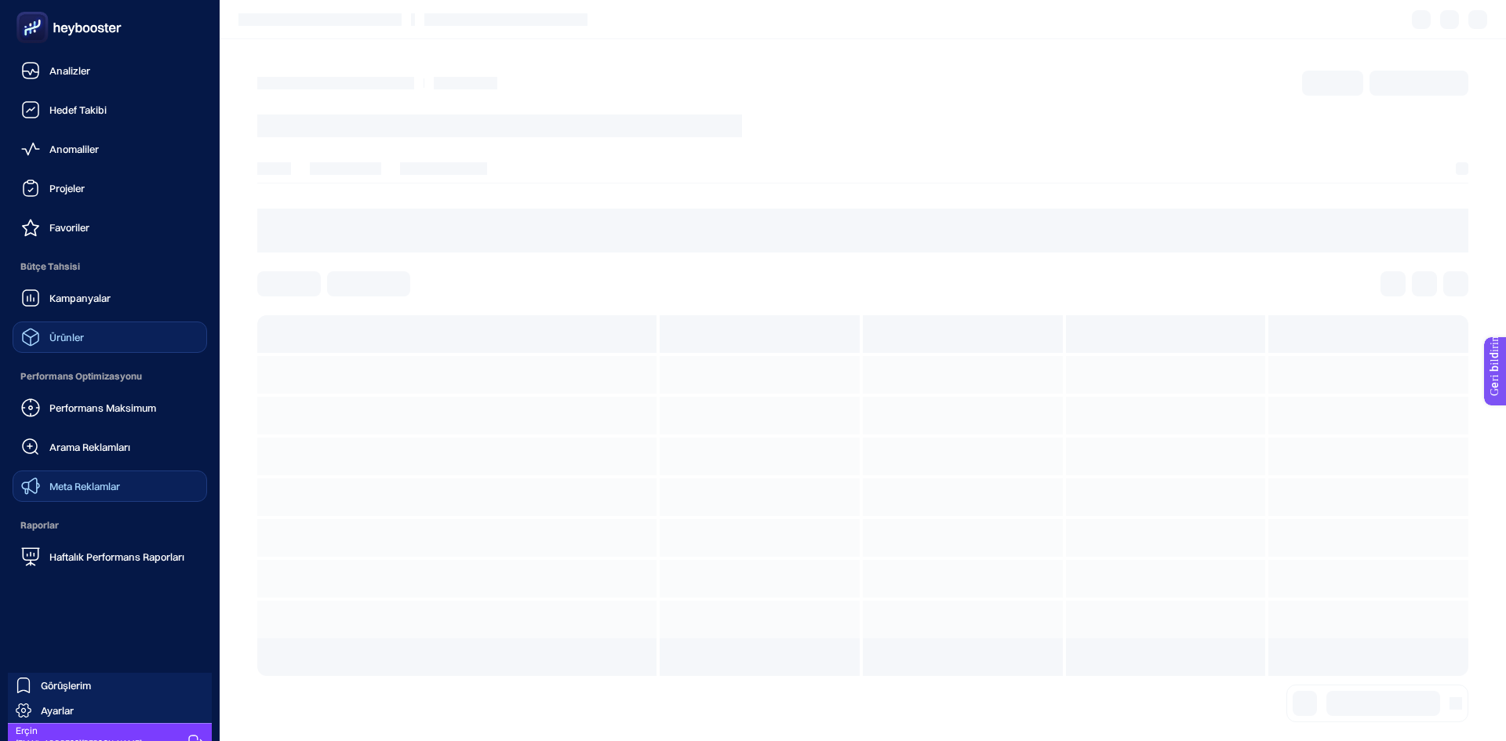
click at [49, 24] on icon at bounding box center [69, 27] width 113 height 31
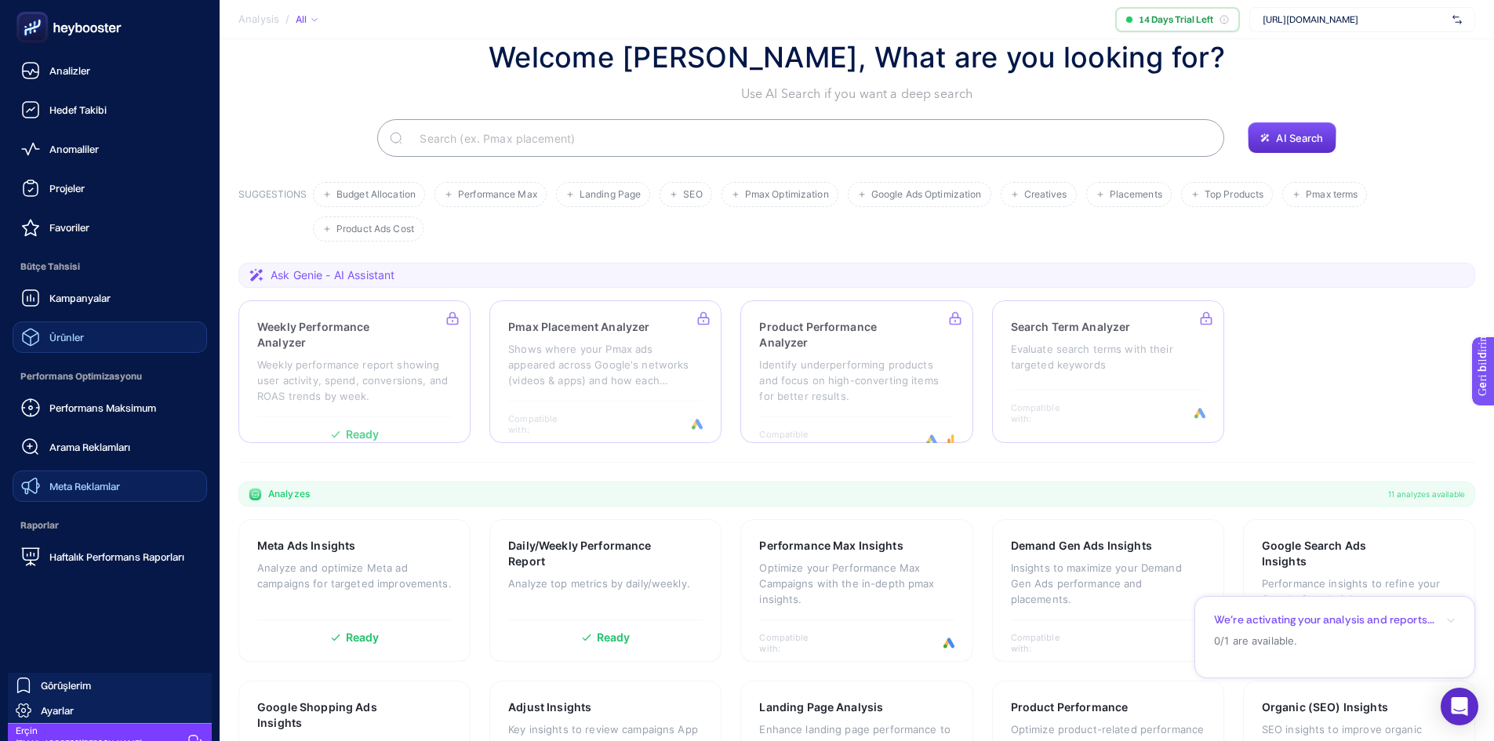
scroll to position [107, 0]
